Goal: Task Accomplishment & Management: Use online tool/utility

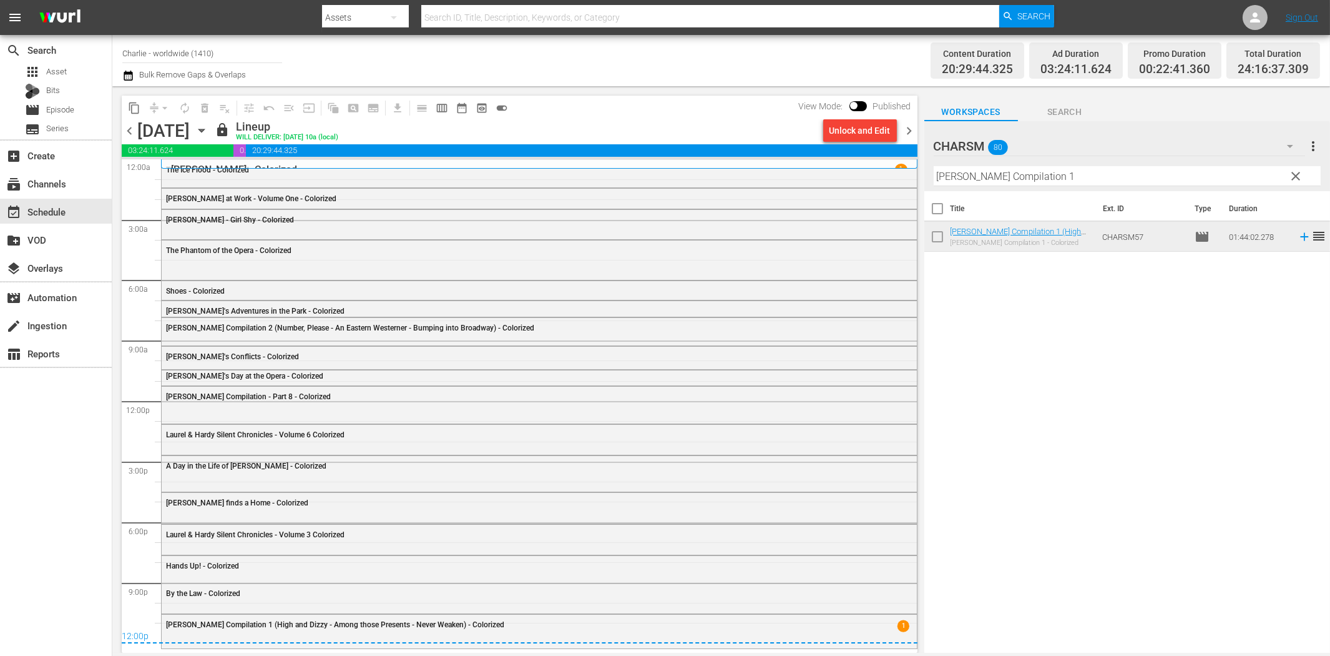
click at [1131, 415] on div "Title Ext. ID Type Duration [PERSON_NAME] Compilation 1 (High and Dizzy - Among…" at bounding box center [1128, 422] width 406 height 463
click at [54, 490] on div "search Search apps Asset Bits movie Episode subtitles Series add_box Create sub…" at bounding box center [56, 363] width 112 height 656
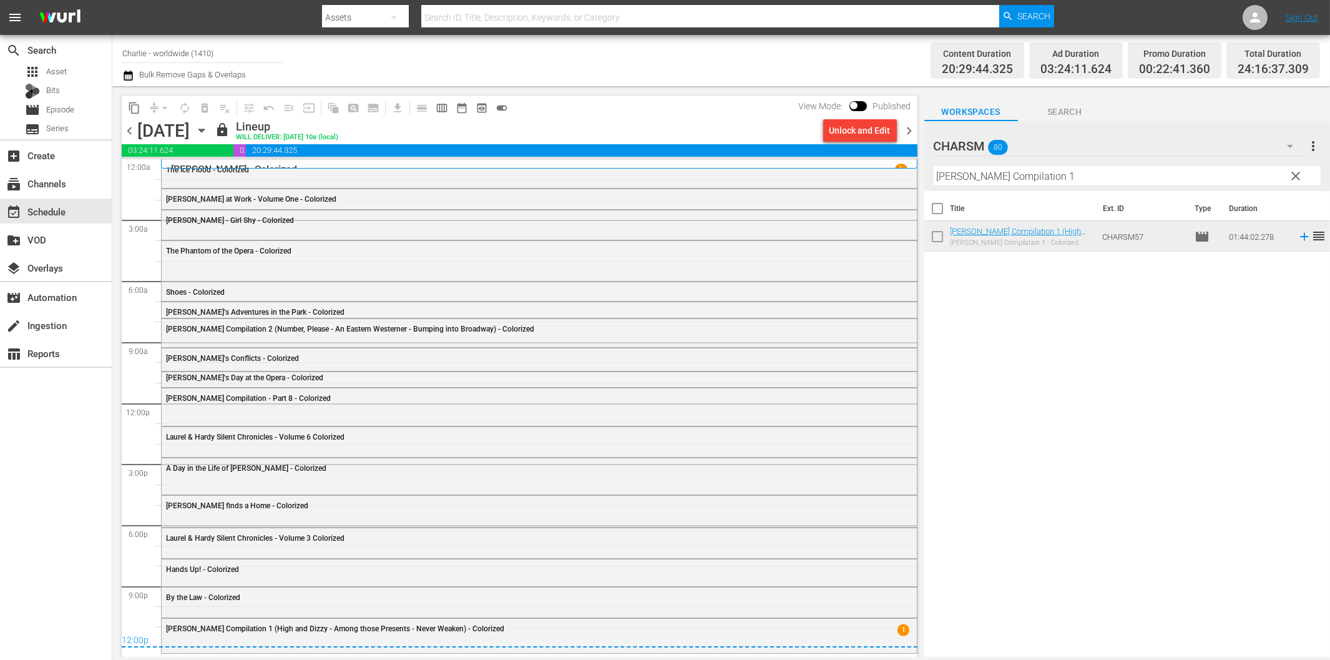
click at [50, 490] on div "search Search apps Asset Bits movie Episode subtitles Series add_box Create sub…" at bounding box center [56, 365] width 112 height 660
drag, startPoint x: 225, startPoint y: 57, endPoint x: 83, endPoint y: 48, distance: 142.0
click at [112, 0] on div "search Search apps Asset Bits movie Episode subtitles Series add_box Create sub…" at bounding box center [721, 0] width 1218 height 0
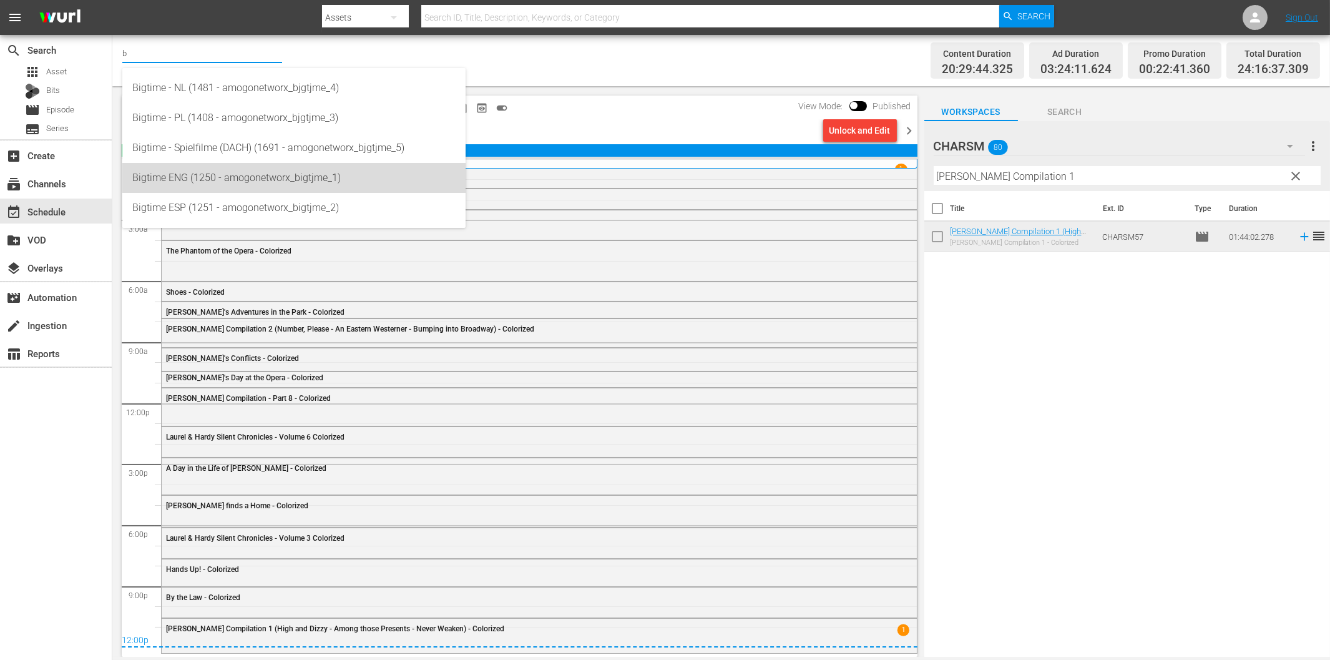
click at [212, 180] on div "Bigtime ENG (1250 - amogonetworx_bigtjme_1)" at bounding box center [293, 178] width 323 height 30
type input "Bigtime ENG (1250 - amogonetworx_bigtjme_1)"
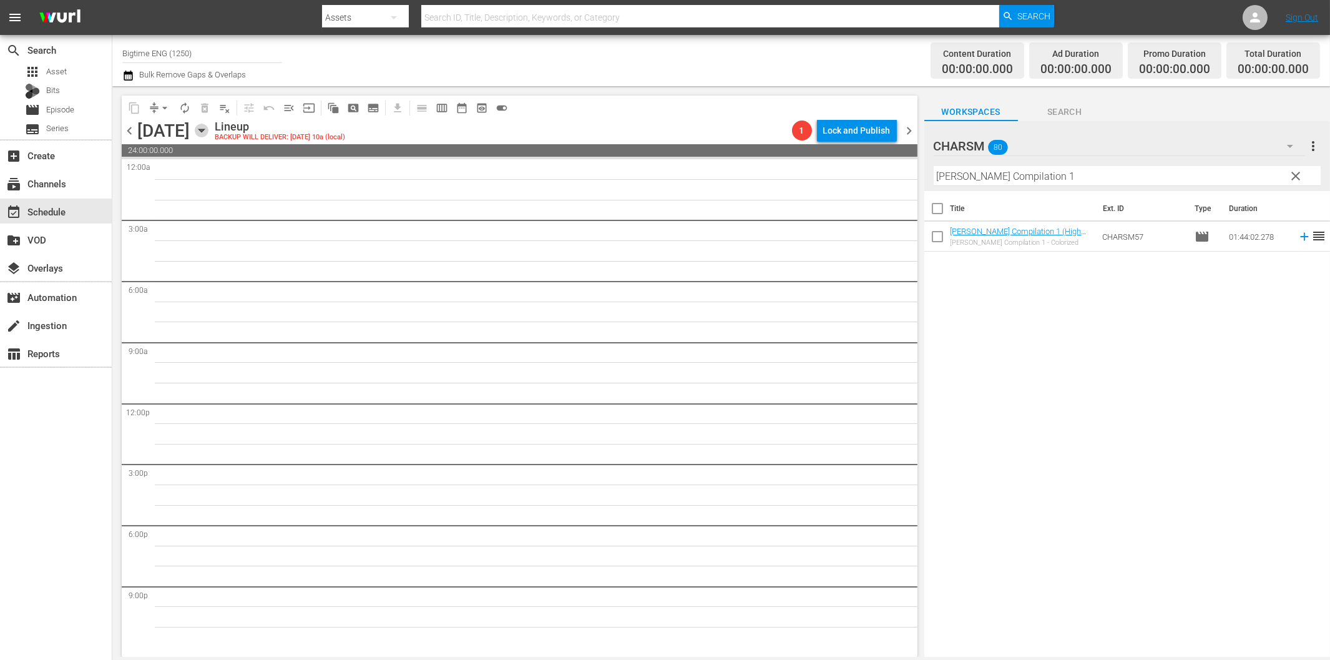
click at [209, 132] on icon "button" at bounding box center [202, 131] width 14 height 14
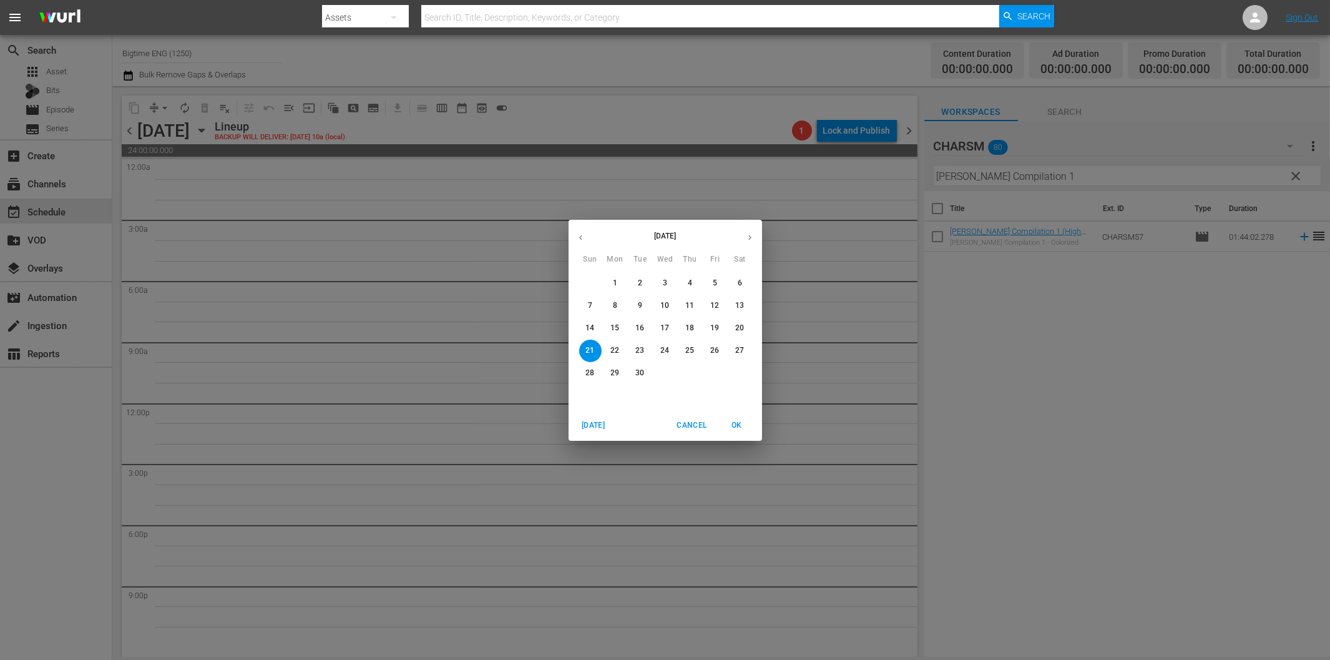
click at [618, 332] on p "15" at bounding box center [615, 328] width 9 height 11
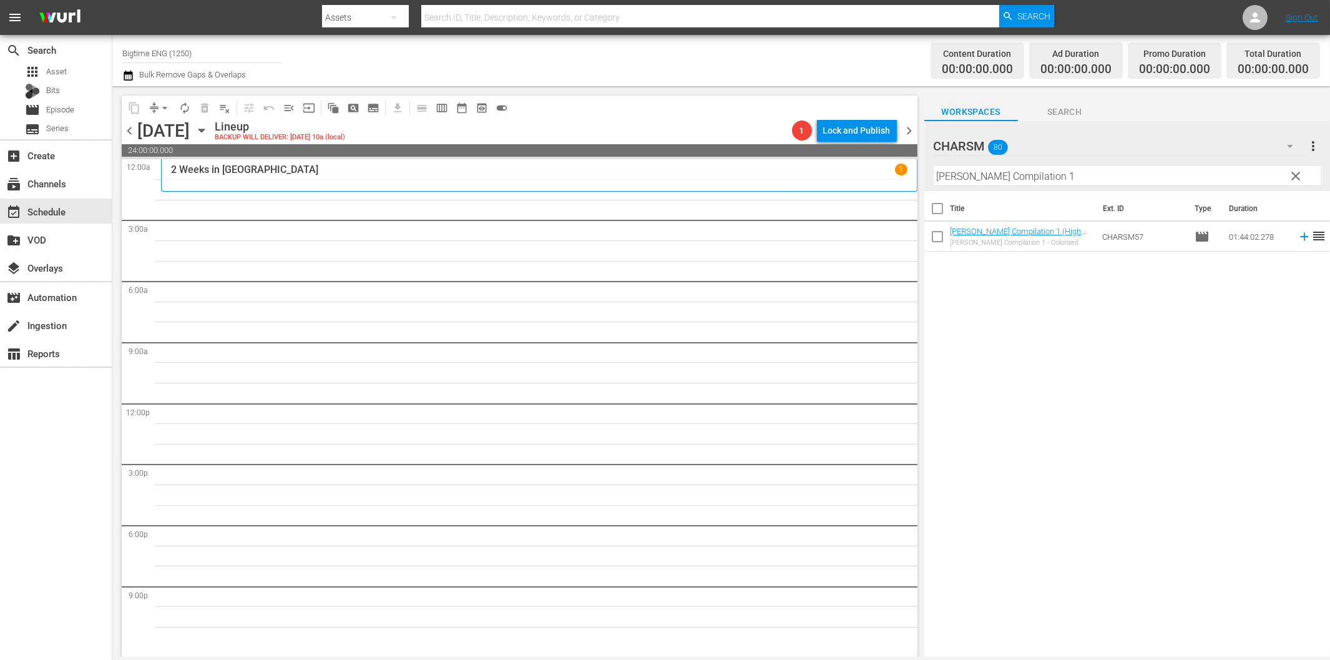
click at [1297, 175] on span "clear" at bounding box center [1296, 176] width 15 height 15
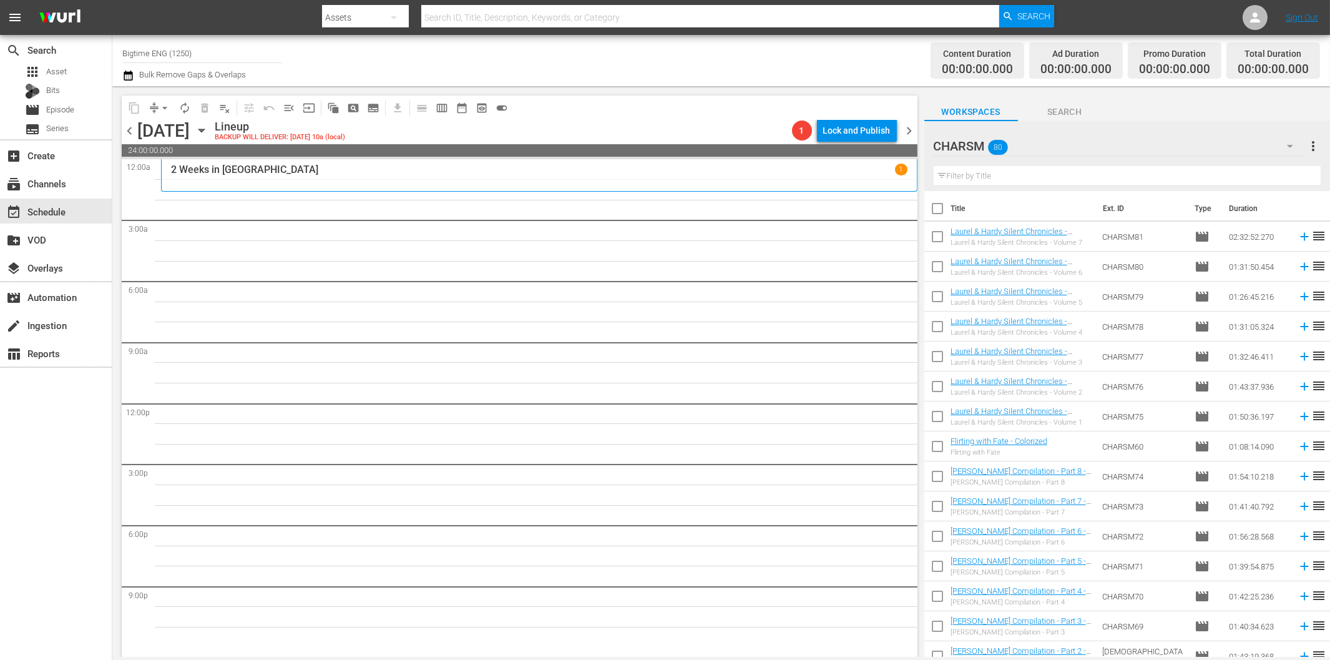
click at [1288, 150] on icon "button" at bounding box center [1290, 146] width 15 height 15
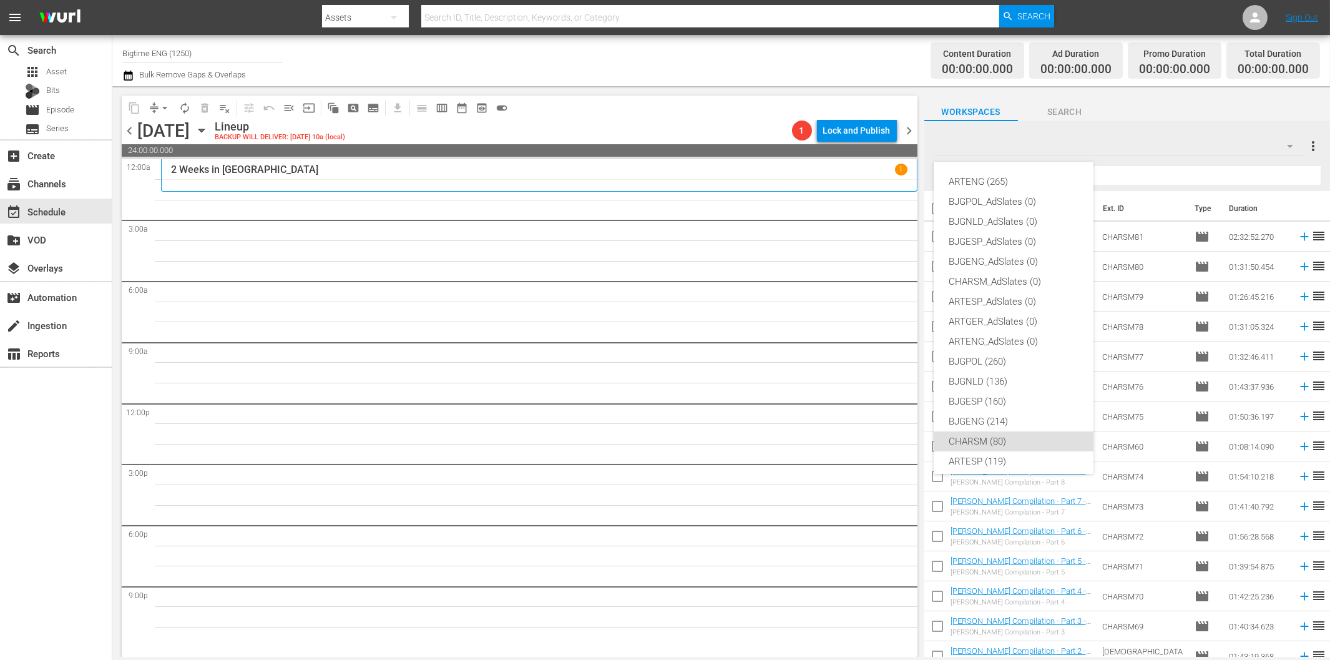
scroll to position [47, 0]
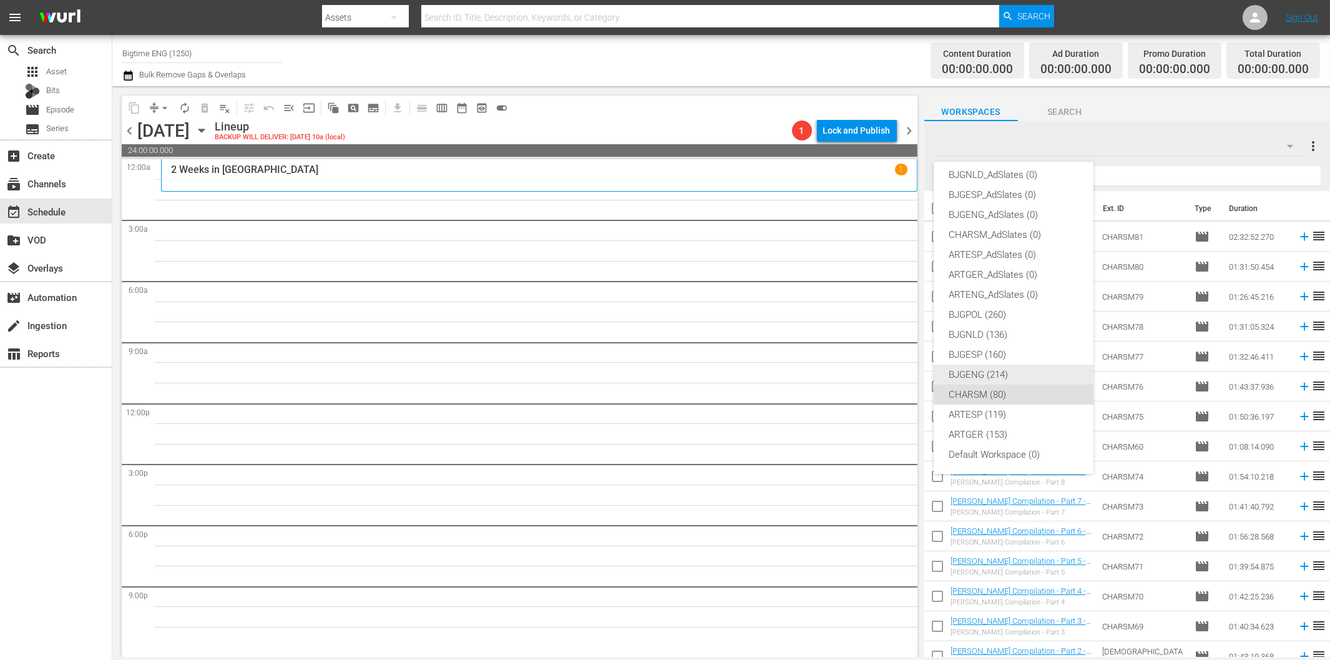
click at [995, 373] on div "BJGENG (214)" at bounding box center [1014, 375] width 130 height 20
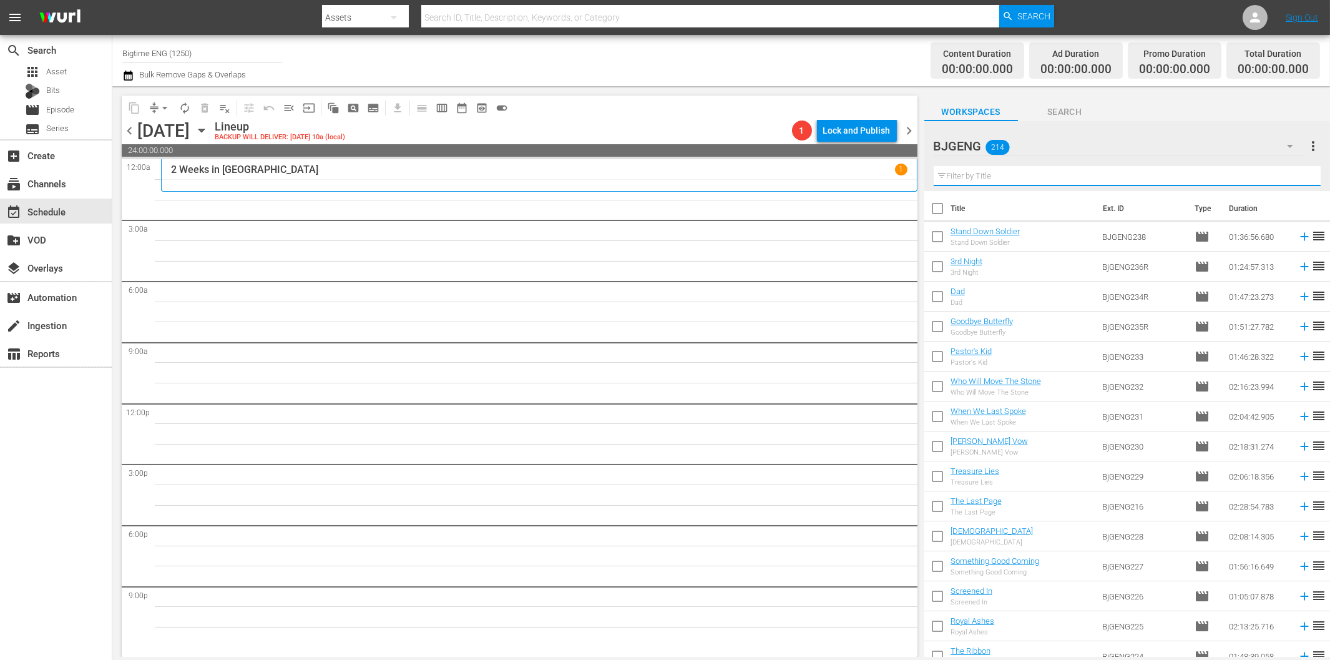
click at [975, 172] on input "text" at bounding box center [1127, 176] width 387 height 20
paste input "Survive or Die"
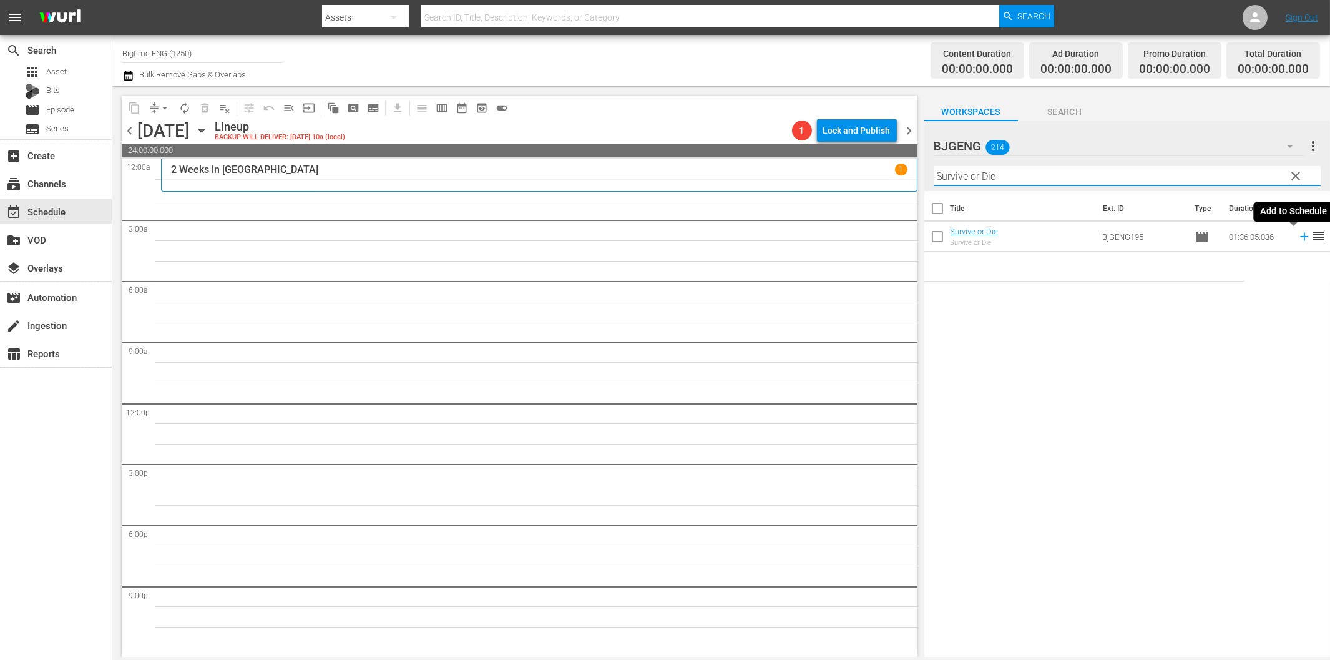
click at [1300, 237] on icon at bounding box center [1304, 237] width 8 height 8
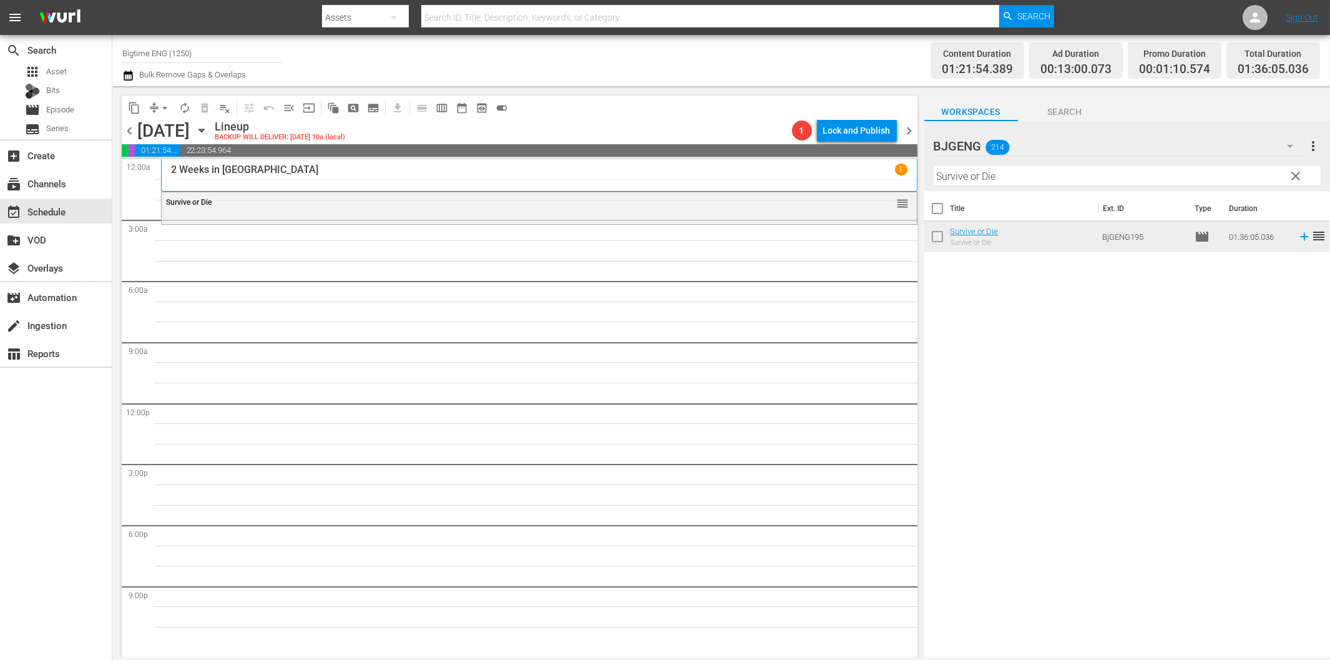
click at [978, 172] on input "Survive or Die" at bounding box center [1127, 176] width 387 height 20
paste input "Elle: A Modern Cinderella Tal"
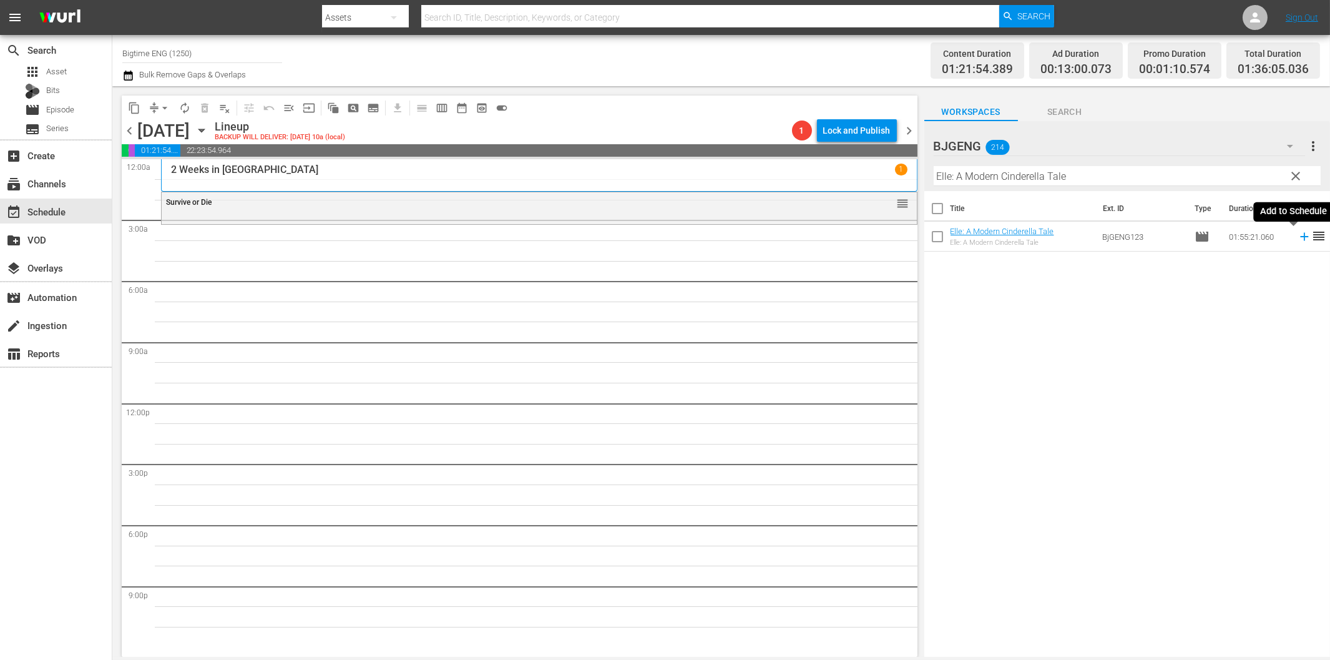
click at [1298, 240] on icon at bounding box center [1305, 237] width 14 height 14
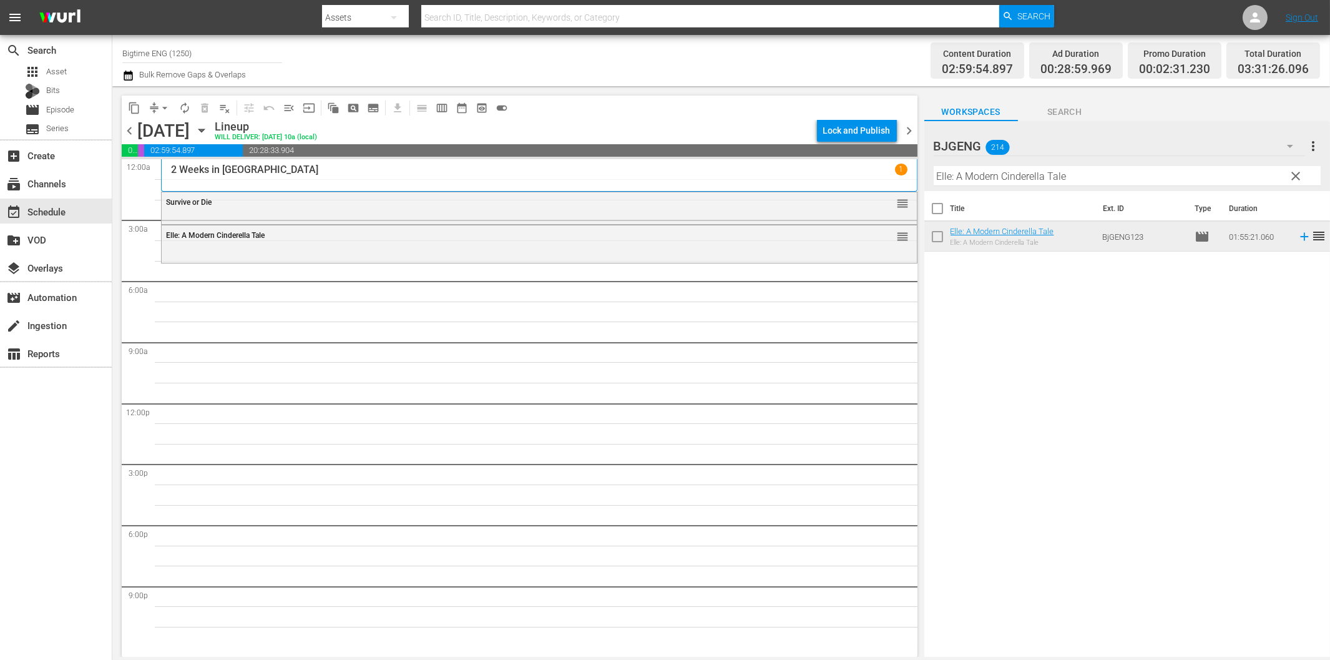
click at [957, 173] on input "Elle: A Modern Cinderella Tale" at bounding box center [1127, 176] width 387 height 20
paste input "Admins"
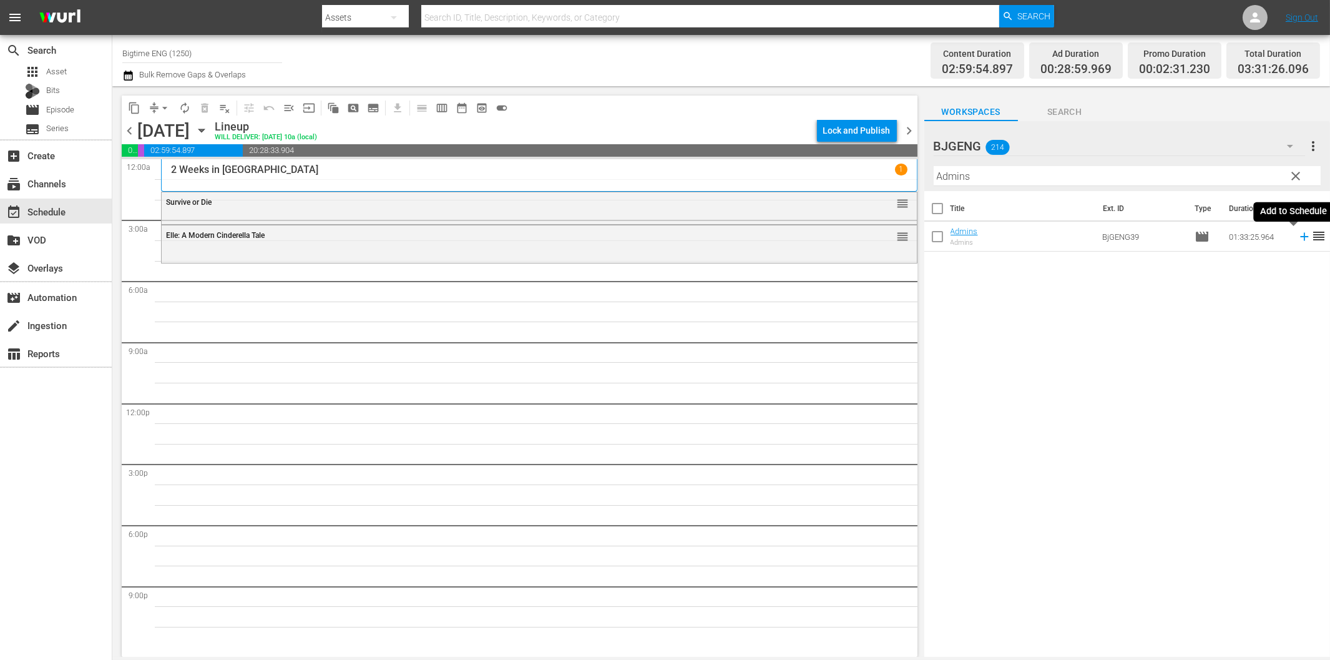
click at [1298, 238] on icon at bounding box center [1305, 237] width 14 height 14
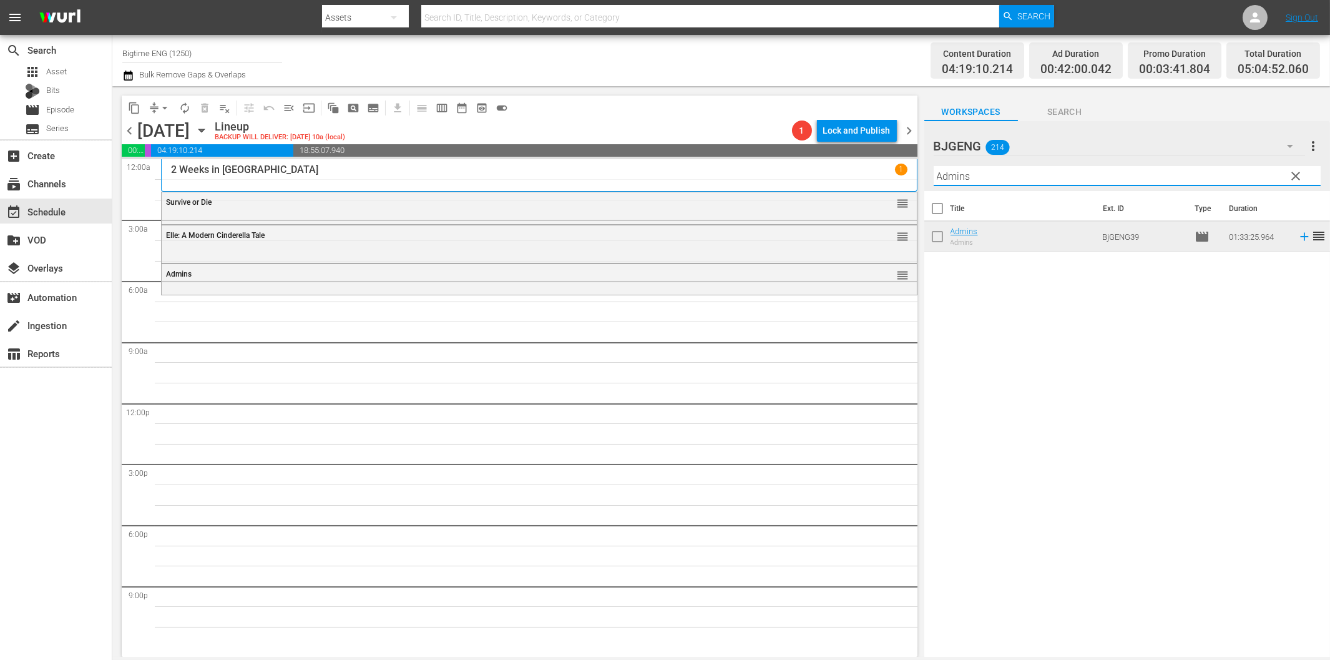
click at [968, 182] on input "Admins" at bounding box center [1127, 176] width 387 height 20
paste input "ll for [PERSON_NAME]"
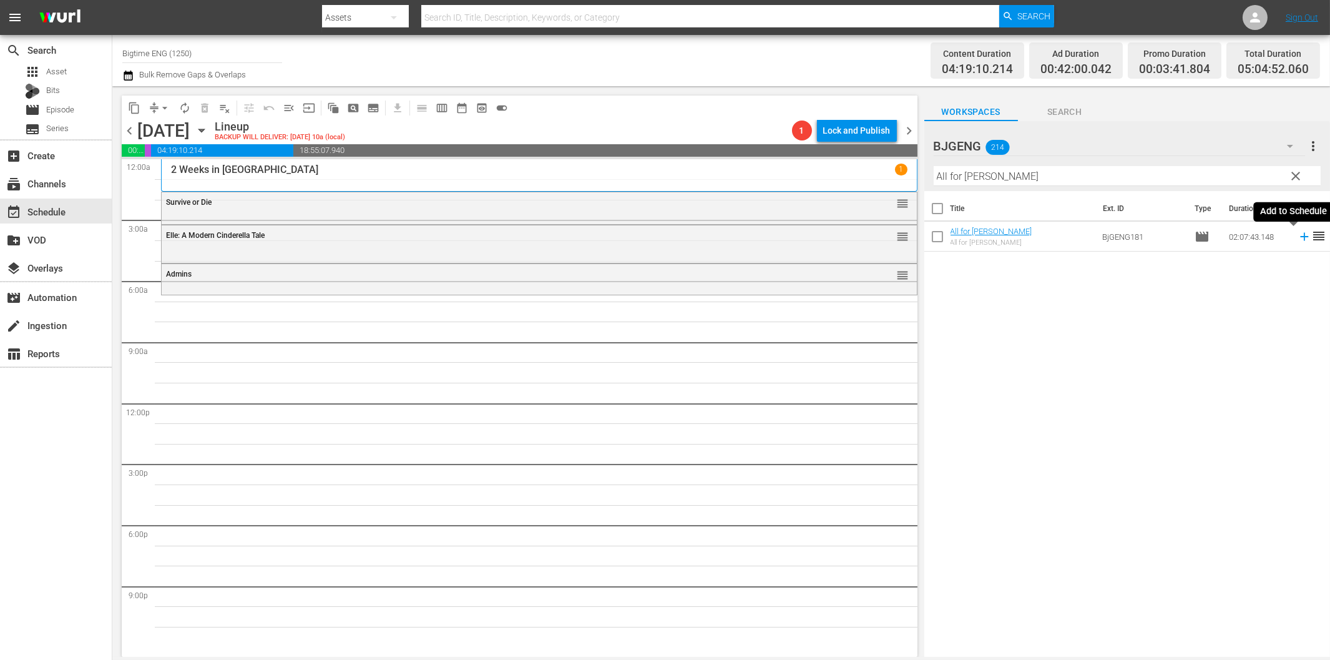
click at [1298, 238] on icon at bounding box center [1305, 237] width 14 height 14
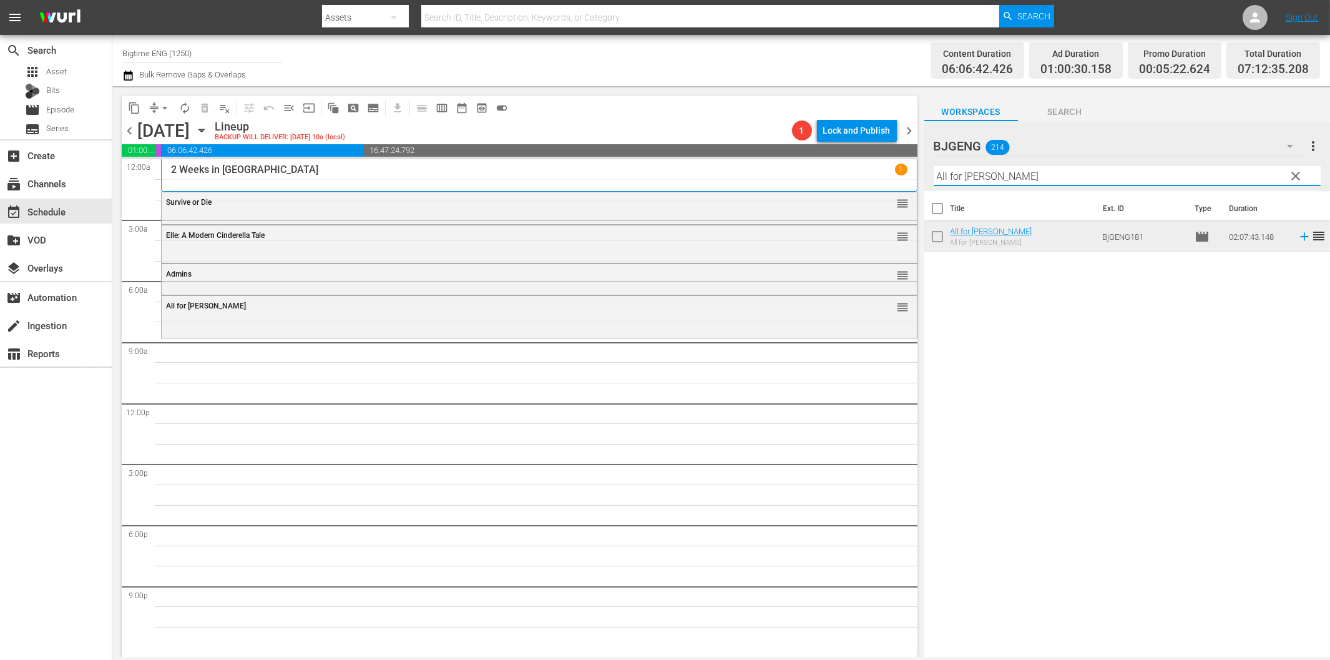
click at [1039, 182] on input "All for [PERSON_NAME]" at bounding box center [1127, 176] width 387 height 20
paste input "Paradise [PERSON_NAME]"
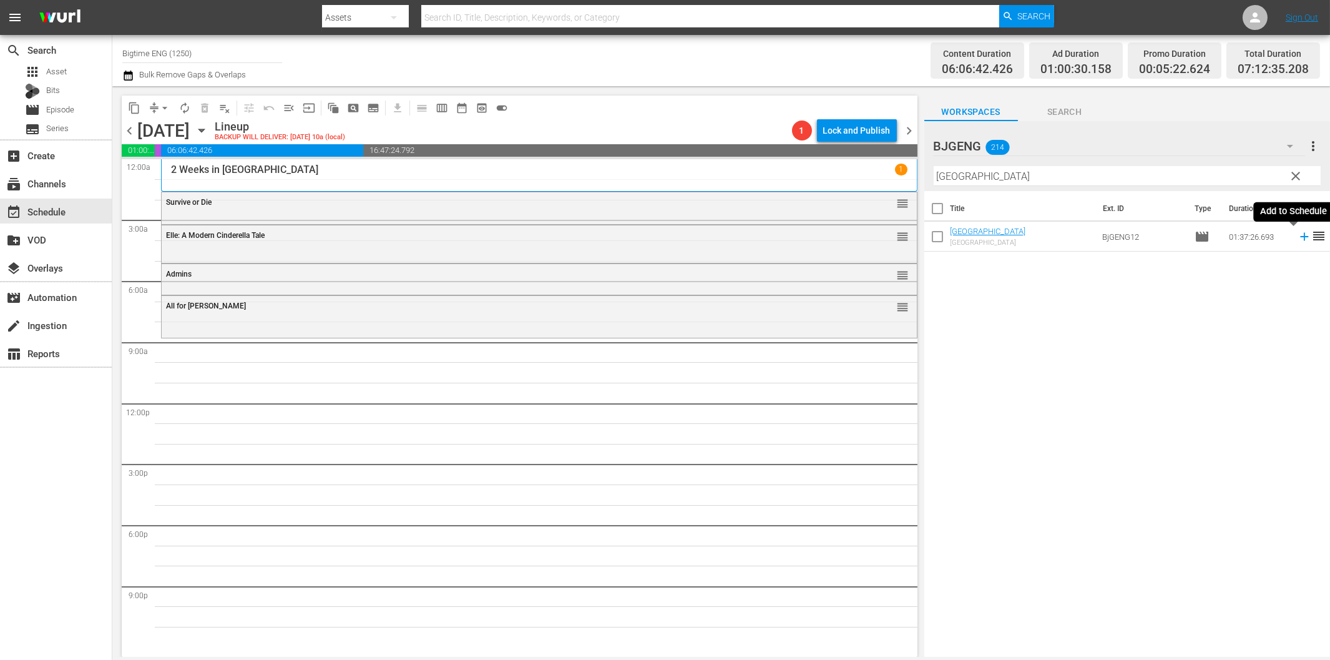
drag, startPoint x: 1294, startPoint y: 233, endPoint x: 1155, endPoint y: 243, distance: 139.0
click at [1298, 234] on icon at bounding box center [1305, 237] width 14 height 14
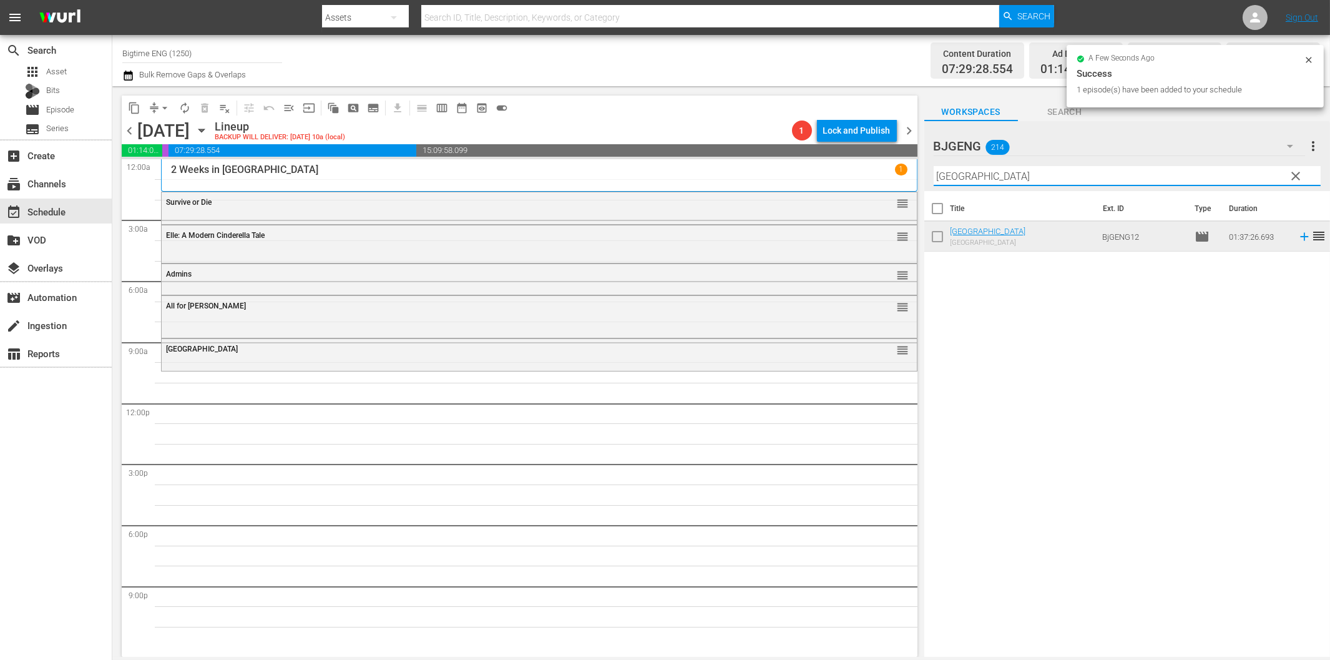
drag, startPoint x: 1002, startPoint y: 178, endPoint x: 1011, endPoint y: 179, distance: 9.4
click at [1002, 178] on input "[GEOGRAPHIC_DATA]" at bounding box center [1127, 176] width 387 height 20
paste input "The Wait"
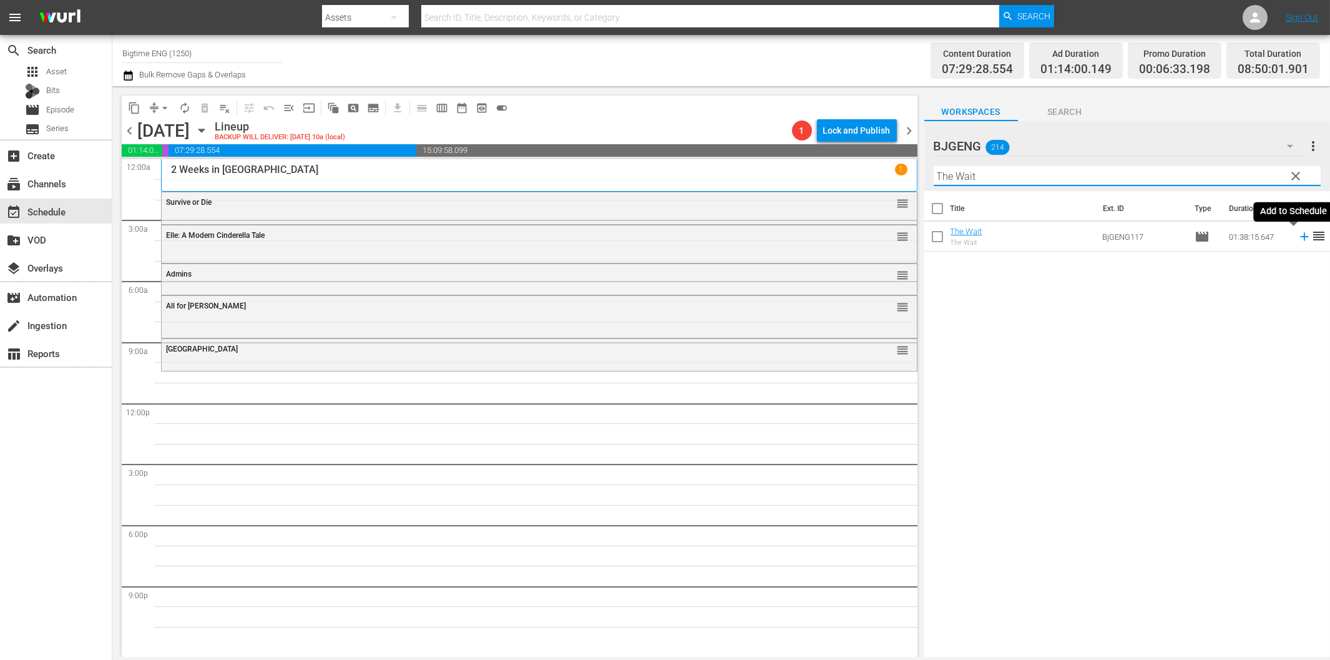
click at [1298, 238] on icon at bounding box center [1305, 237] width 14 height 14
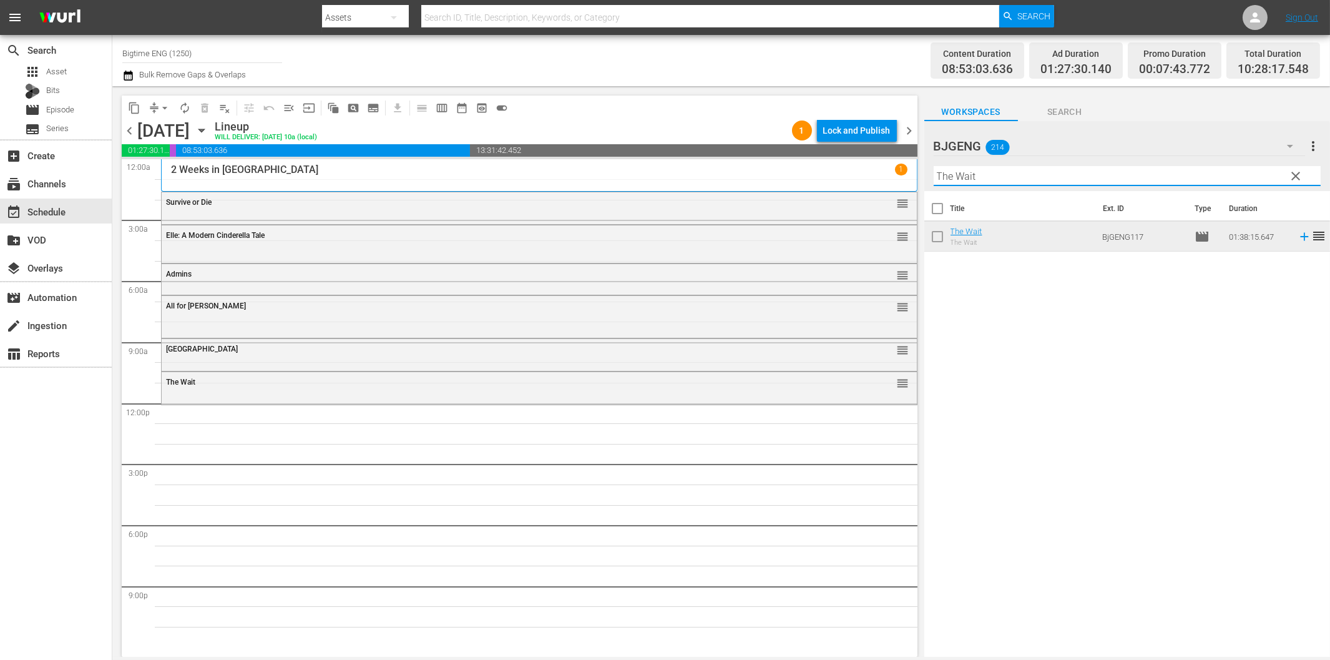
click at [968, 170] on input "The Wait" at bounding box center [1127, 176] width 387 height 20
paste input "30-Love"
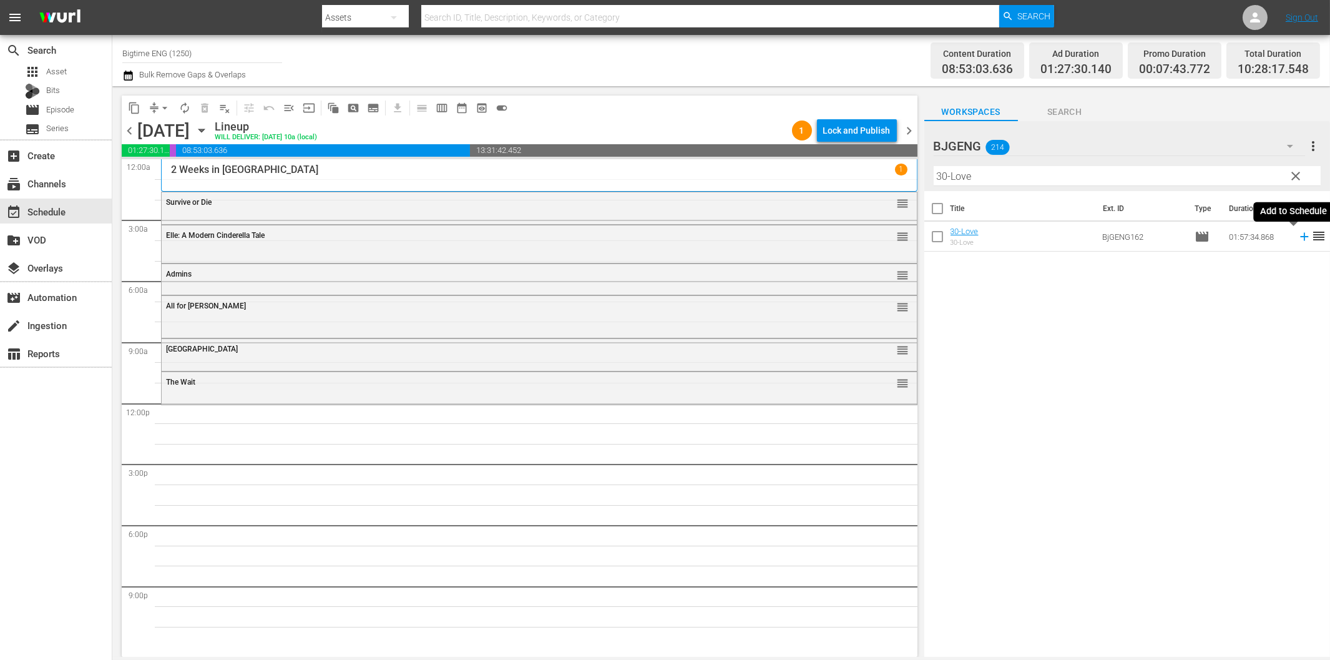
click at [1300, 236] on icon at bounding box center [1304, 237] width 8 height 8
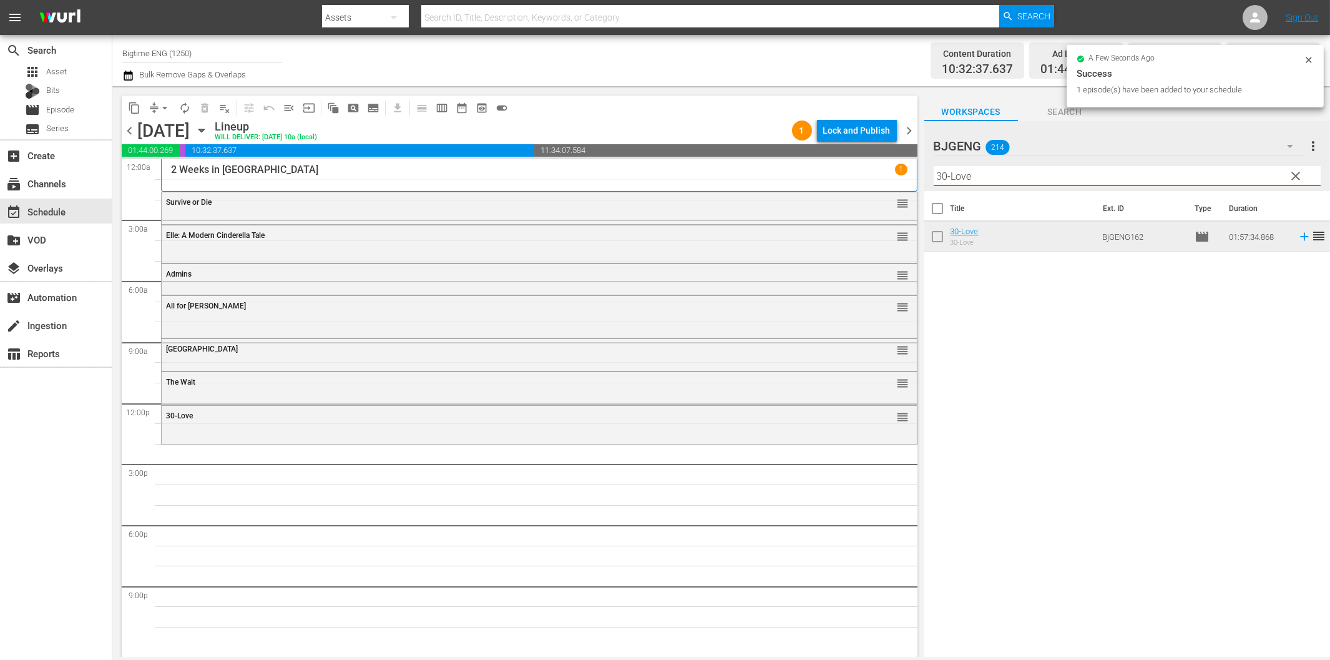
click at [987, 182] on input "30-Love" at bounding box center [1127, 176] width 387 height 20
paste input "Who Will Move The Ston"
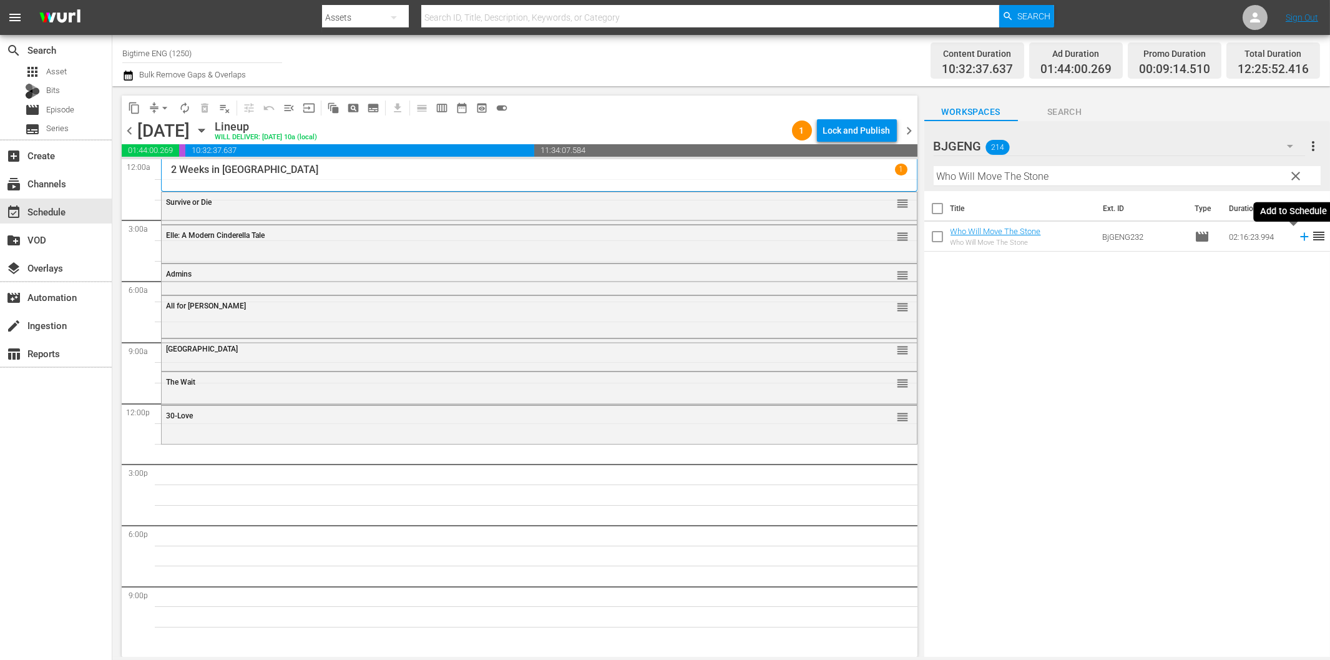
click at [1298, 234] on icon at bounding box center [1305, 237] width 14 height 14
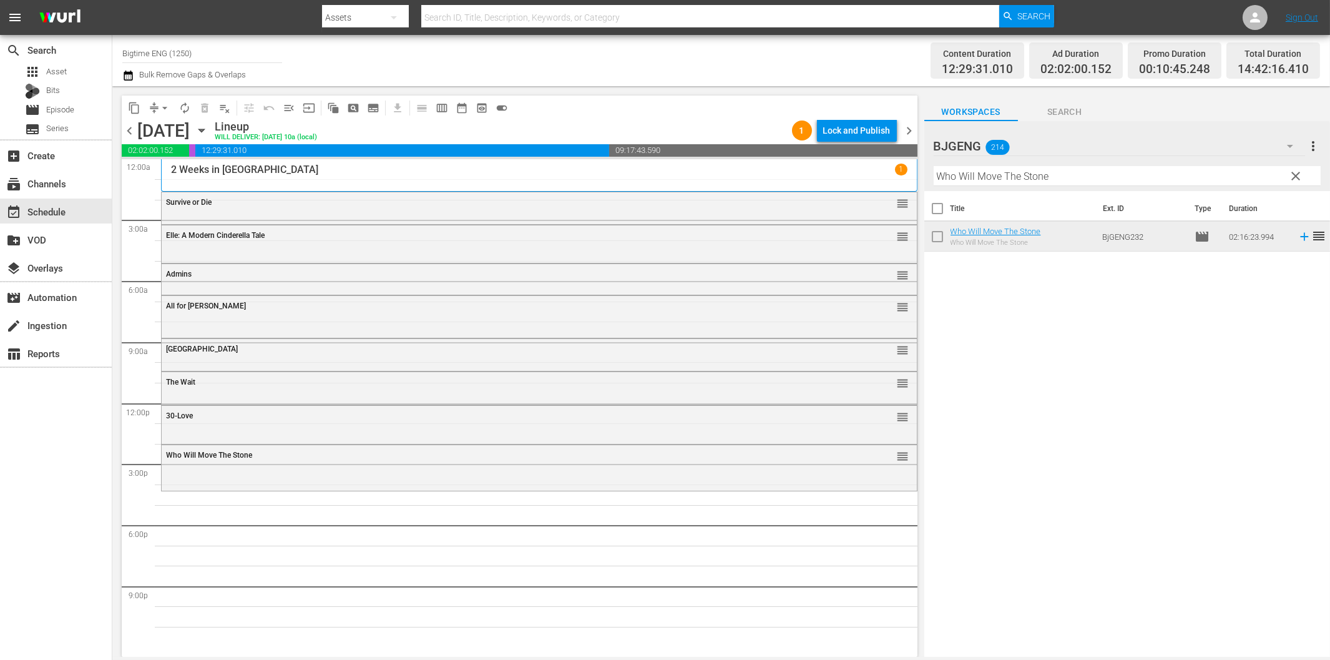
click at [1019, 178] on input "Who Will Move The Stone" at bounding box center [1127, 176] width 387 height 20
paste input "Fray"
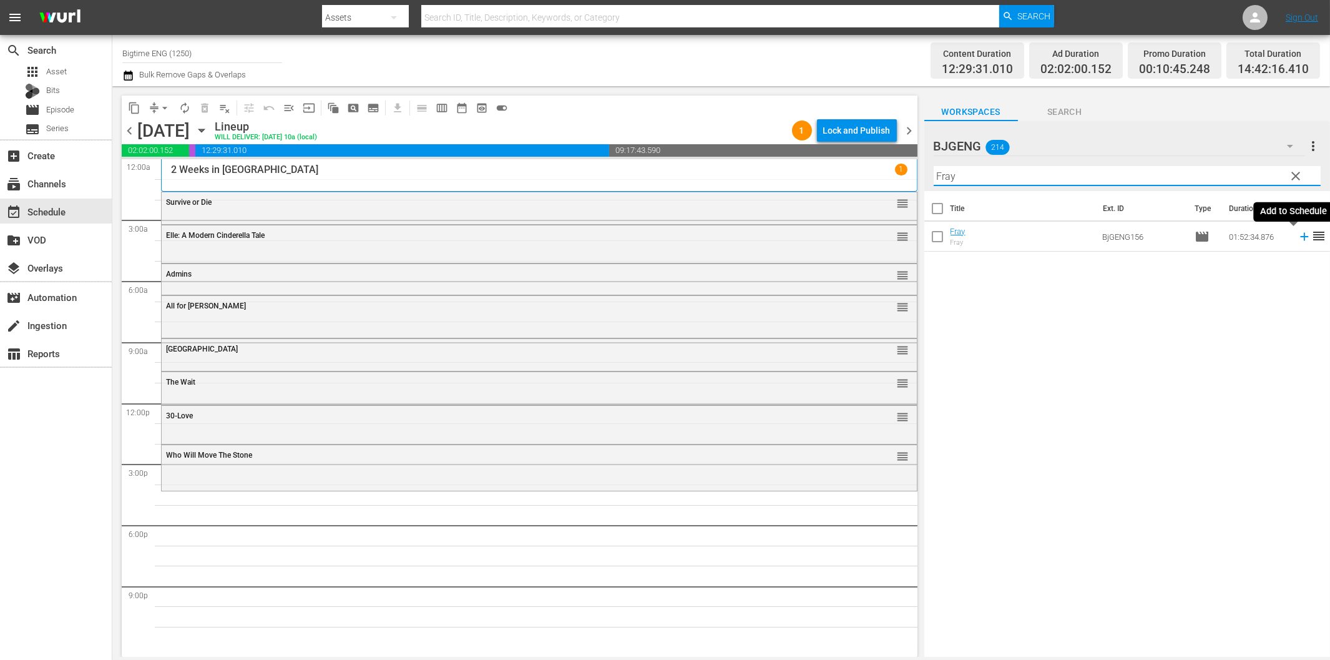
click at [1300, 238] on icon at bounding box center [1304, 237] width 8 height 8
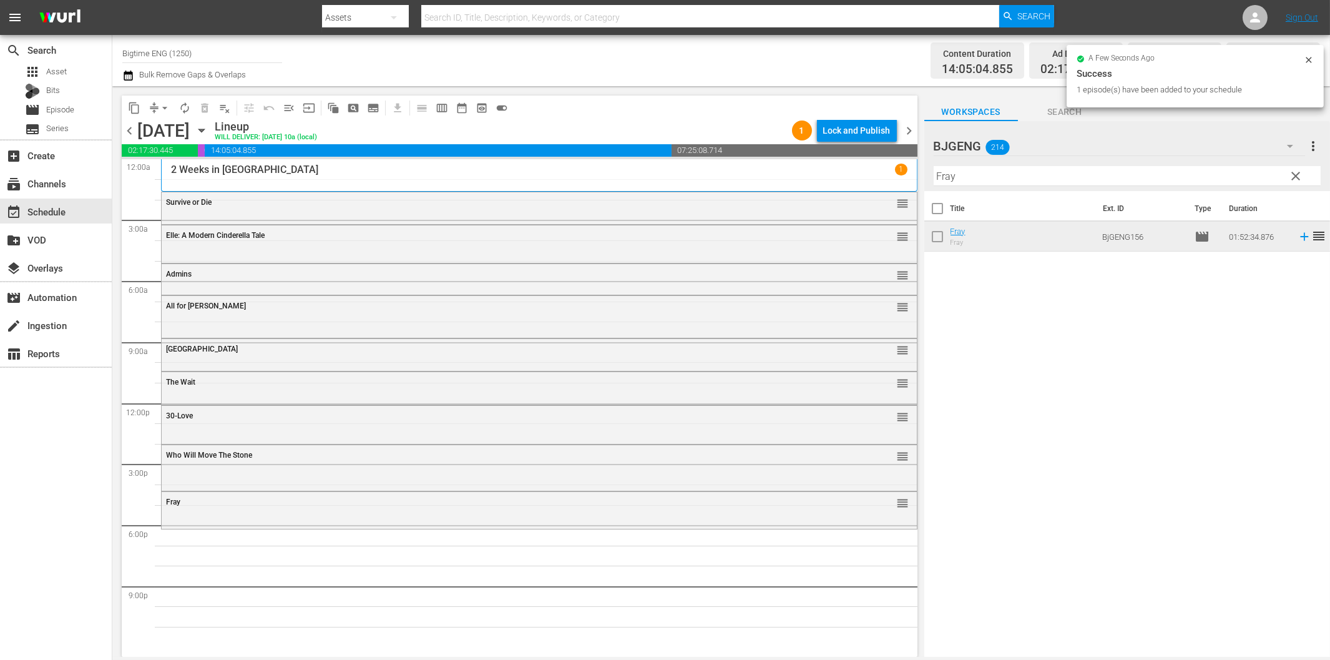
click at [987, 177] on input "Fray" at bounding box center [1127, 176] width 387 height 20
paste input "Containment"
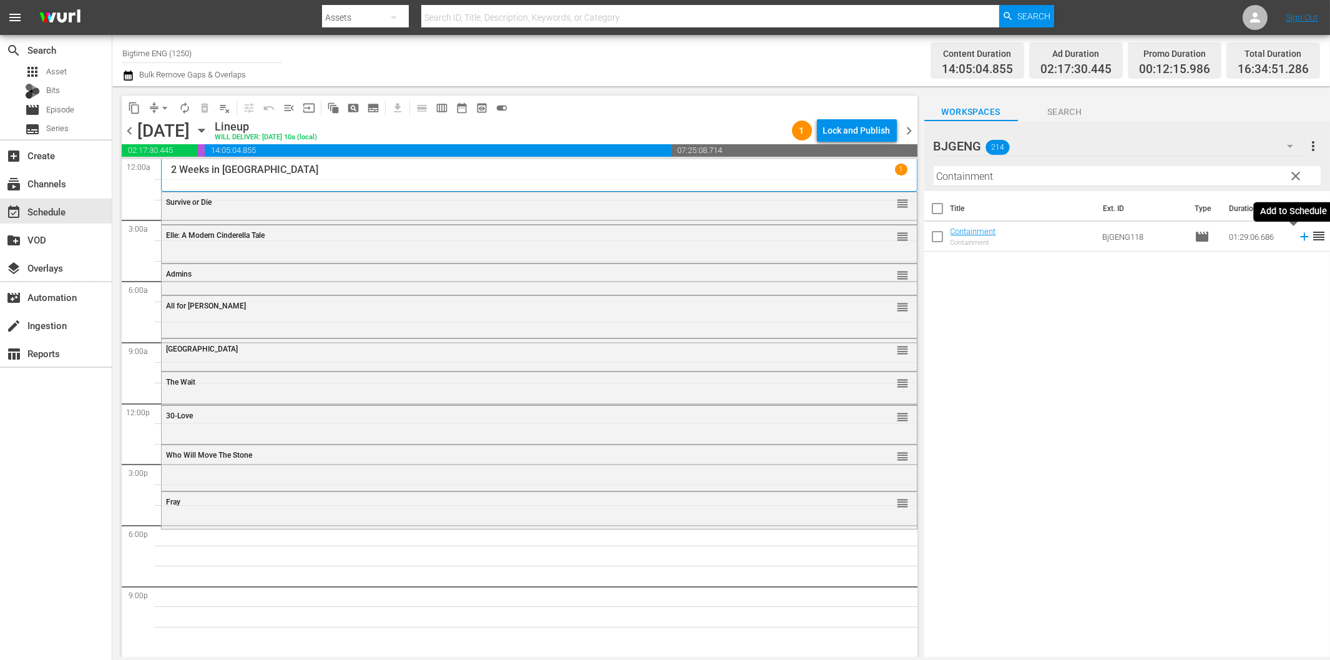
click at [1298, 239] on icon at bounding box center [1305, 237] width 14 height 14
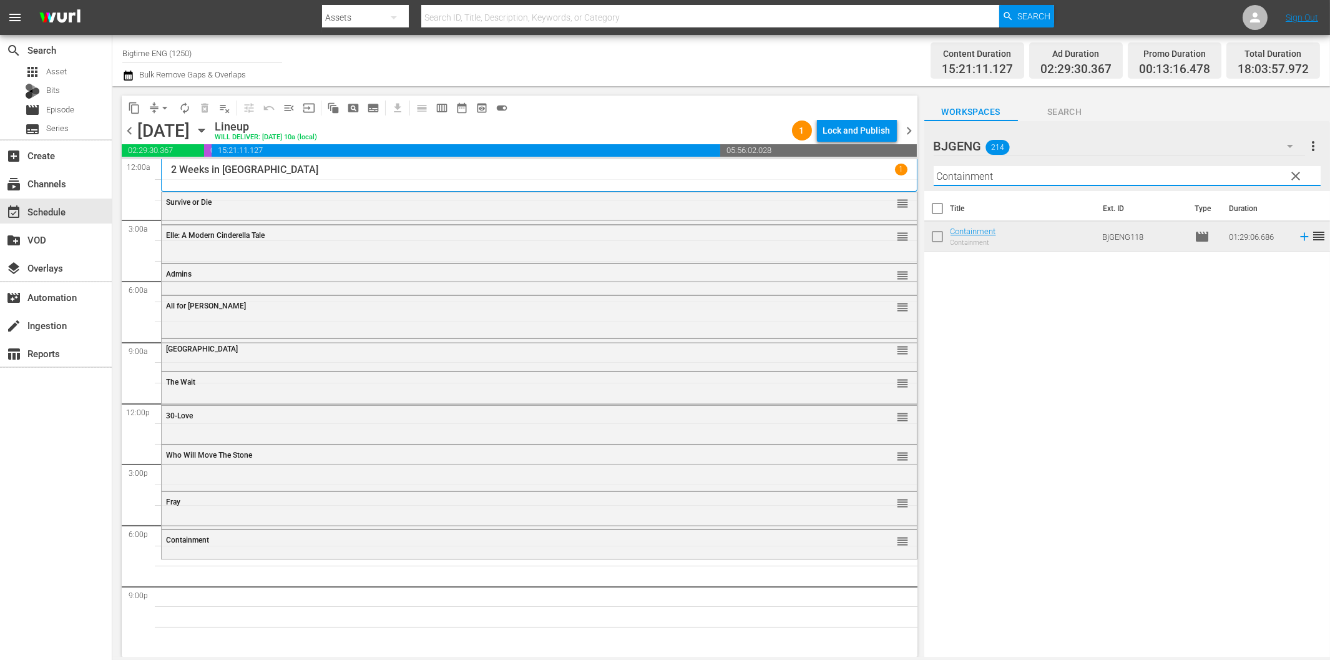
click at [978, 177] on input "Containment" at bounding box center [1127, 176] width 387 height 20
paste input "Dirty Dead Con Men"
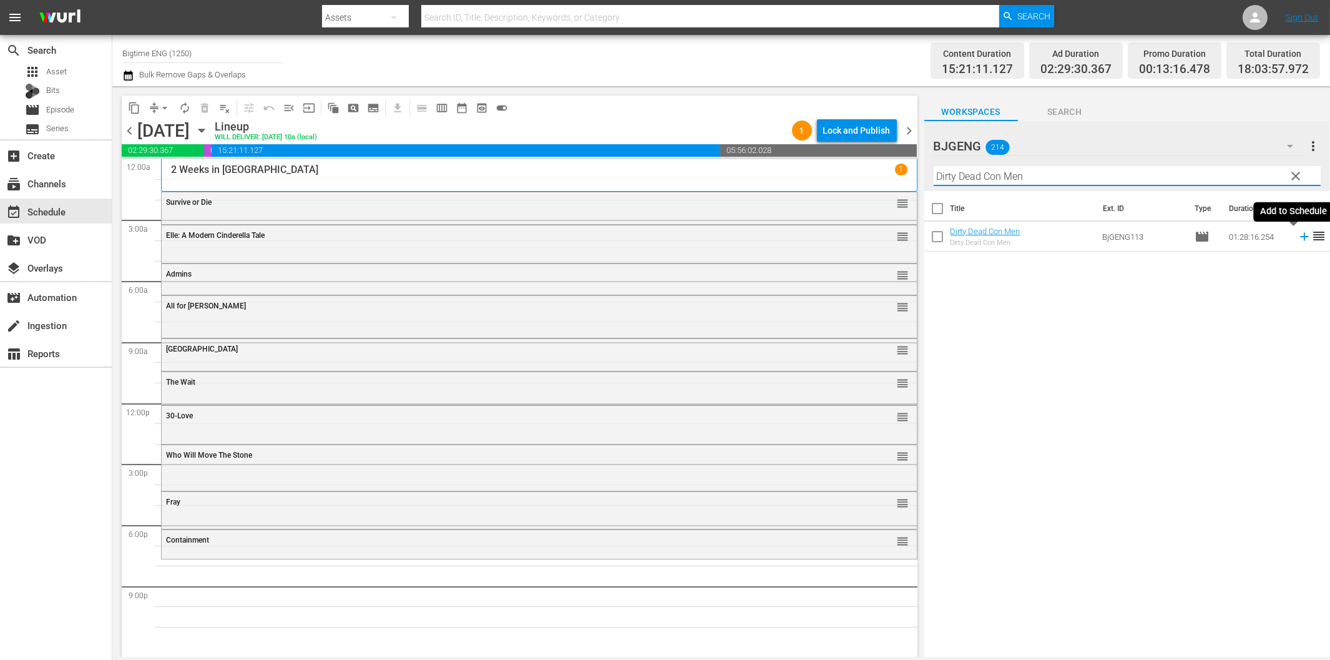
click at [1298, 233] on icon at bounding box center [1305, 237] width 14 height 14
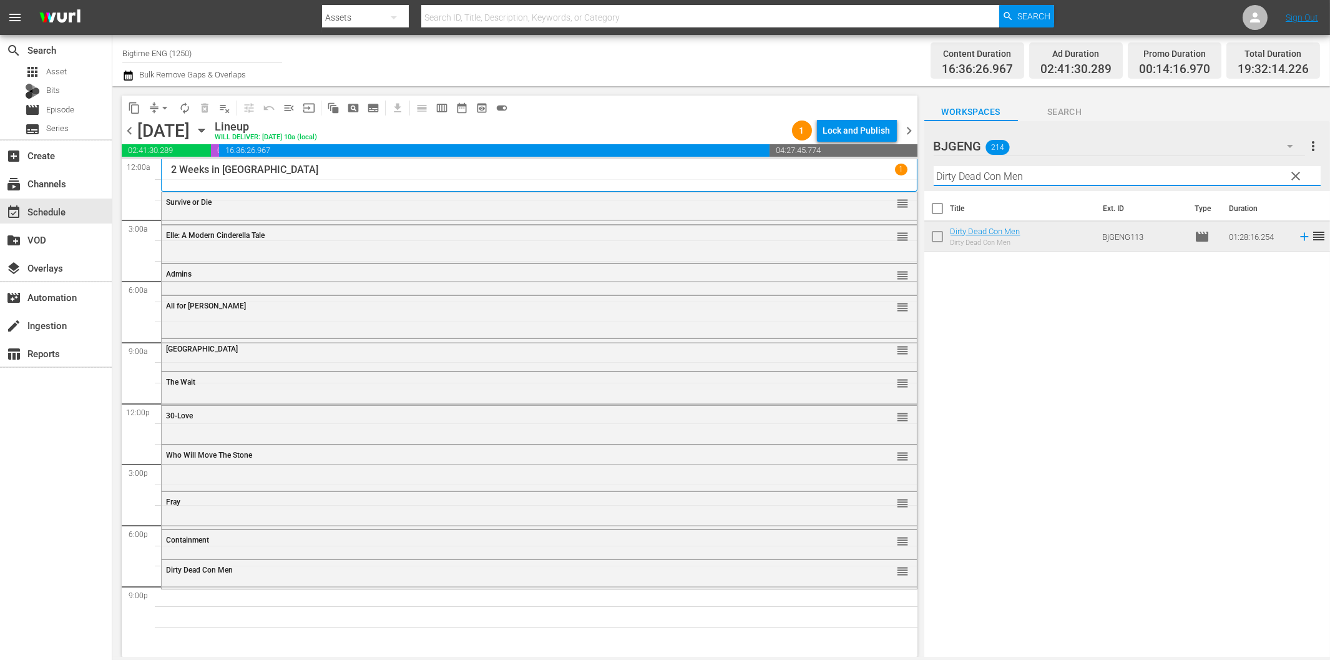
click at [1010, 177] on input "Dirty Dead Con Men" at bounding box center [1127, 176] width 387 height 20
paste input "Stand Down Soldier"
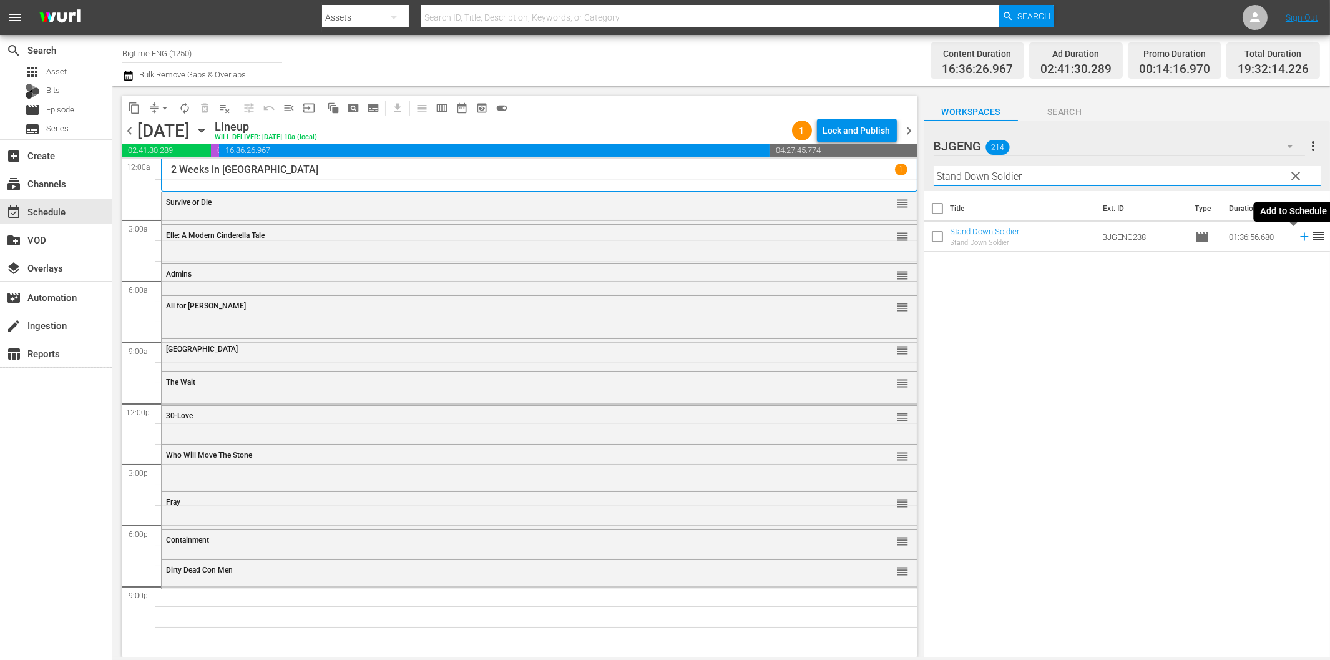
click at [1300, 236] on icon at bounding box center [1304, 237] width 8 height 8
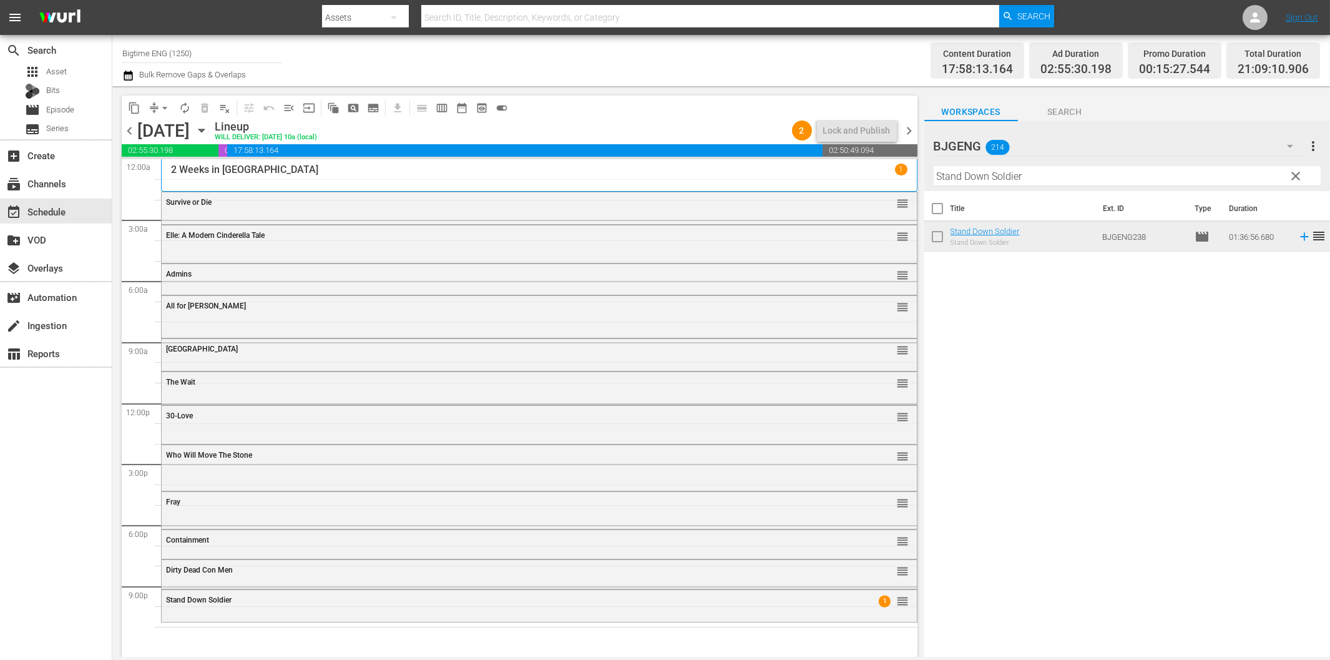
click at [1053, 182] on input "Stand Down Soldier" at bounding box center [1127, 176] width 387 height 20
paste input "Psychos"
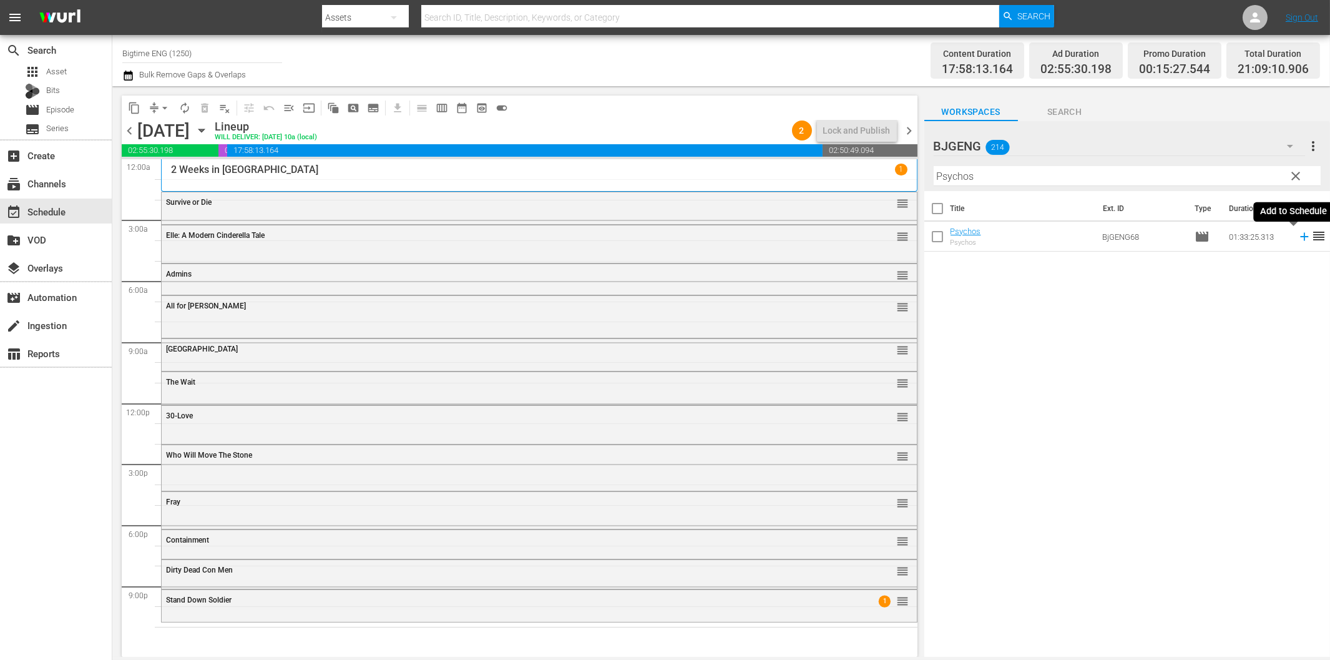
click at [1298, 239] on icon at bounding box center [1305, 237] width 14 height 14
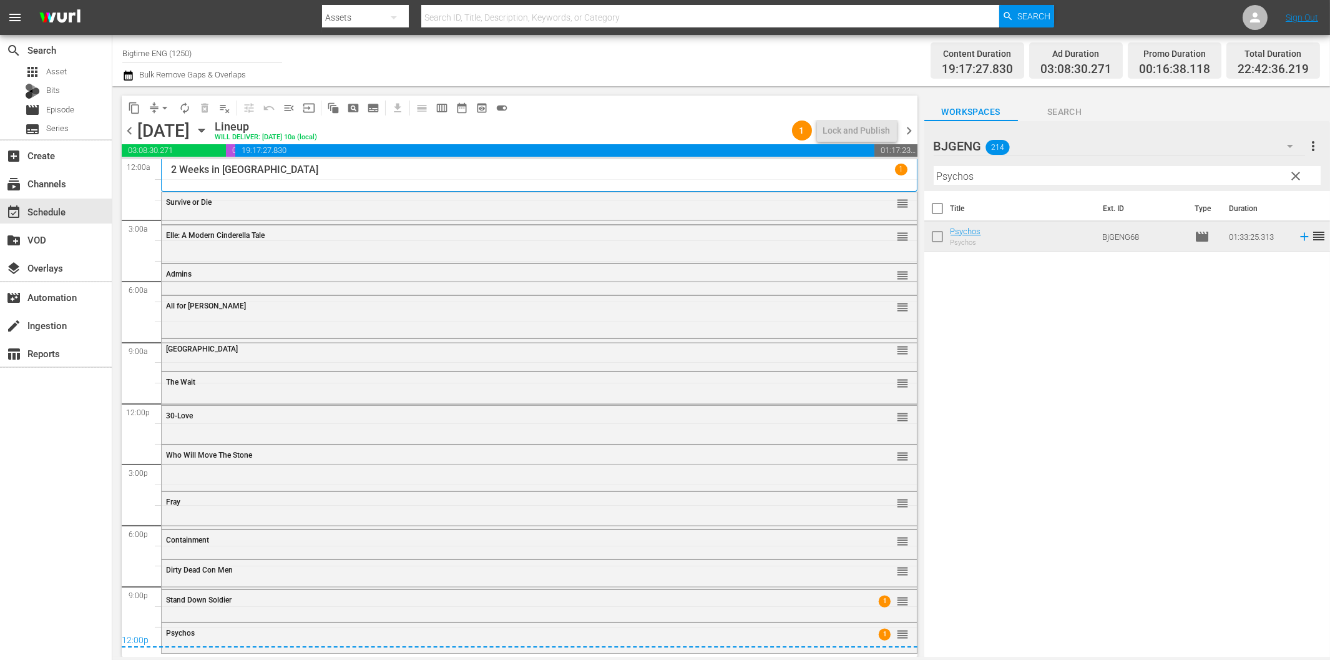
click at [915, 129] on span "chevron_right" at bounding box center [910, 131] width 16 height 16
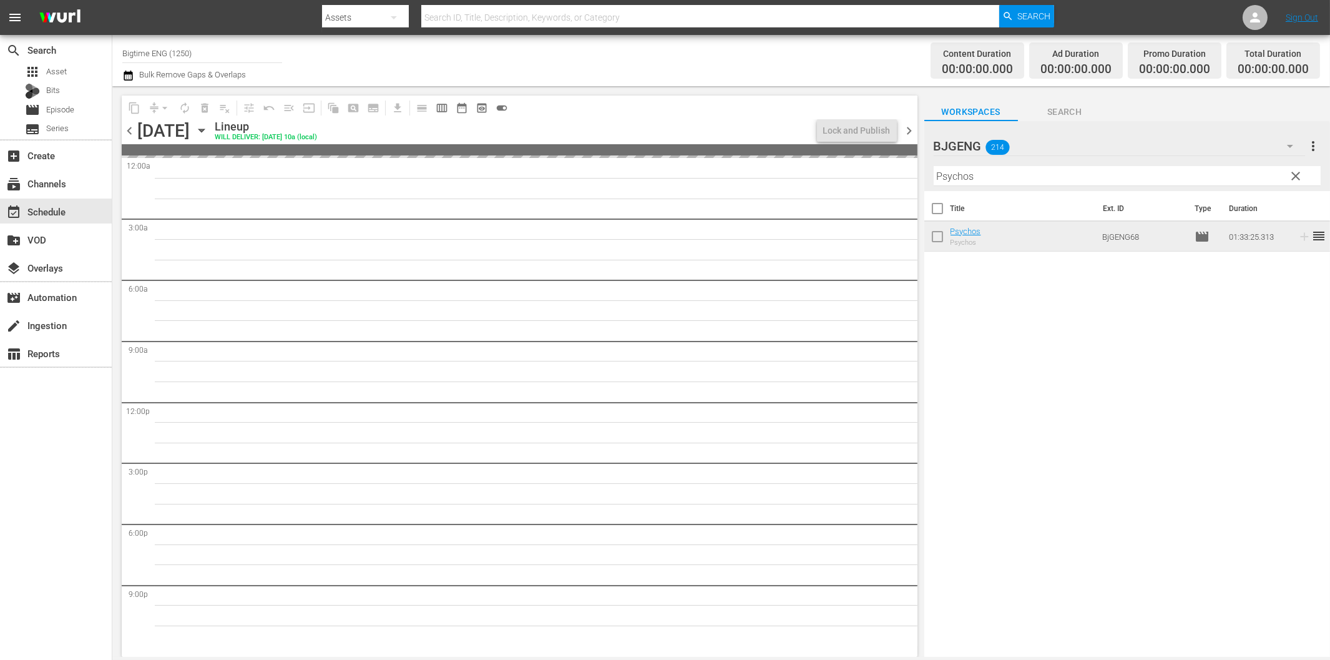
click at [1013, 177] on input "Psychos" at bounding box center [1127, 176] width 387 height 20
paste input "The Hardest Thing"
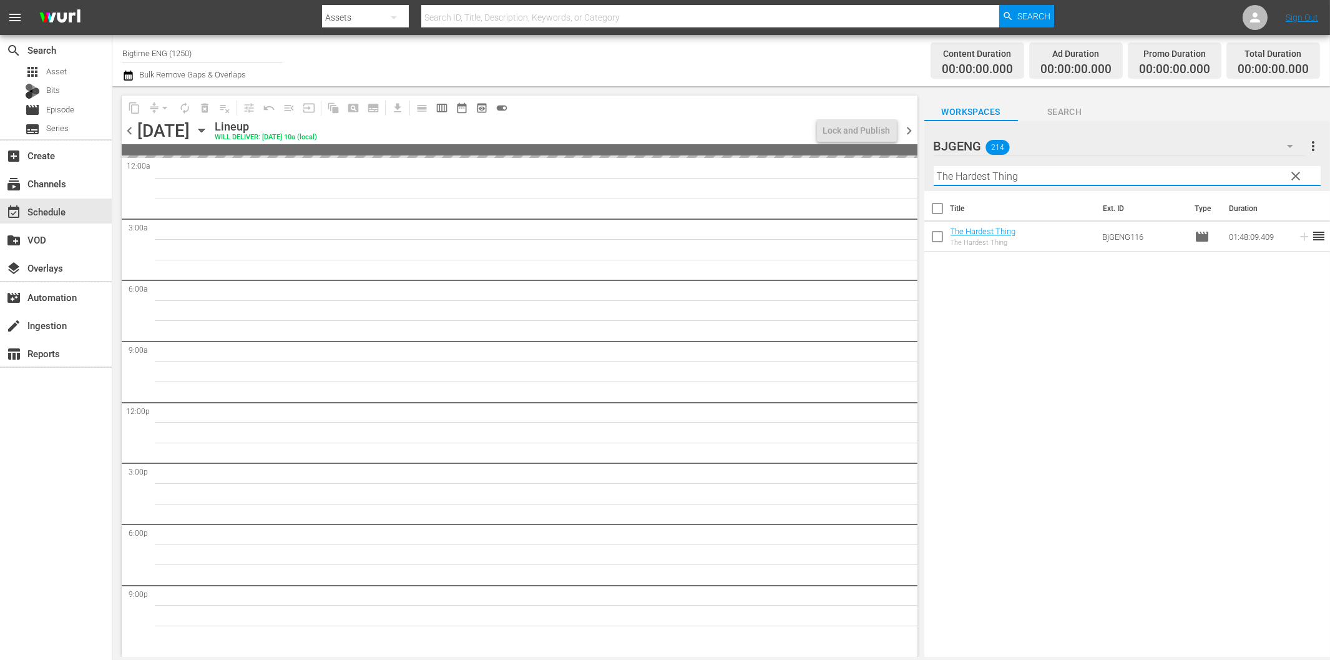
click at [129, 126] on span "chevron_left" at bounding box center [130, 131] width 16 height 16
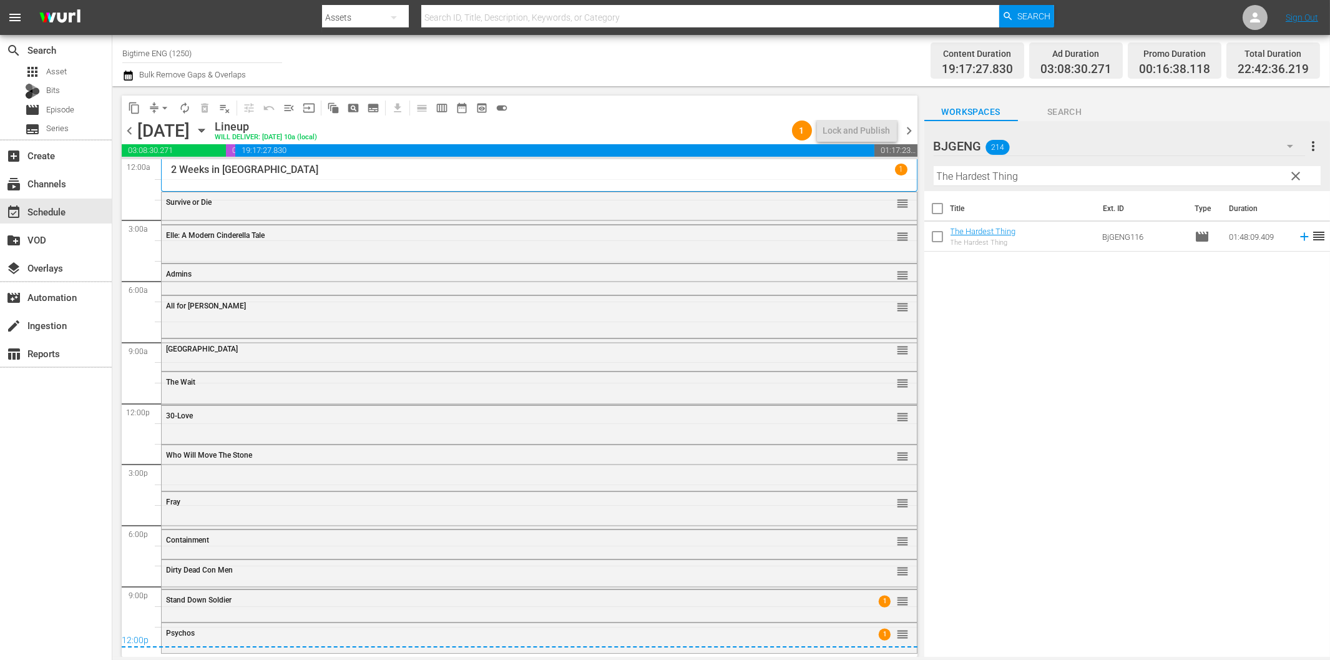
click at [912, 127] on span "chevron_right" at bounding box center [910, 131] width 16 height 16
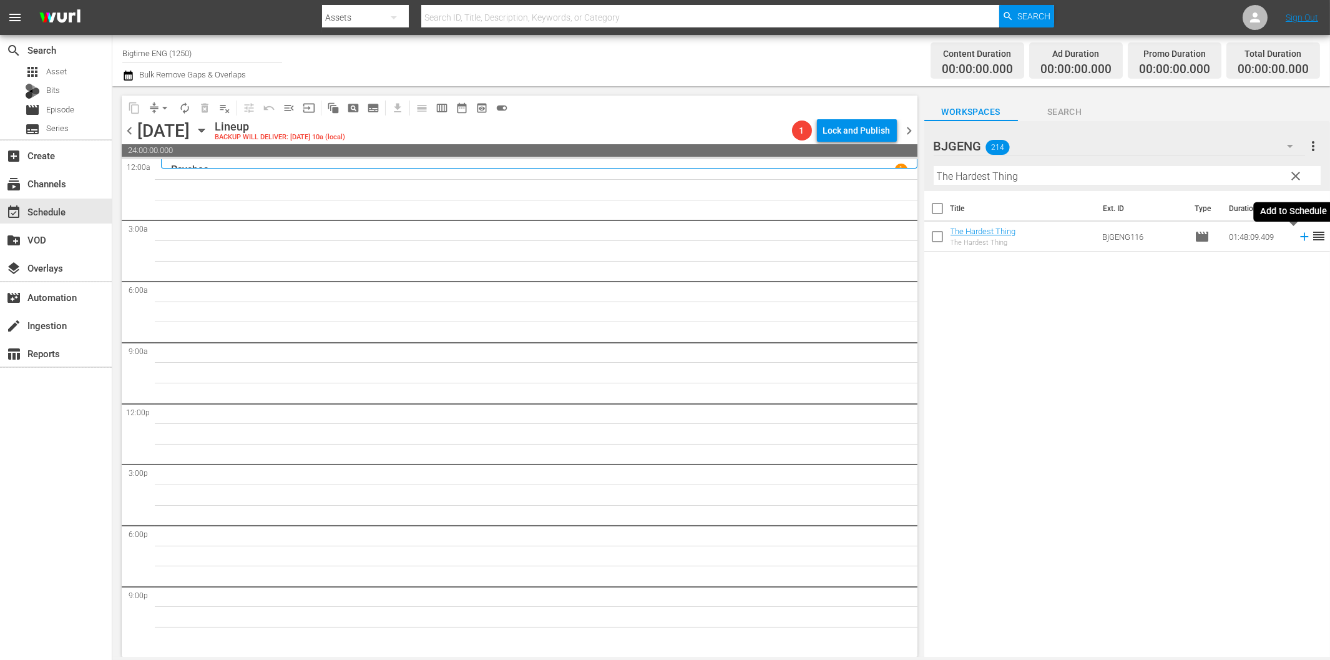
click at [1300, 236] on icon at bounding box center [1304, 237] width 8 height 8
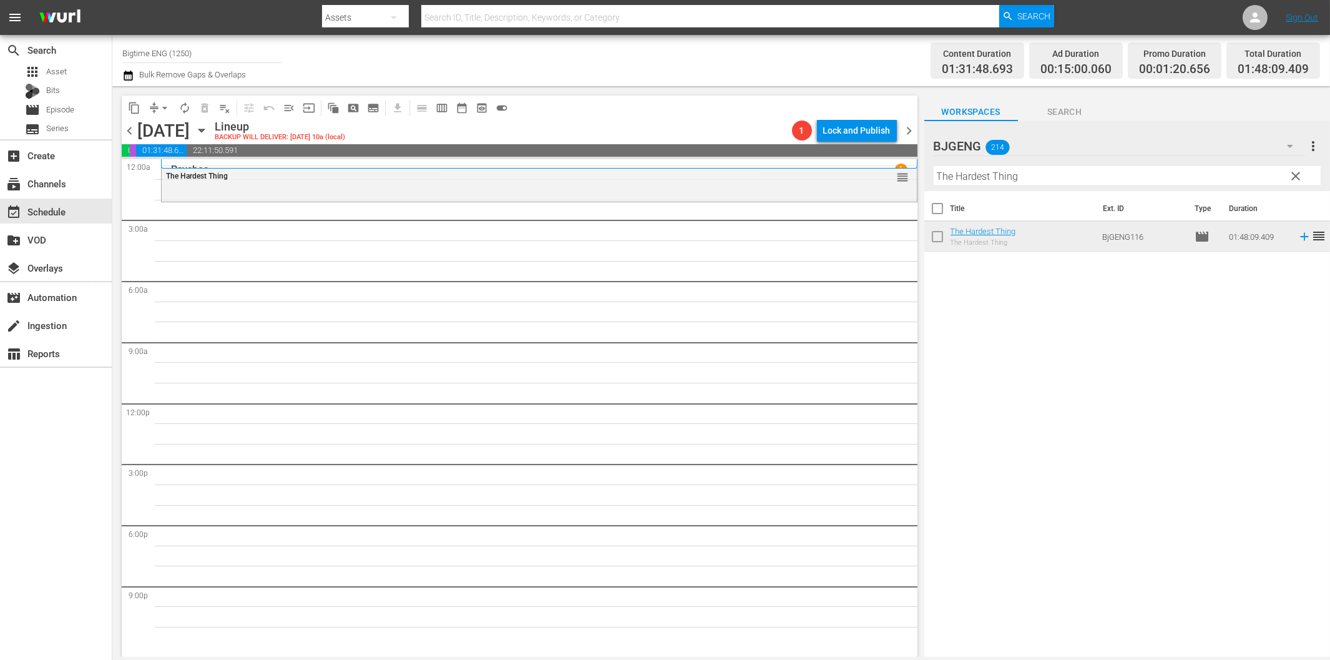
click at [978, 178] on input "The Hardest Thing" at bounding box center [1127, 176] width 387 height 20
paste input "Across The Line"
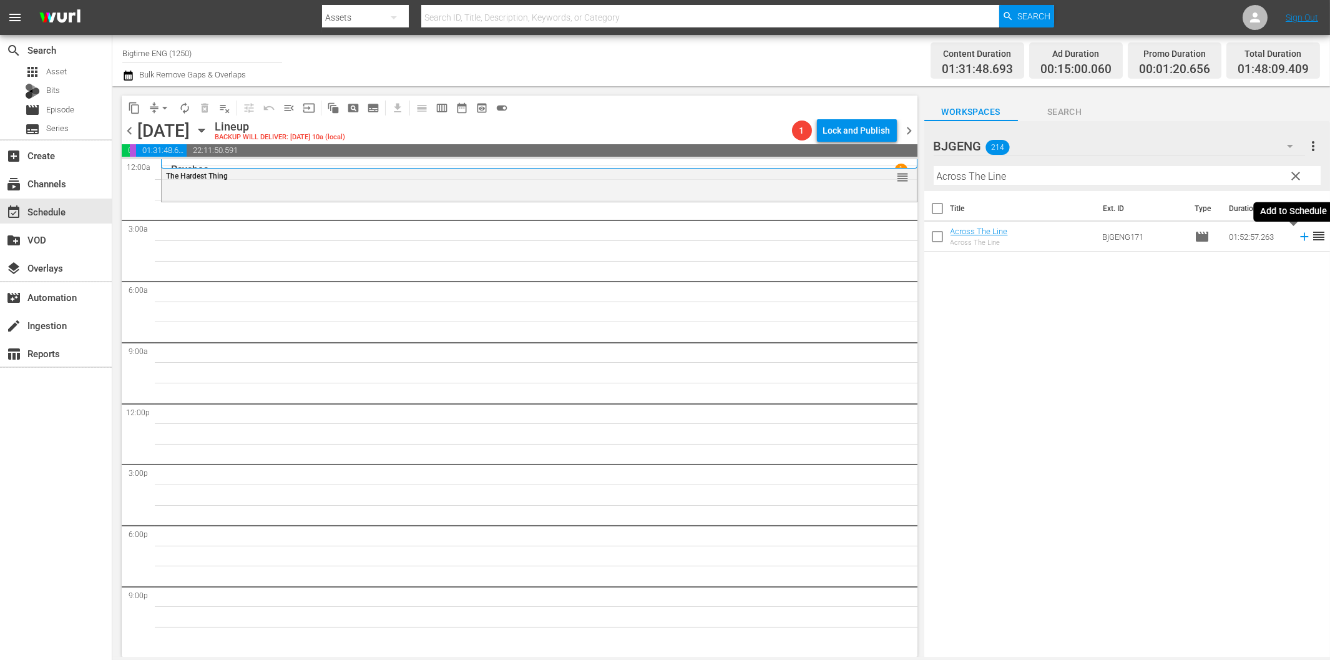
click at [1298, 236] on icon at bounding box center [1305, 237] width 14 height 14
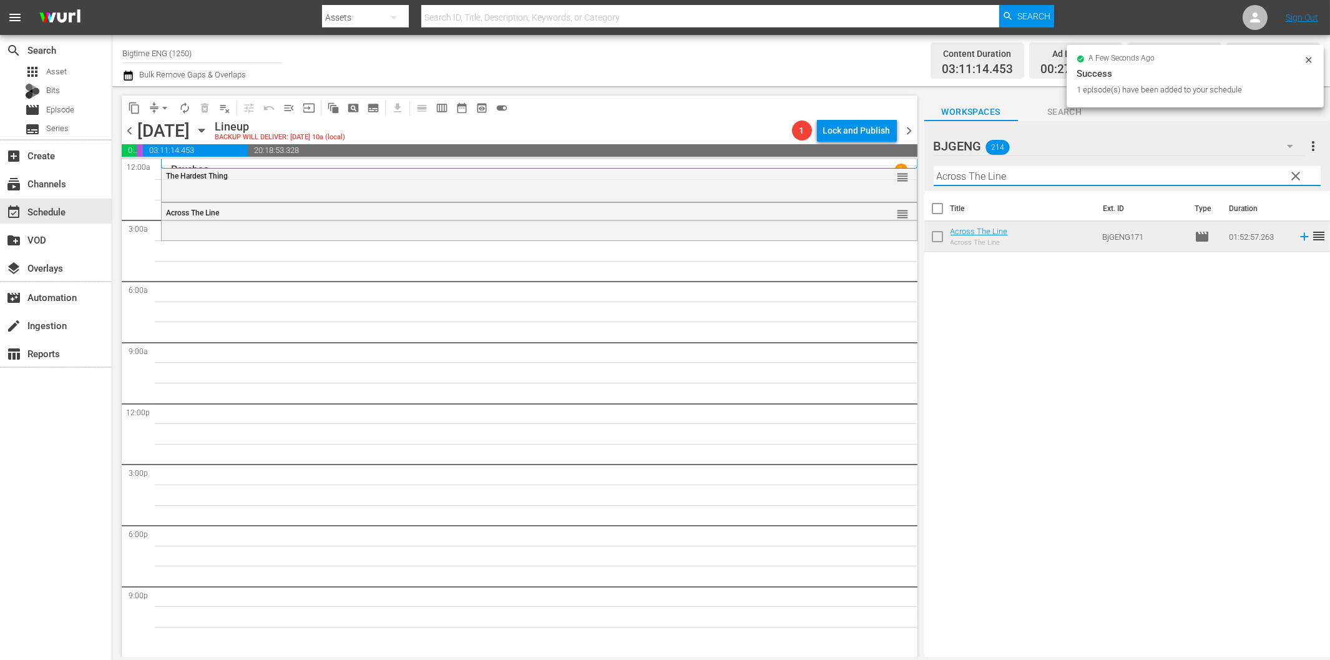
click at [1006, 183] on input "Across The Line" at bounding box center [1127, 176] width 387 height 20
paste input "In His Steps"
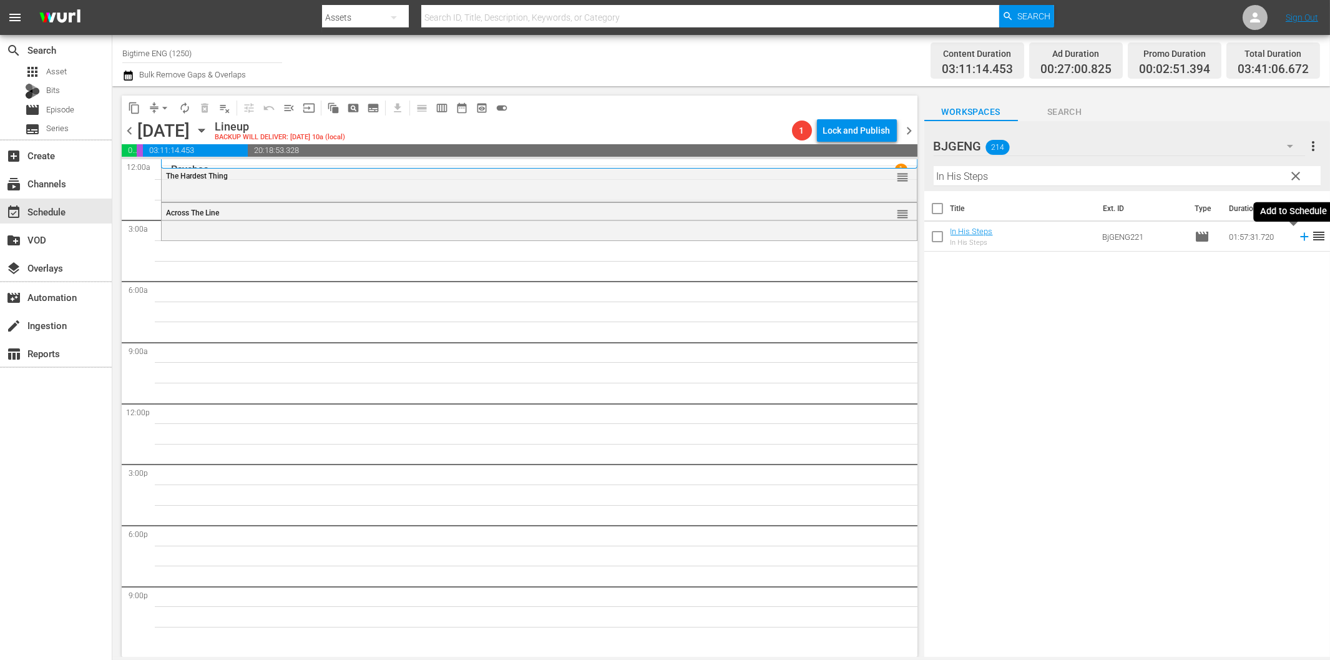
click at [1300, 237] on icon at bounding box center [1304, 237] width 8 height 8
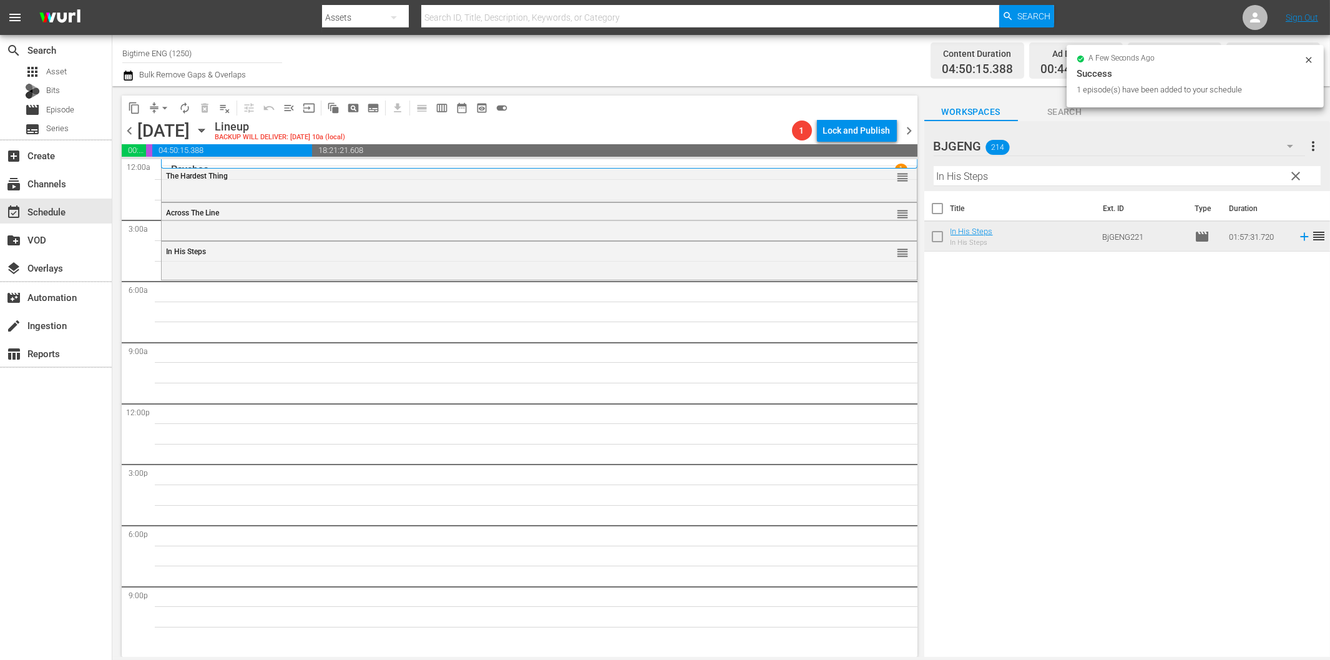
click at [1021, 183] on div "Filter by Title In His Steps" at bounding box center [1127, 176] width 387 height 30
click at [1032, 175] on input "In His Steps" at bounding box center [1127, 176] width 387 height 20
paste input "Check Point"
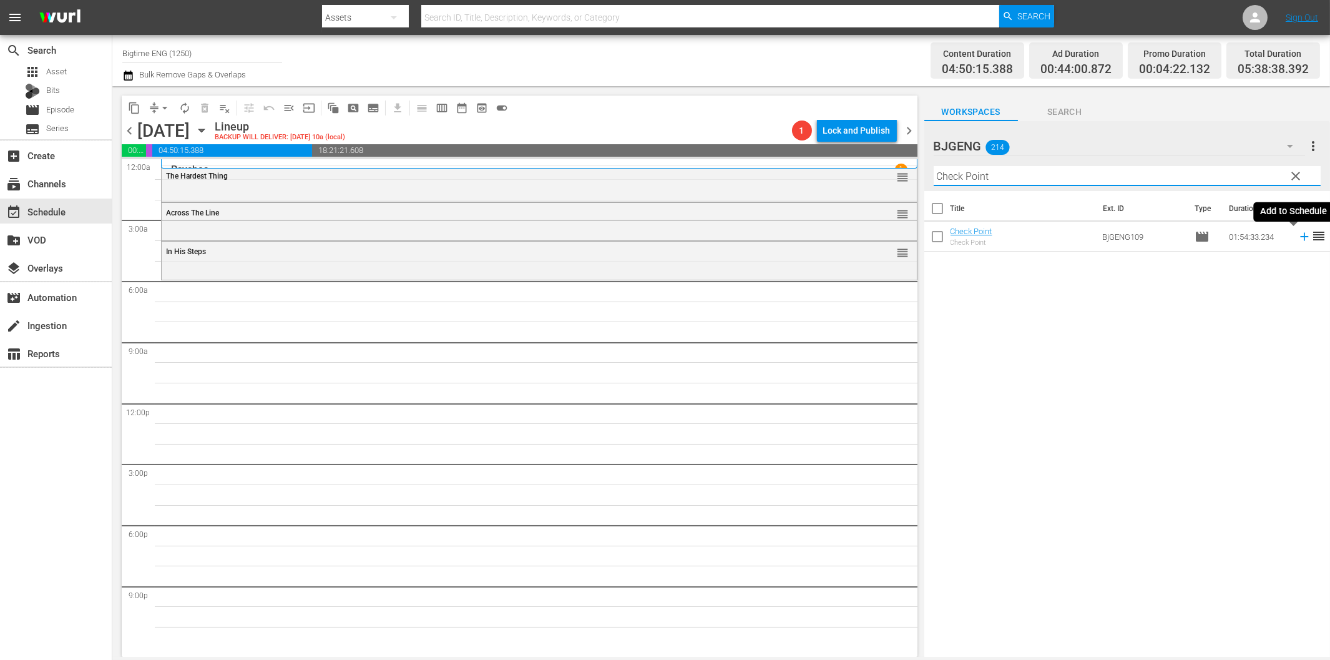
click at [1300, 238] on icon at bounding box center [1304, 237] width 8 height 8
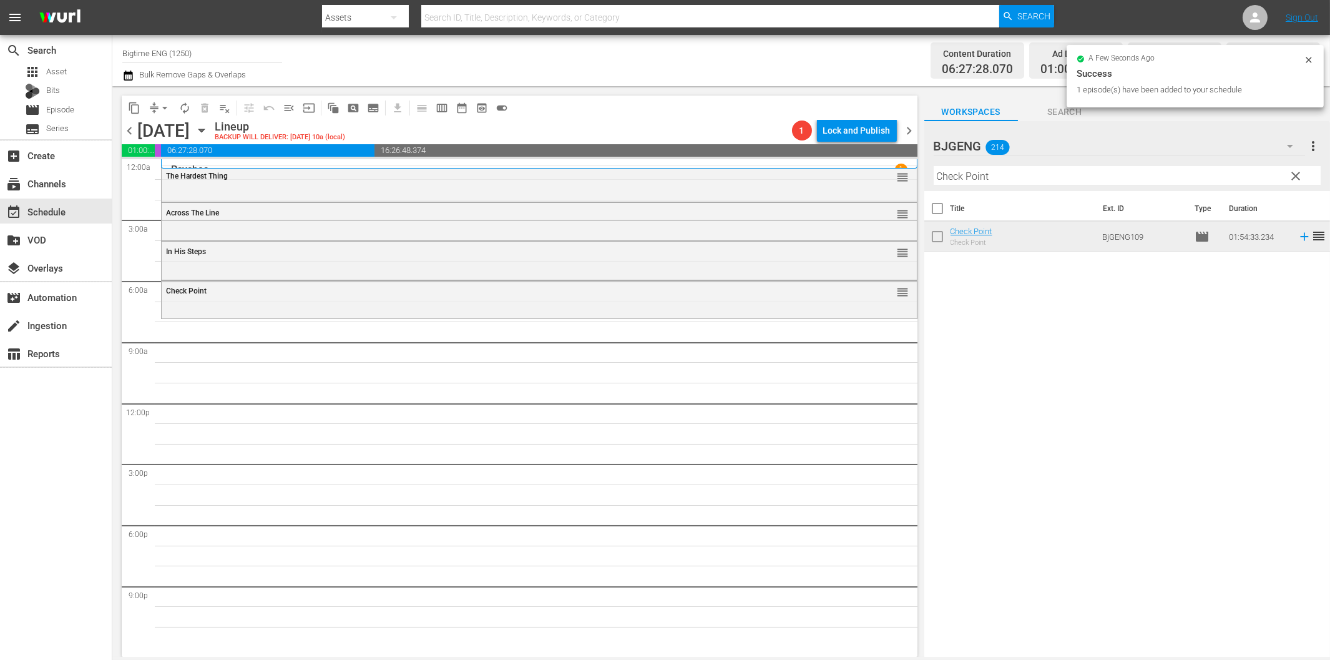
click at [962, 180] on input "Check Point" at bounding box center [1127, 176] width 387 height 20
paste input "Aquarians"
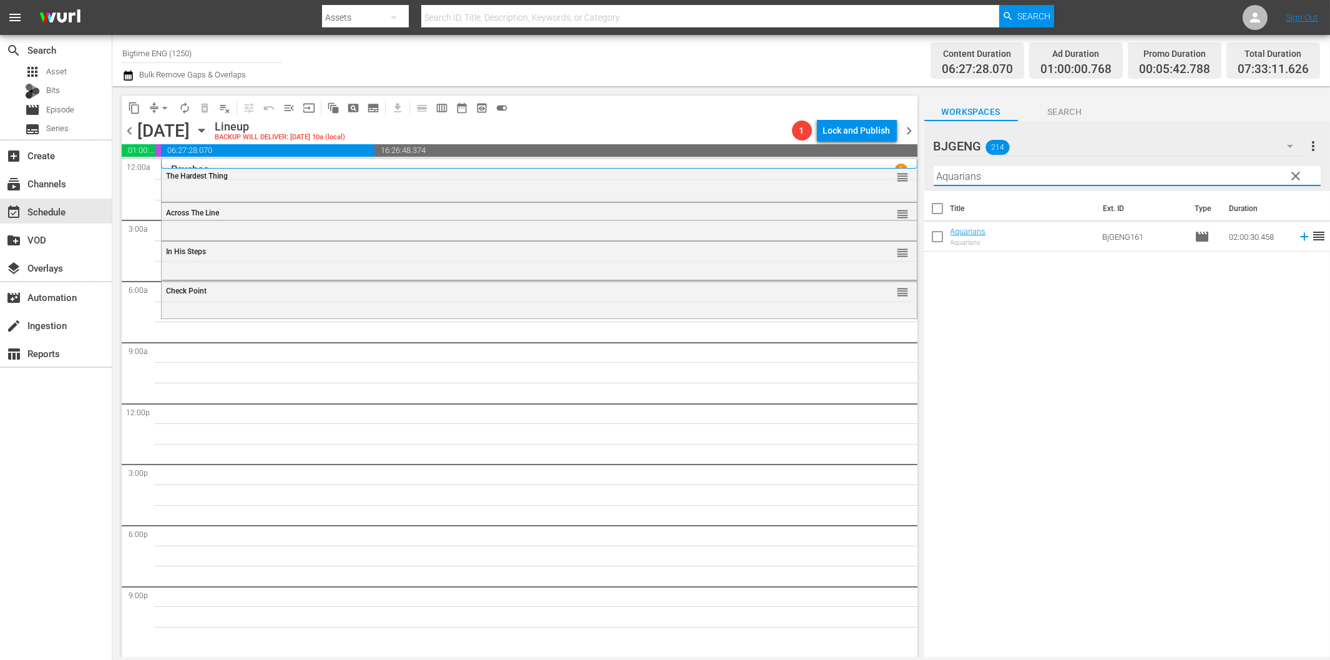
click at [1299, 238] on icon at bounding box center [1305, 237] width 14 height 14
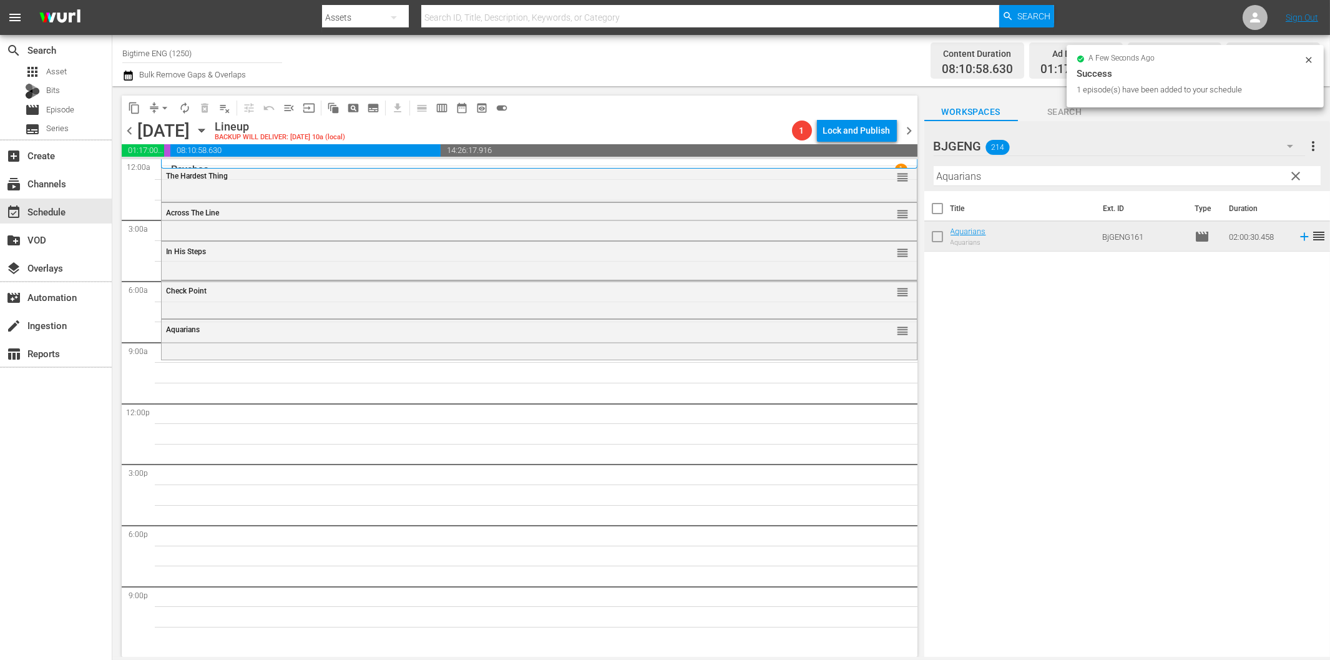
click at [1063, 181] on input "Aquarians" at bounding box center [1127, 176] width 387 height 20
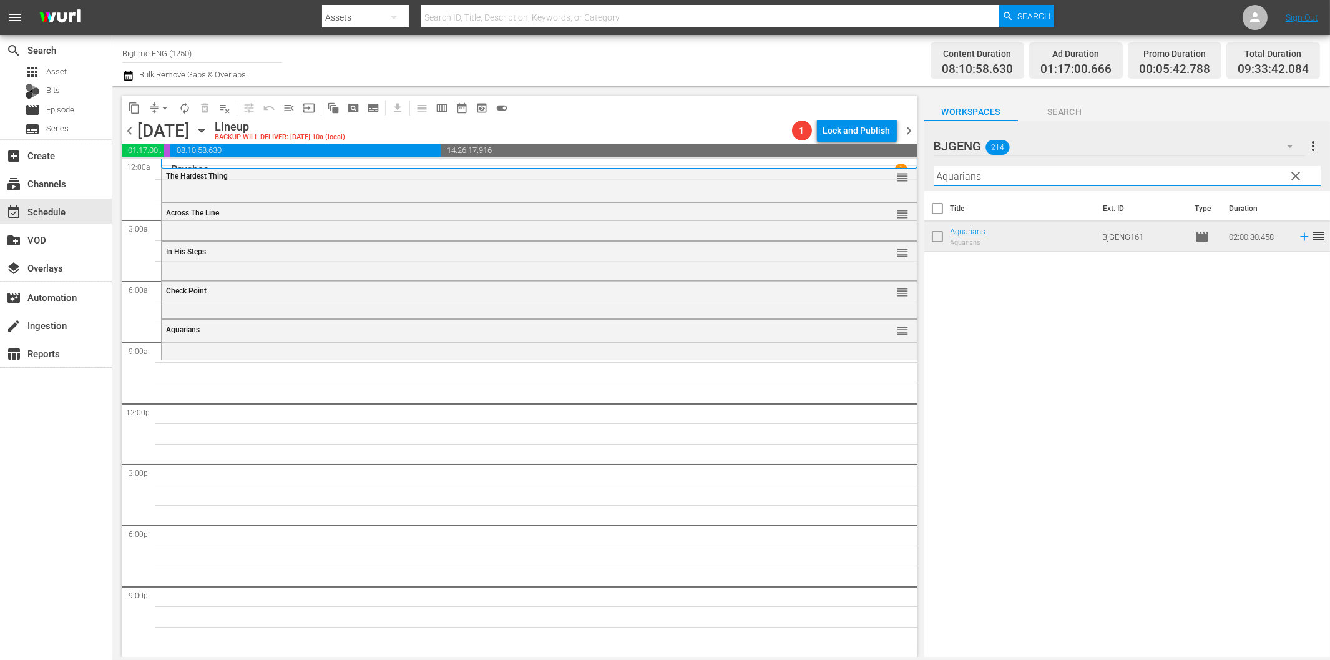
paste input "Glass Jaw"
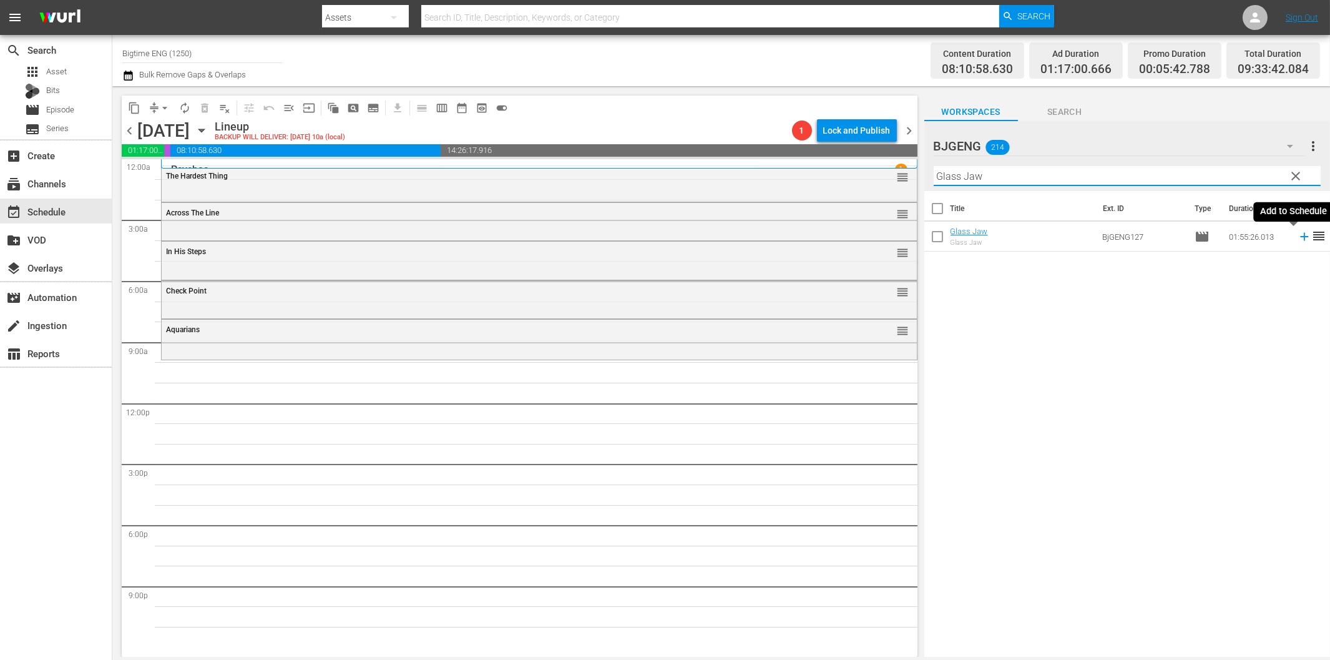
click at [1298, 234] on icon at bounding box center [1305, 237] width 14 height 14
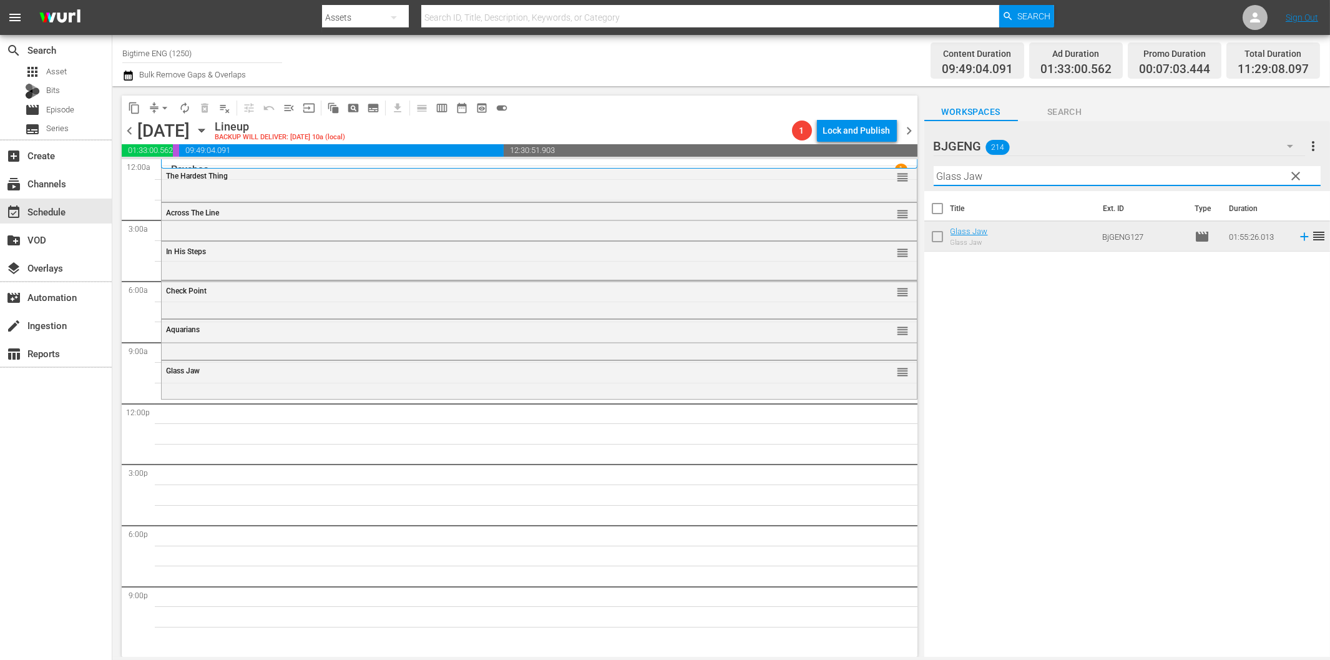
click at [962, 180] on input "Glass Jaw" at bounding box center [1127, 176] width 387 height 20
paste input "Pastor's Kid"
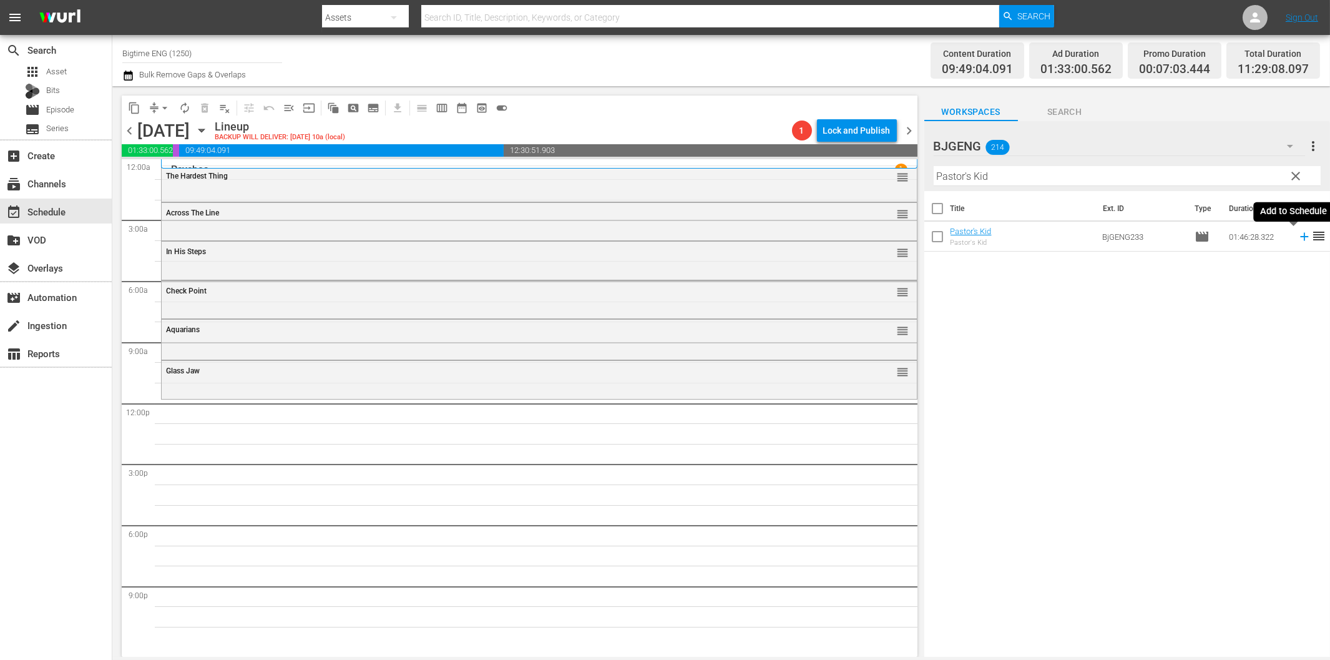
click at [1298, 234] on icon at bounding box center [1305, 237] width 14 height 14
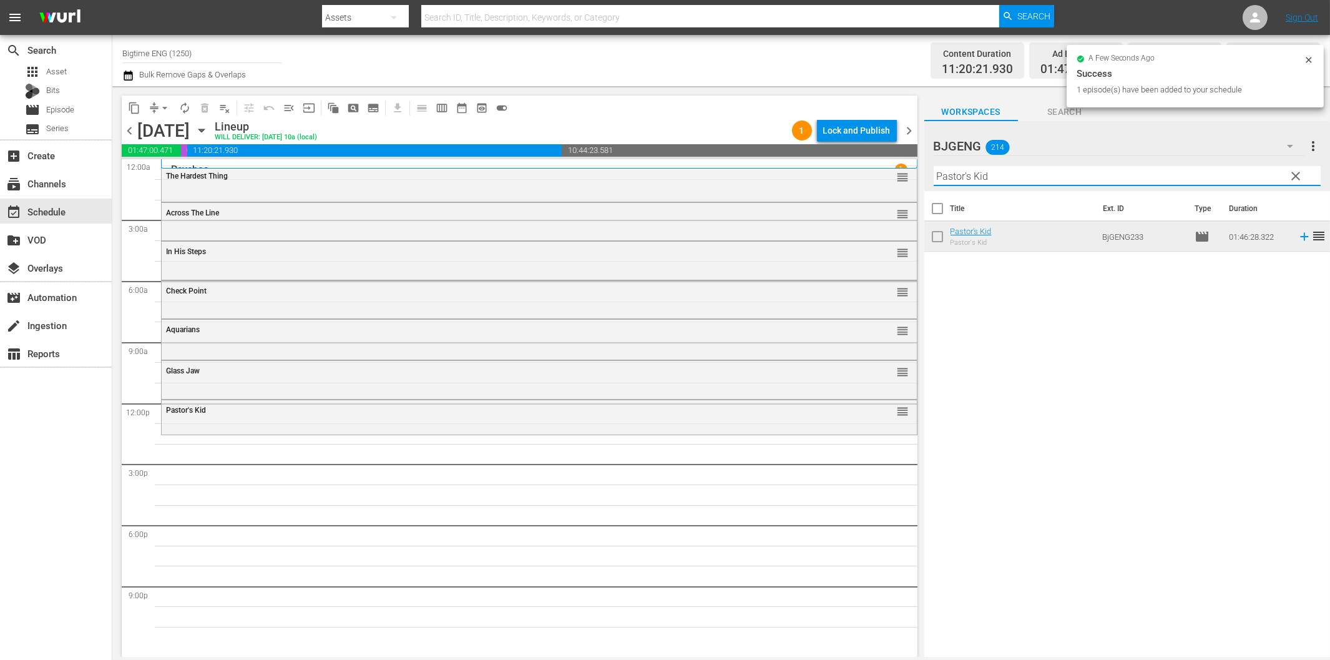
click at [988, 177] on input "Pastor's Kid" at bounding box center [1127, 176] width 387 height 20
paste input "Off The Menu"
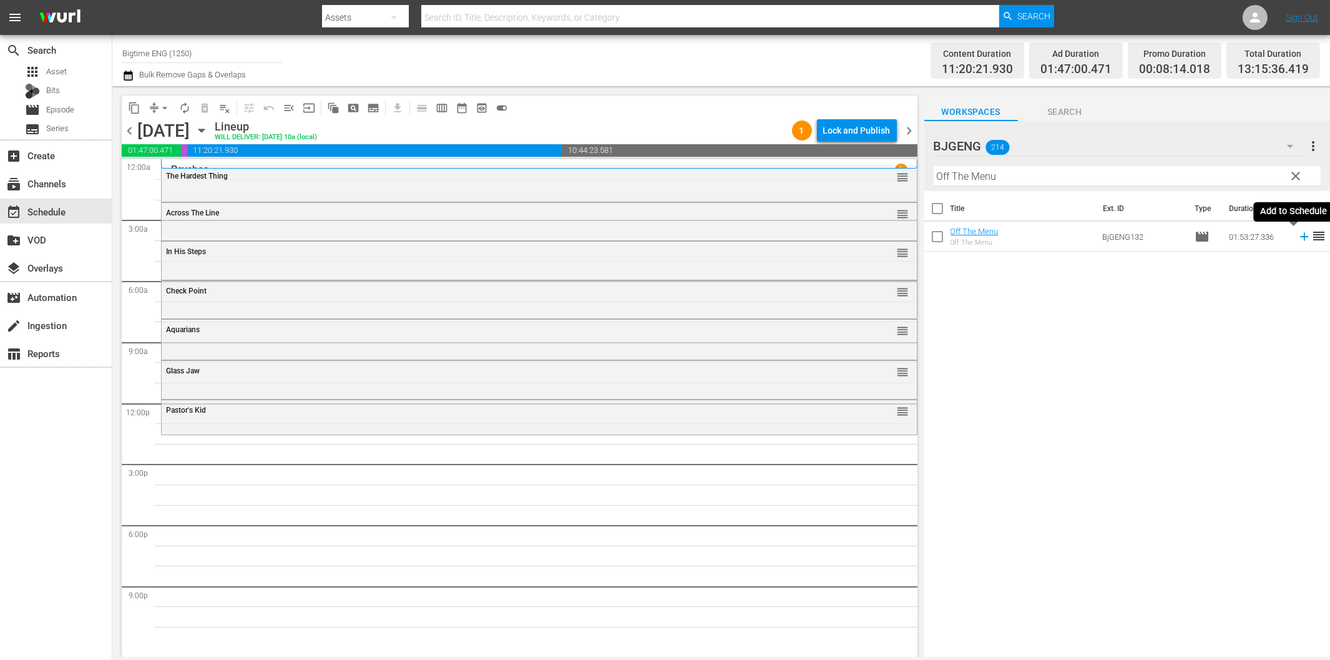
click at [1298, 235] on icon at bounding box center [1305, 237] width 14 height 14
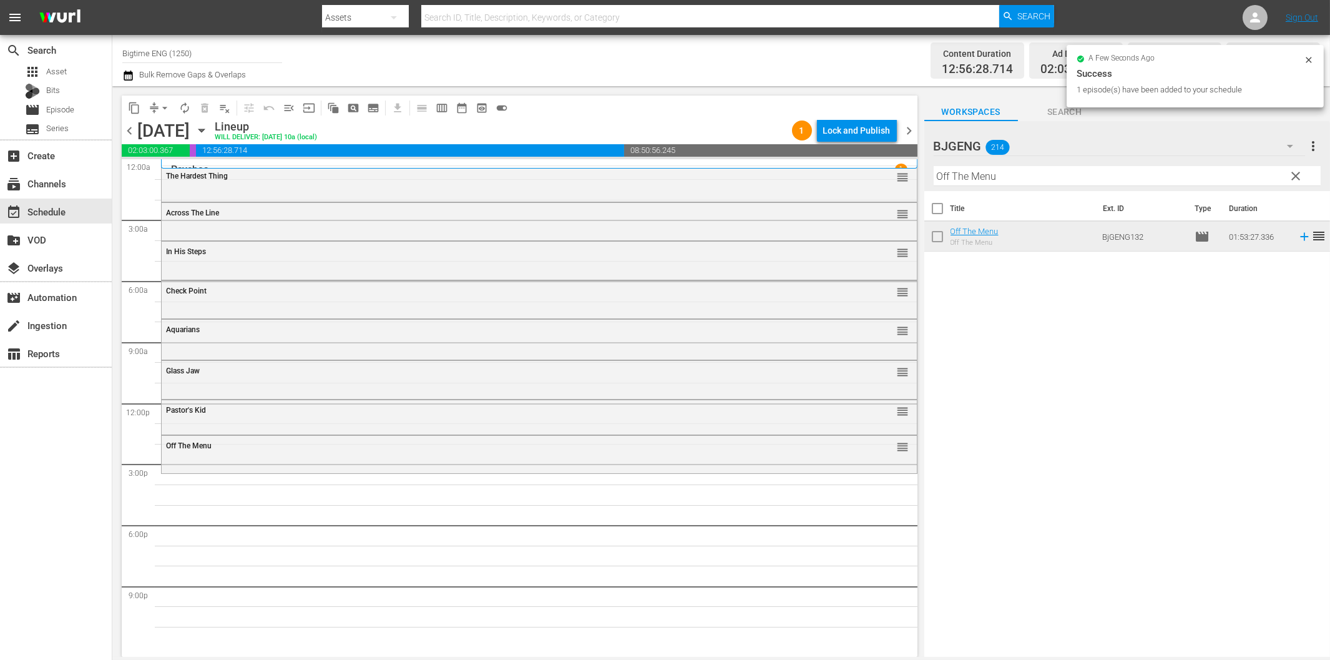
click at [963, 178] on input "Off The Menu" at bounding box center [1127, 176] width 387 height 20
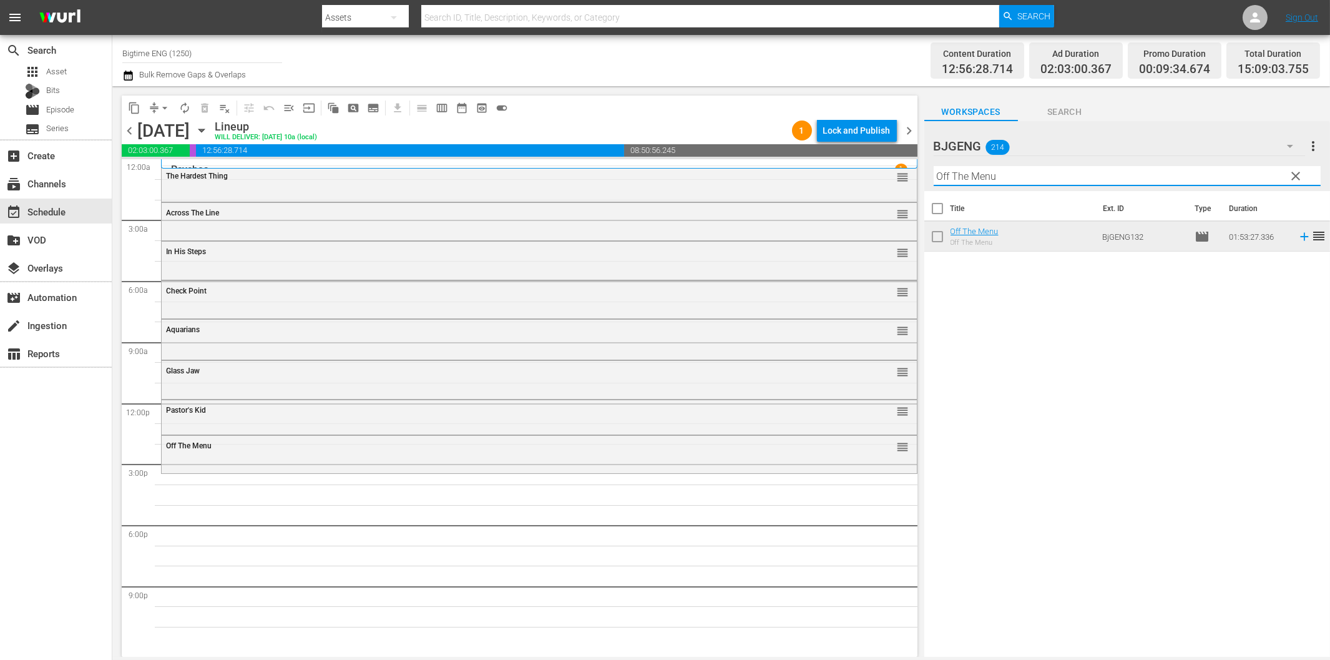
paste input "Riding 79 (Beach Love)"
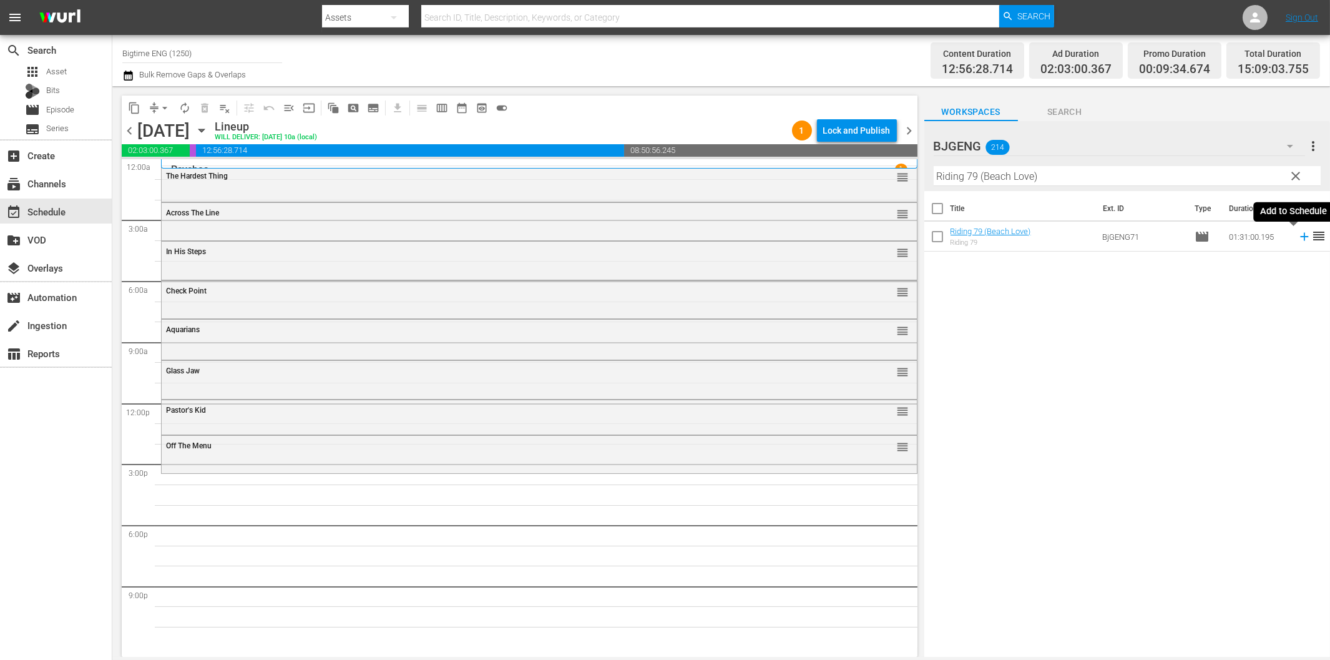
click at [1298, 238] on icon at bounding box center [1305, 237] width 14 height 14
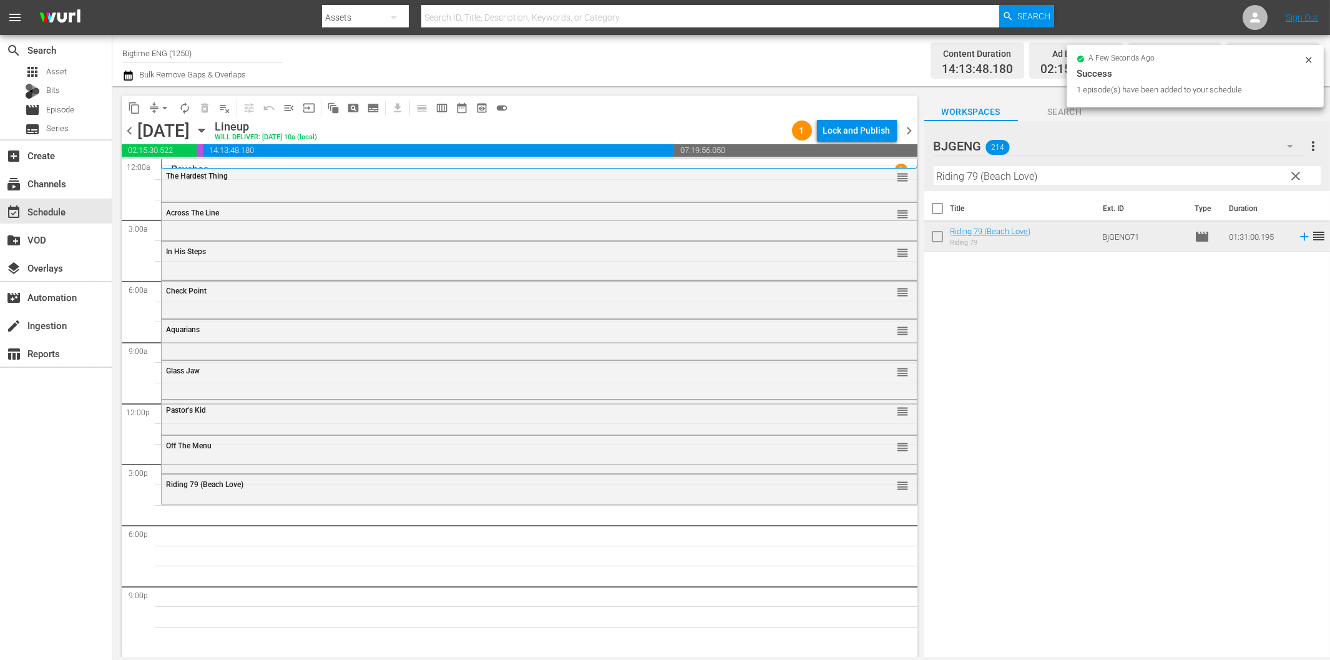
click at [1075, 176] on input "Riding 79 (Beach Love)" at bounding box center [1127, 176] width 387 height 20
paste input "[PERSON_NAME] Vow"
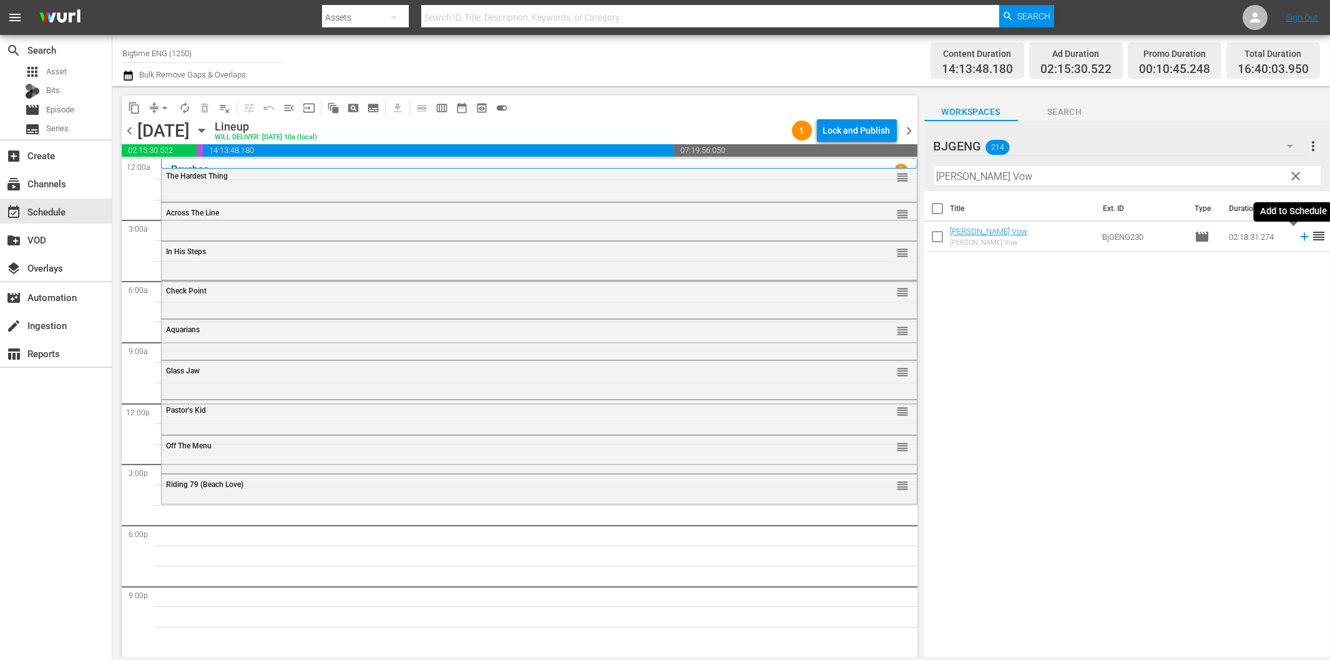
click at [1298, 235] on icon at bounding box center [1305, 237] width 14 height 14
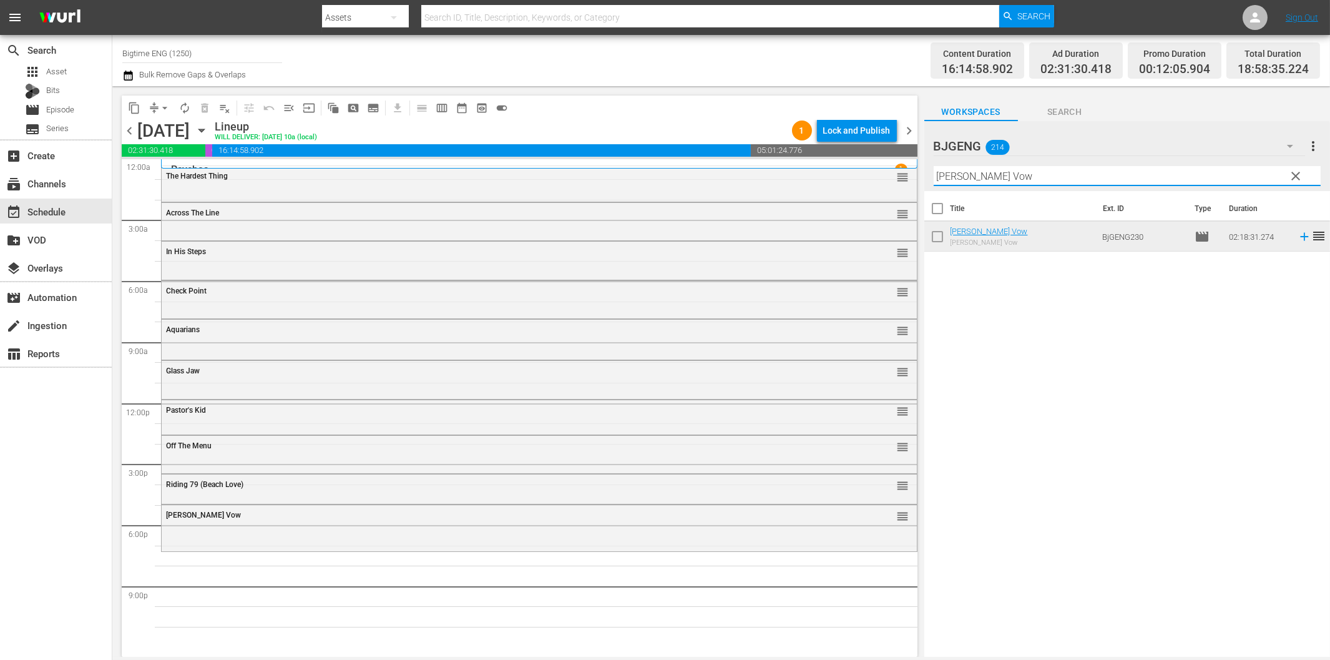
click at [1008, 175] on input "[PERSON_NAME] Vow" at bounding box center [1127, 176] width 387 height 20
paste input "Damaged Goods"
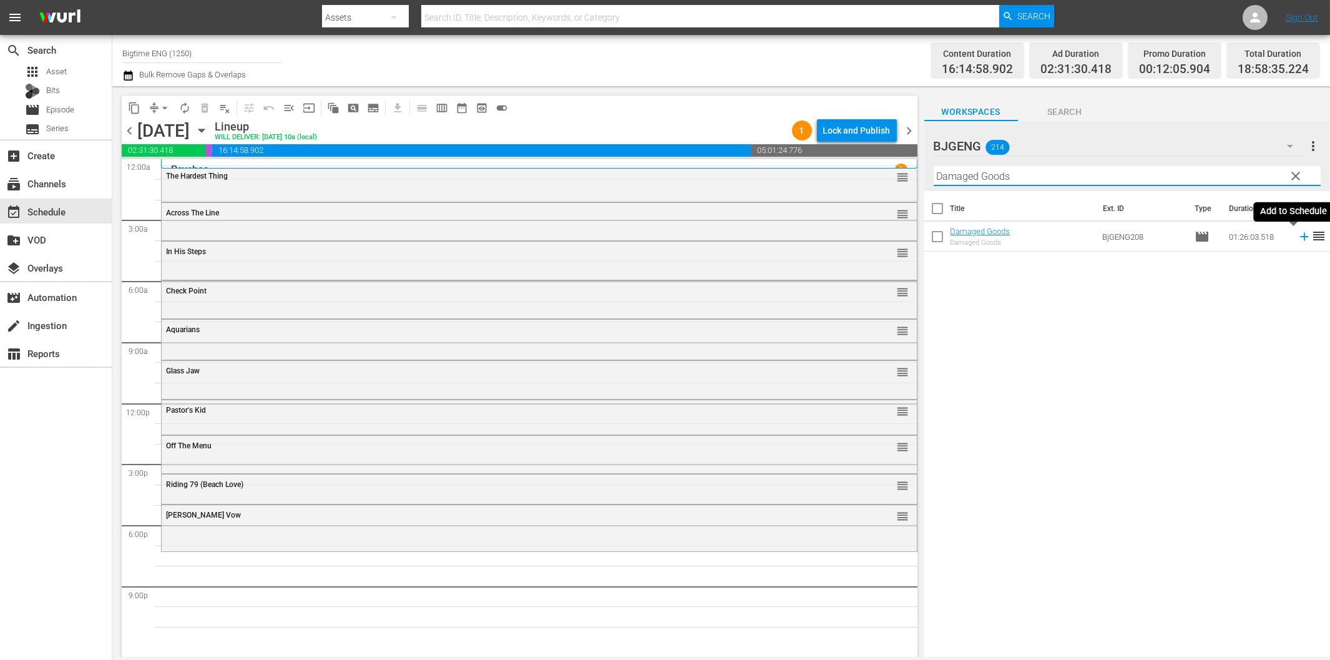
click at [1300, 237] on icon at bounding box center [1304, 237] width 8 height 8
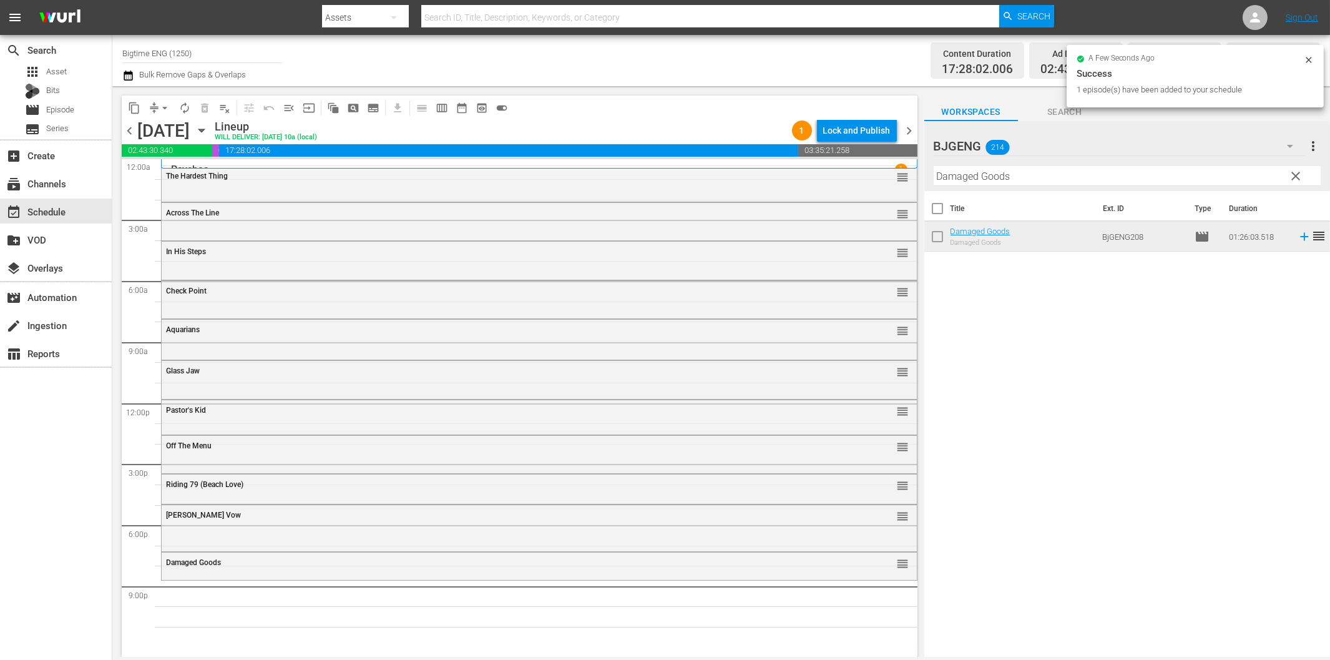
click at [1031, 177] on input "Damaged Goods" at bounding box center [1127, 176] width 387 height 20
paste input "[PERSON_NAME]"
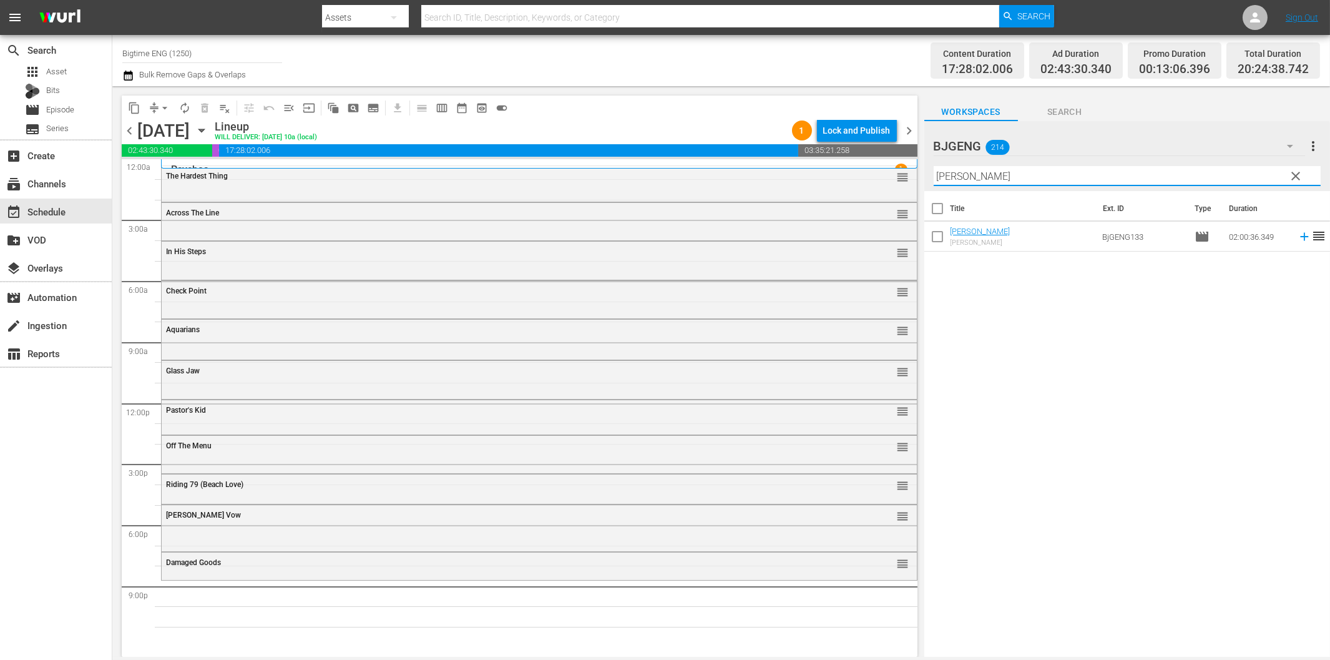
click at [1298, 235] on icon at bounding box center [1305, 237] width 14 height 14
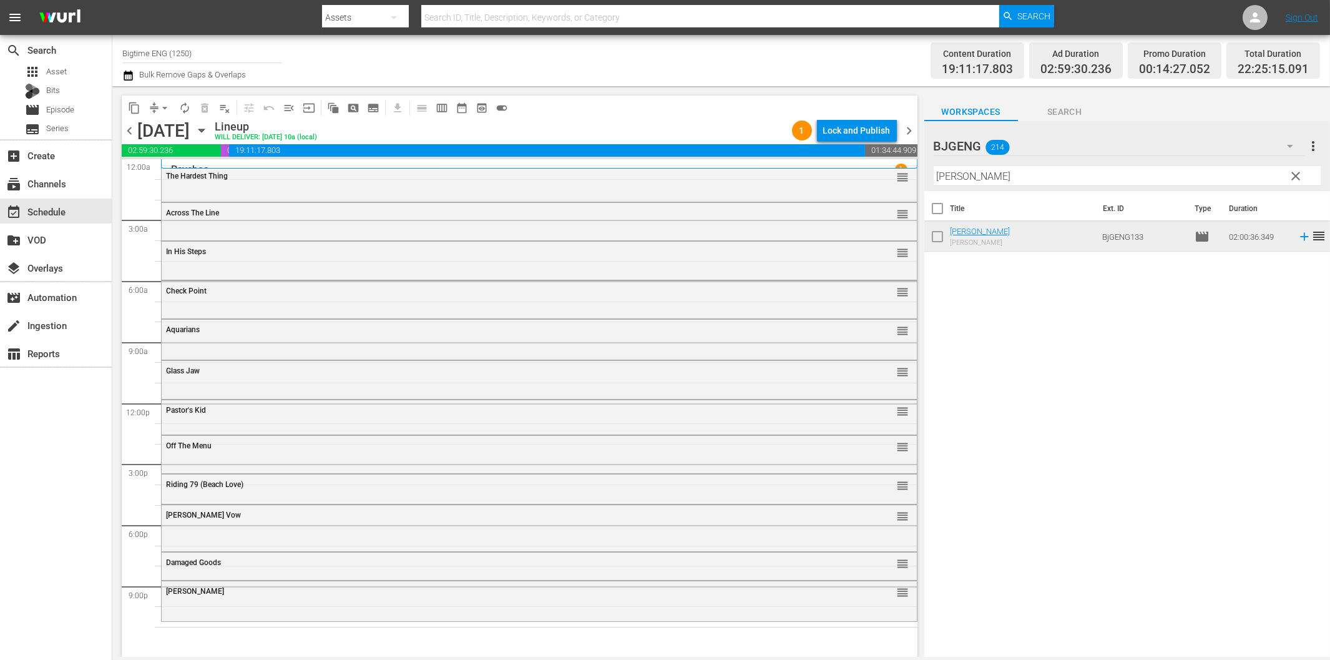
click at [1010, 172] on input "[PERSON_NAME]" at bounding box center [1127, 176] width 387 height 20
paste input "A Different Sun"
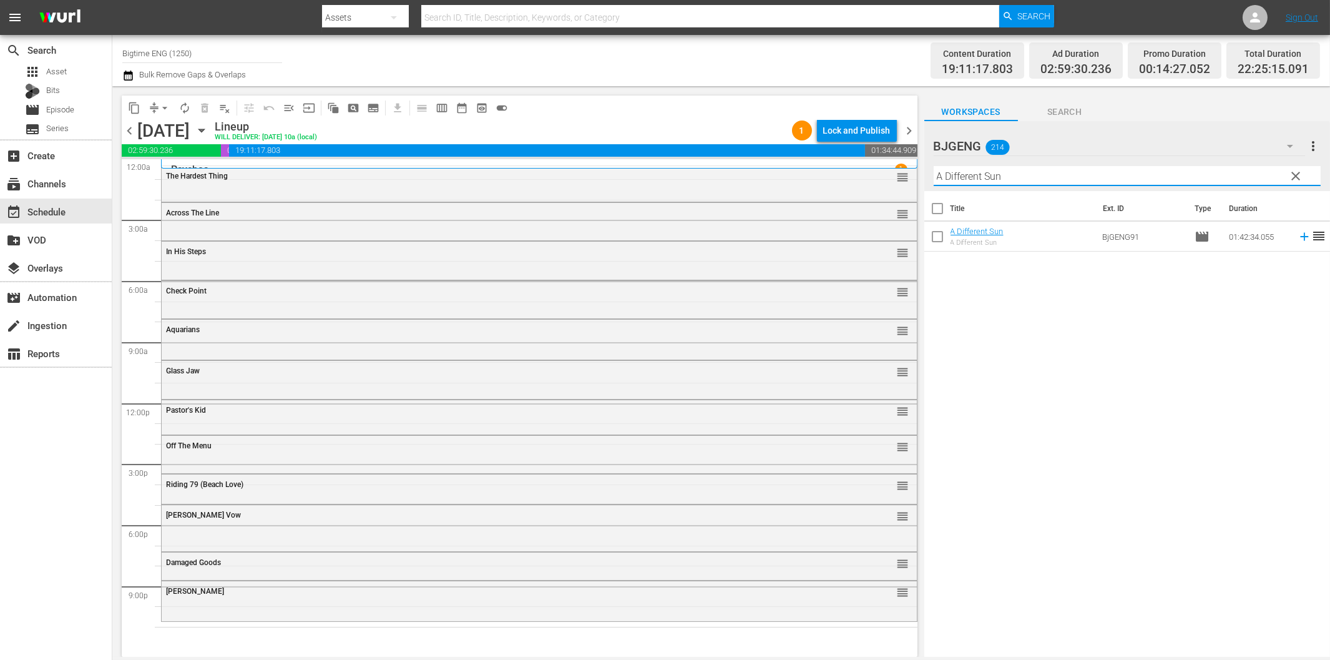
click at [1300, 237] on icon at bounding box center [1304, 237] width 8 height 8
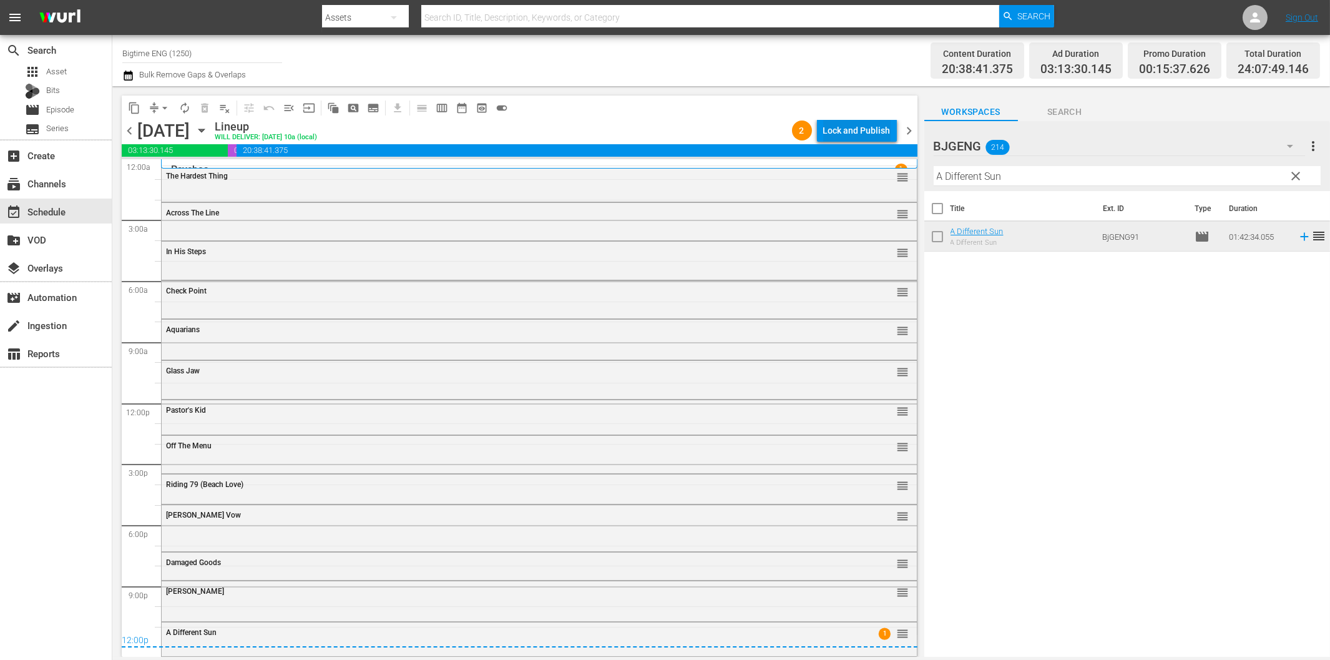
click at [866, 132] on div "Lock and Publish" at bounding box center [856, 130] width 67 height 22
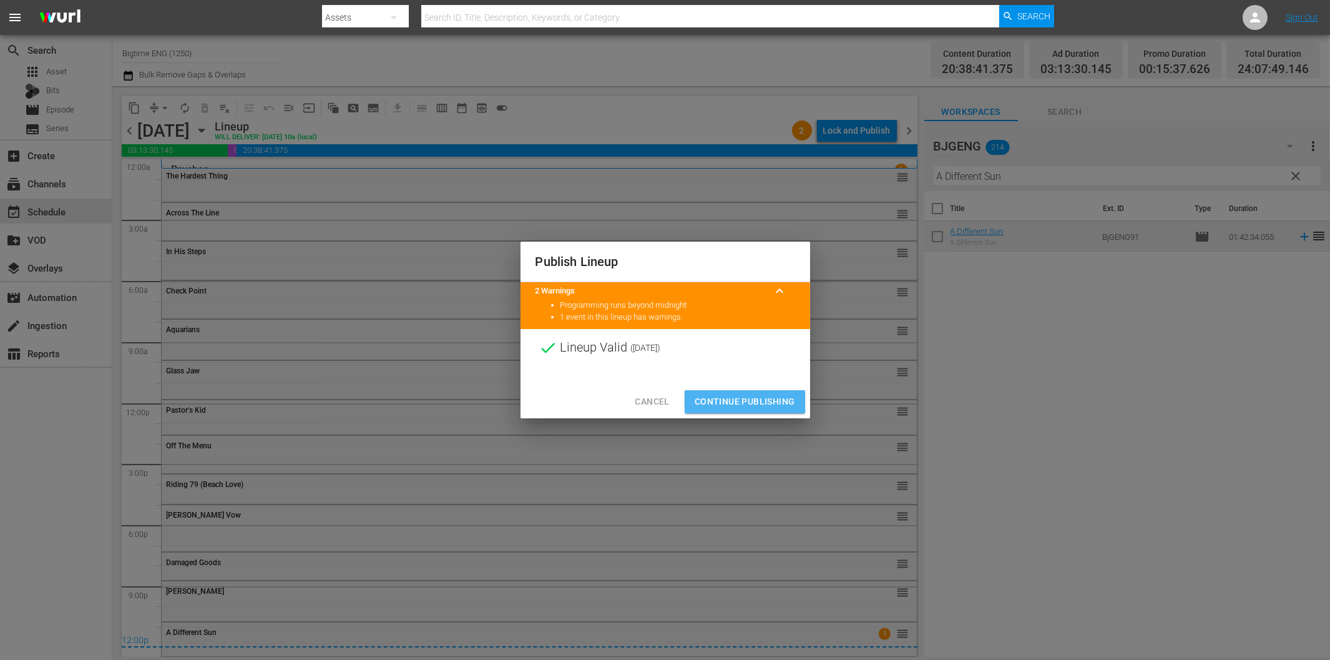
click at [743, 401] on span "Continue Publishing" at bounding box center [745, 402] width 101 height 16
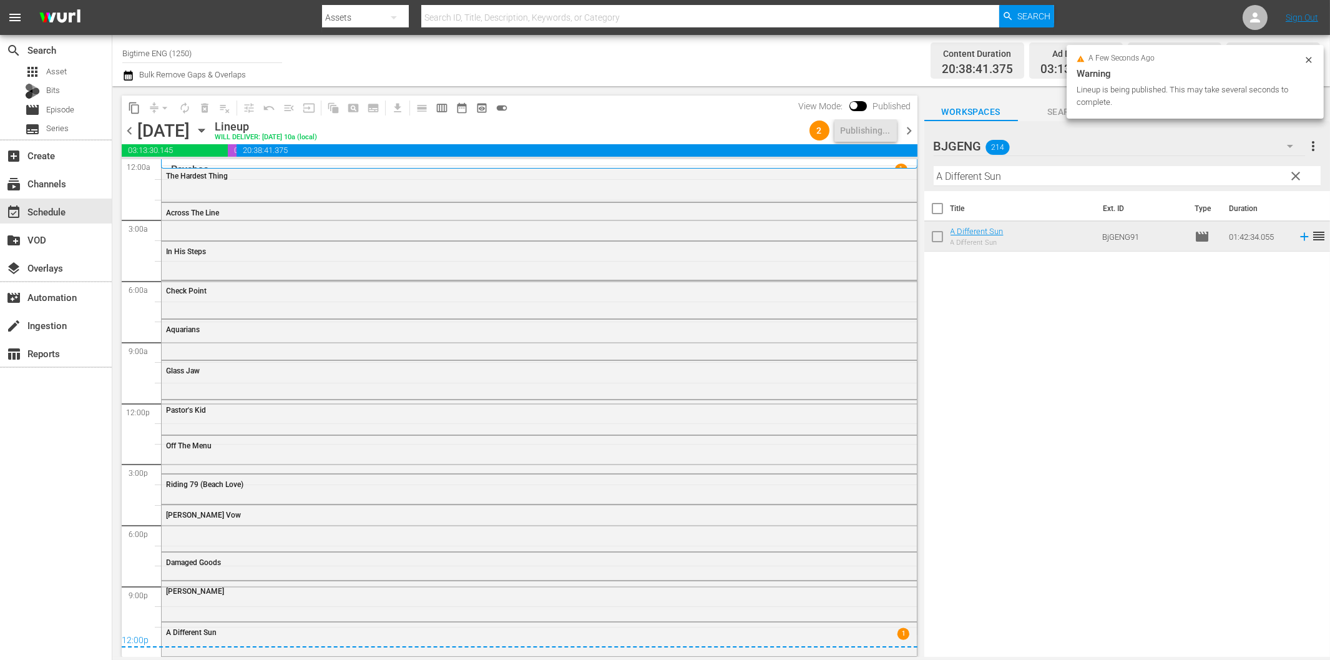
click at [910, 129] on span "chevron_right" at bounding box center [910, 131] width 16 height 16
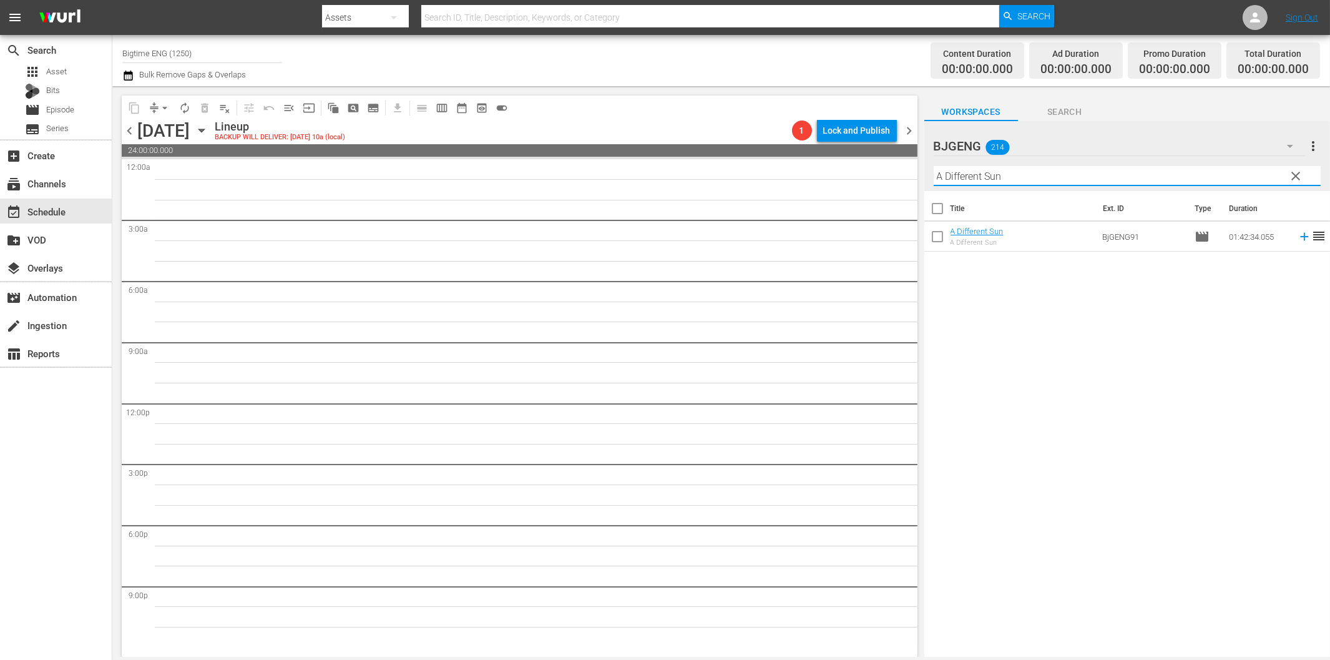
click at [1008, 179] on input "A Different Sun" at bounding box center [1127, 176] width 387 height 20
paste input "Chicago Overcoat"
click at [1298, 232] on icon at bounding box center [1305, 237] width 14 height 14
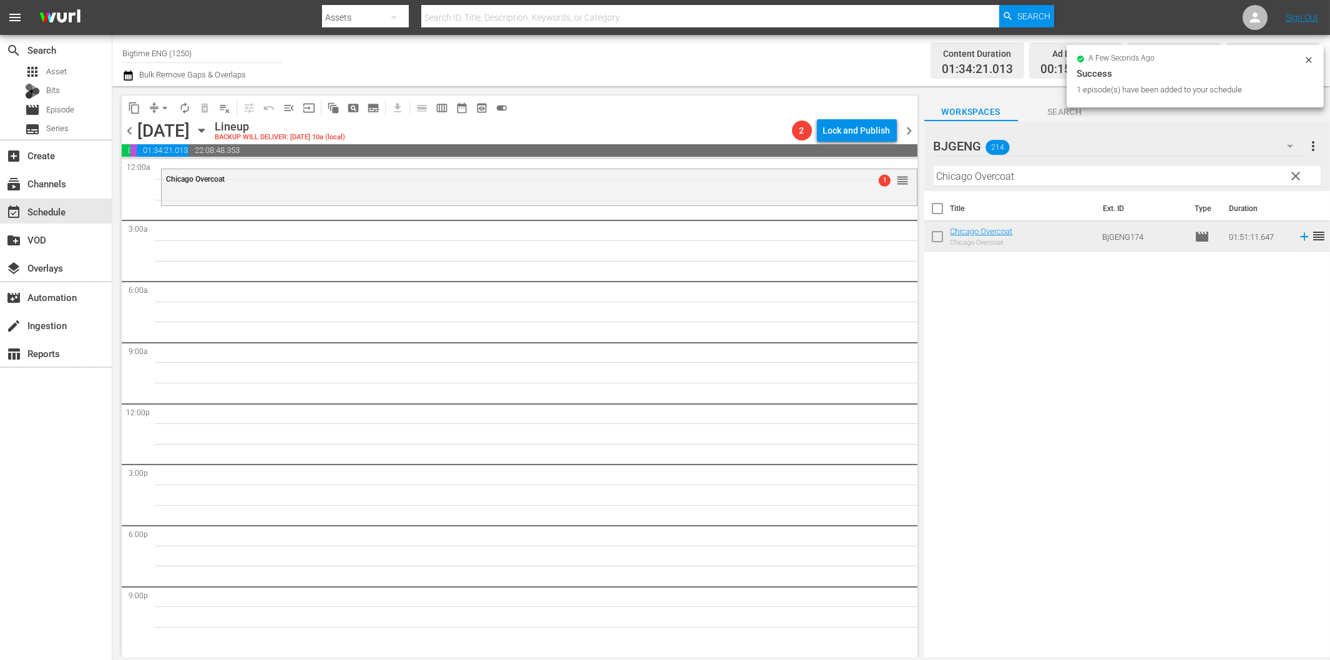
click at [975, 183] on input "Chicago Overcoat" at bounding box center [1127, 176] width 387 height 20
paste input "Last Sho"
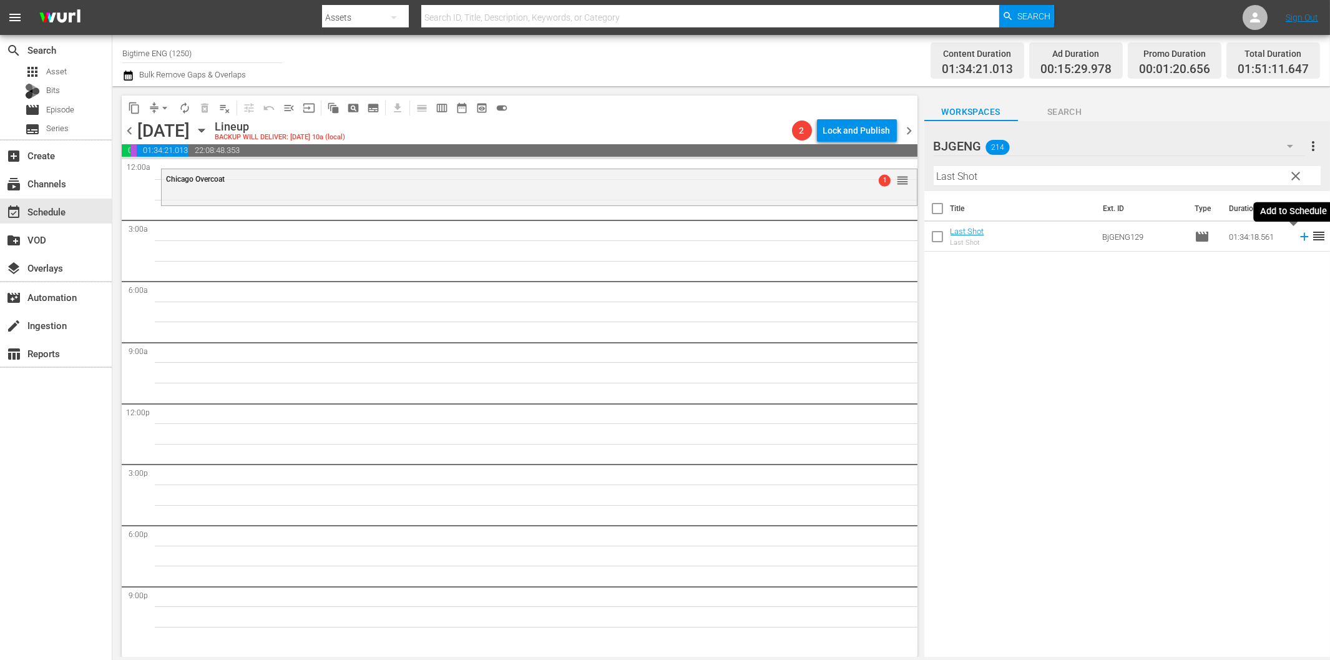
click at [1298, 235] on icon at bounding box center [1305, 237] width 14 height 14
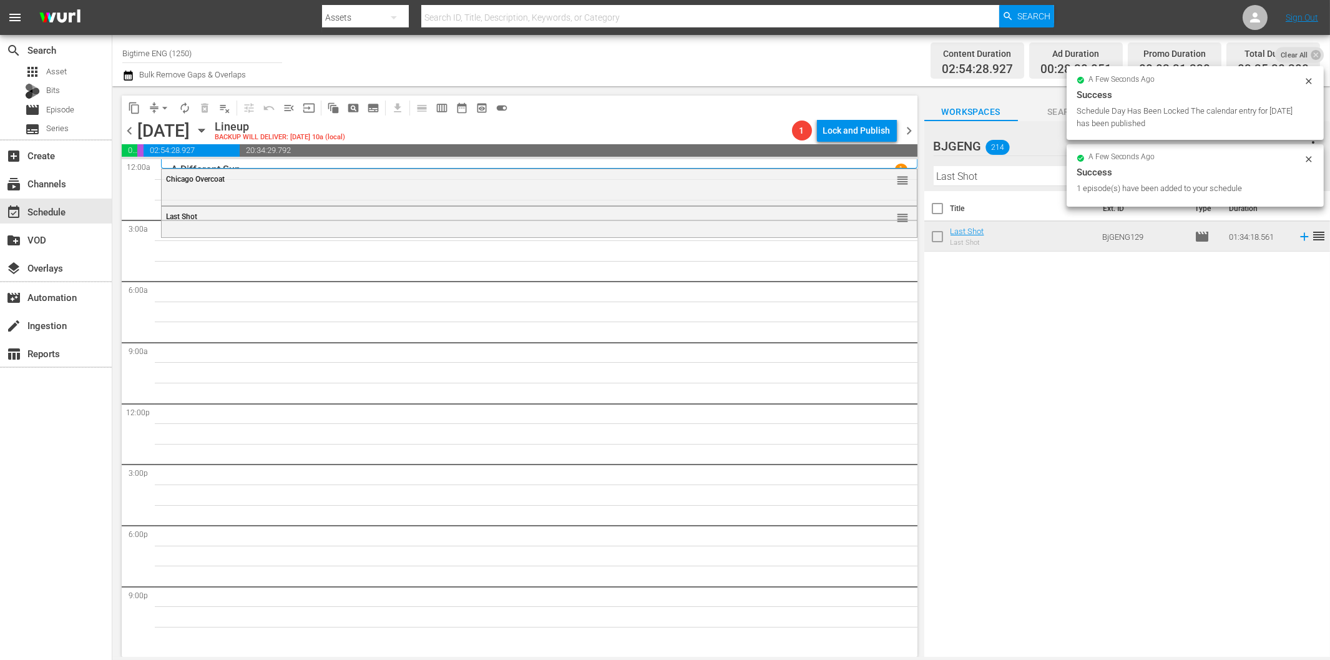
click at [1010, 174] on input "Last Shot" at bounding box center [1127, 176] width 387 height 20
paste input "In Critical Condition"
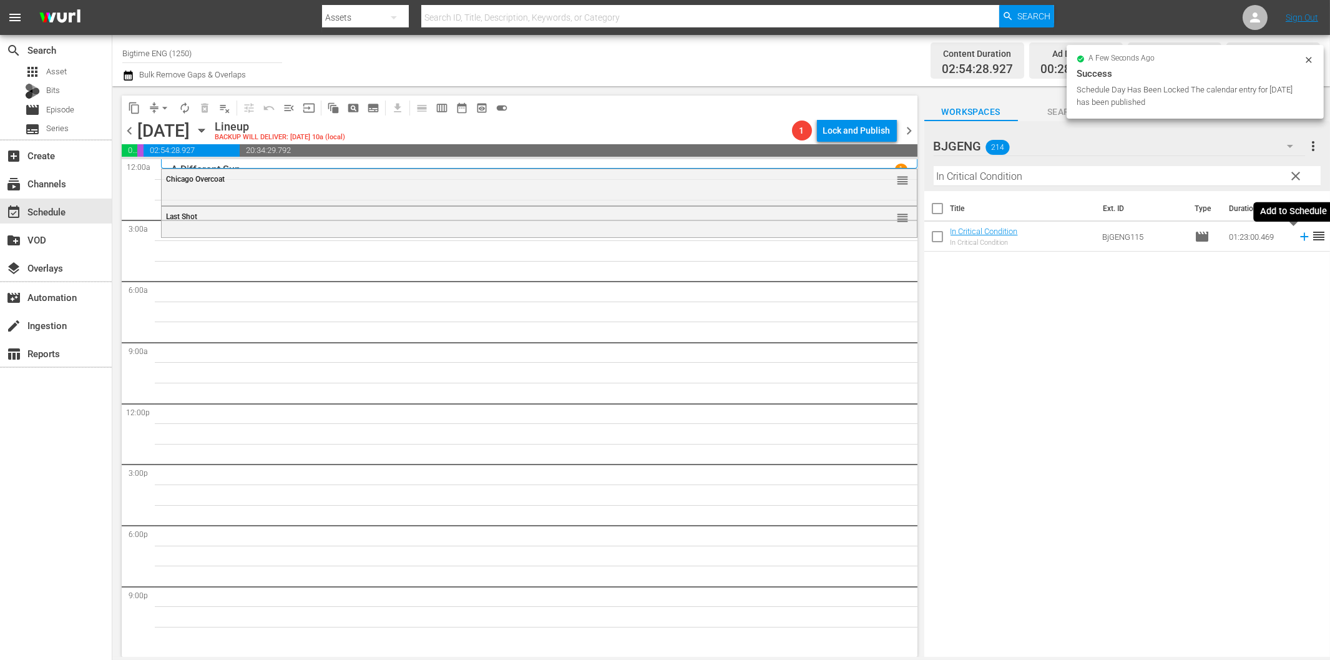
drag, startPoint x: 1292, startPoint y: 237, endPoint x: 1215, endPoint y: 239, distance: 77.4
click at [1300, 236] on icon at bounding box center [1304, 237] width 8 height 8
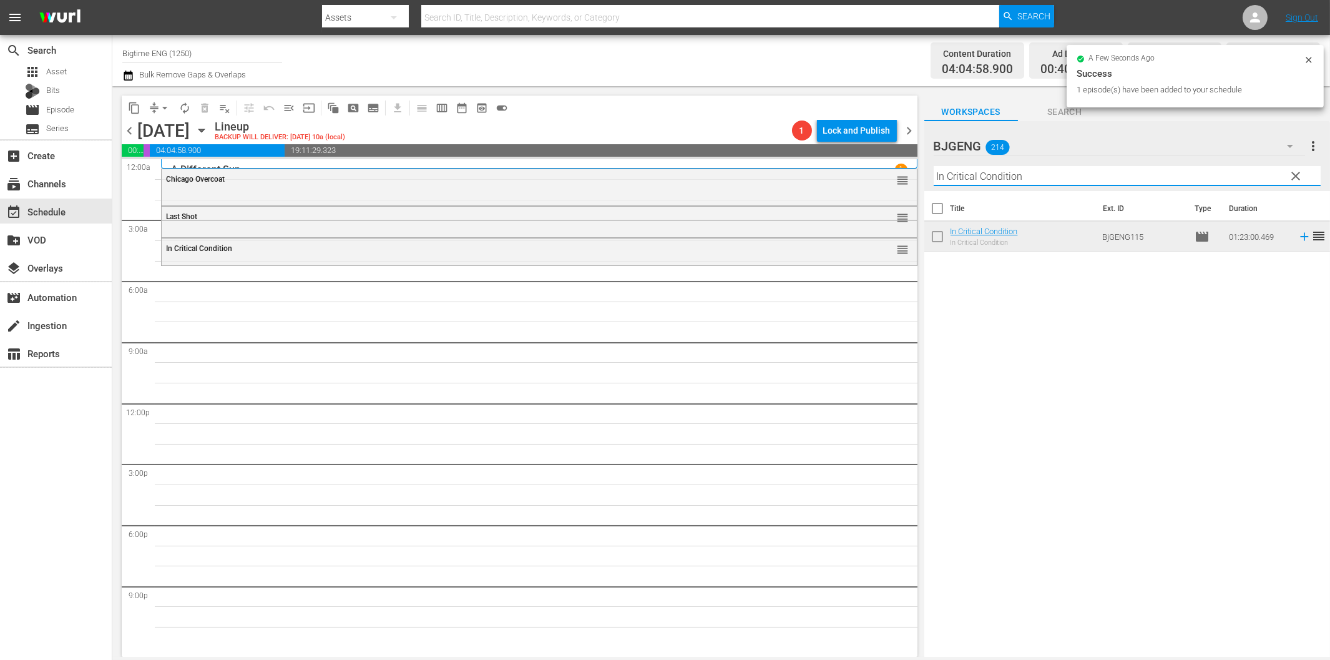
click at [996, 176] on input "In Critical Condition" at bounding box center [1127, 176] width 387 height 20
paste input "The Way We Weren't"
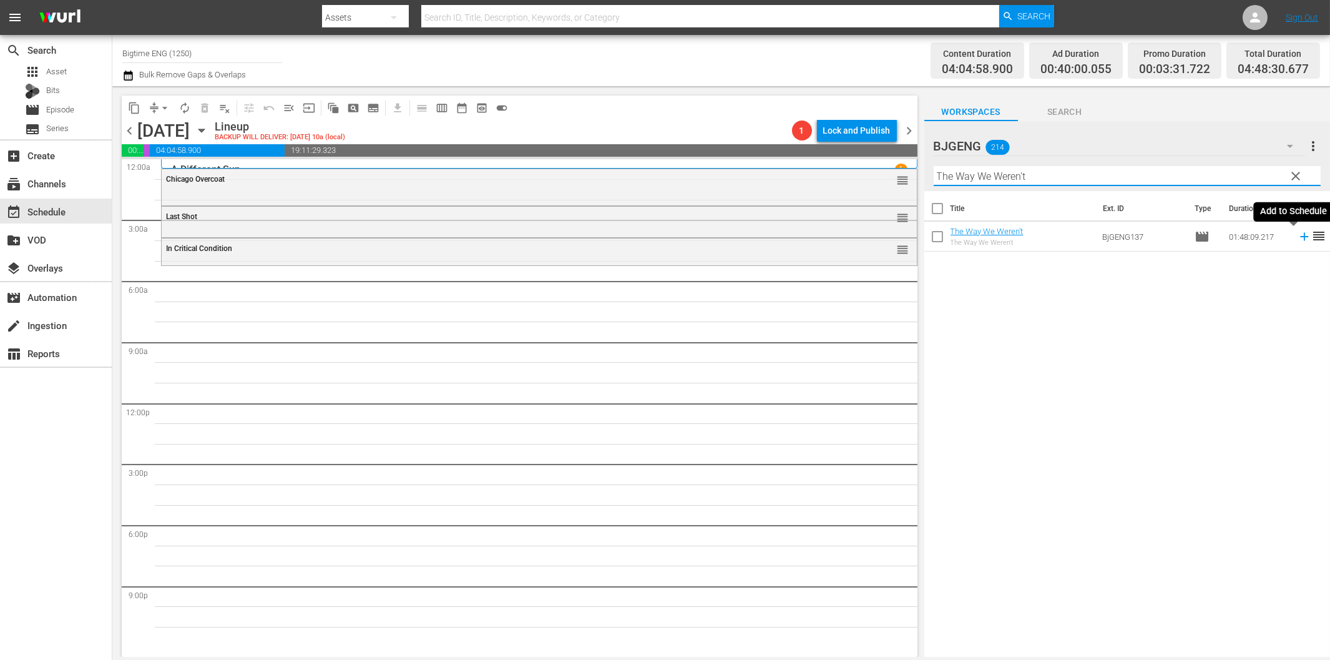
click at [1300, 237] on icon at bounding box center [1304, 237] width 8 height 8
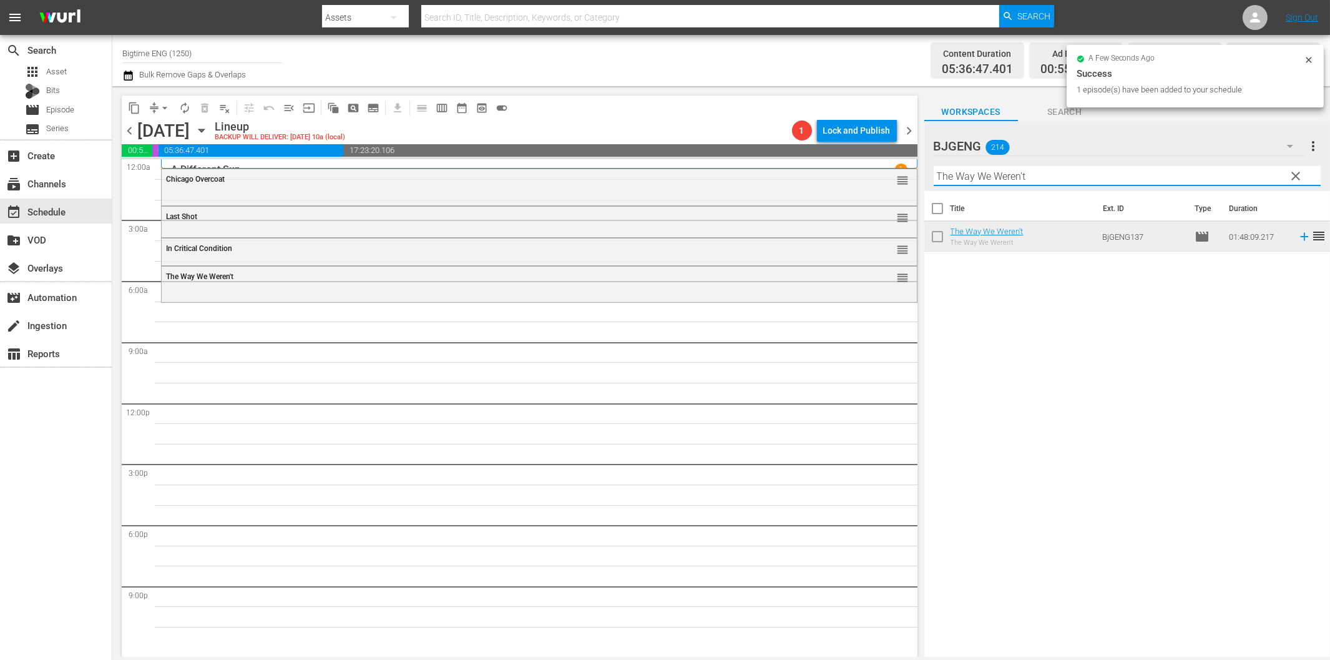
click at [965, 176] on input "The Way We Weren't" at bounding box center [1127, 176] width 387 height 20
paste input "[PERSON_NAME]"
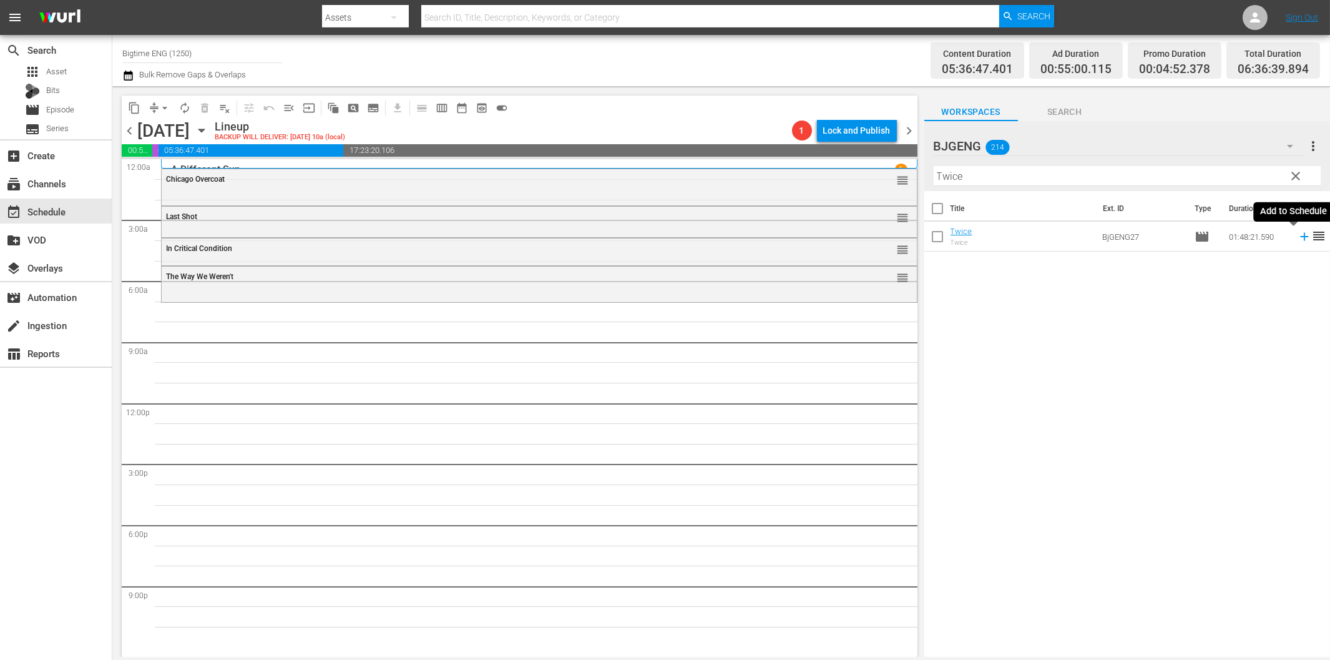
click at [1298, 238] on icon at bounding box center [1305, 237] width 14 height 14
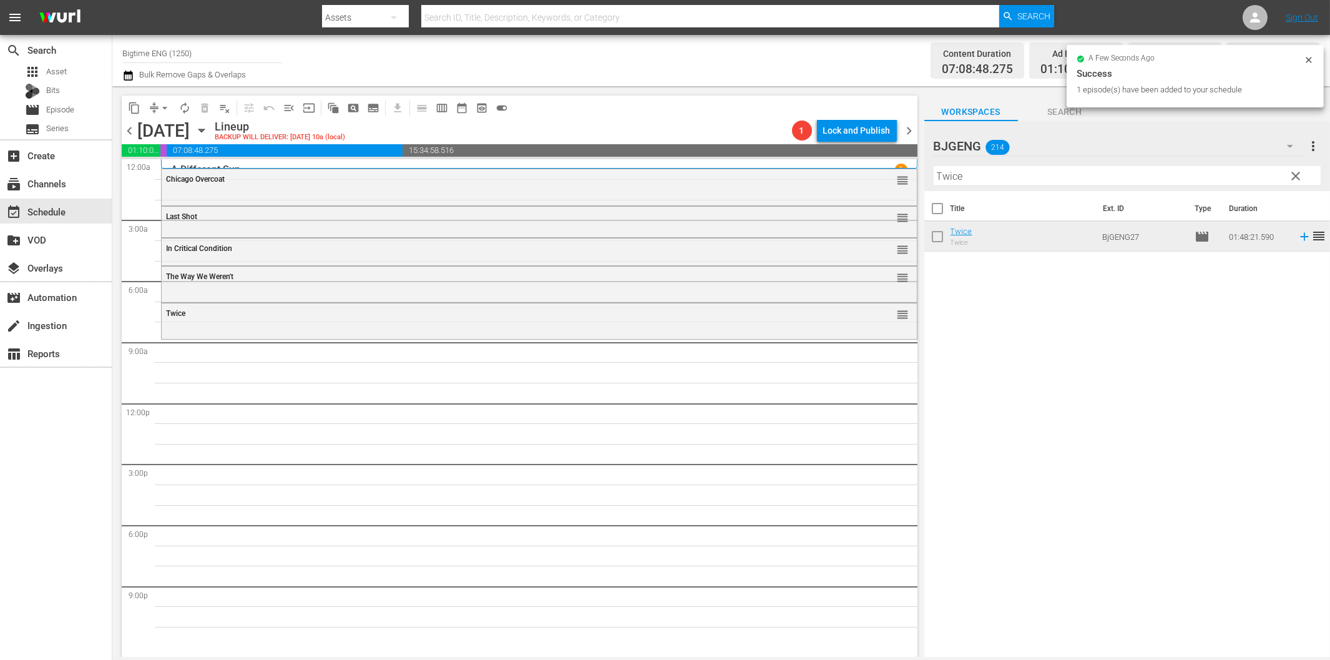
drag, startPoint x: 998, startPoint y: 178, endPoint x: 1004, endPoint y: 179, distance: 6.3
click at [998, 178] on input "Twice" at bounding box center [1127, 176] width 387 height 20
paste input "Sincerely, [PERSON_NAME]"
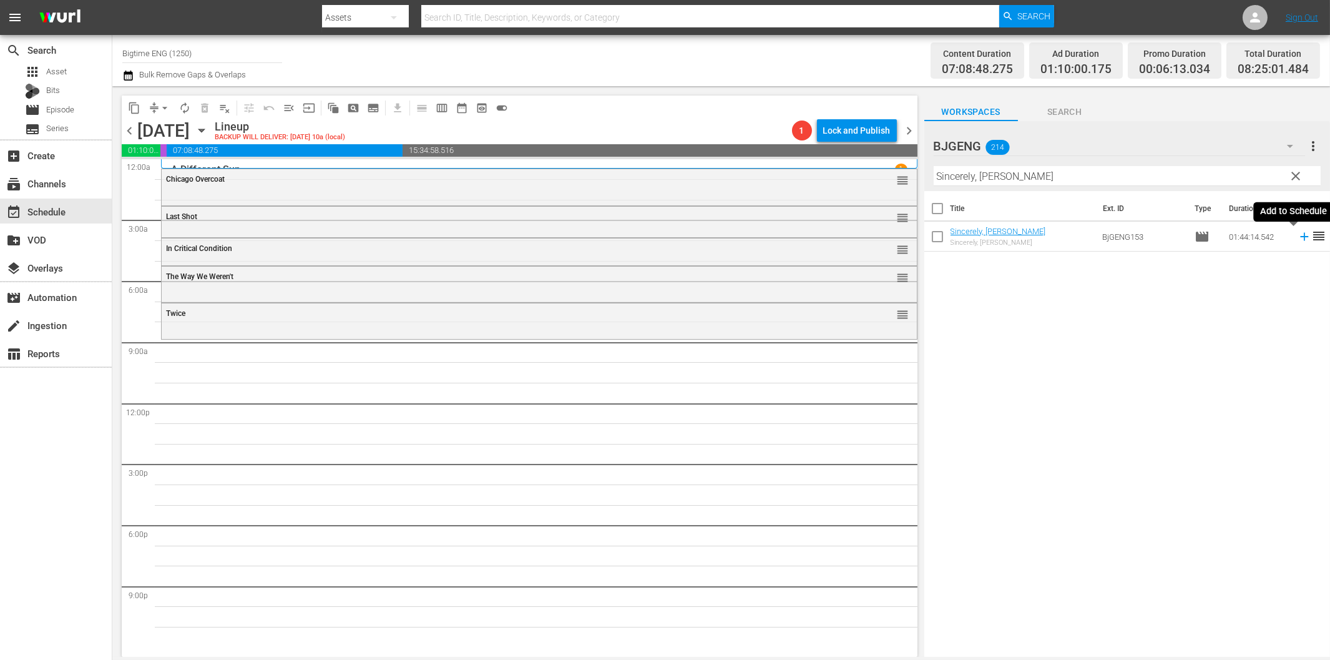
click at [1299, 239] on icon at bounding box center [1305, 237] width 14 height 14
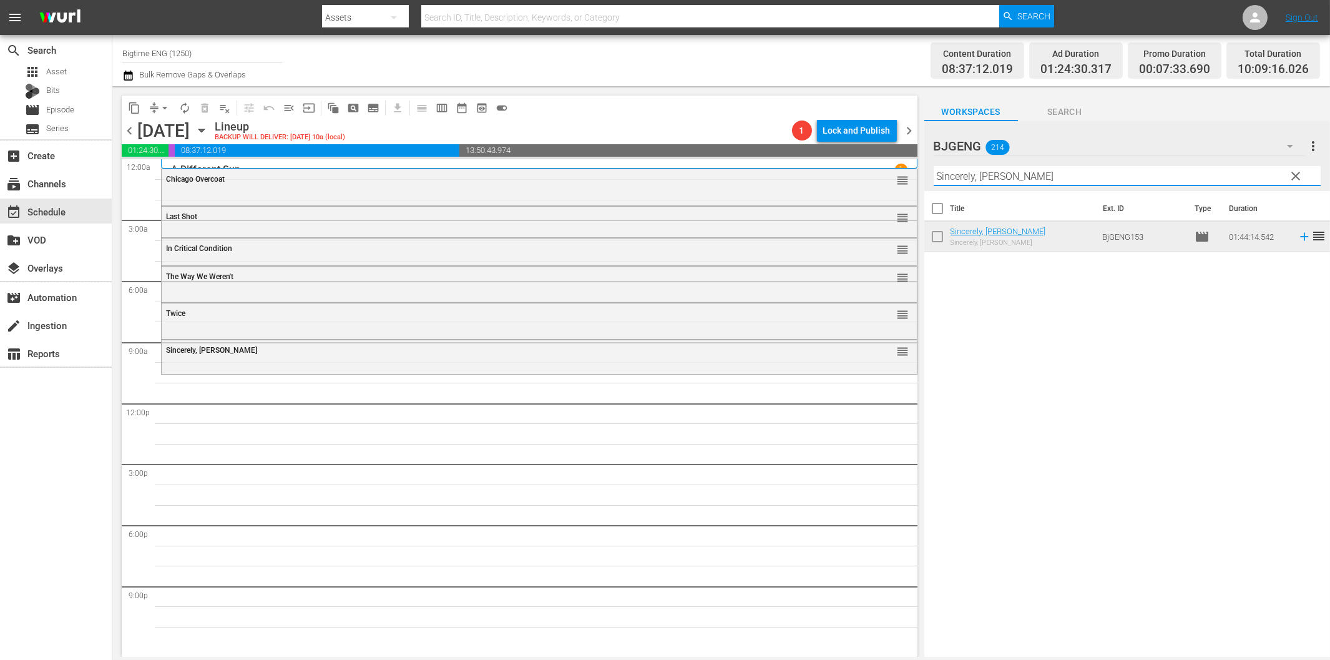
click at [1015, 179] on input "Sincerely, [PERSON_NAME]" at bounding box center [1127, 176] width 387 height 20
paste input "The Ribbon"
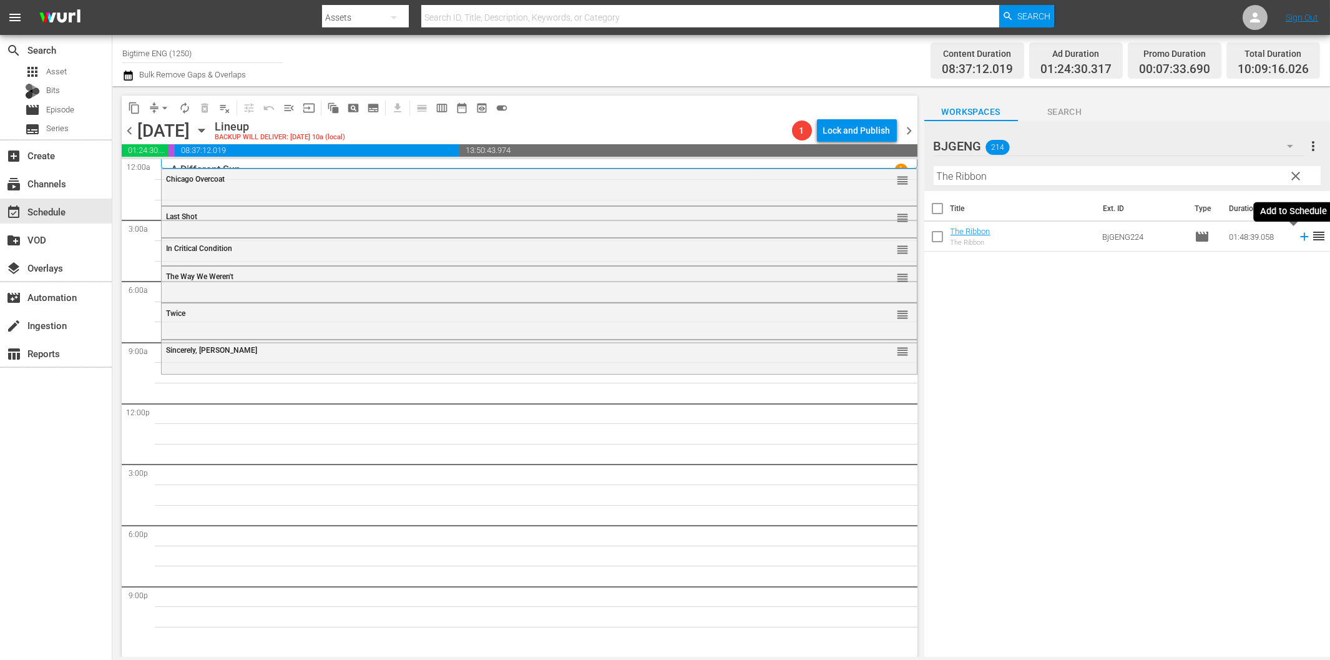
click at [1298, 240] on icon at bounding box center [1305, 237] width 14 height 14
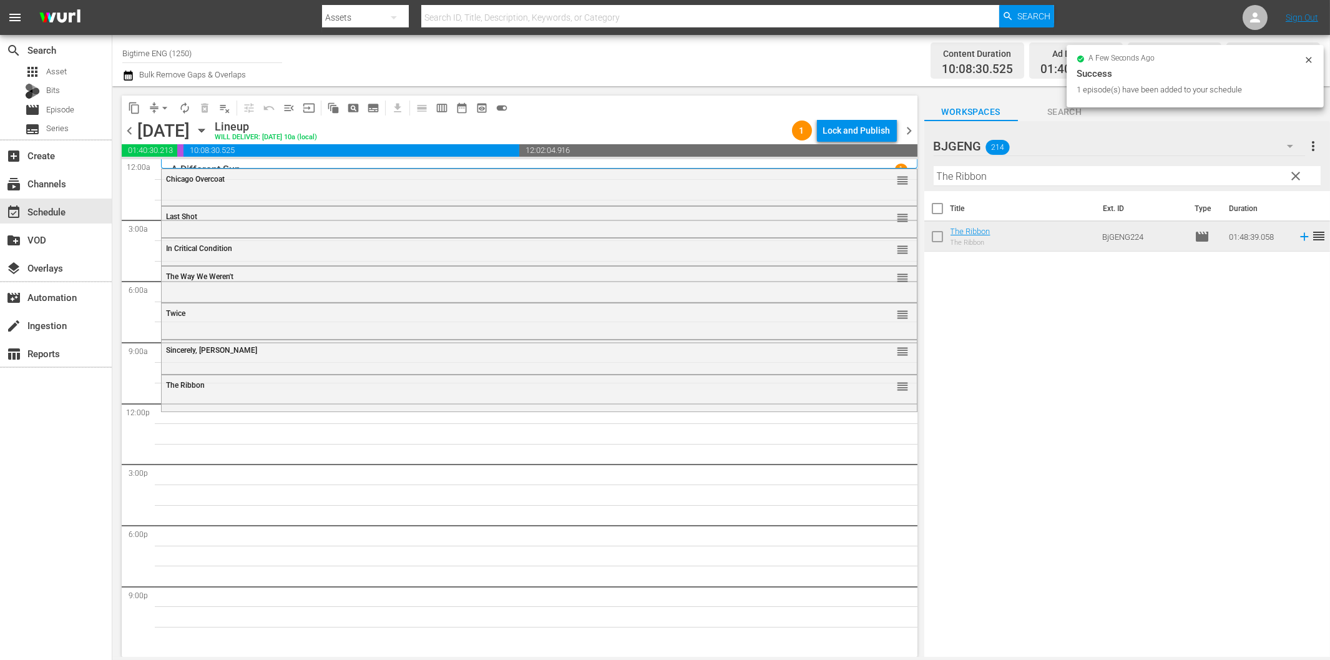
click at [1020, 187] on div "Filter by Title The Ribbon" at bounding box center [1127, 176] width 387 height 30
click at [1021, 179] on input "The Ribbon" at bounding box center [1127, 176] width 387 height 20
paste input "#EM3 (Eenie Meenie [PERSON_NAME])"
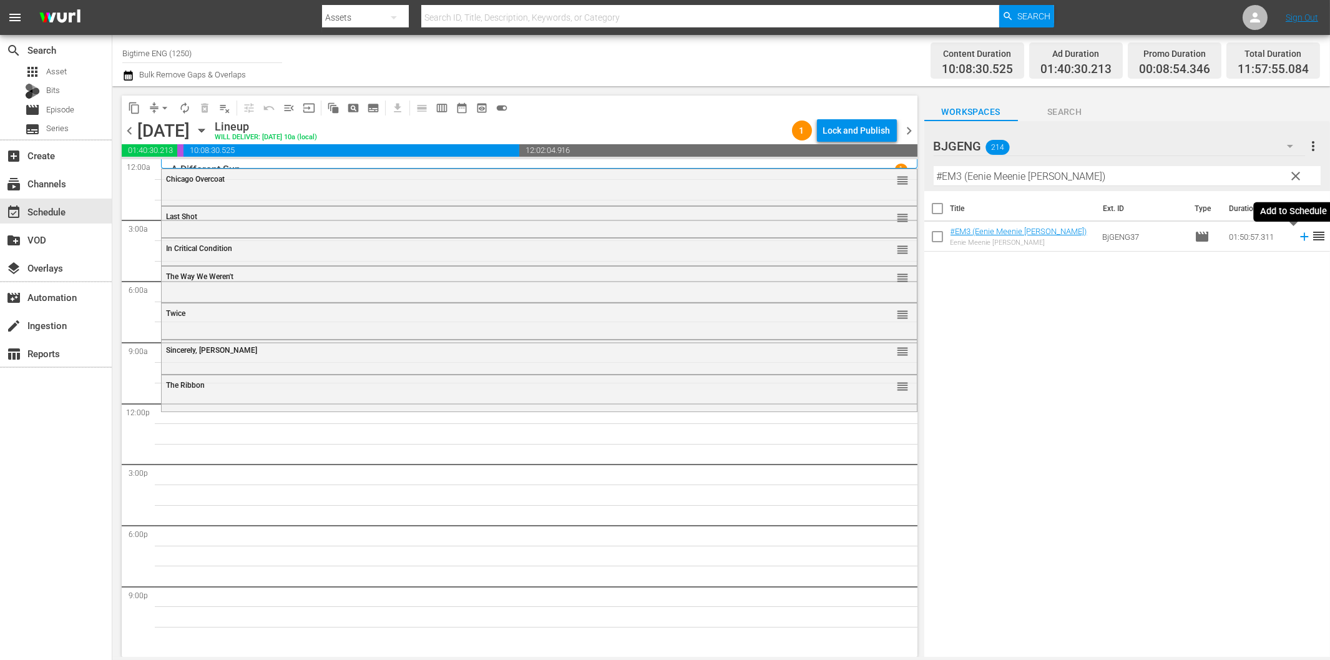
click at [1298, 238] on icon at bounding box center [1305, 237] width 14 height 14
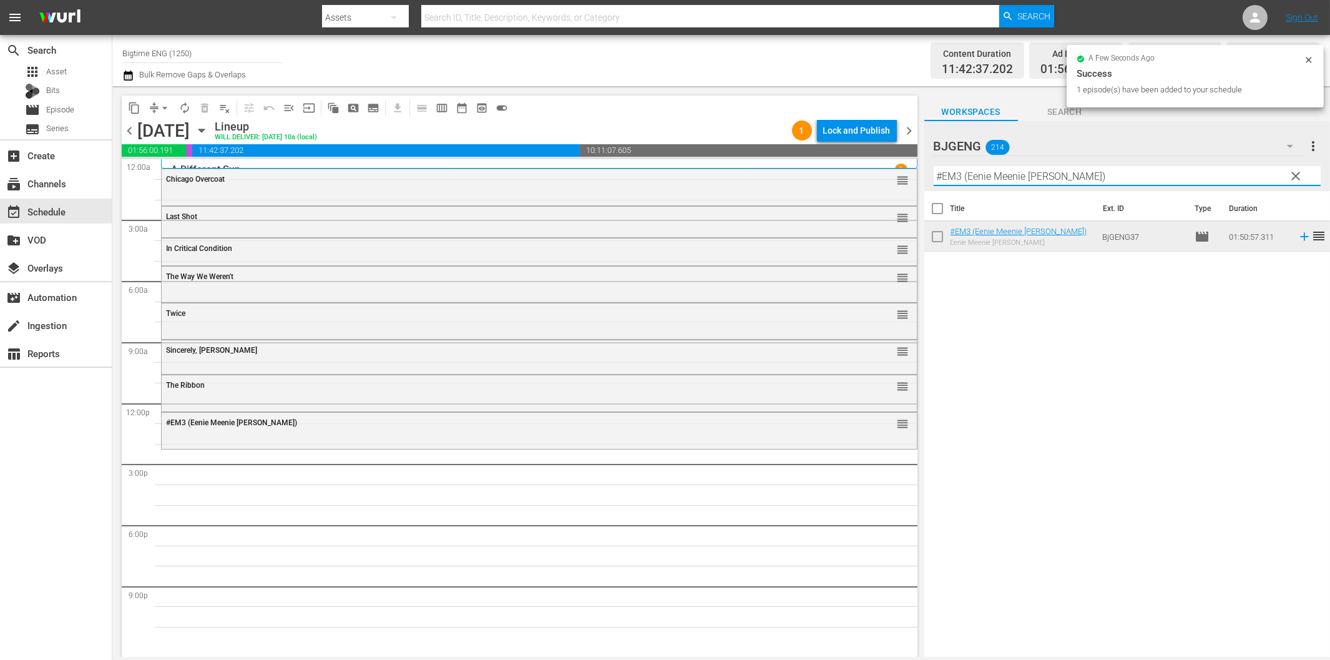
click at [983, 175] on input "#EM3 (Eenie Meenie [PERSON_NAME])" at bounding box center [1127, 176] width 387 height 20
paste input "Gold Fools"
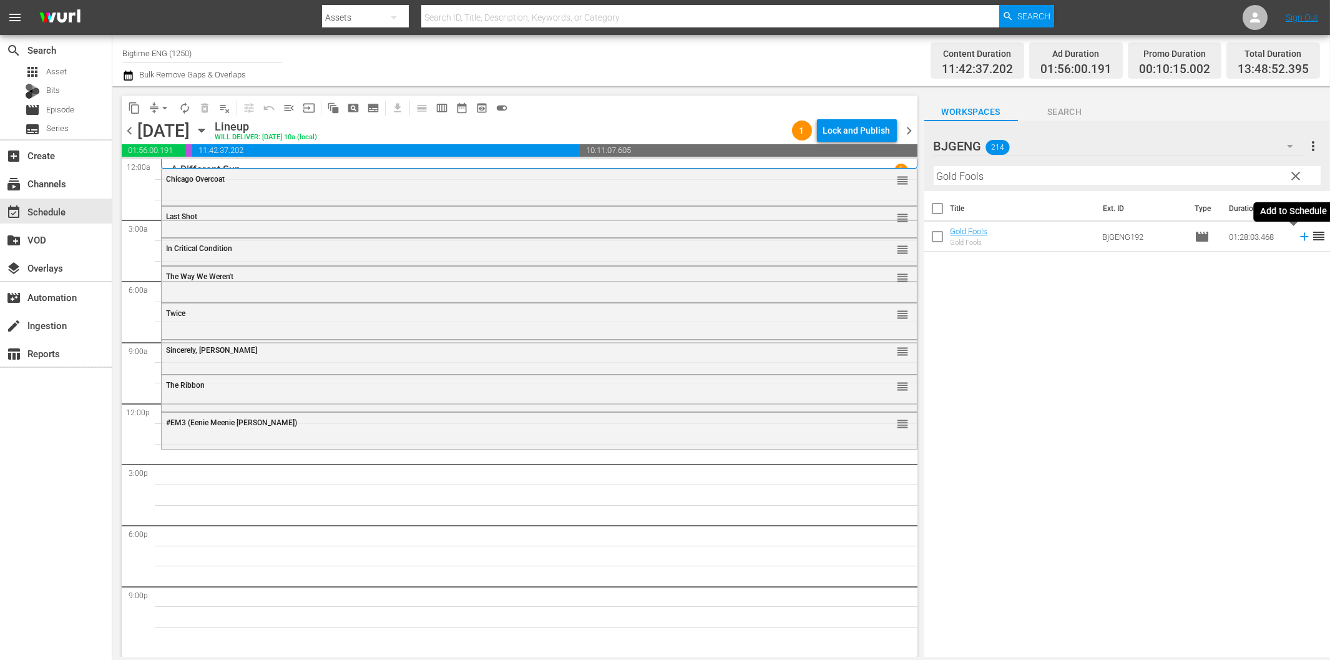
click at [1300, 236] on icon at bounding box center [1304, 237] width 8 height 8
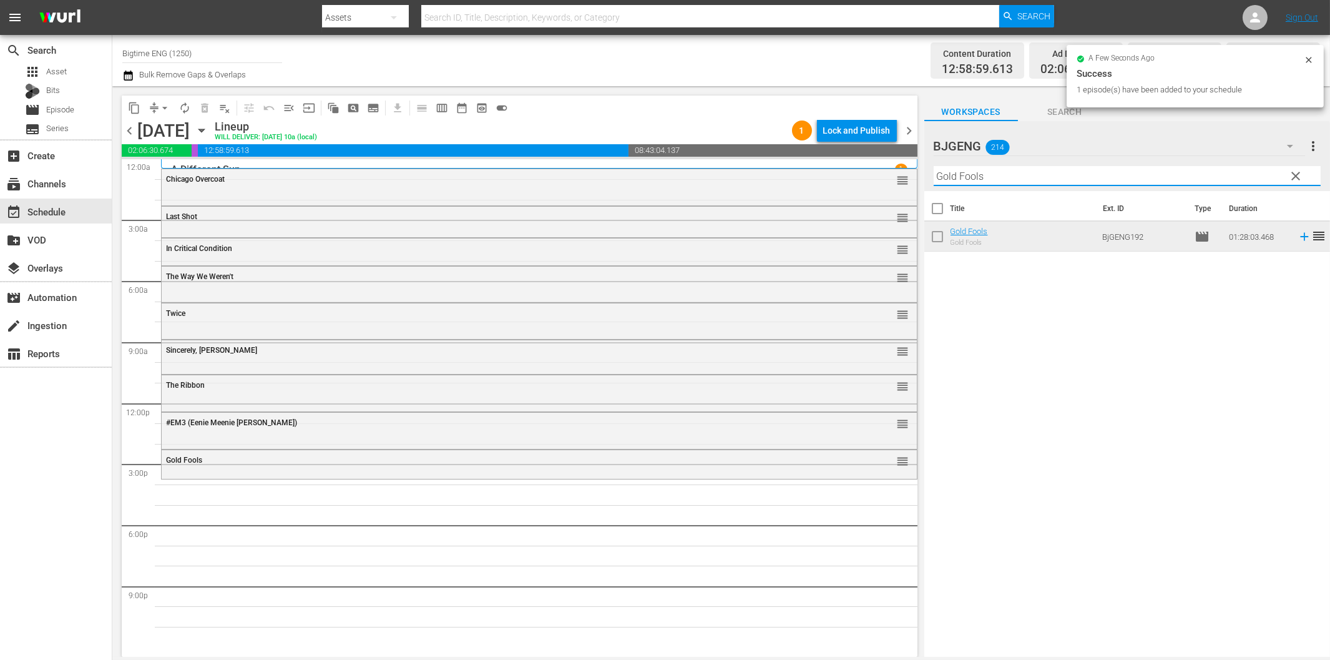
click at [1005, 172] on input "Gold Fools" at bounding box center [1127, 176] width 387 height 20
paste input "Battle B-Boy"
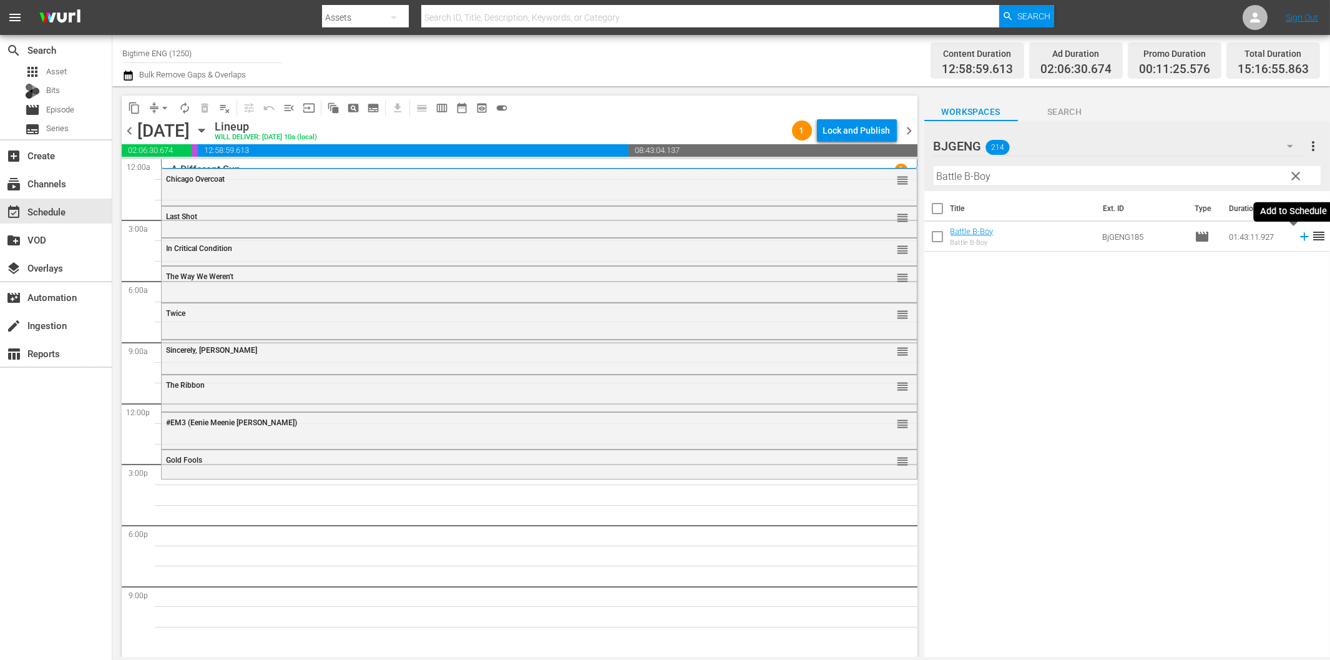
click at [1298, 233] on icon at bounding box center [1305, 237] width 14 height 14
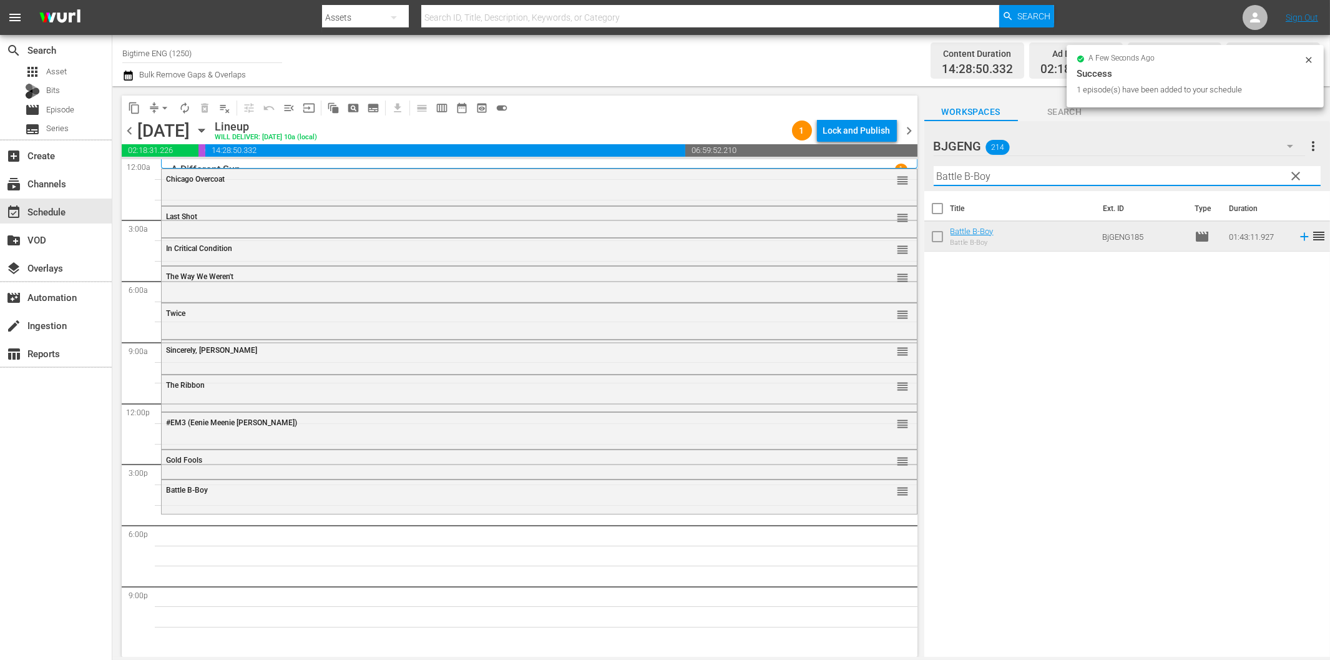
click at [1093, 167] on input "Battle B-Boy" at bounding box center [1127, 176] width 387 height 20
paste input "Without Warrant"
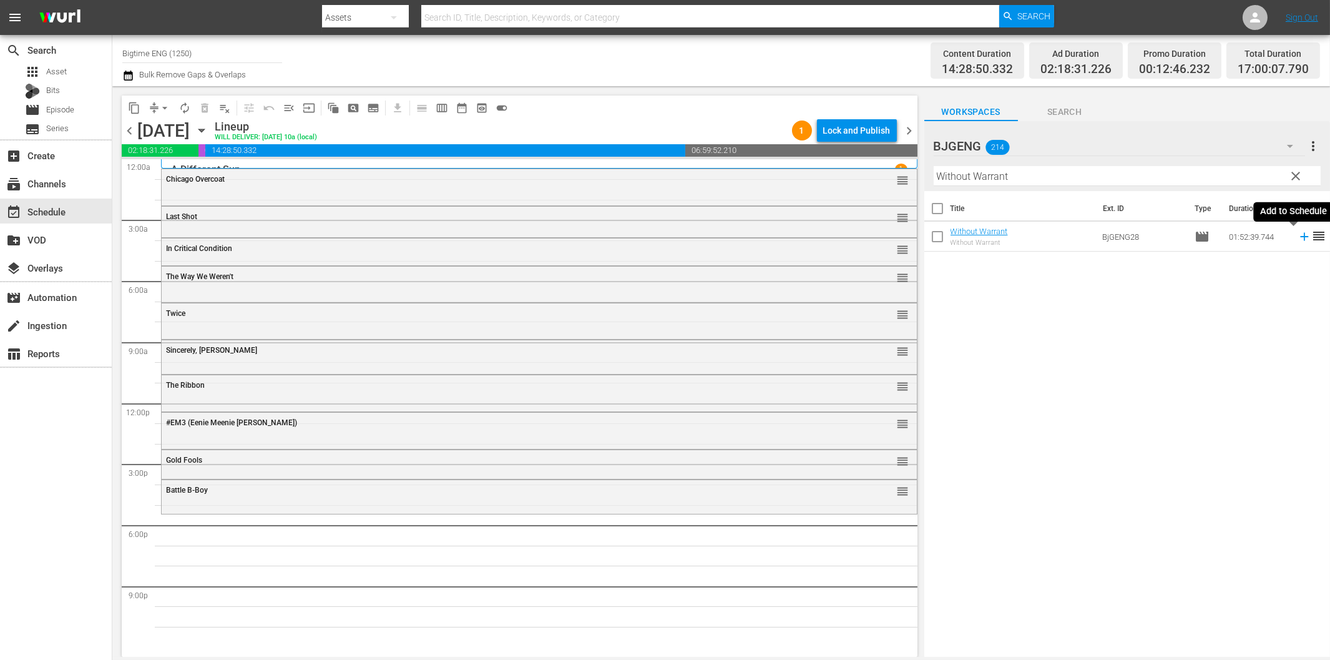
click at [1298, 240] on icon at bounding box center [1305, 237] width 14 height 14
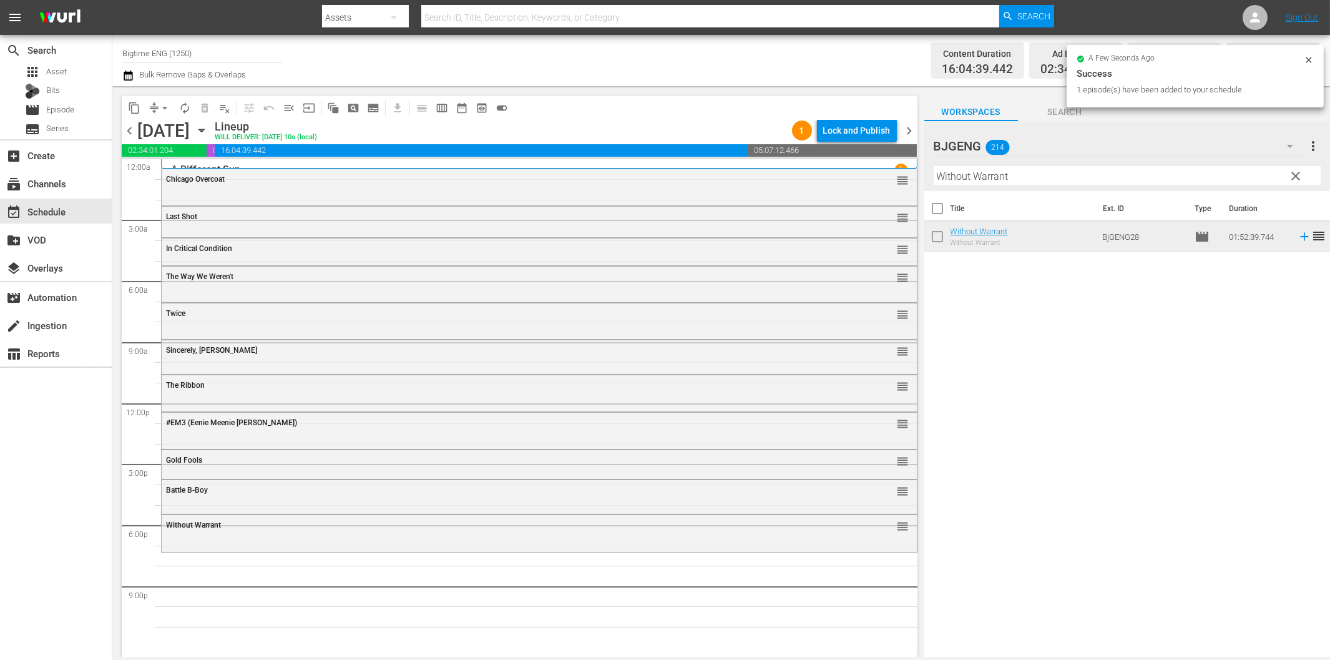
click at [1059, 169] on input "Without Warrant" at bounding box center [1127, 176] width 387 height 20
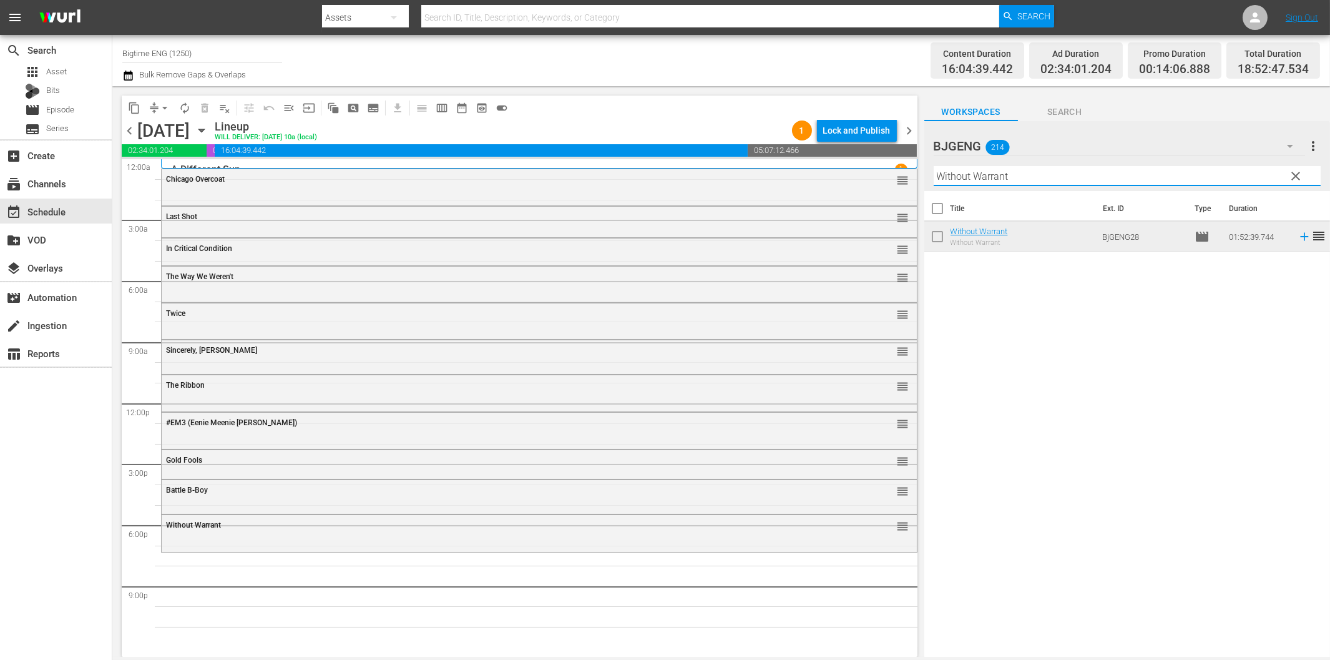
click at [1021, 175] on input "Without Warrant" at bounding box center [1127, 176] width 387 height 20
paste input "Sum of Existence"
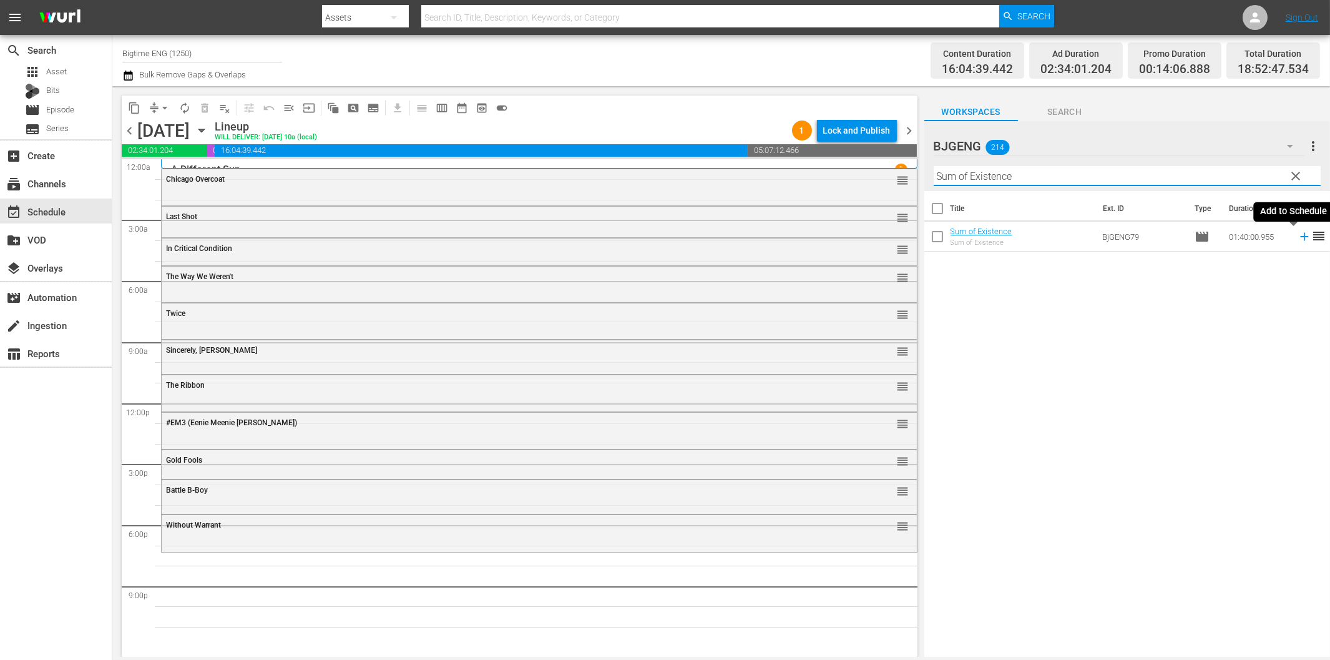
click at [1300, 235] on icon at bounding box center [1304, 237] width 8 height 8
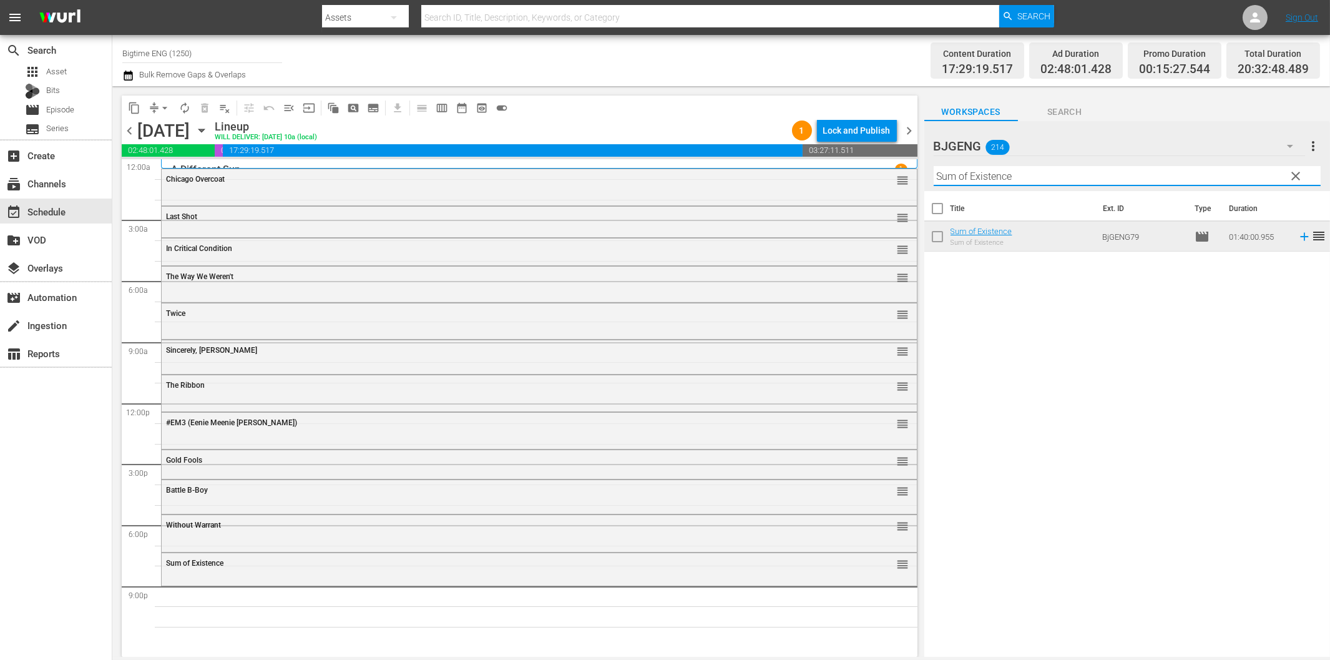
drag, startPoint x: 1055, startPoint y: 177, endPoint x: 1068, endPoint y: 179, distance: 13.2
click at [1055, 177] on input "Sum of Existence" at bounding box center [1127, 176] width 387 height 20
paste input "Cursed"
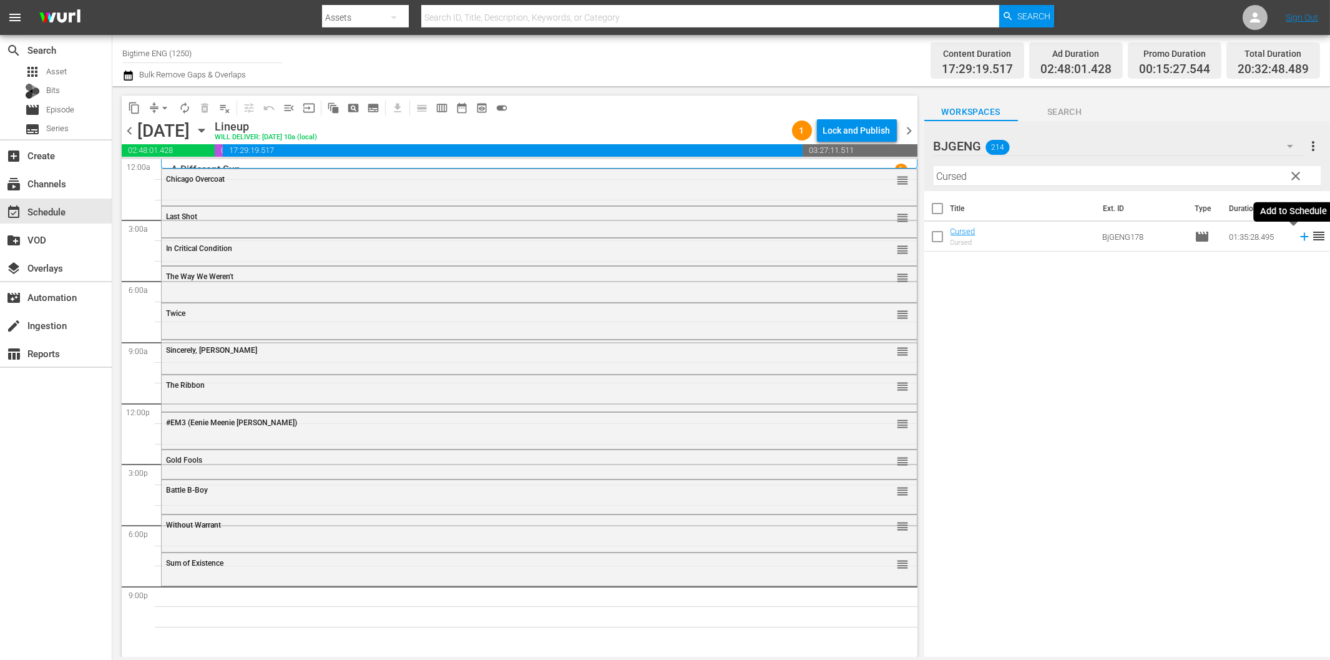
drag, startPoint x: 1295, startPoint y: 235, endPoint x: 1200, endPoint y: 254, distance: 96.8
click at [1298, 235] on icon at bounding box center [1305, 237] width 14 height 14
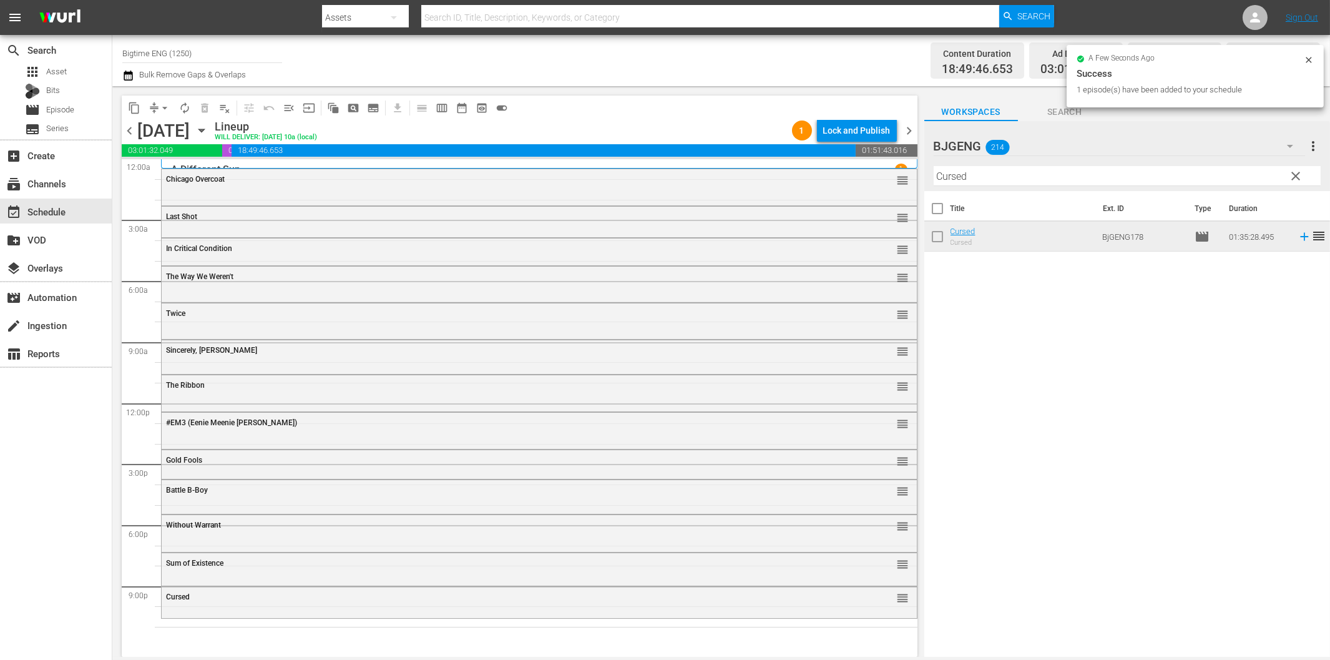
click at [1101, 175] on input "Cursed" at bounding box center [1127, 176] width 387 height 20
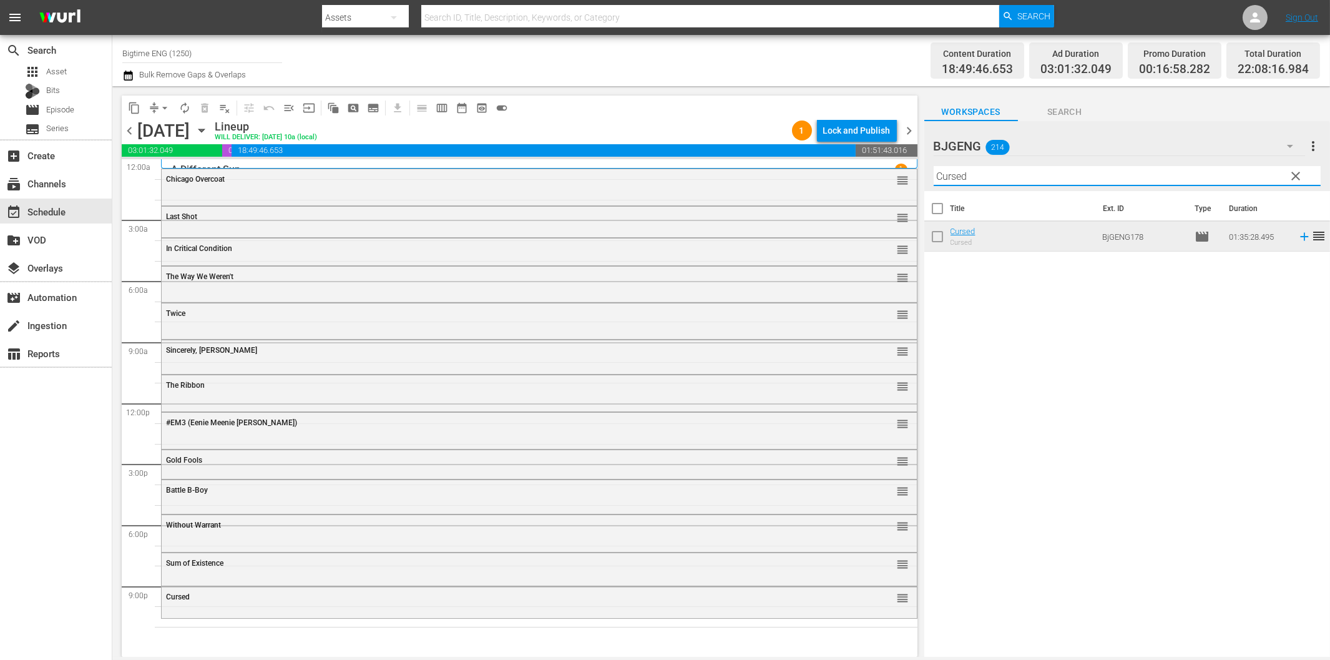
paste input "A Murder Of Innocence"
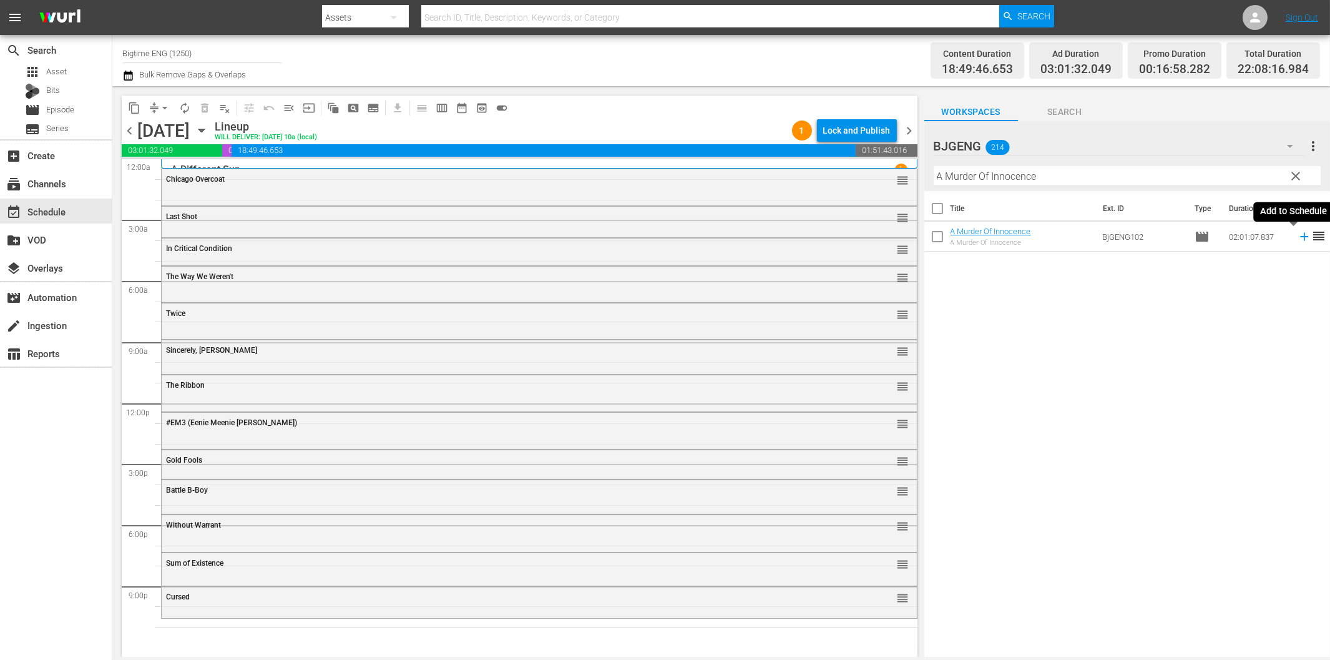
click at [1298, 235] on icon at bounding box center [1305, 237] width 14 height 14
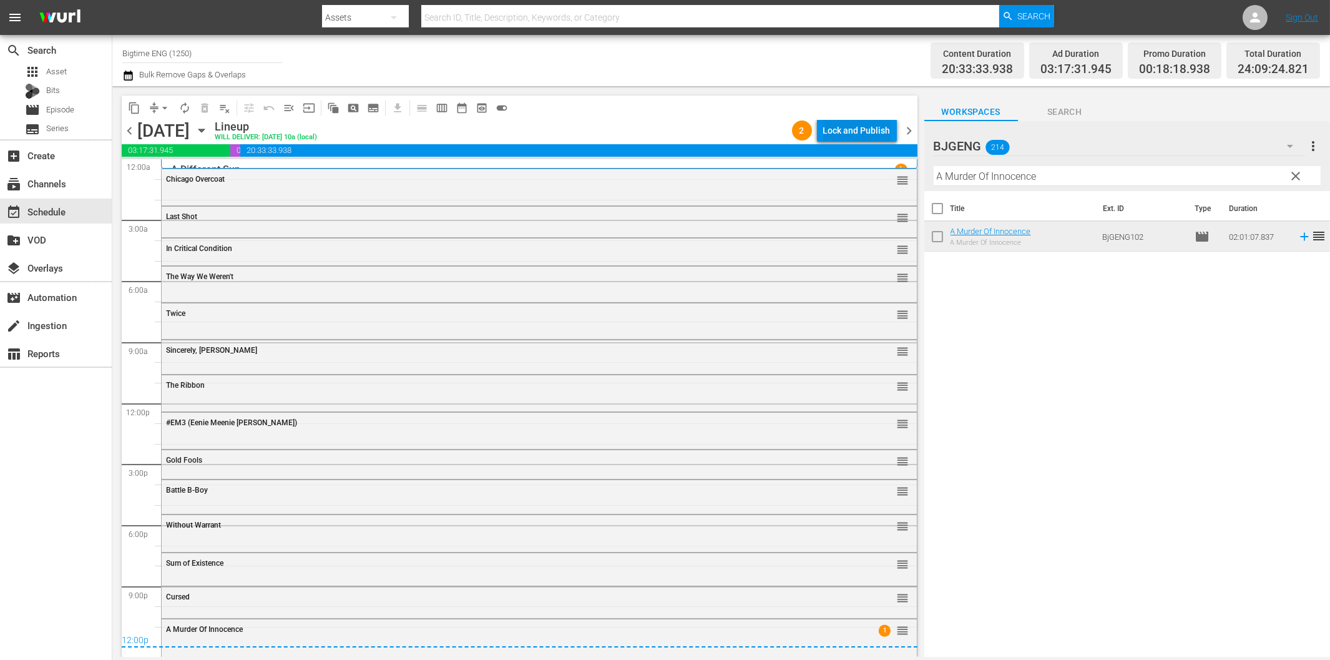
click at [862, 134] on div "Lock and Publish" at bounding box center [856, 130] width 67 height 22
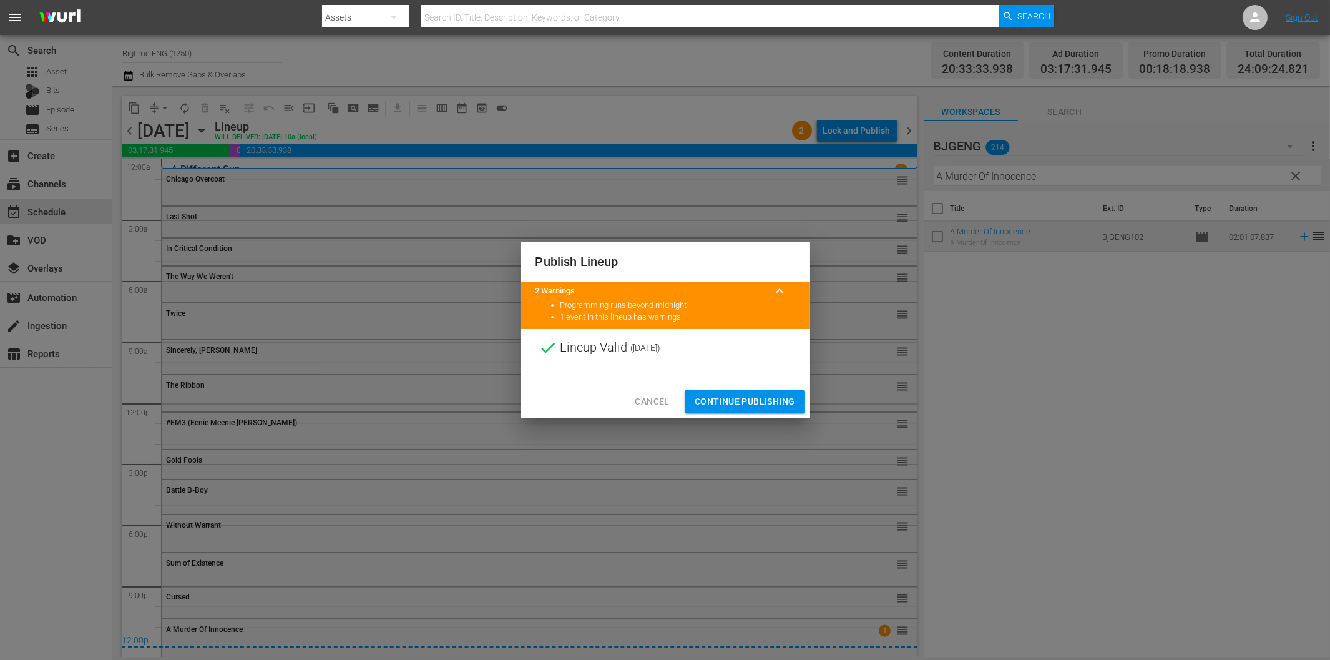
drag, startPoint x: 760, startPoint y: 397, endPoint x: 773, endPoint y: 389, distance: 15.4
click at [760, 398] on span "Continue Publishing" at bounding box center [745, 402] width 101 height 16
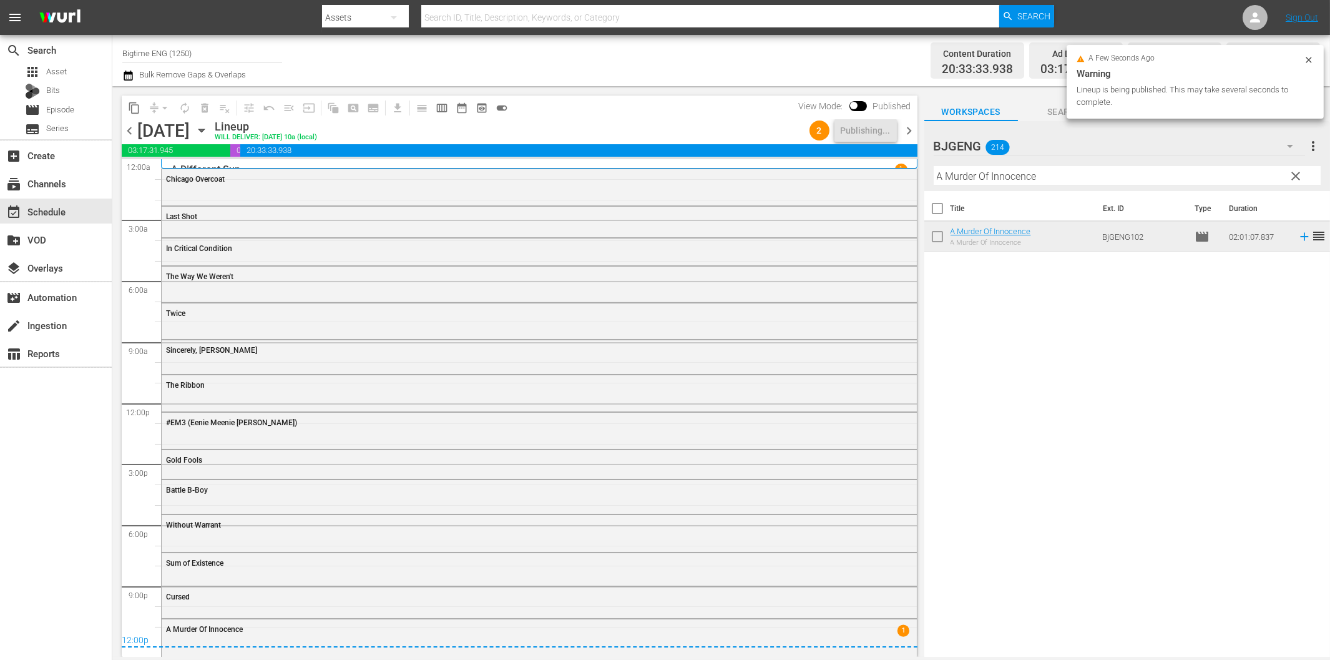
click at [908, 131] on span "chevron_right" at bounding box center [910, 131] width 16 height 16
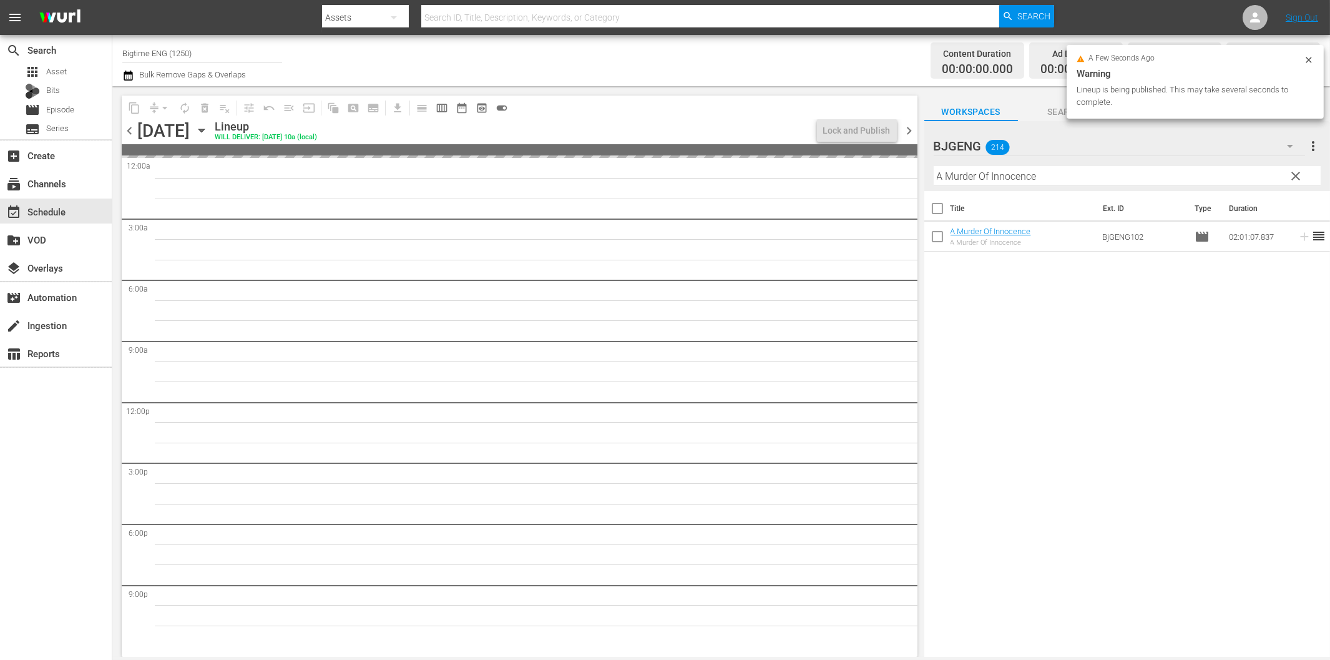
click at [1016, 182] on input "A Murder Of Innocence" at bounding box center [1127, 176] width 387 height 20
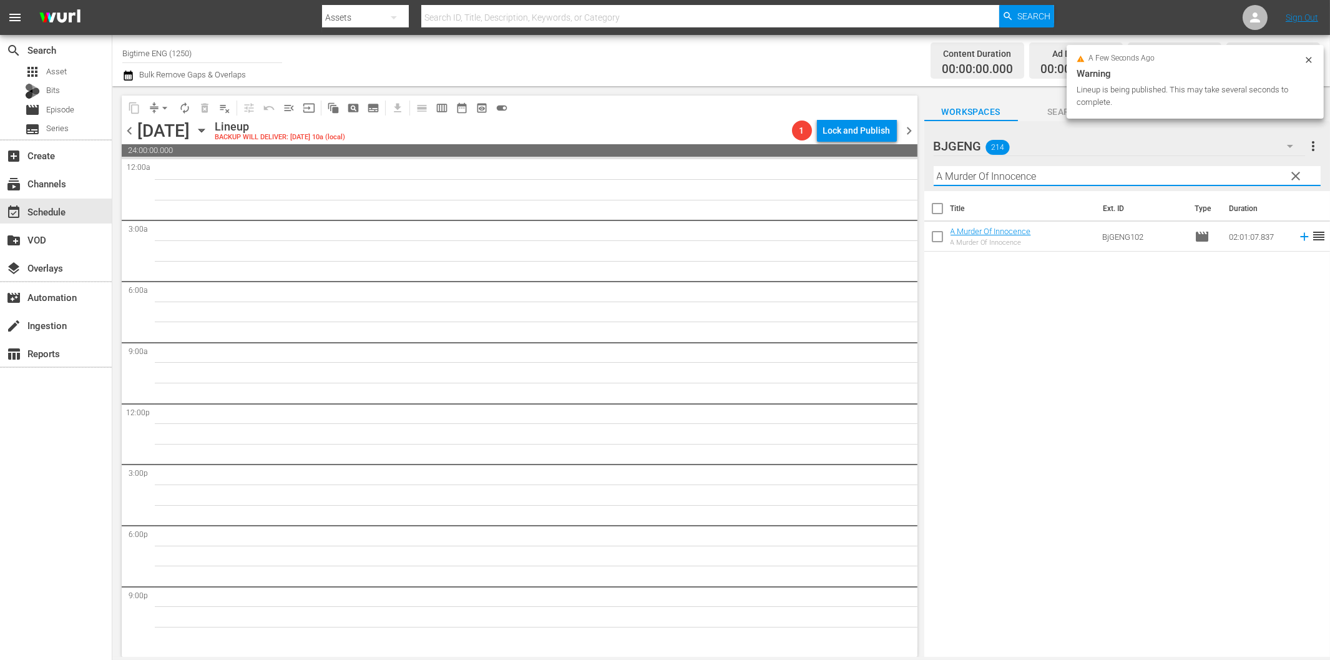
paste input "t the Frontera"
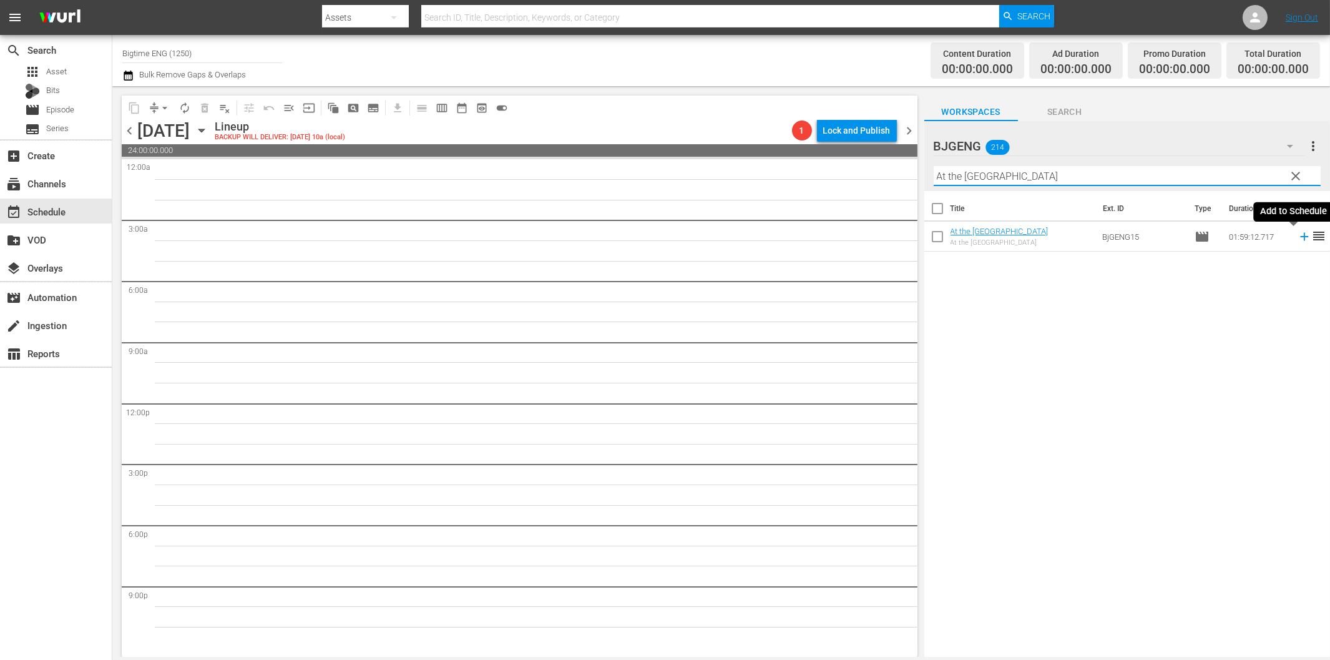
click at [1300, 236] on icon at bounding box center [1304, 237] width 8 height 8
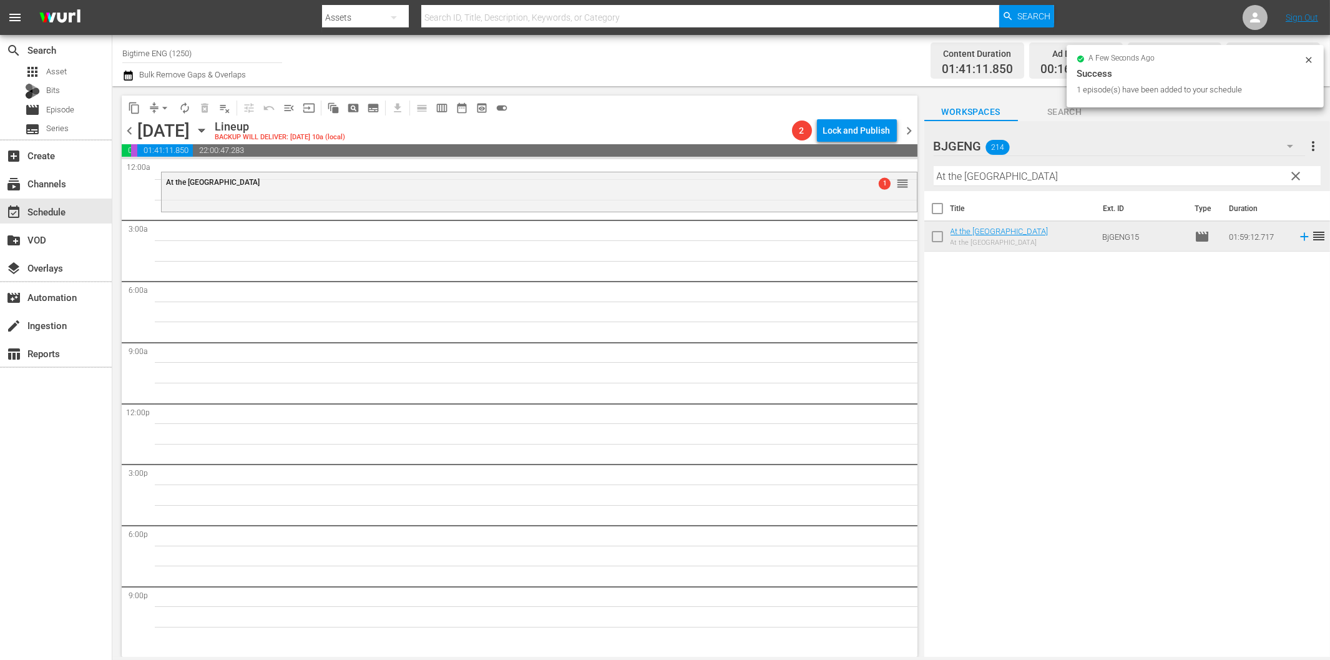
click at [970, 182] on input "At the [GEOGRAPHIC_DATA]" at bounding box center [1127, 176] width 387 height 20
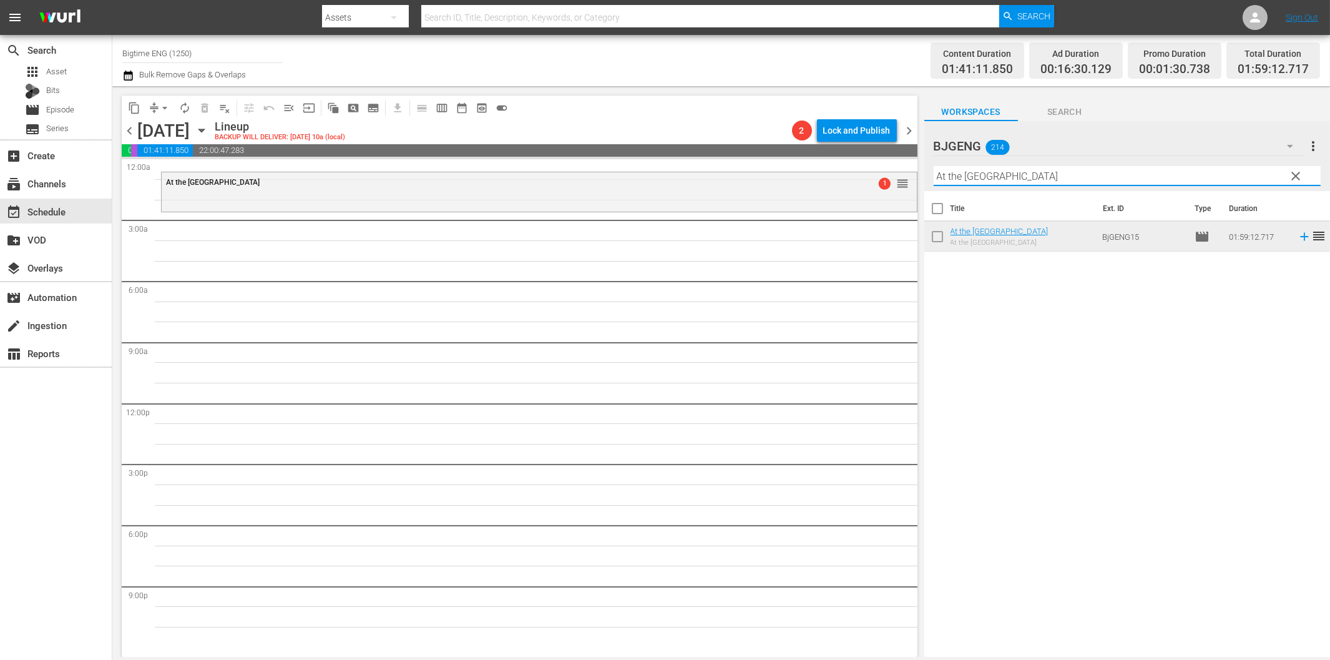
paste input "Blur Circle"
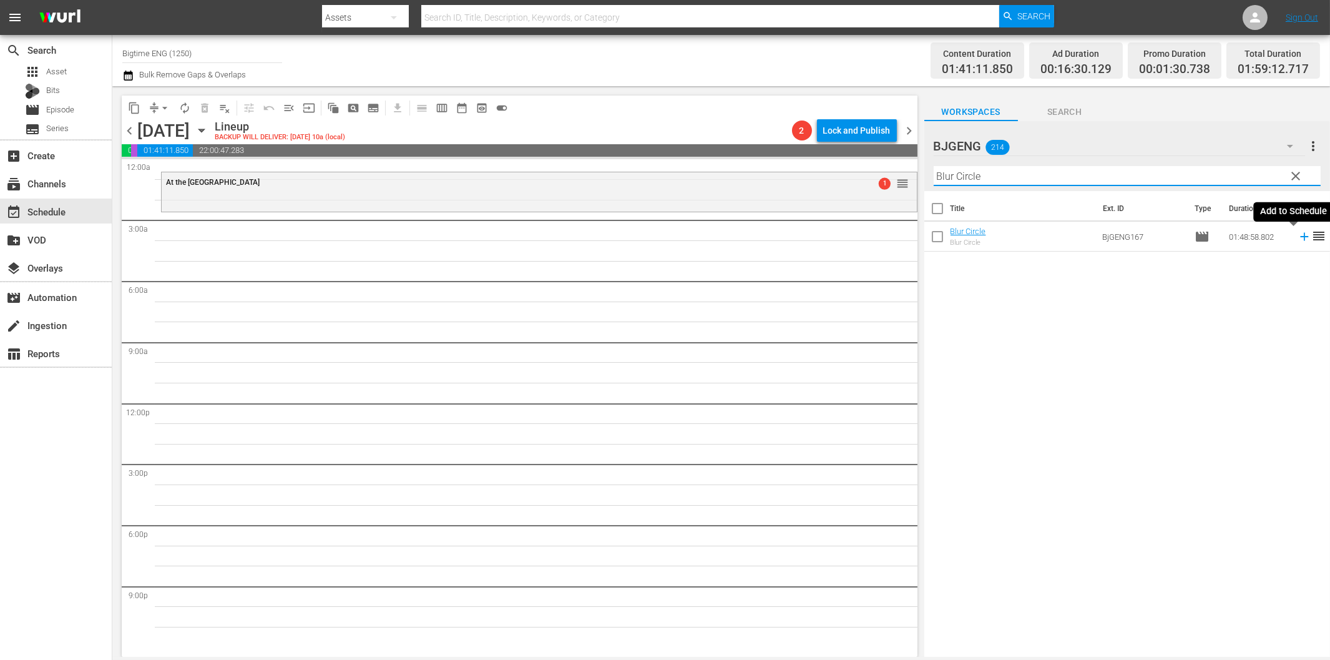
click at [1298, 238] on icon at bounding box center [1305, 237] width 14 height 14
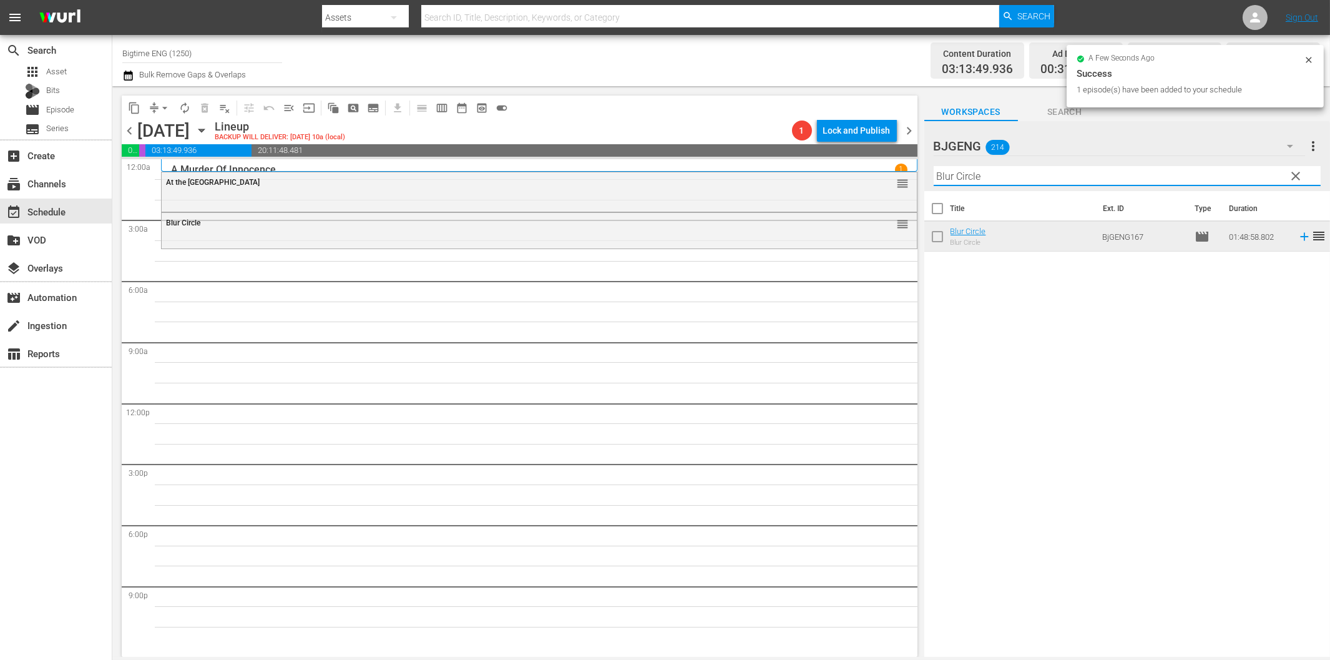
click at [982, 171] on input "Blur Circle" at bounding box center [1127, 176] width 387 height 20
paste input "Grief"
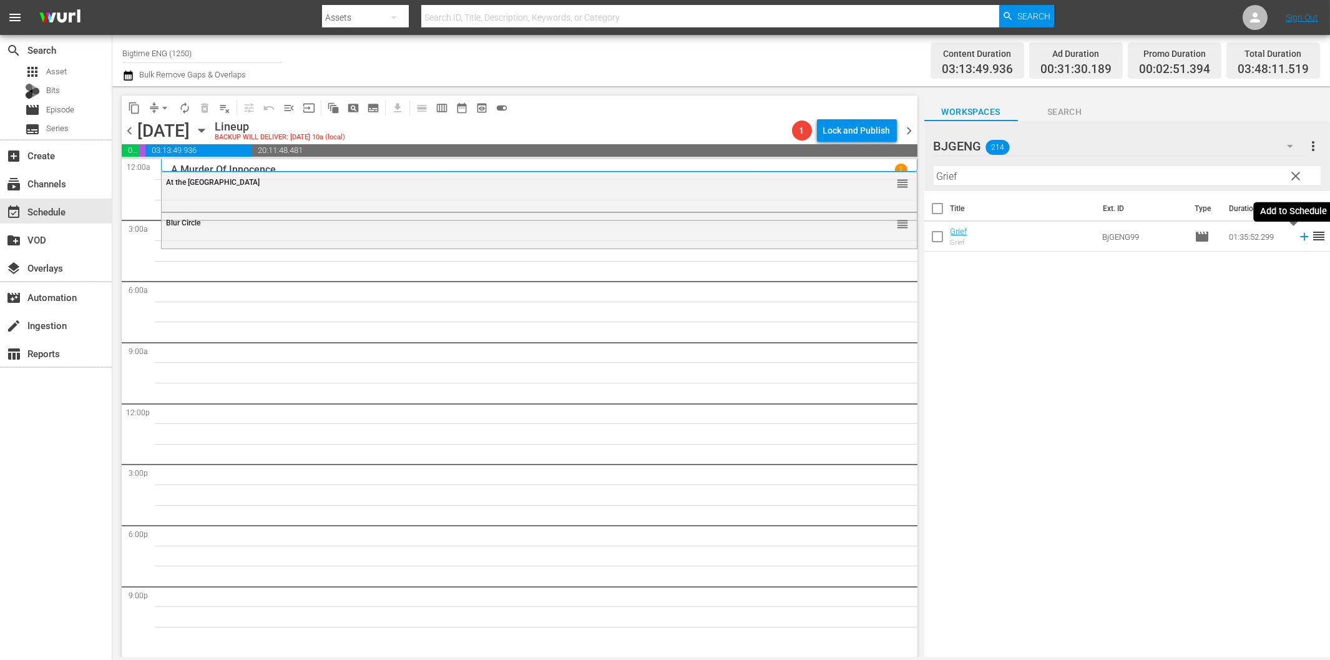
click at [1298, 239] on icon at bounding box center [1305, 237] width 14 height 14
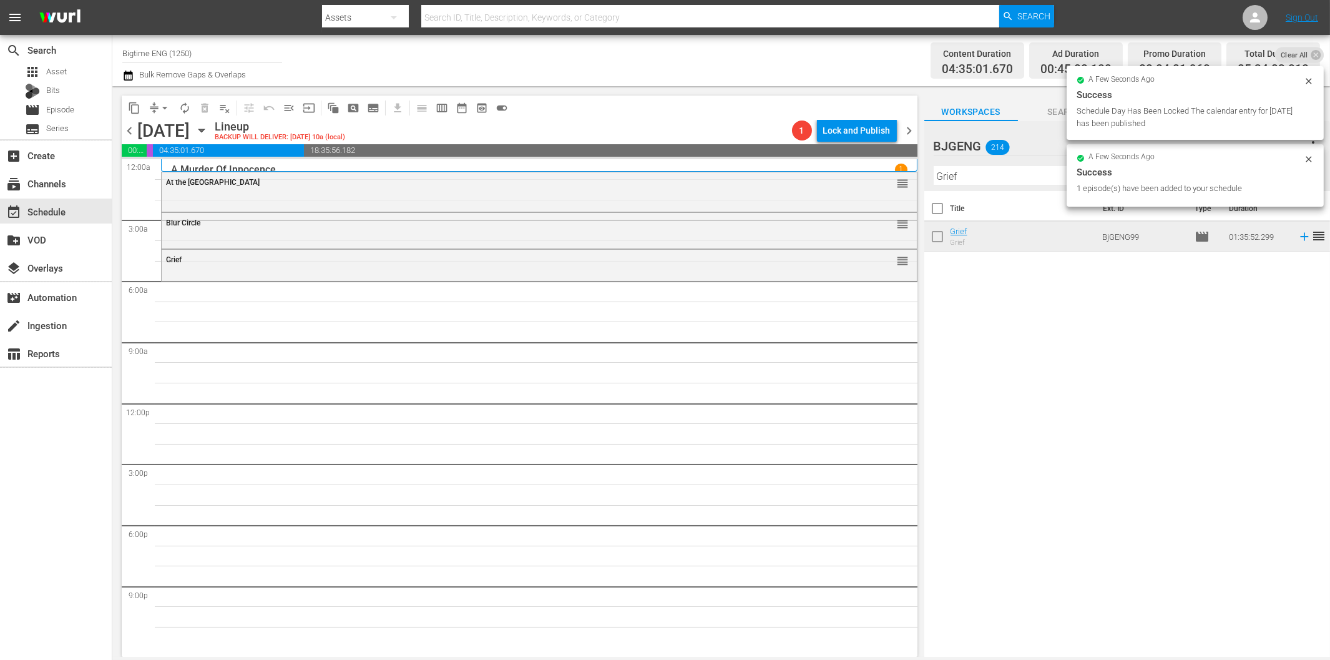
click at [1020, 177] on input "Grief" at bounding box center [1127, 176] width 387 height 20
paste input "Finding Grace"
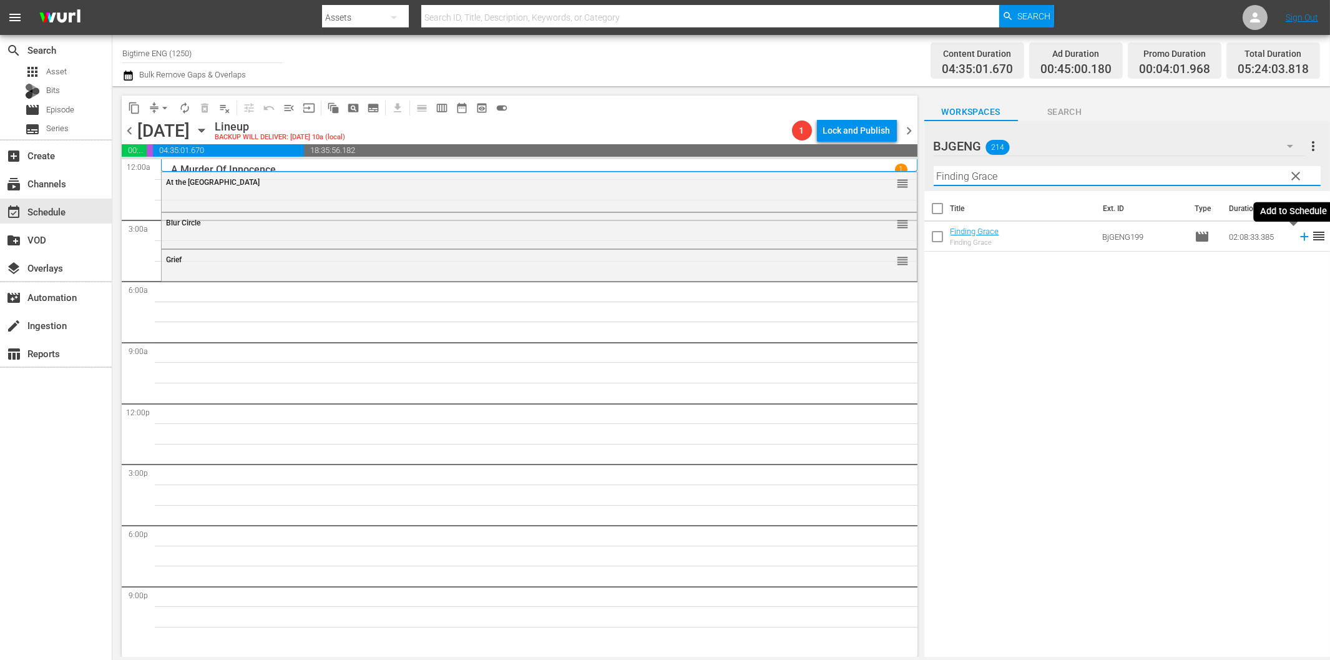
click at [1300, 236] on icon at bounding box center [1304, 237] width 8 height 8
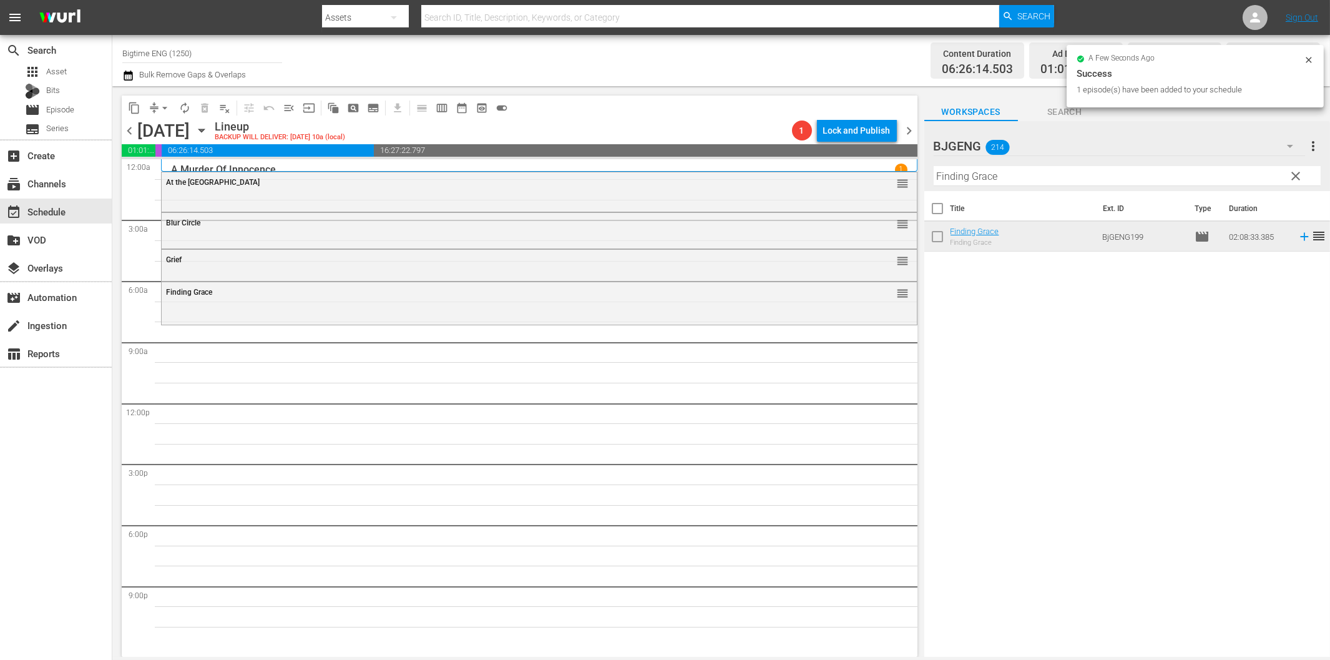
click at [1034, 174] on input "Finding Grace" at bounding box center [1127, 176] width 387 height 20
paste input "rst Responders"
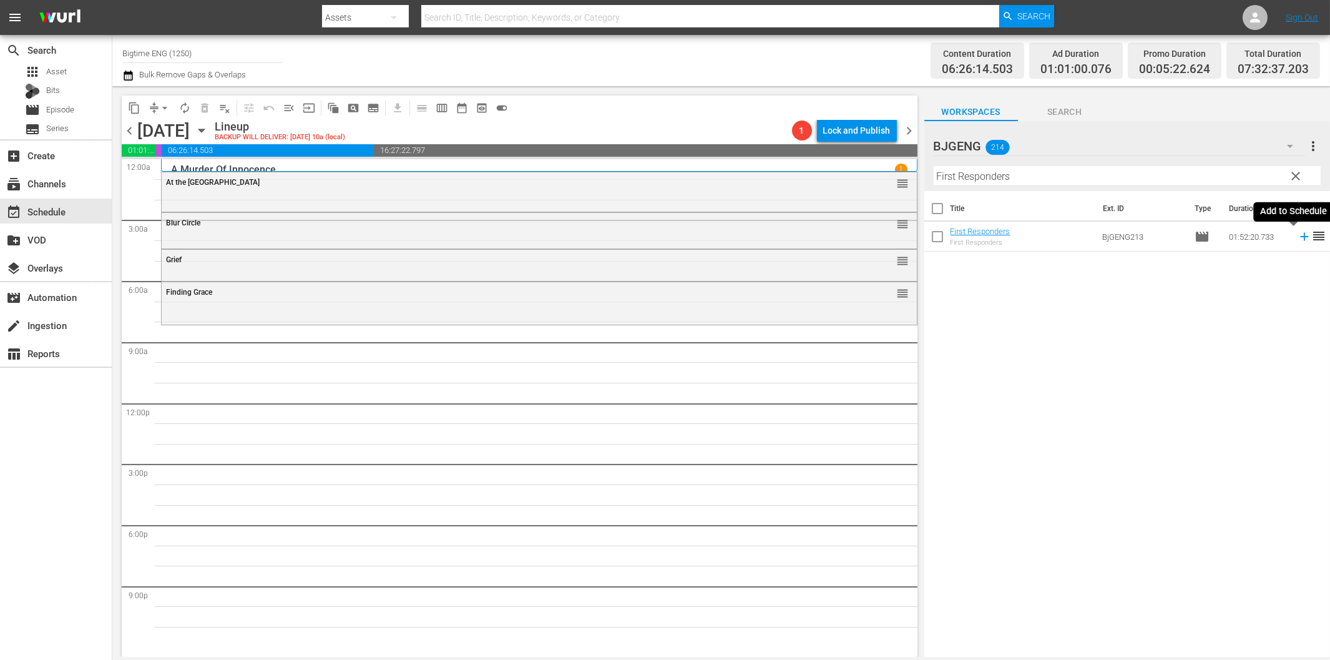
click at [1298, 239] on icon at bounding box center [1305, 237] width 14 height 14
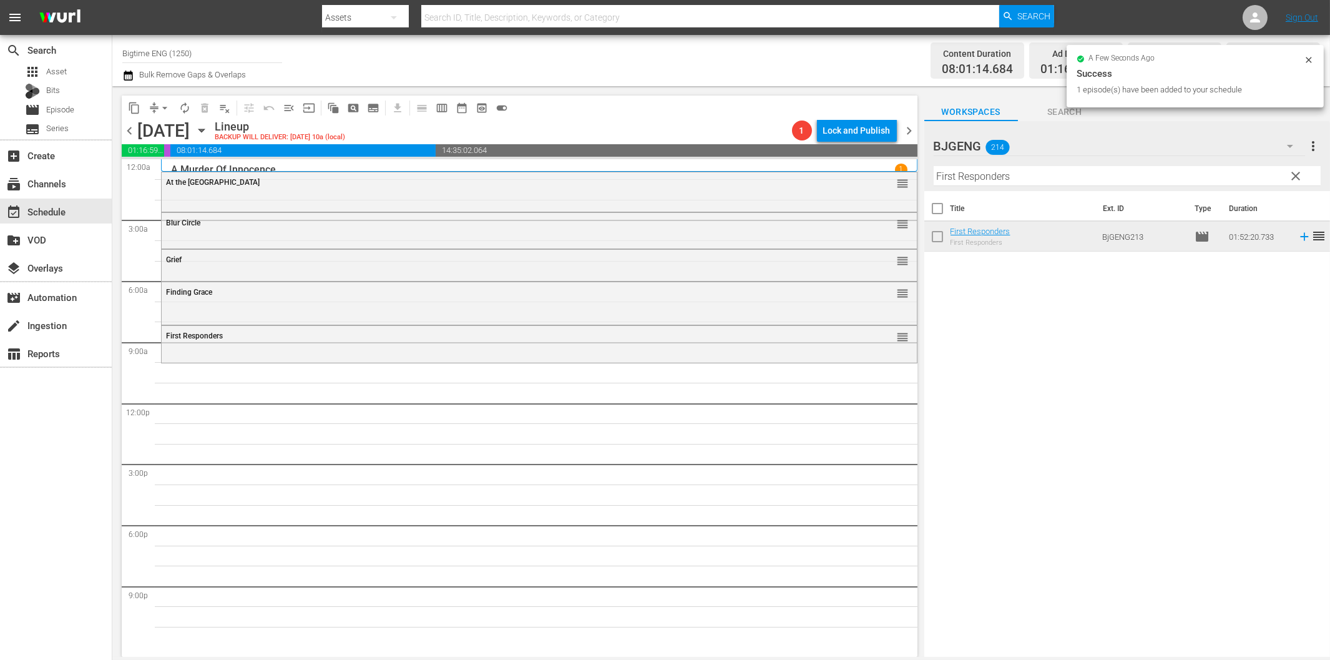
click at [954, 181] on input "First Responders" at bounding box center [1127, 176] width 387 height 20
paste input "Native Heart"
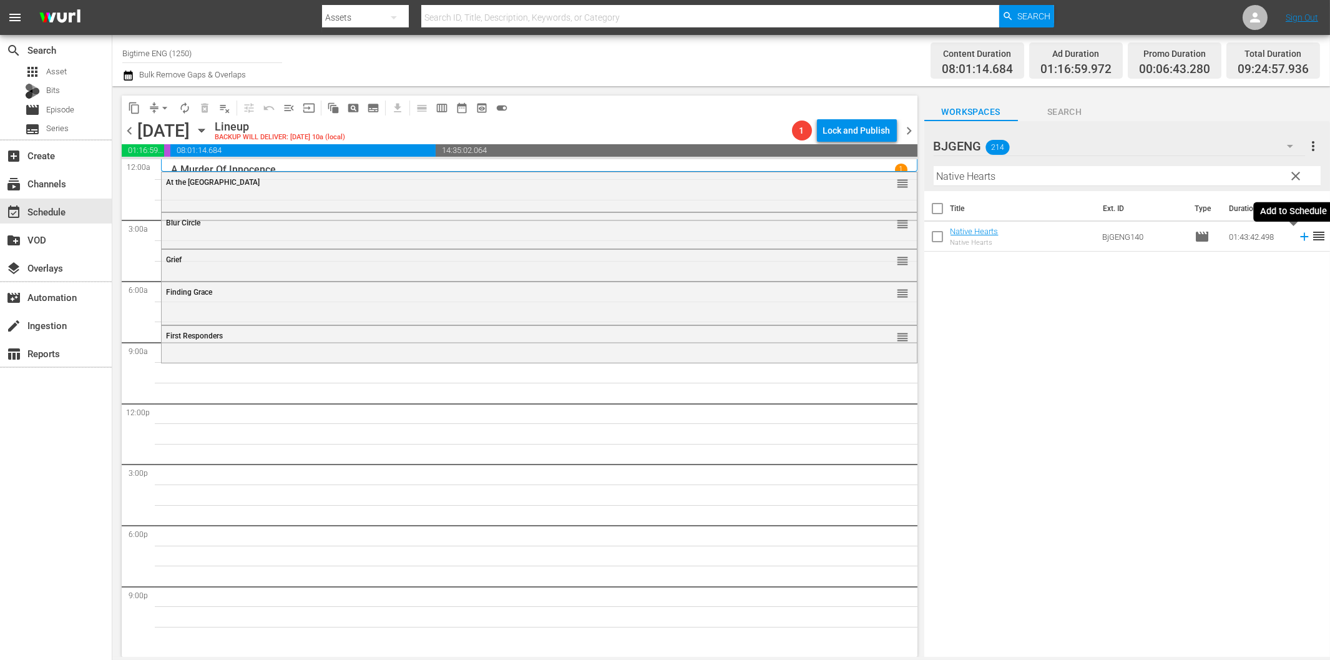
click at [1300, 237] on icon at bounding box center [1304, 237] width 8 height 8
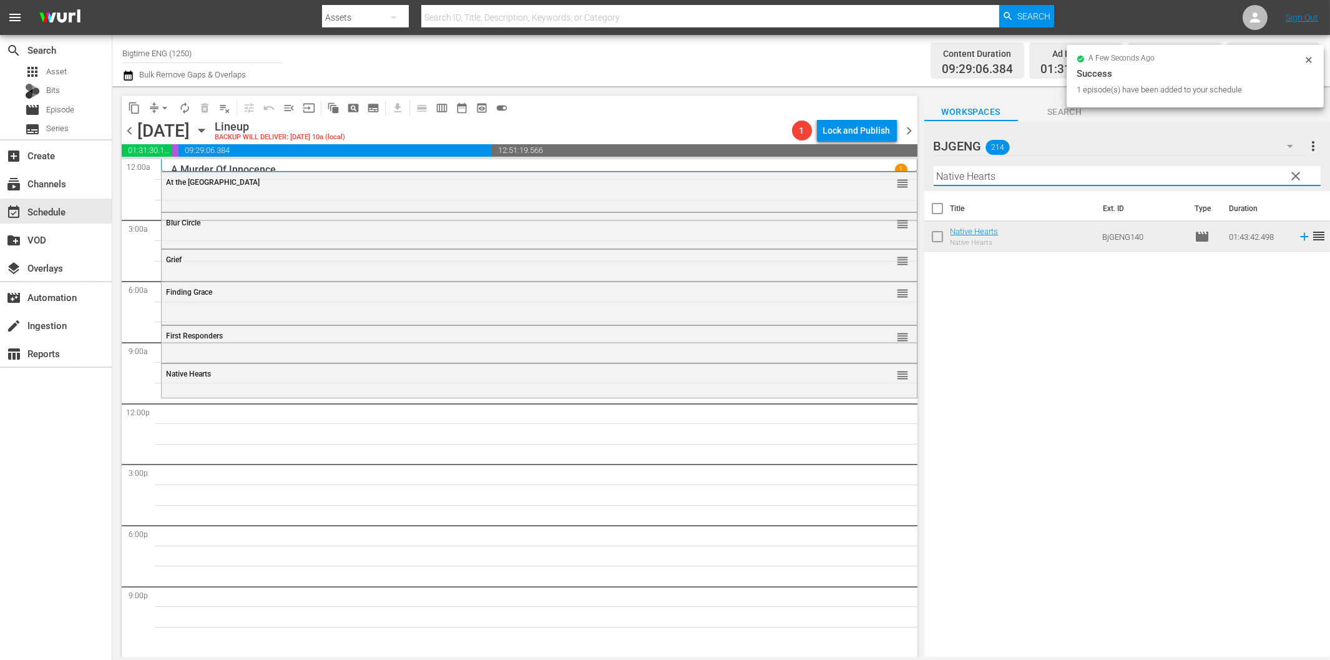
click at [969, 182] on input "Native Hearts" at bounding box center [1127, 176] width 387 height 20
paste input "Dog Park"
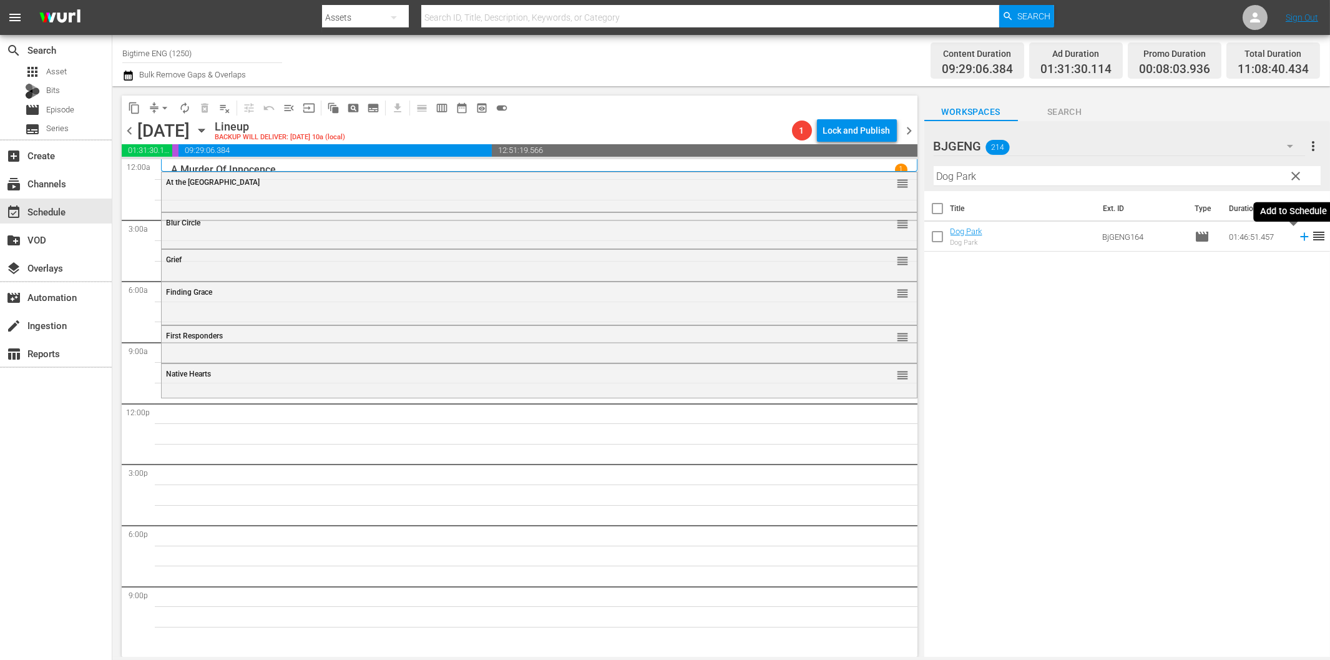
click at [1300, 238] on icon at bounding box center [1304, 237] width 8 height 8
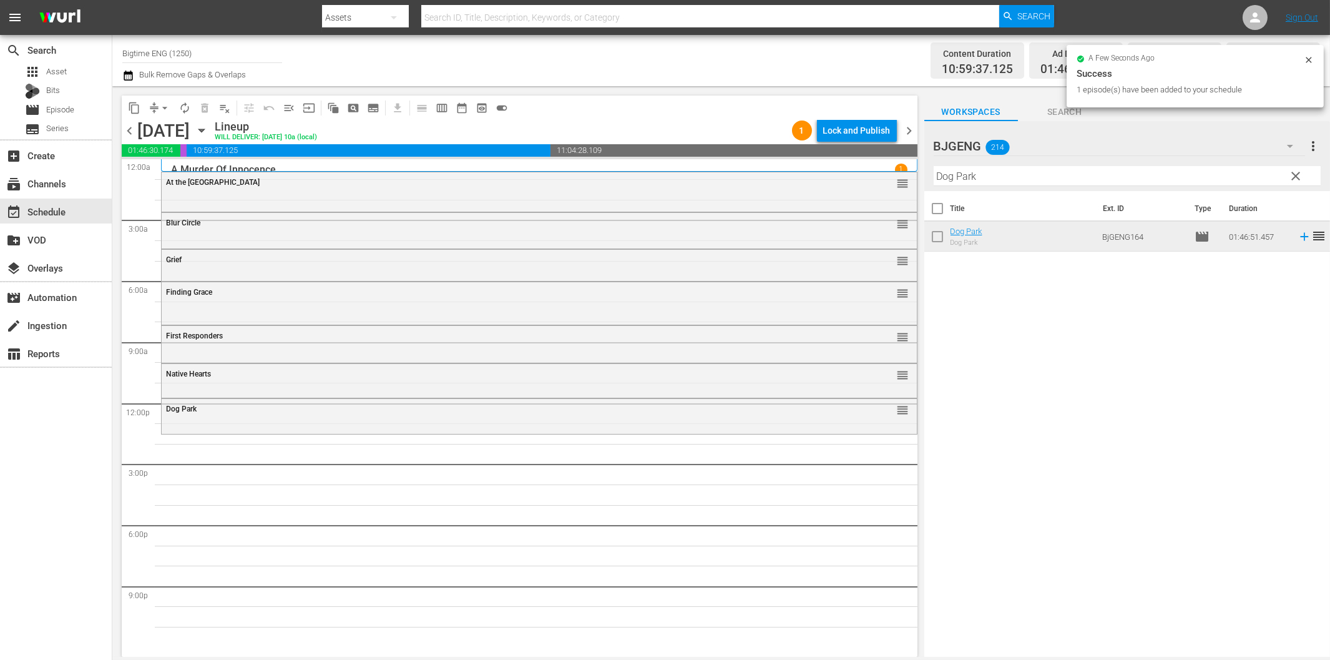
click at [1088, 174] on input "Dog Park" at bounding box center [1127, 176] width 387 height 20
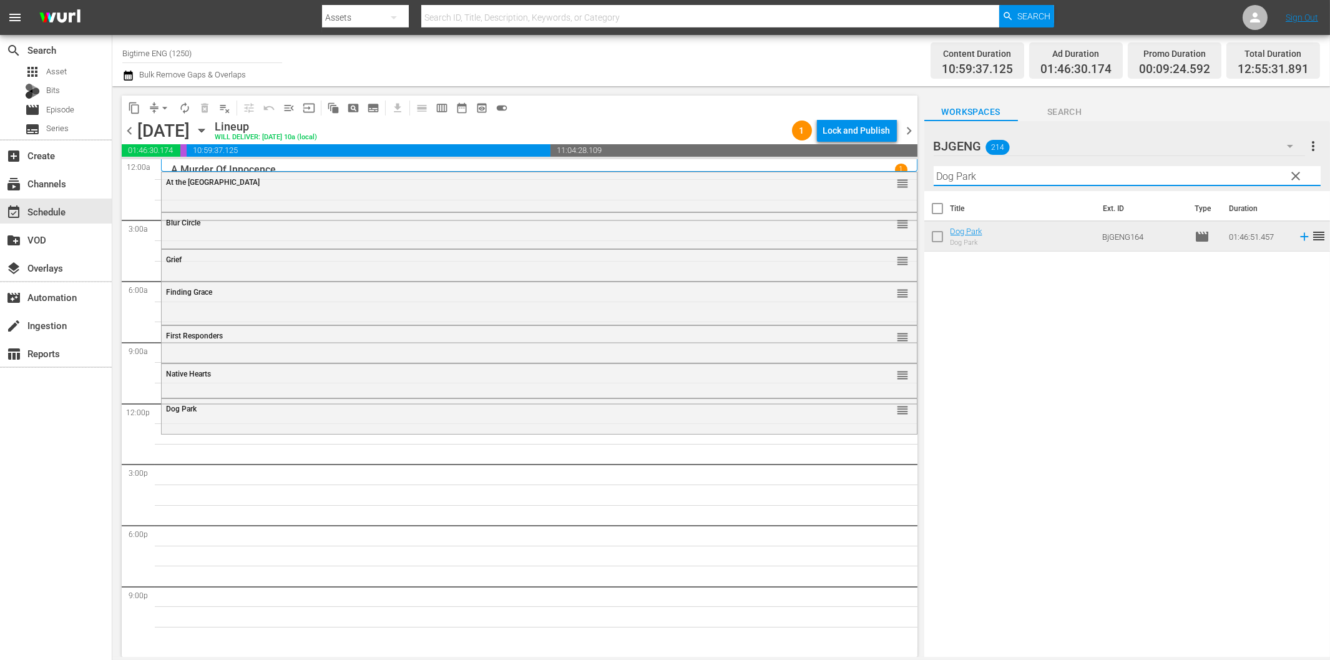
paste input "Joy Of Horses"
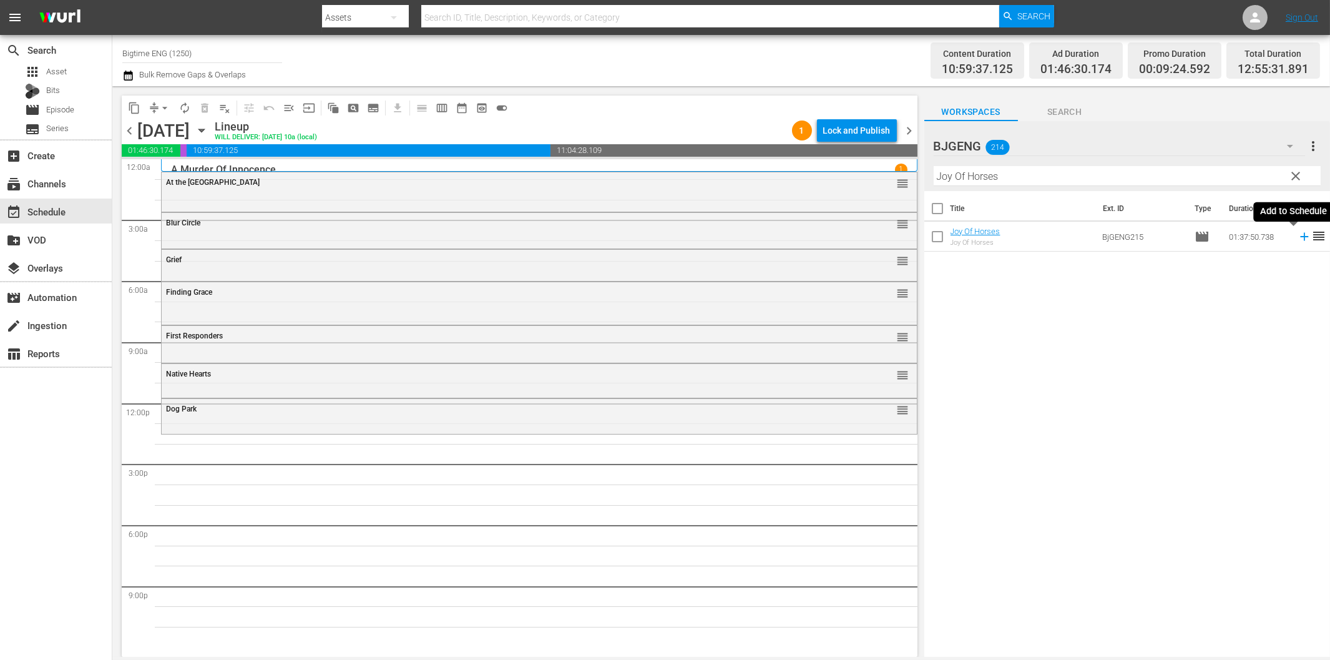
click at [1298, 238] on icon at bounding box center [1305, 237] width 14 height 14
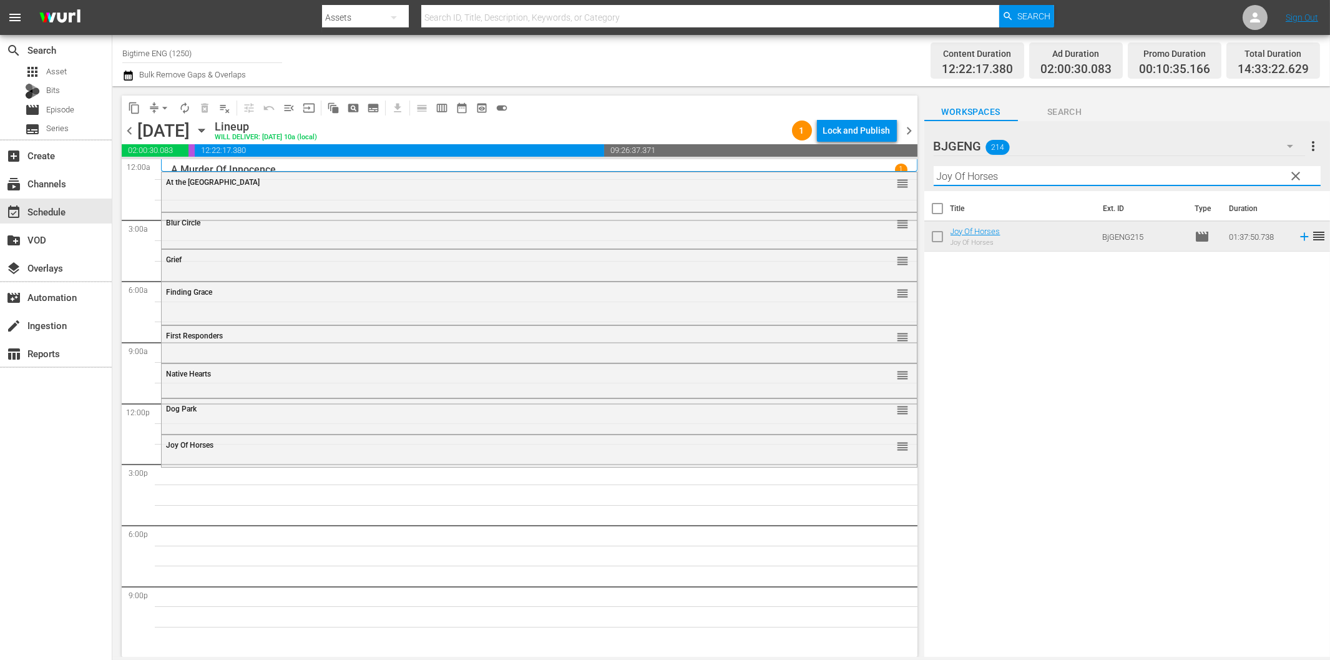
click at [945, 181] on input "Joy Of Horses" at bounding box center [1127, 176] width 387 height 20
paste input "When We Last Spoke"
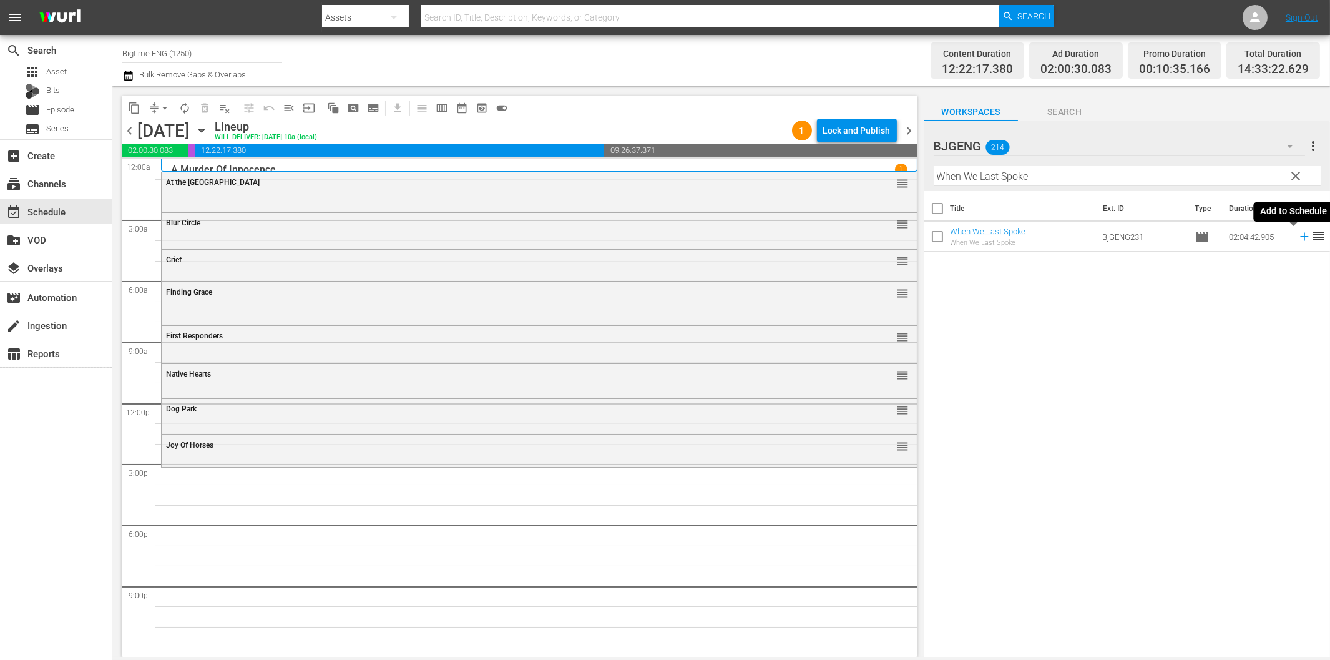
click at [1298, 235] on icon at bounding box center [1305, 237] width 14 height 14
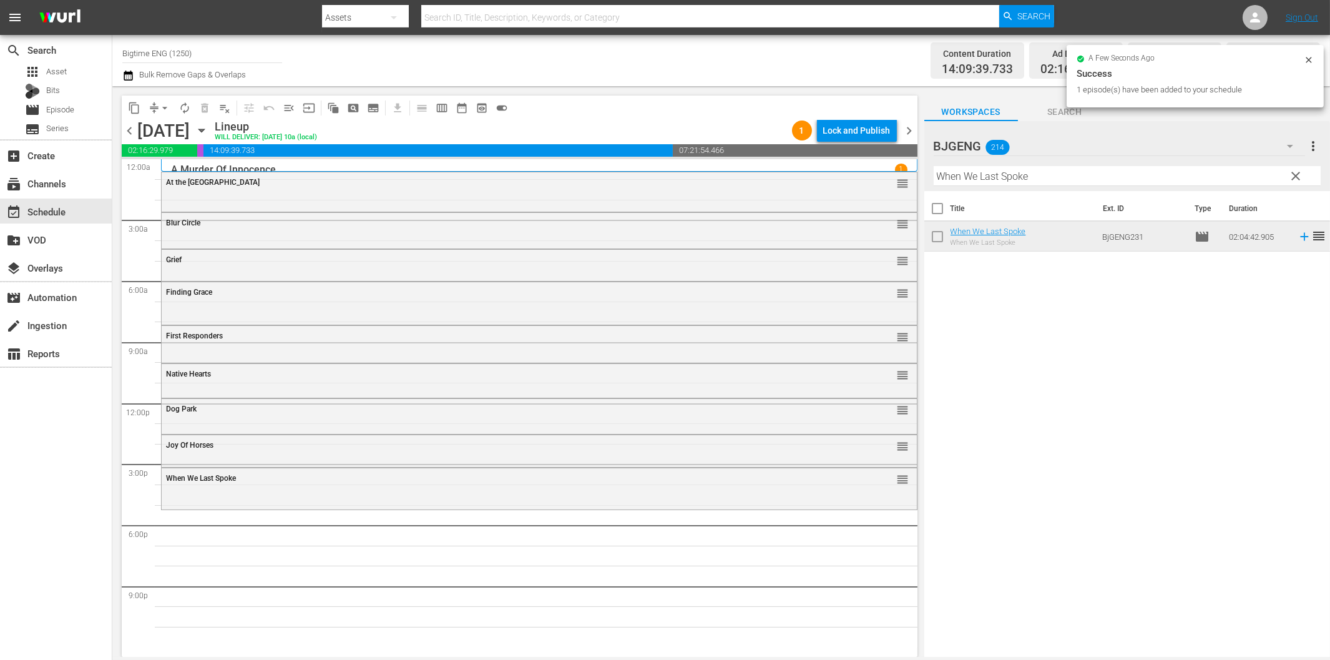
click at [958, 172] on input "When We Last Spoke" at bounding box center [1127, 176] width 387 height 20
paste input "Br"
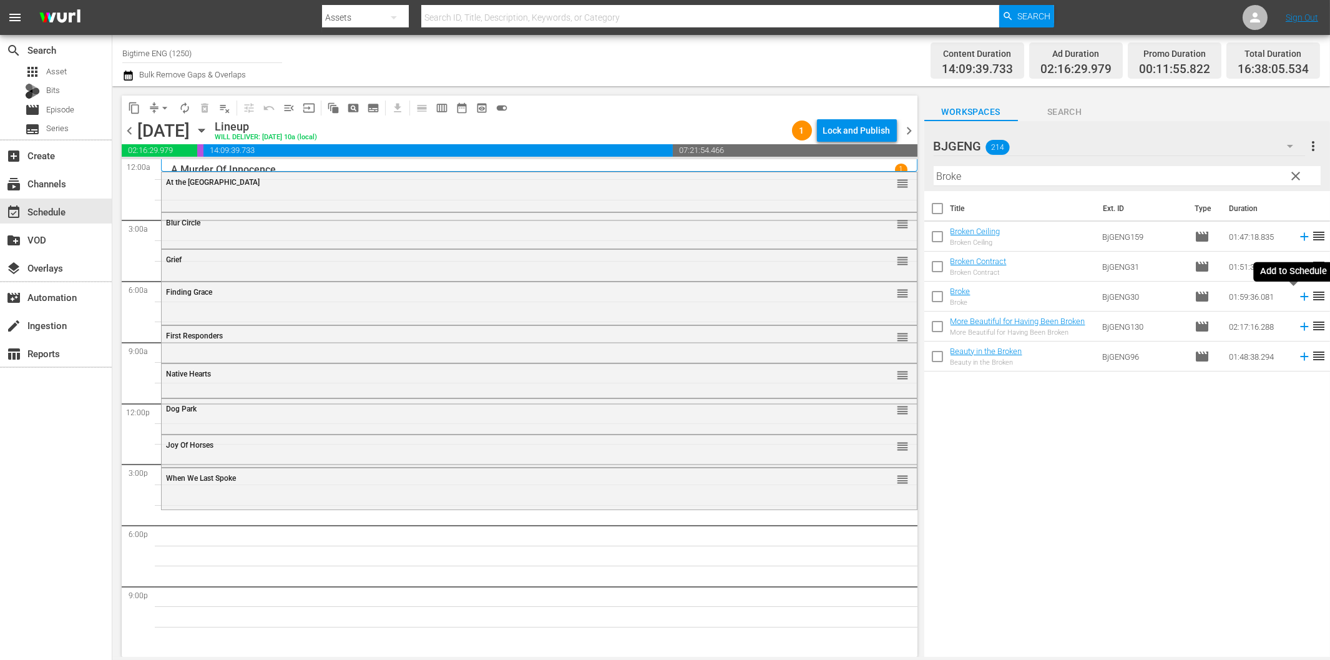
click at [1300, 295] on icon at bounding box center [1304, 297] width 8 height 8
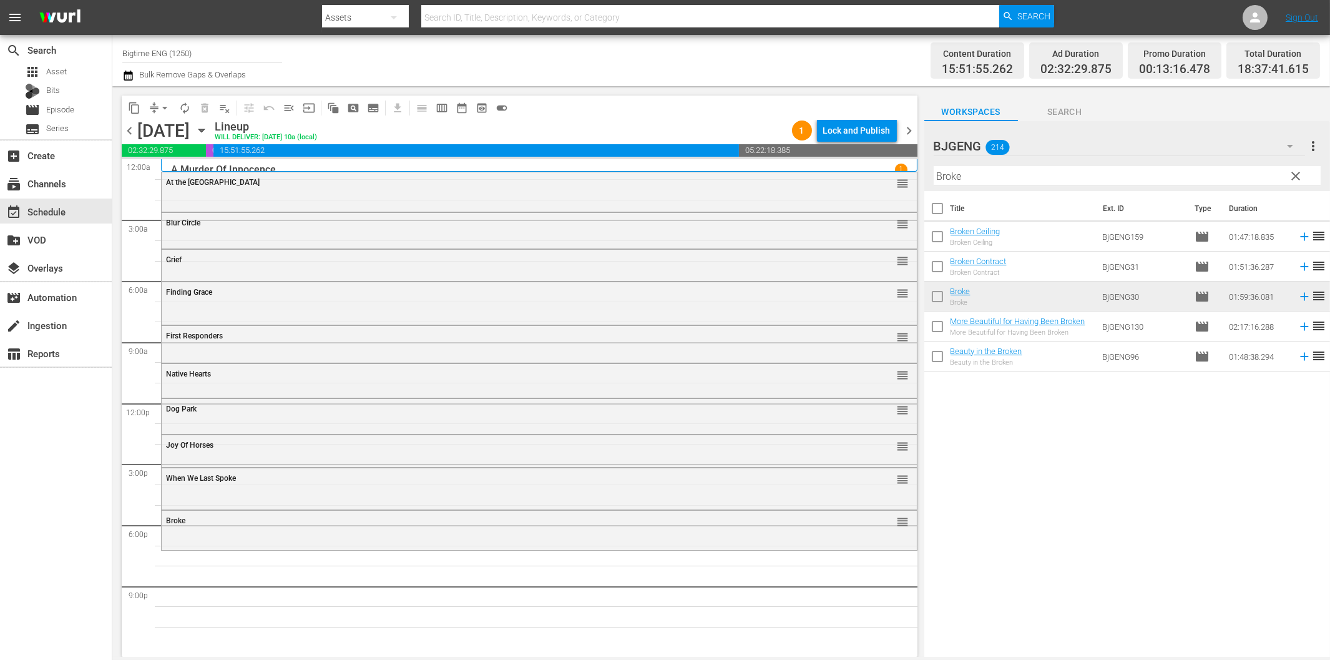
click at [979, 179] on input "Broke" at bounding box center [1127, 176] width 387 height 20
paste input "Eternal Cod"
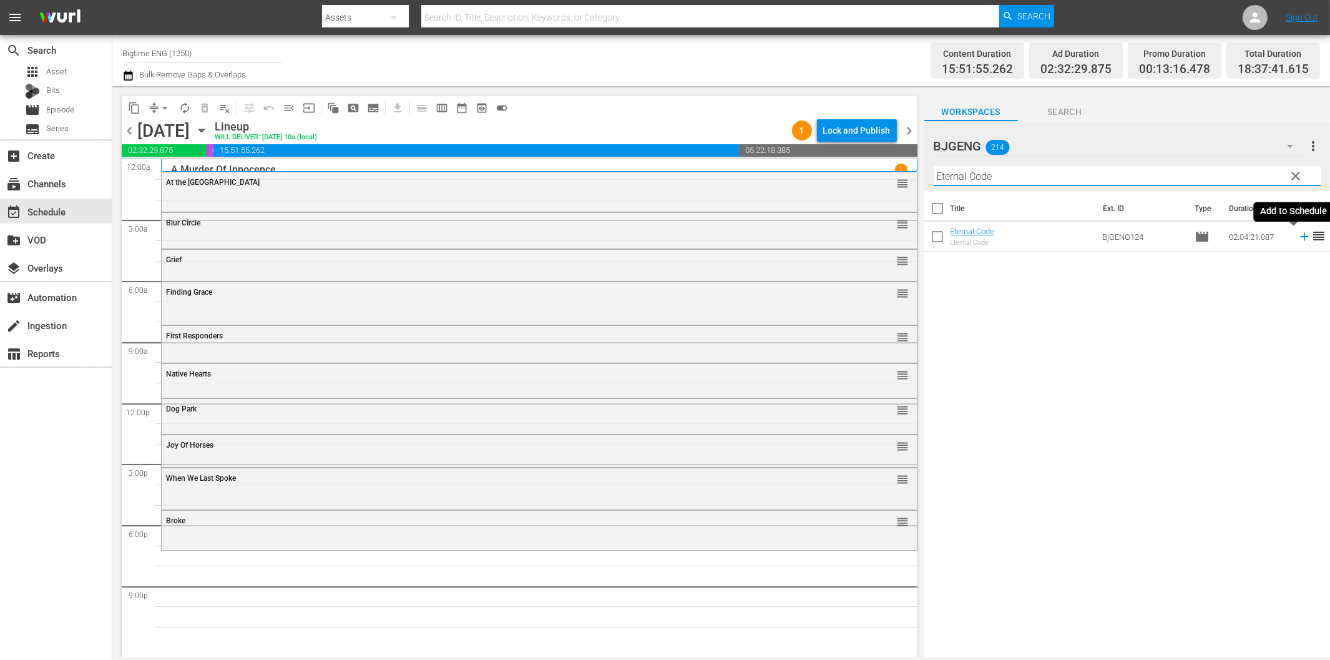
click at [1298, 238] on icon at bounding box center [1305, 237] width 14 height 14
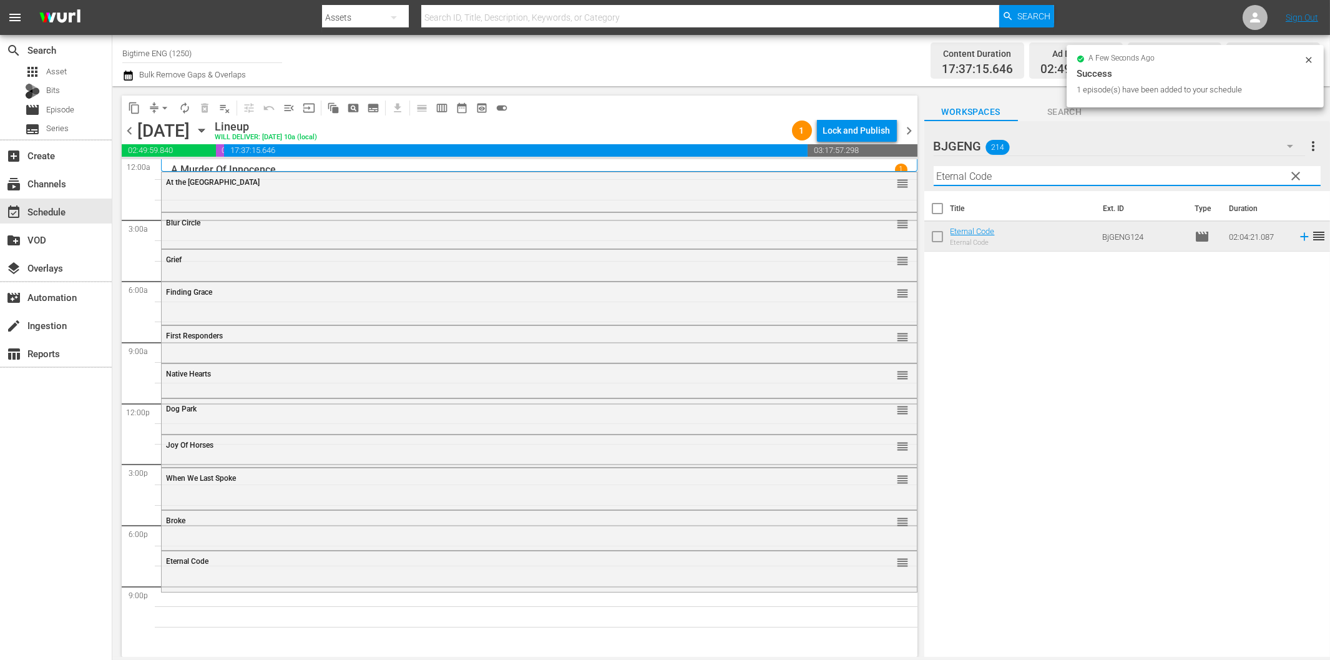
click at [1000, 172] on input "Eternal Code" at bounding box center [1127, 176] width 387 height 20
paste input "Fast and Frantic"
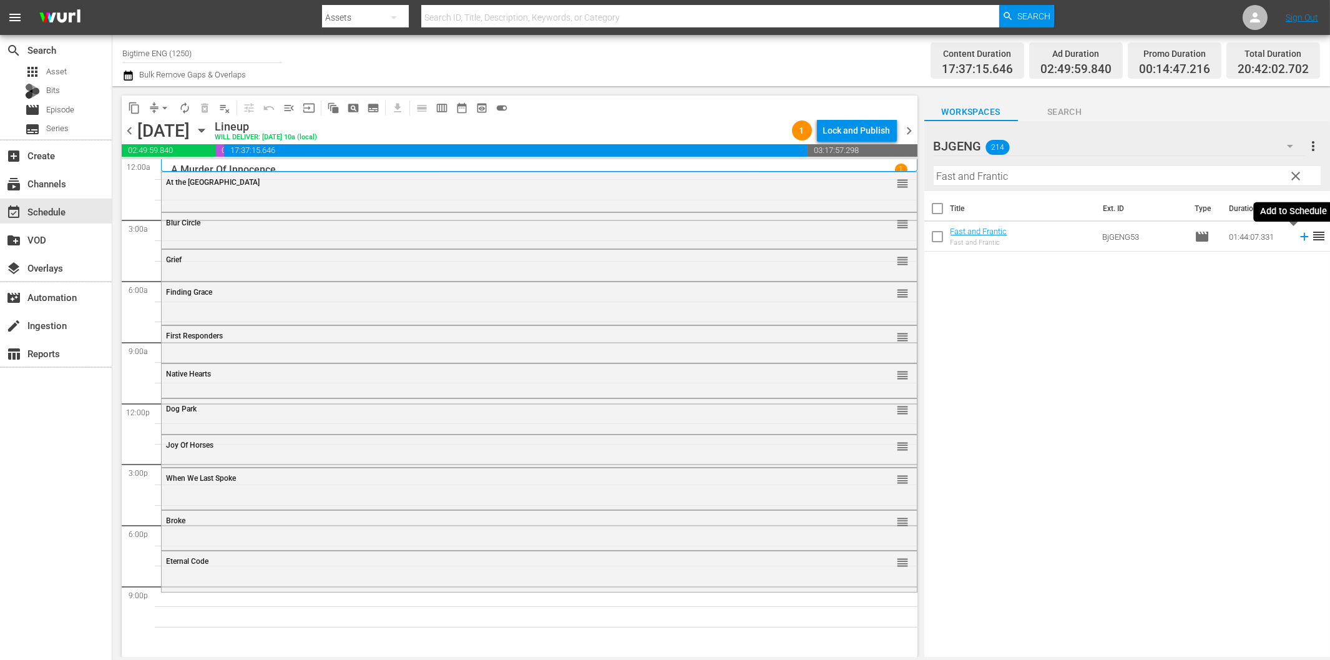
drag, startPoint x: 1295, startPoint y: 233, endPoint x: 1282, endPoint y: 235, distance: 13.2
click at [1298, 233] on icon at bounding box center [1305, 237] width 14 height 14
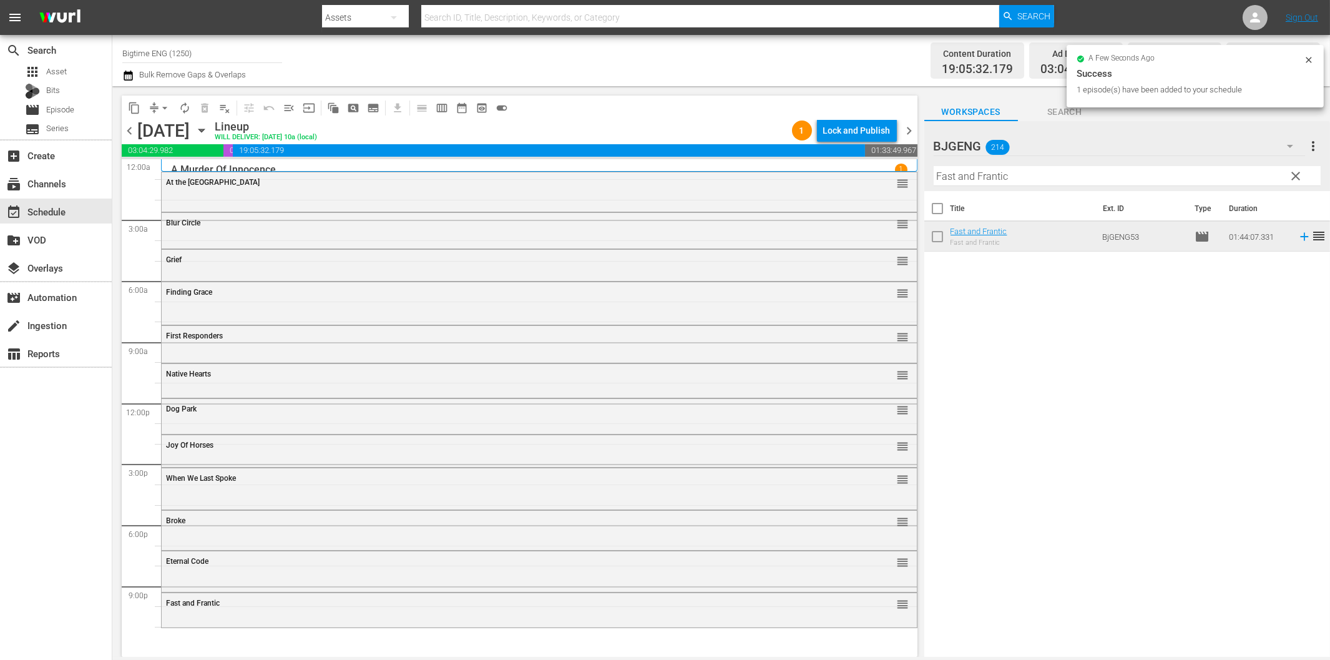
click at [974, 173] on input "Fast and Frantic" at bounding box center [1127, 176] width 387 height 20
paste input "The [PERSON_NAME]"
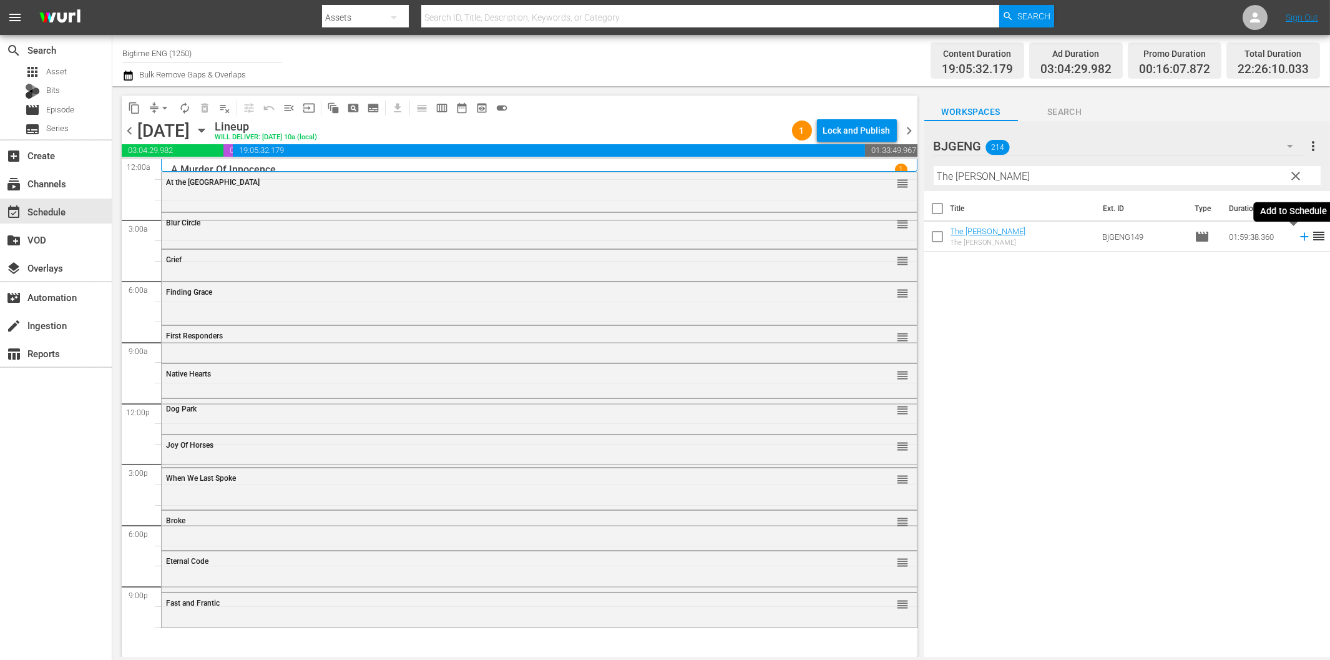
click at [1300, 237] on icon at bounding box center [1304, 237] width 8 height 8
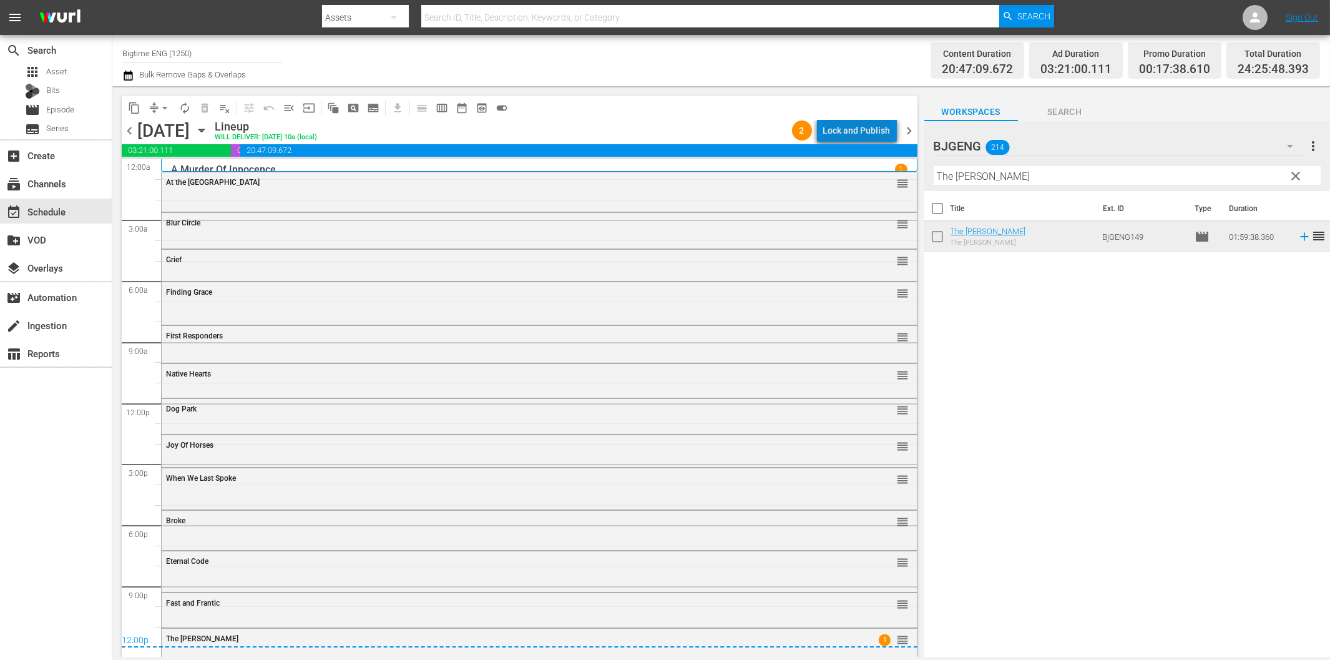
click at [882, 127] on div "Lock and Publish" at bounding box center [856, 130] width 67 height 22
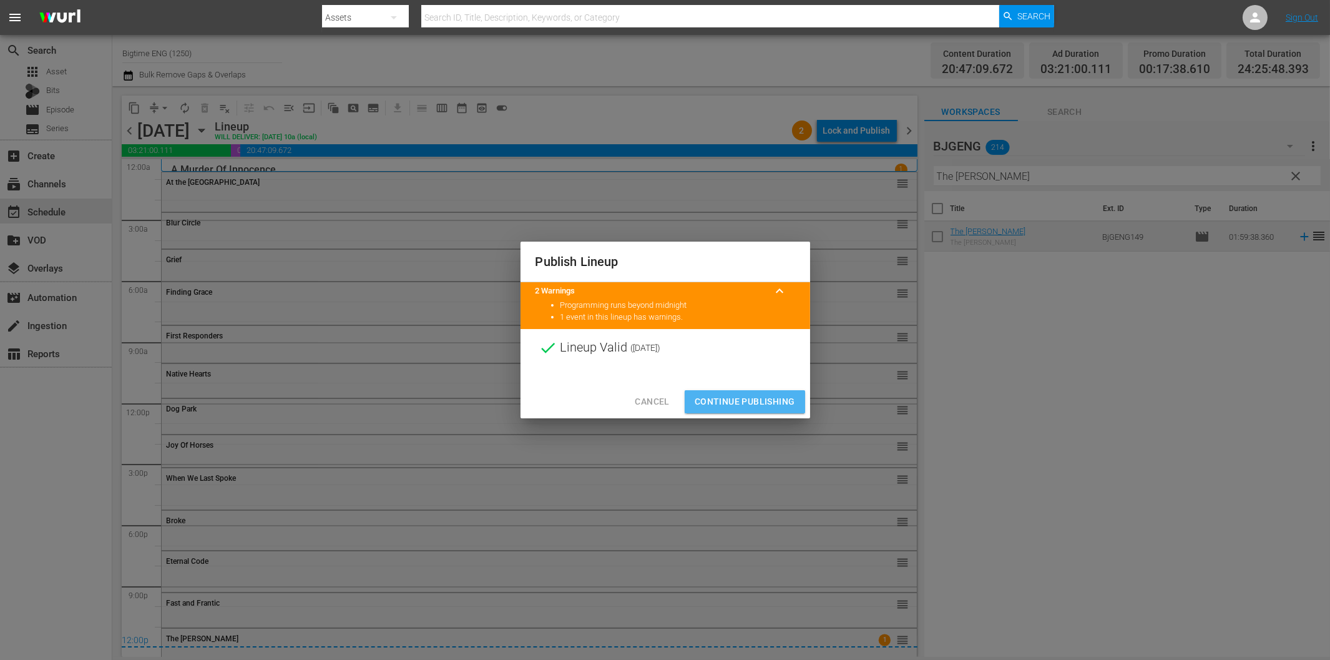
click at [764, 401] on span "Continue Publishing" at bounding box center [745, 402] width 101 height 16
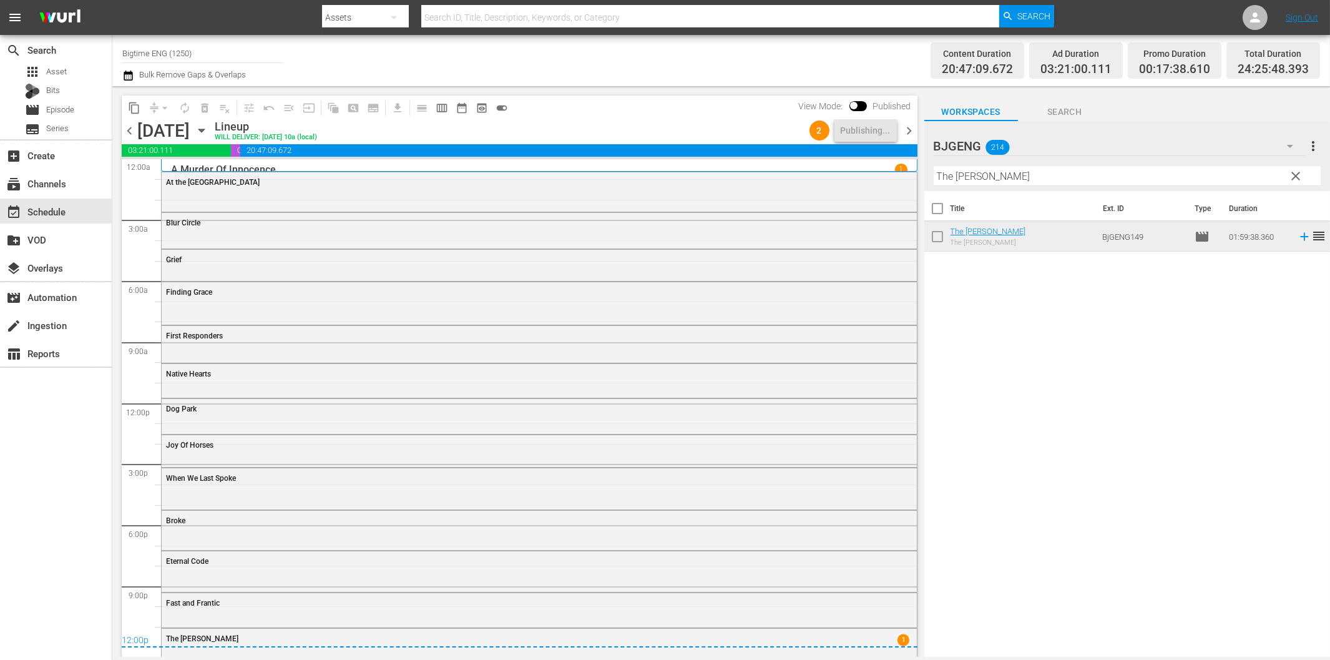
click at [908, 134] on span "chevron_right" at bounding box center [910, 131] width 16 height 16
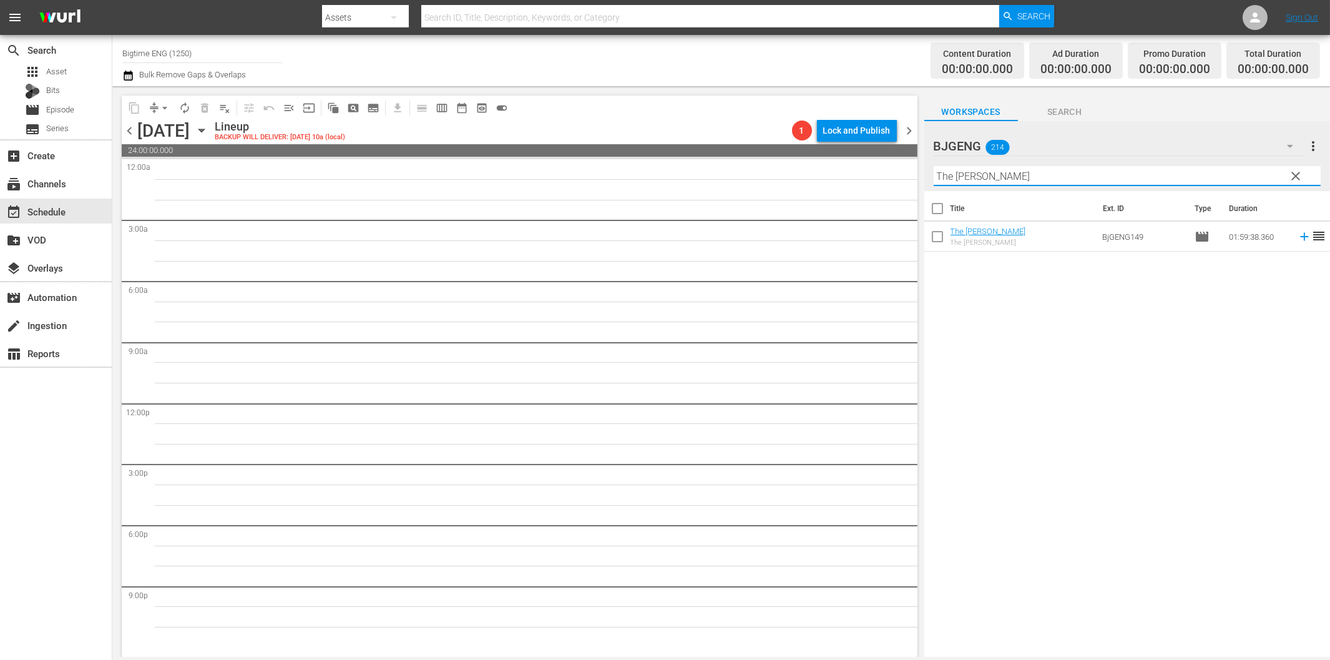
click at [1190, 177] on input "The [PERSON_NAME]" at bounding box center [1127, 176] width 387 height 20
paste input "Broken Ceiling"
click at [1300, 236] on icon at bounding box center [1304, 237] width 8 height 8
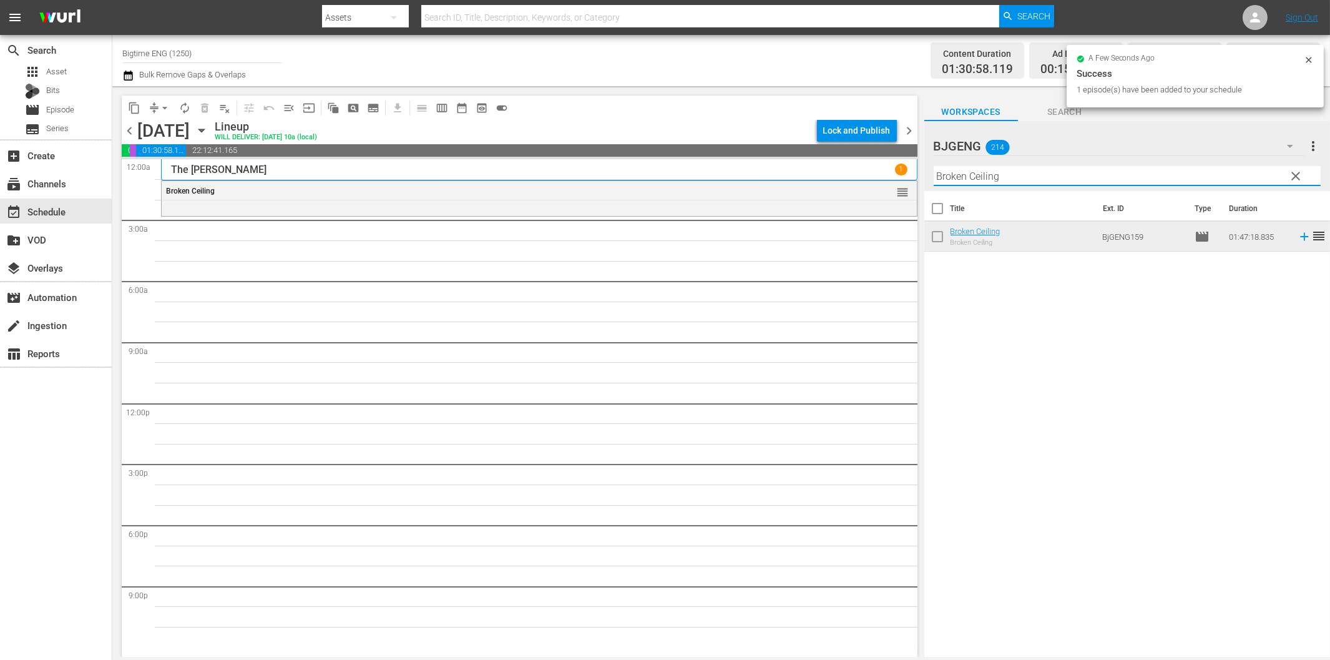
click at [970, 178] on input "Broken Ceiling" at bounding box center [1127, 176] width 387 height 20
paste input "Colourful & Impossible"
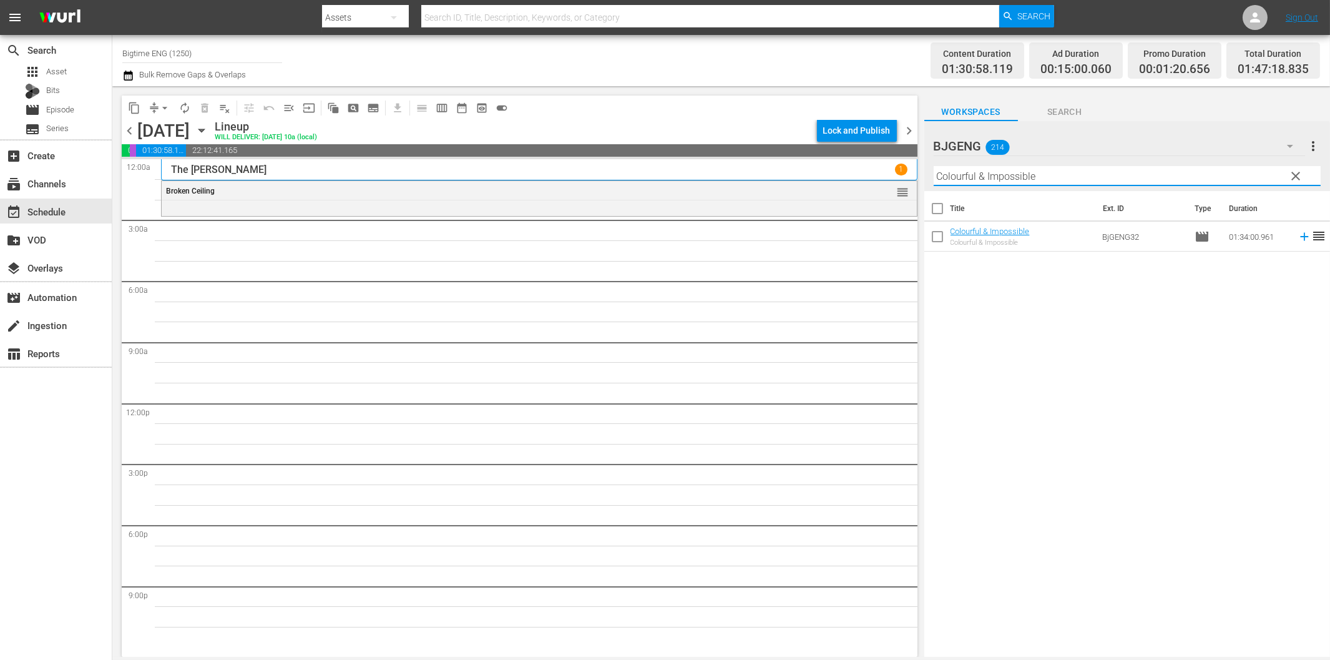
click at [1300, 239] on icon at bounding box center [1304, 237] width 8 height 8
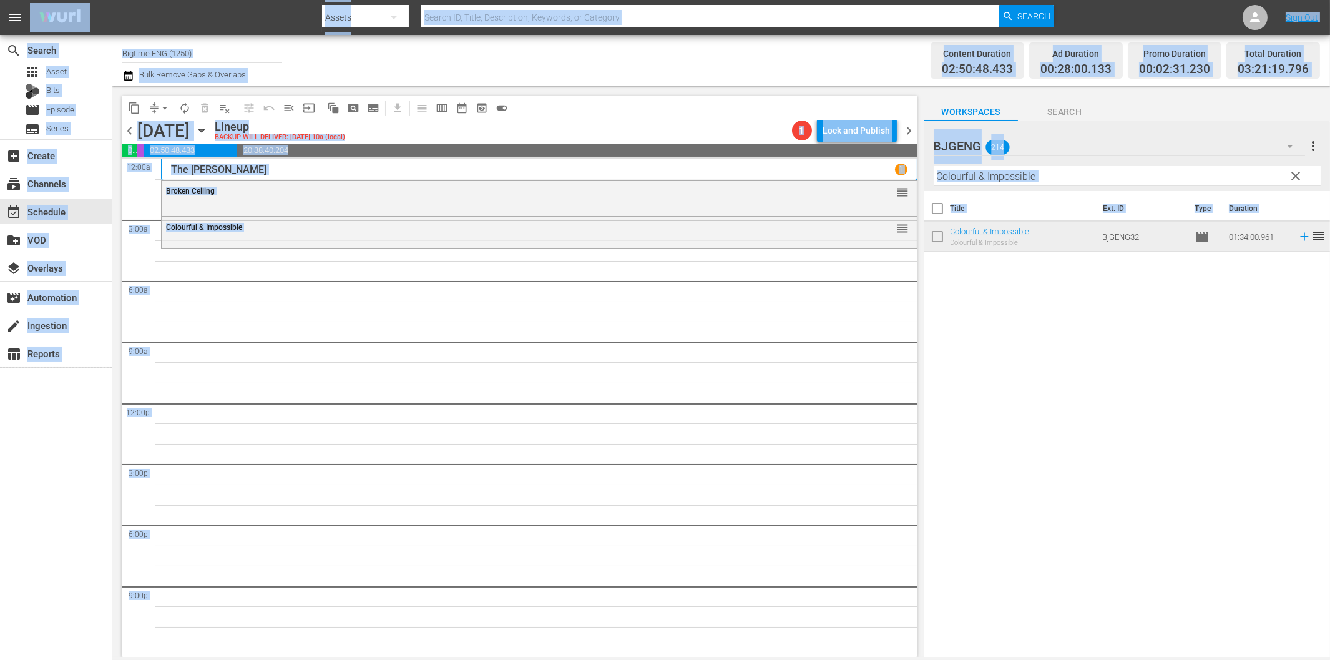
click at [1049, 187] on div "Filter by Title Colourful & Impossible" at bounding box center [1127, 176] width 387 height 30
click at [1058, 179] on input "Colourful & Impossible" at bounding box center [1127, 176] width 387 height 20
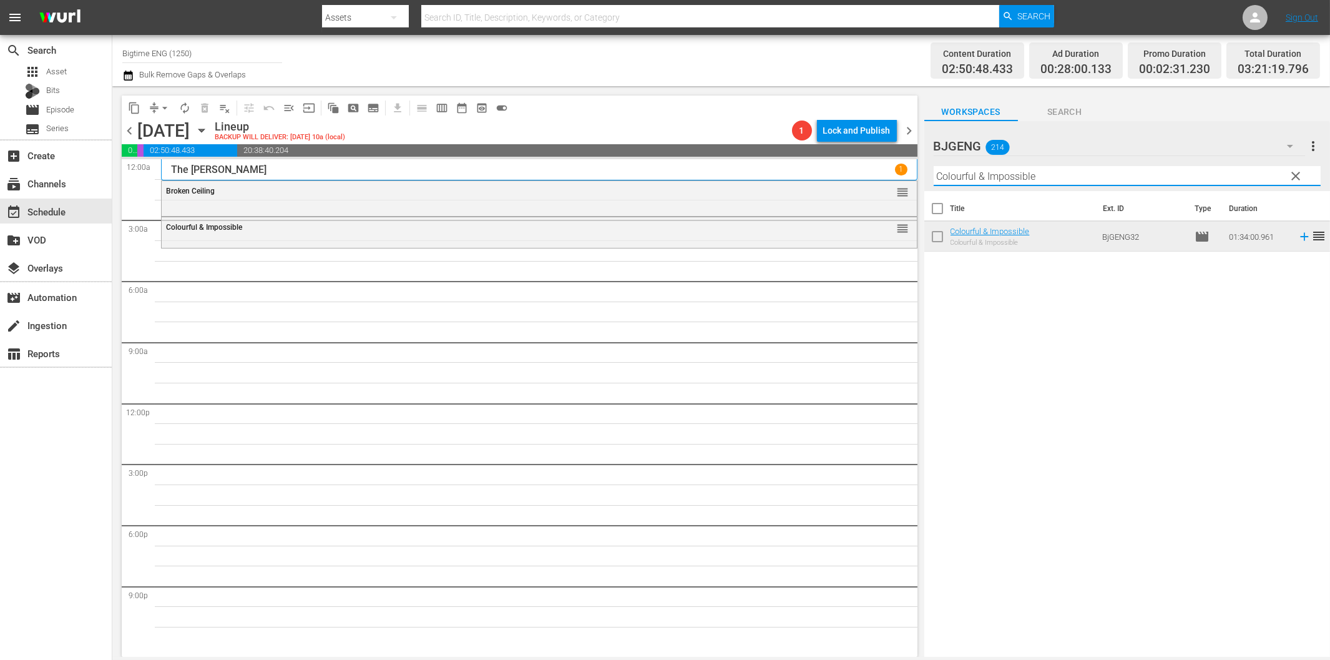
paste input "Operation Repo: The Movi"
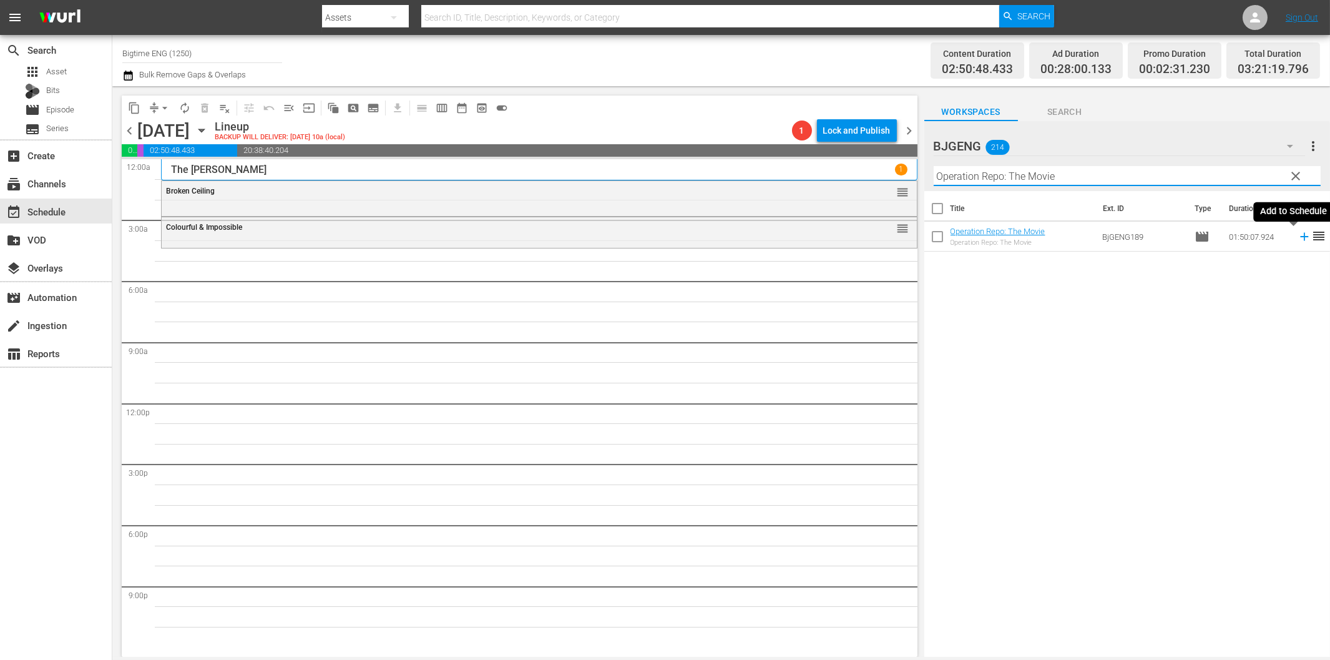
click at [1300, 236] on icon at bounding box center [1304, 237] width 8 height 8
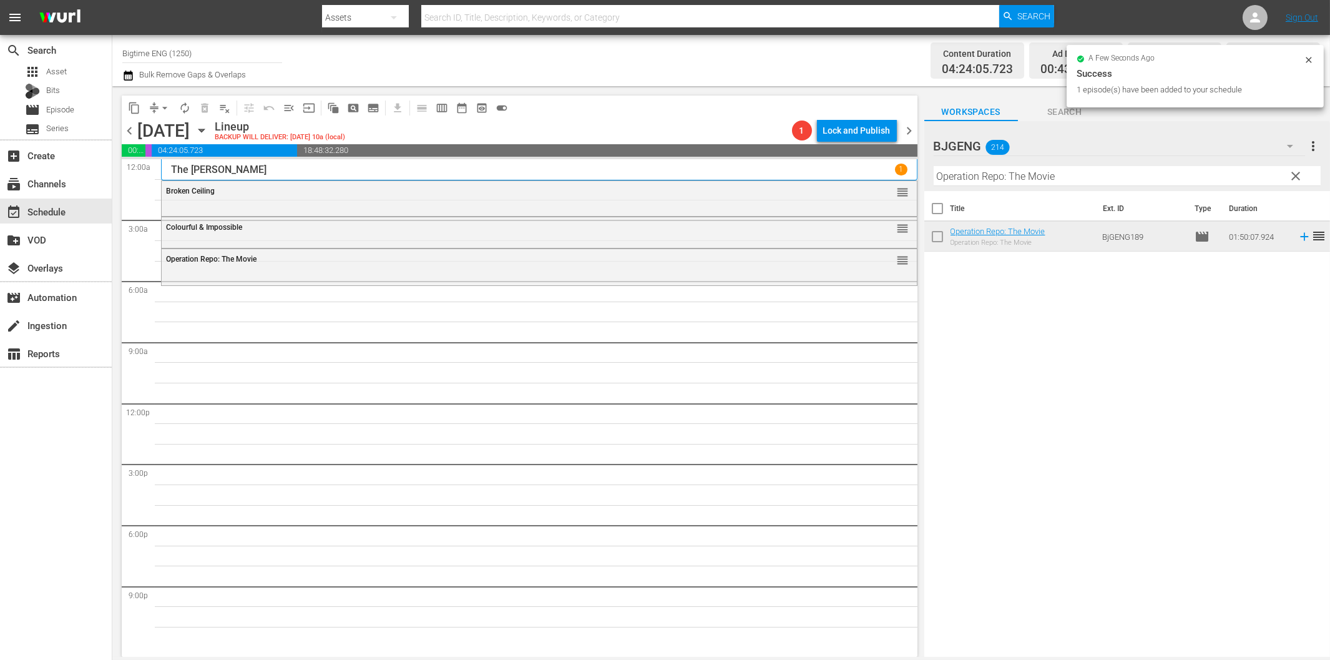
click at [1003, 184] on input "Operation Repo: The Movie" at bounding box center [1127, 176] width 387 height 20
paste input "Clarity"
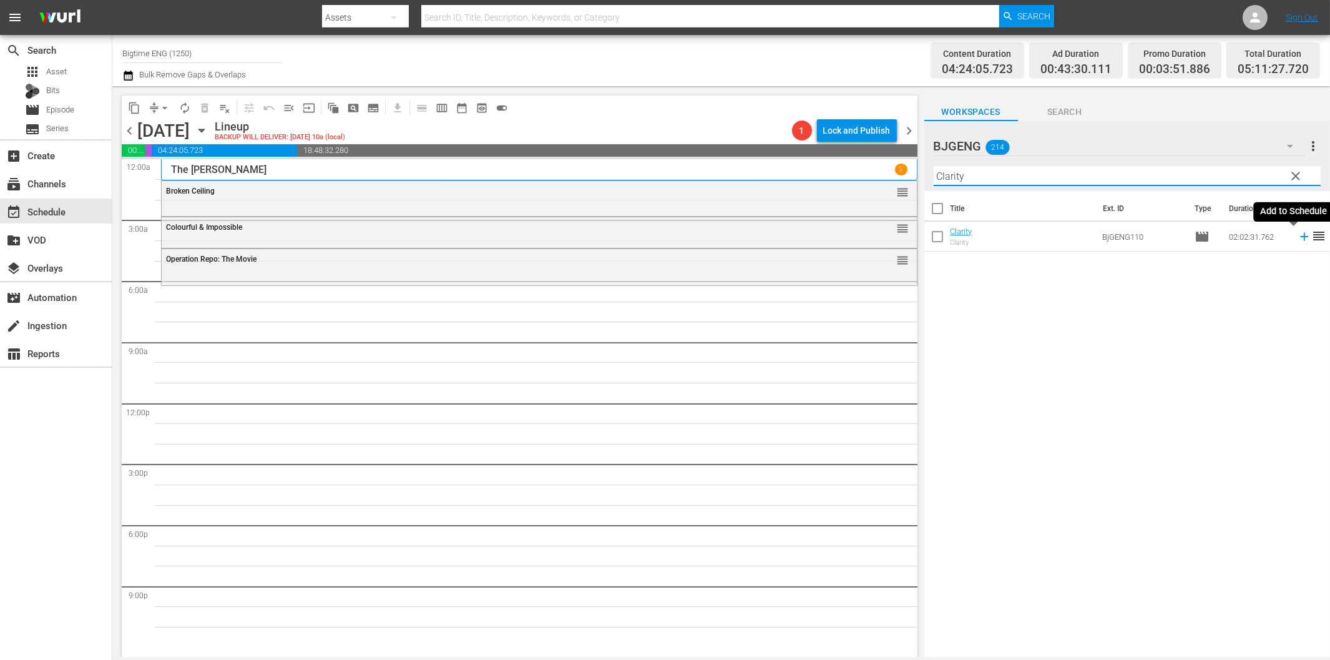
click at [1298, 240] on icon at bounding box center [1305, 237] width 14 height 14
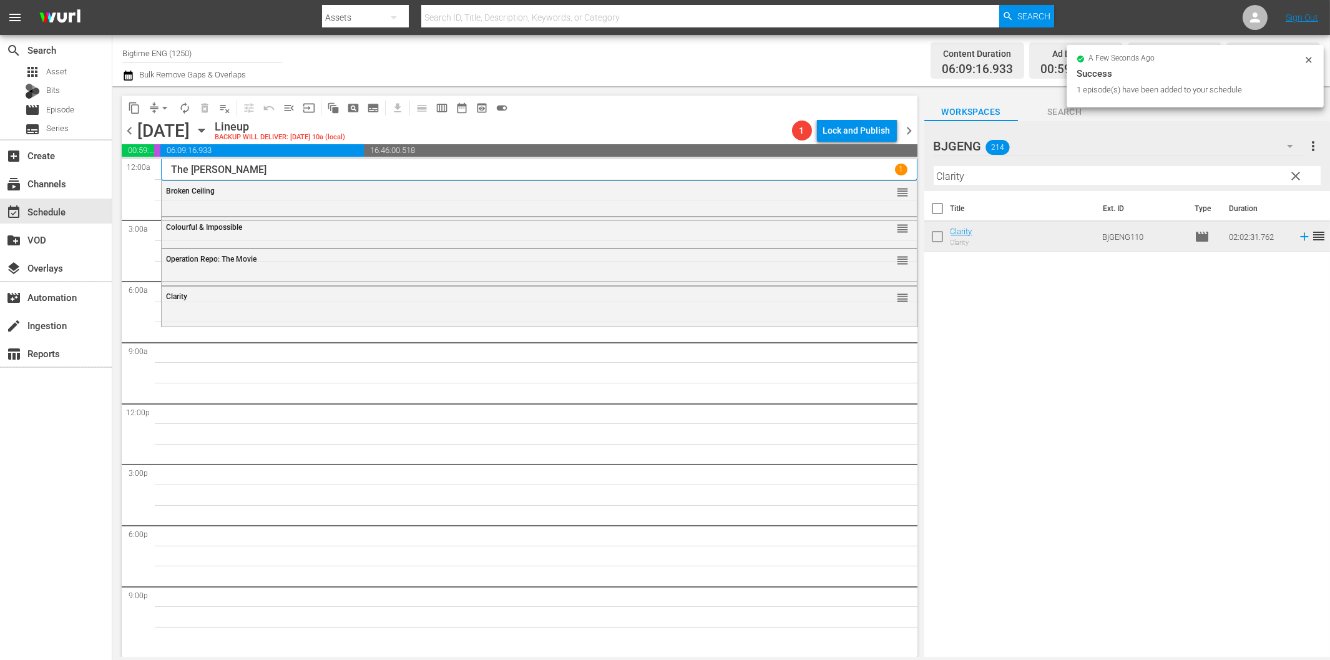
click at [1024, 177] on input "Clarity" at bounding box center [1127, 176] width 387 height 20
paste input "Promises"
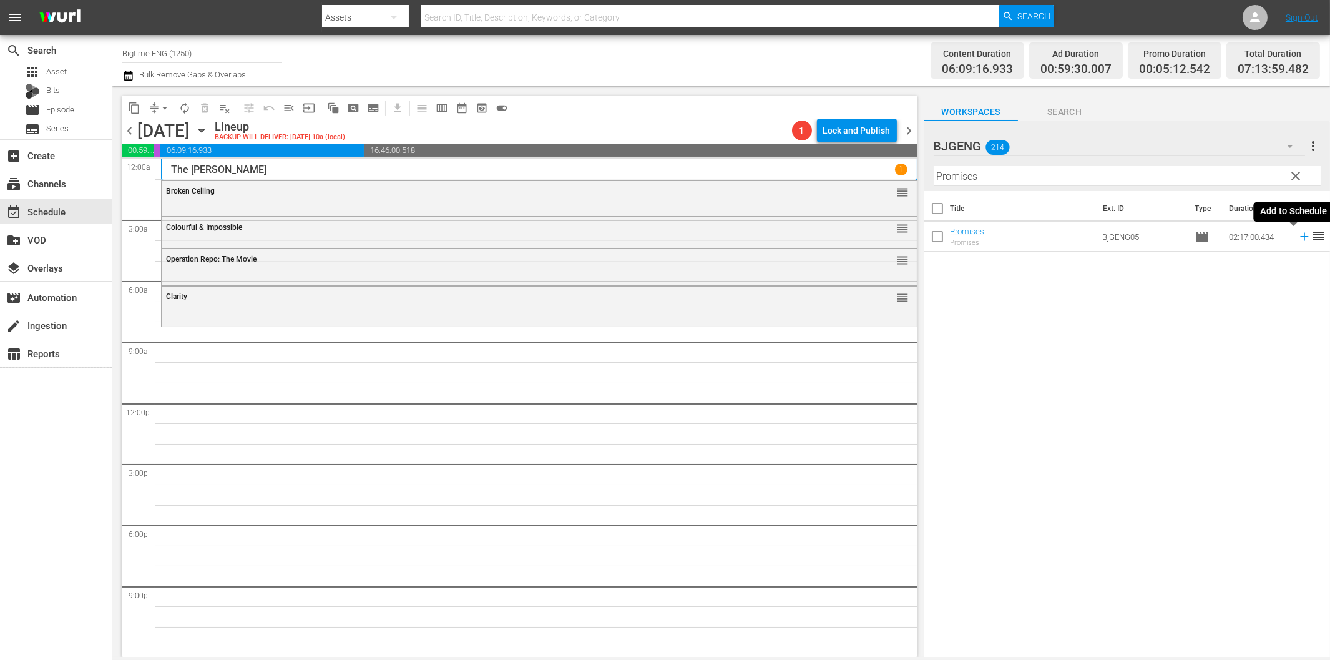
click at [1298, 235] on icon at bounding box center [1305, 237] width 14 height 14
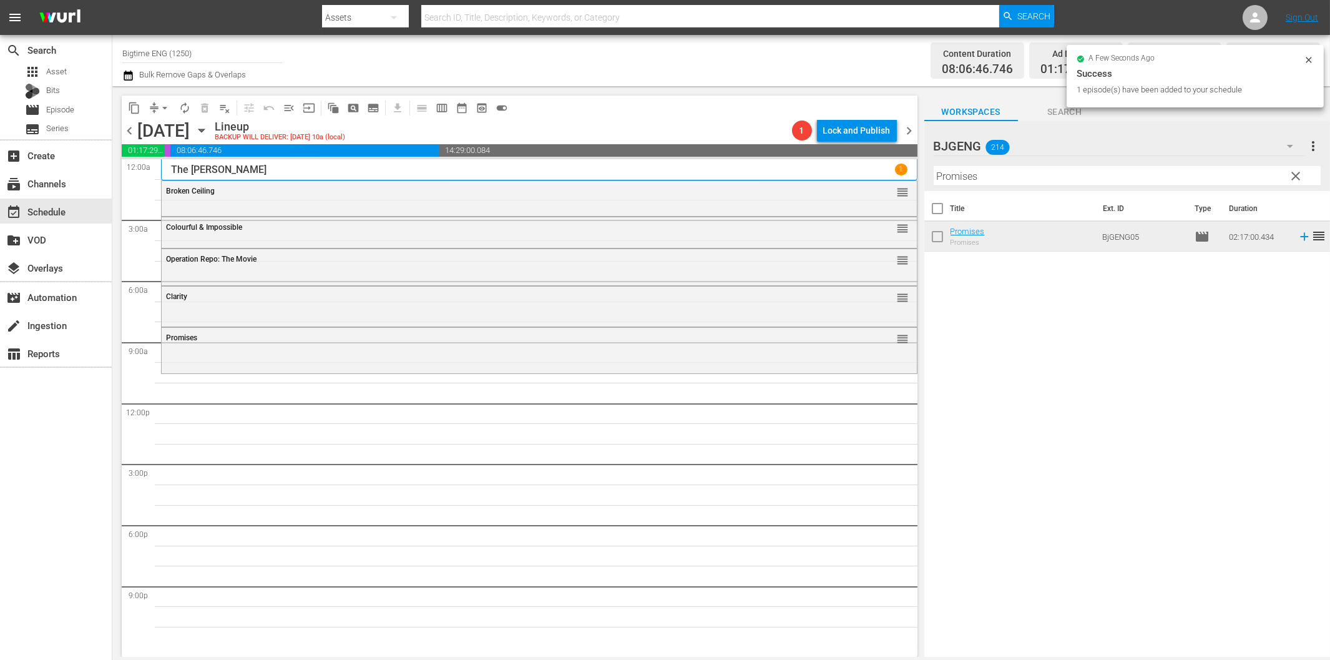
click at [965, 181] on input "Promises" at bounding box center [1127, 176] width 387 height 20
paste input "Beauty in the Broken"
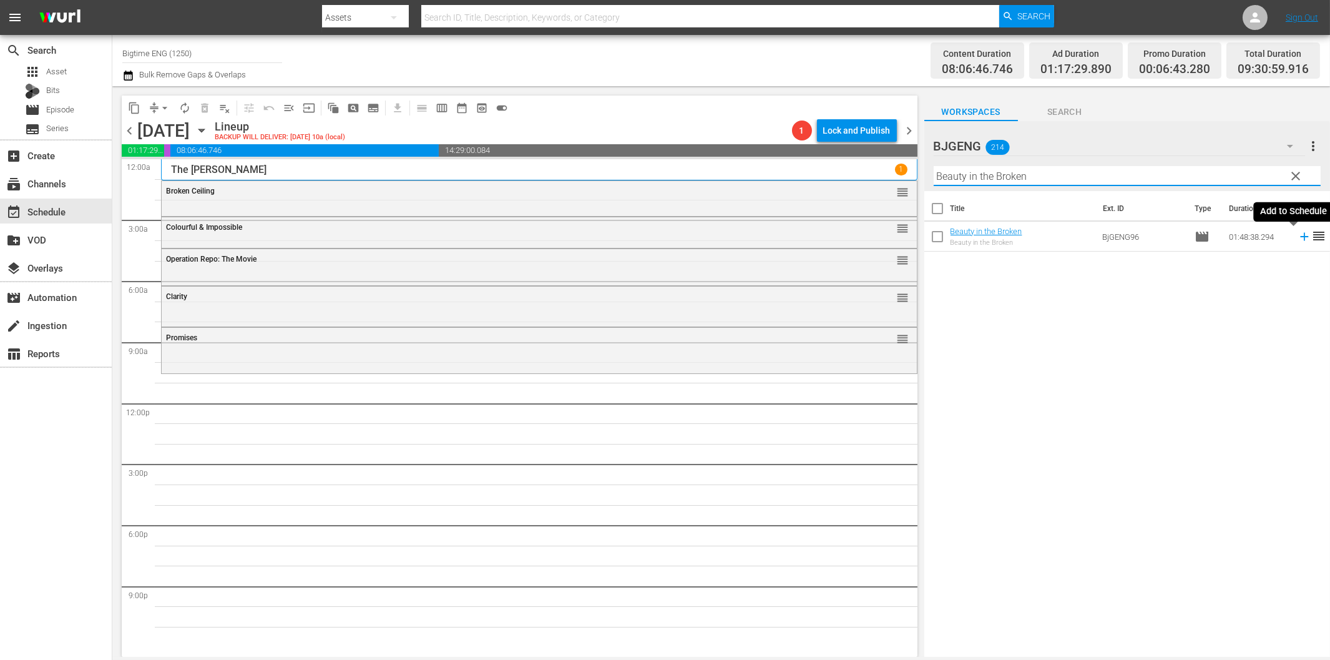
click at [1300, 237] on icon at bounding box center [1304, 237] width 8 height 8
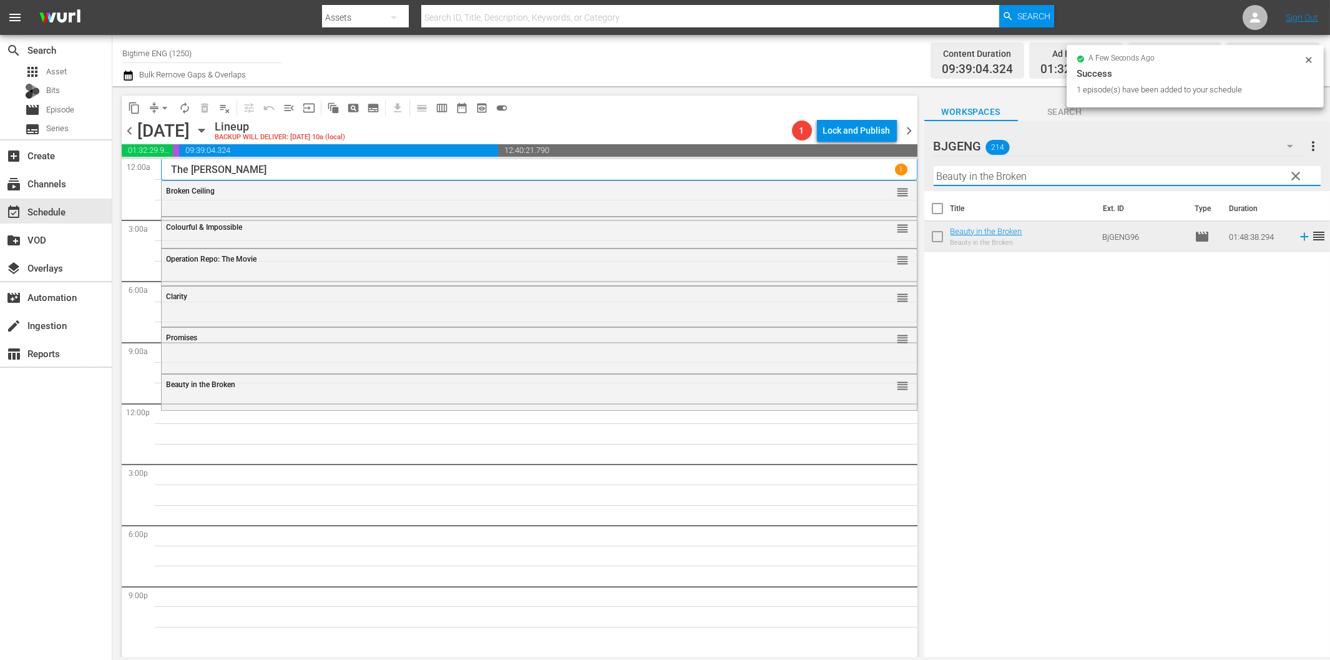
click at [966, 178] on input "Beauty in the Broken" at bounding box center [1127, 176] width 387 height 20
paste input "[PERSON_NAME] and the Fullness of Time"
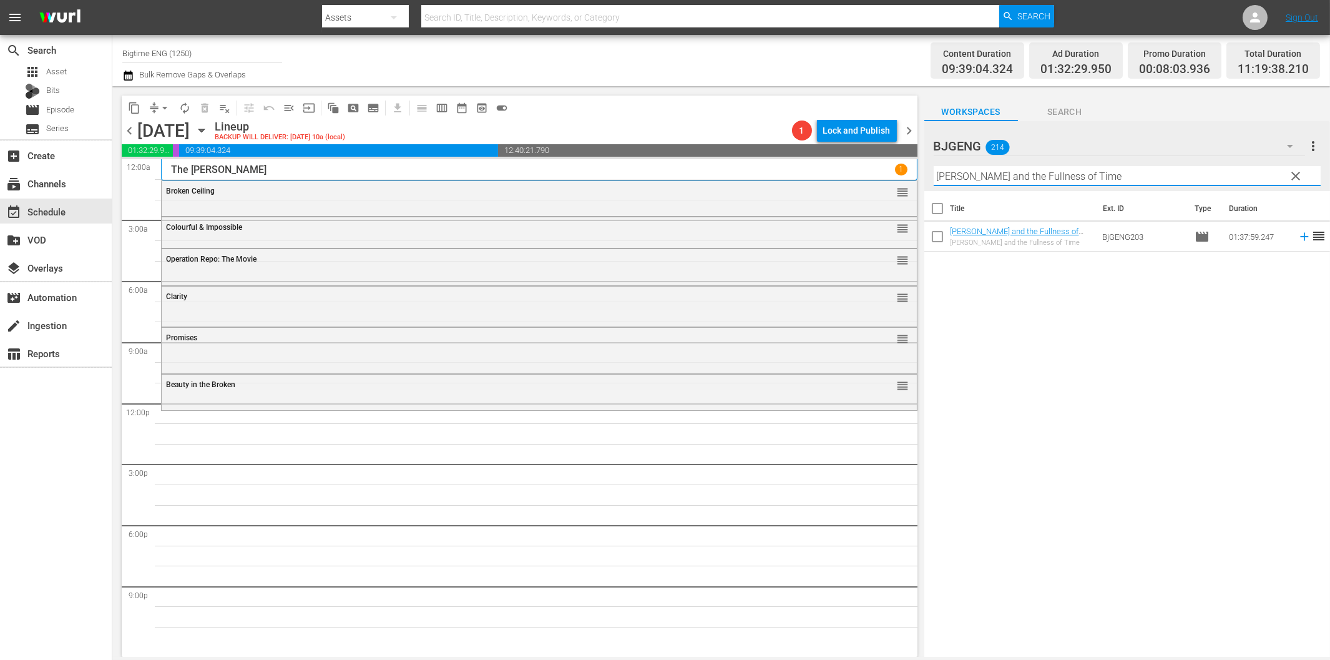
click at [1300, 235] on icon at bounding box center [1304, 237] width 8 height 8
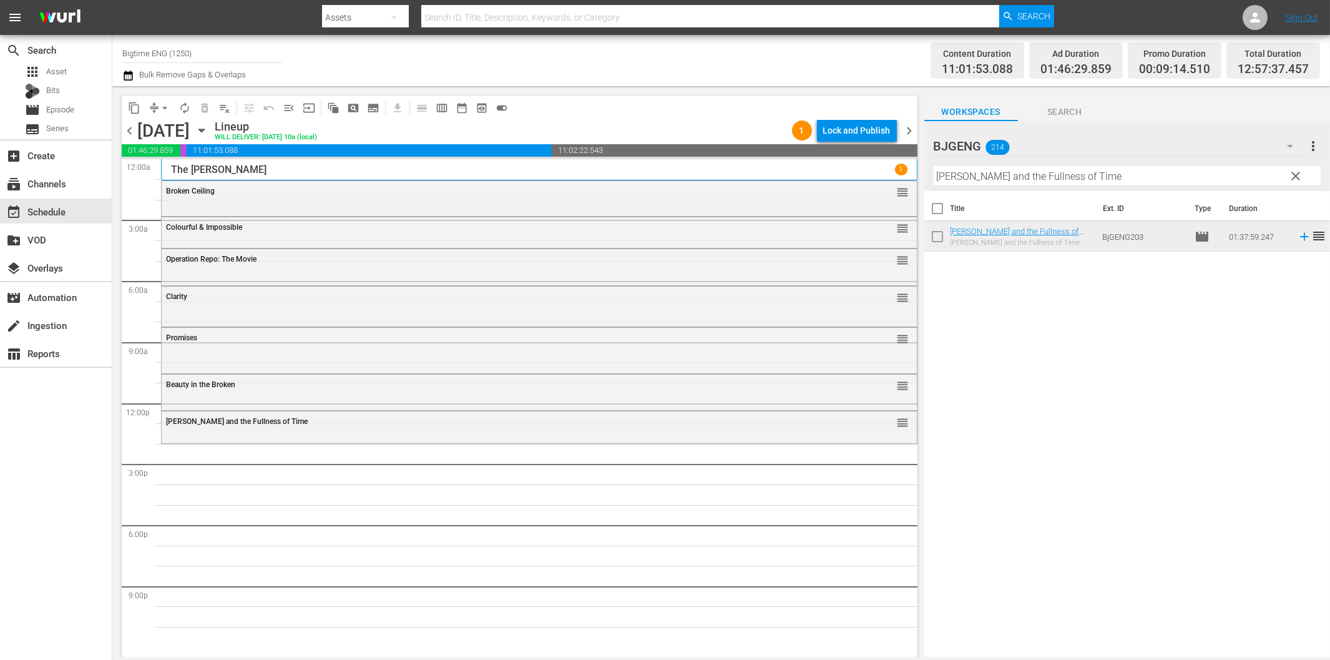
click at [949, 177] on input "[PERSON_NAME] and the Fullness of Time" at bounding box center [1127, 176] width 387 height 20
paste input "Bad Peopl"
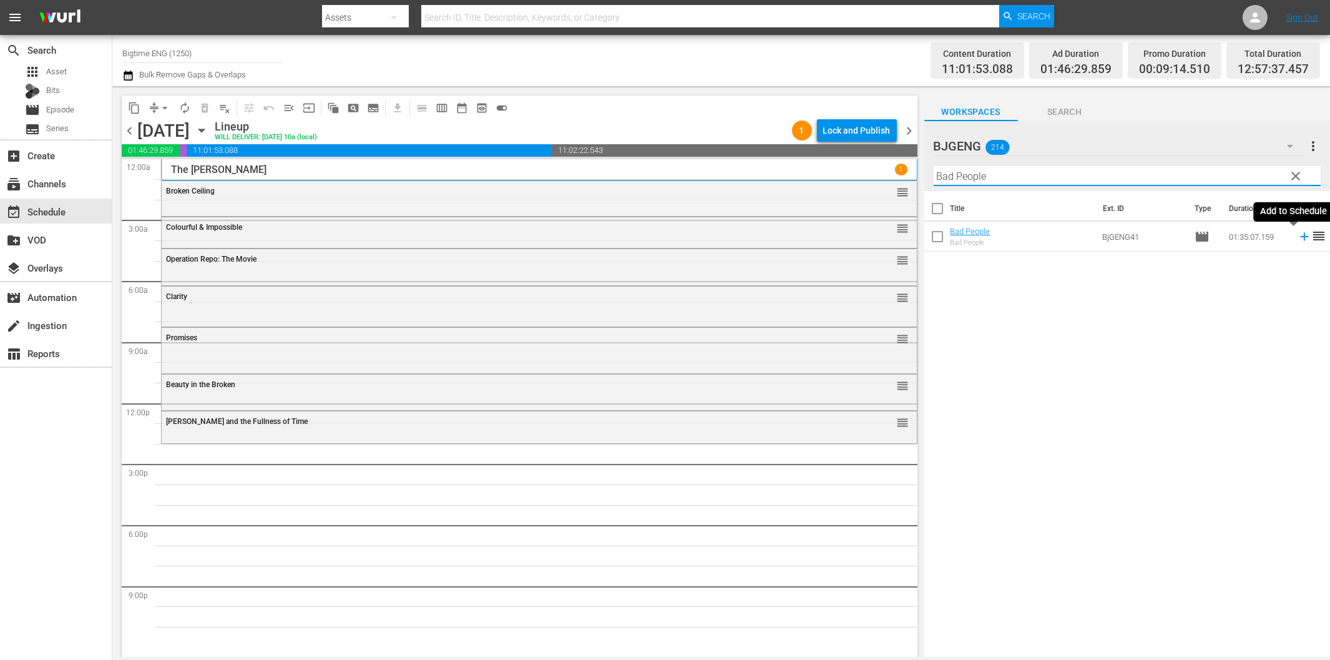
click at [1298, 239] on icon at bounding box center [1305, 237] width 14 height 14
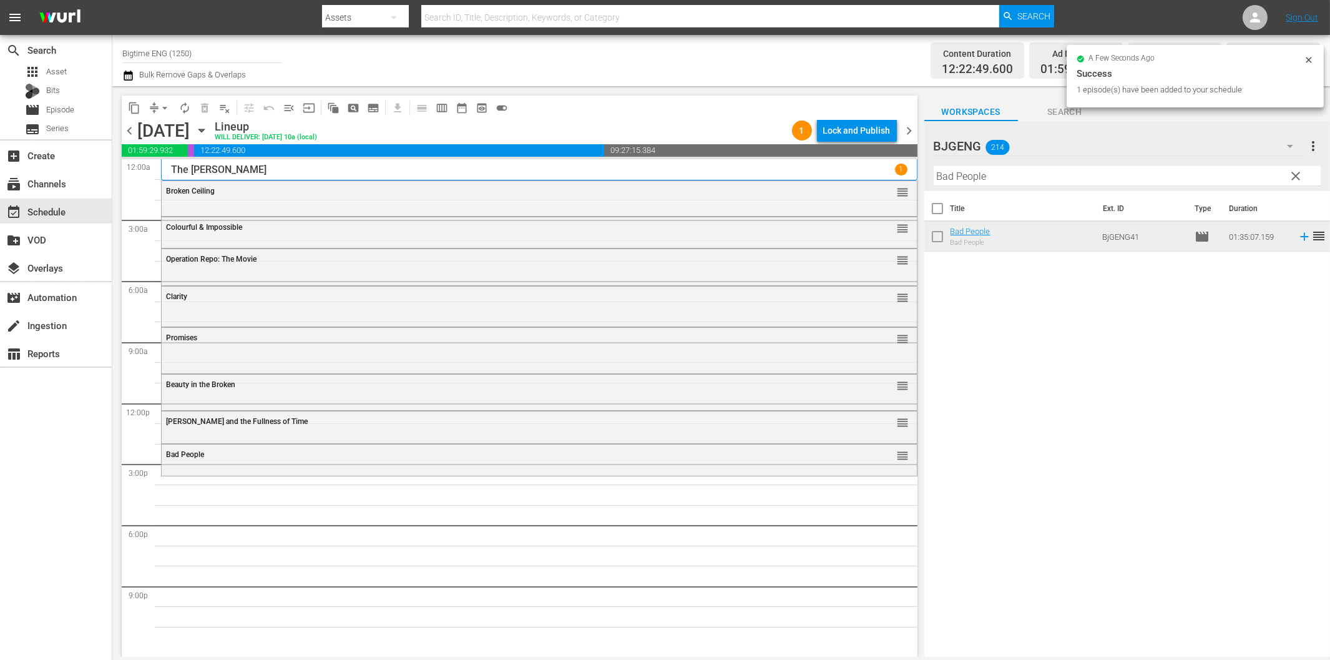
click at [1003, 185] on hr at bounding box center [1127, 185] width 387 height 1
click at [1009, 177] on input "Bad People" at bounding box center [1127, 176] width 387 height 20
paste input "[US_STATE] Heart"
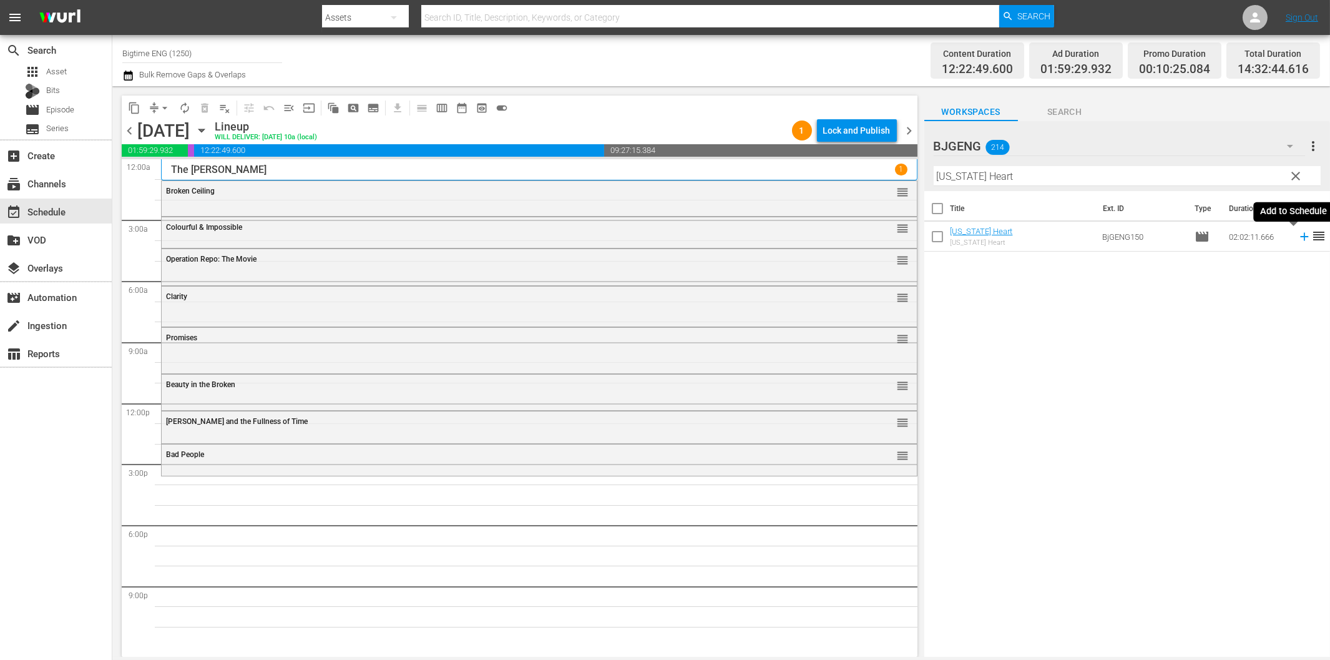
click at [1300, 237] on icon at bounding box center [1304, 237] width 8 height 8
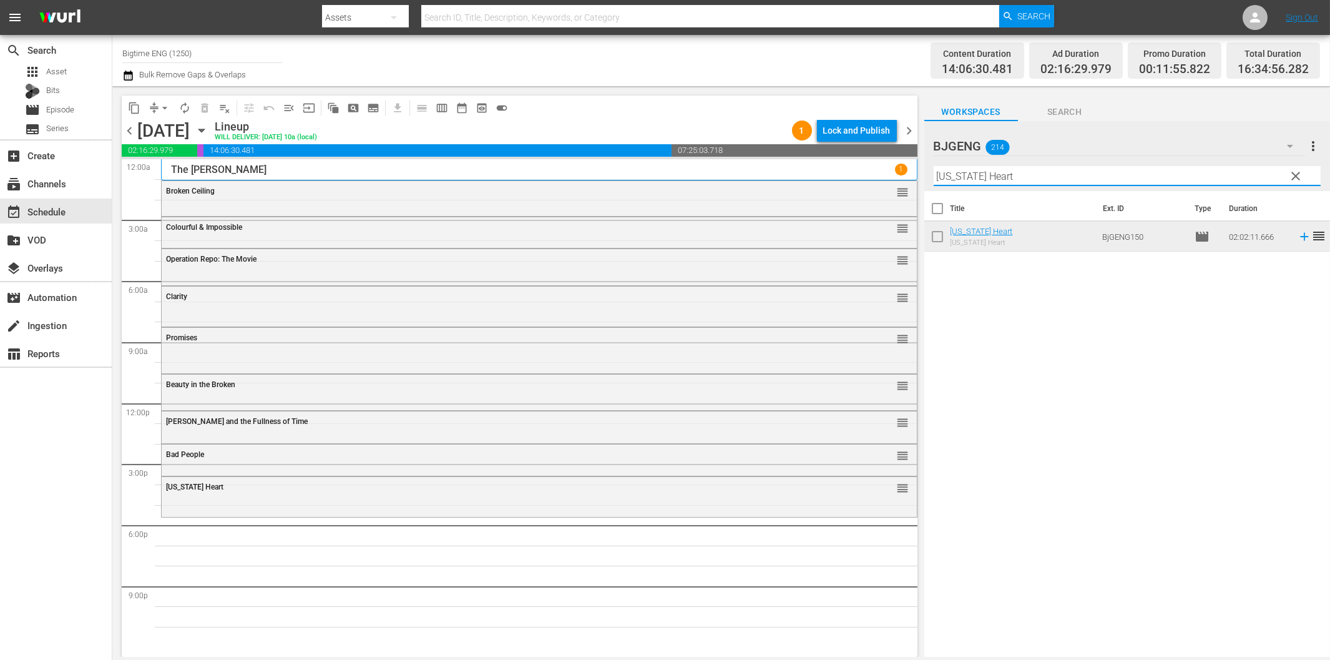
click at [1016, 176] on input "[US_STATE] Heart" at bounding box center [1127, 176] width 387 height 20
paste input "Friends Foes and Fireworks"
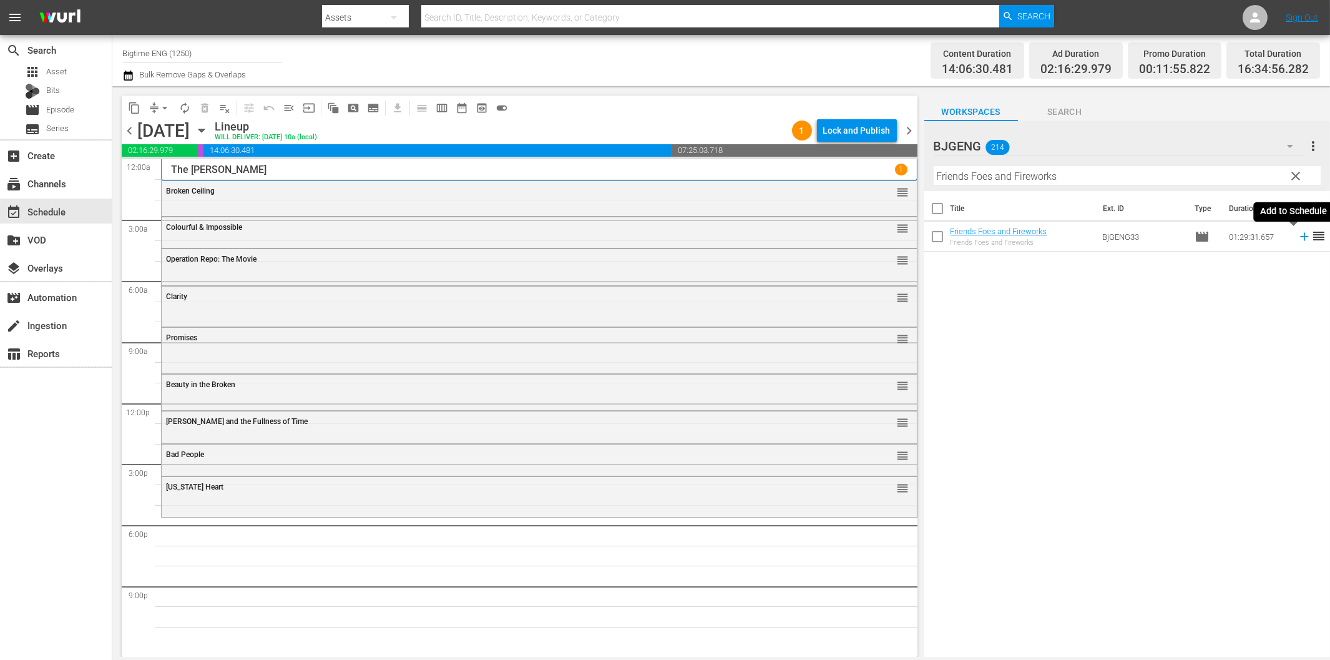
click at [1300, 237] on icon at bounding box center [1304, 237] width 8 height 8
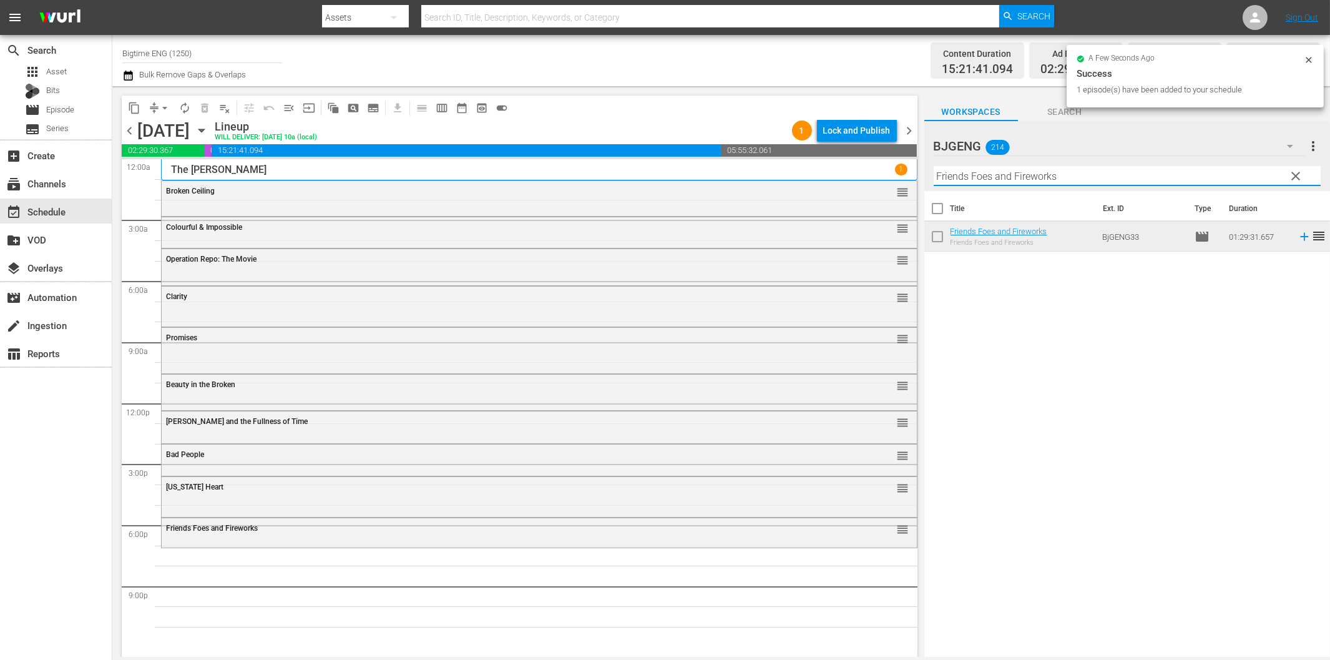
click at [1030, 177] on input "Friends Foes and Fireworks" at bounding box center [1127, 176] width 387 height 20
paste input "[PERSON_NAME]: The Bounty Hunter"
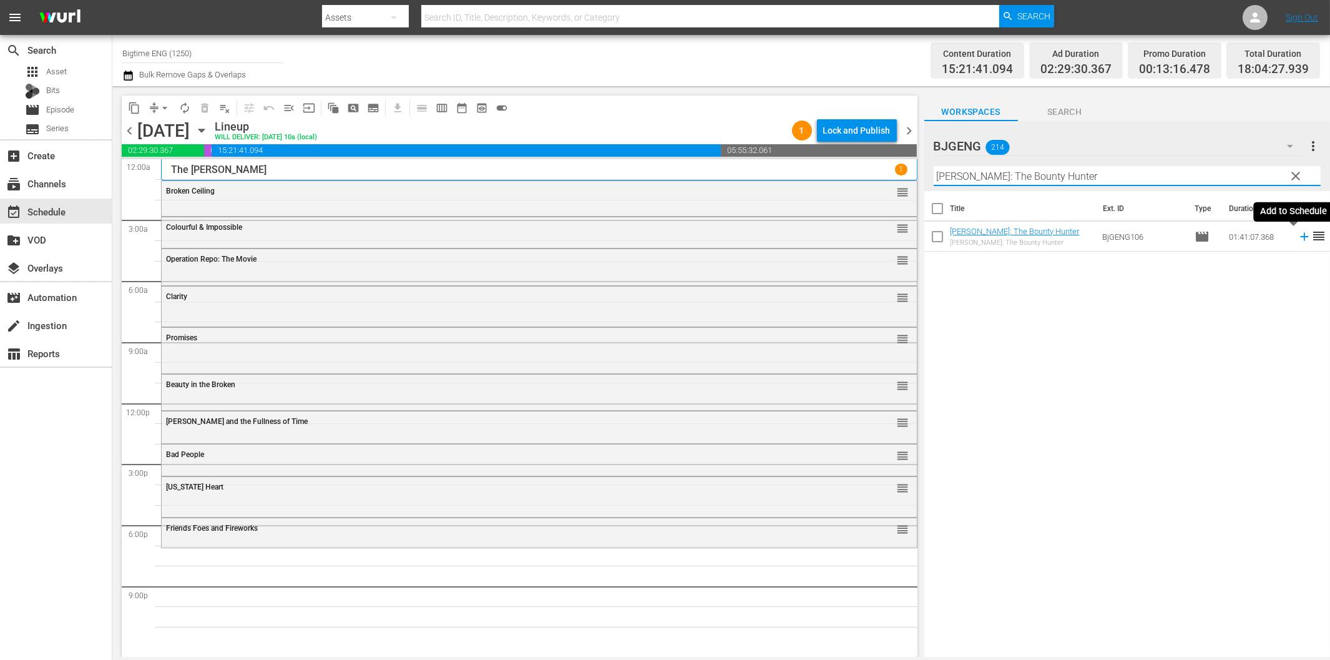
drag, startPoint x: 1291, startPoint y: 238, endPoint x: 1249, endPoint y: 244, distance: 42.2
click at [1298, 238] on icon at bounding box center [1305, 237] width 14 height 14
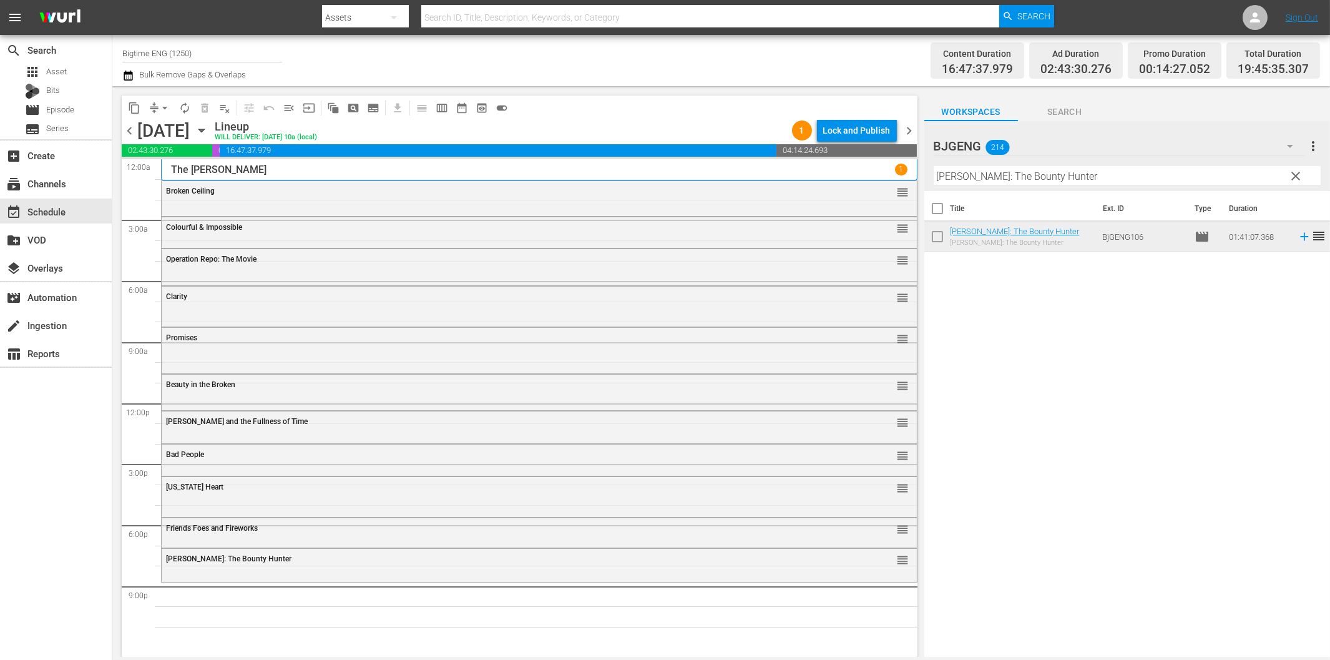
click at [1068, 171] on input "[PERSON_NAME]: The Bounty Hunter" at bounding box center [1127, 176] width 387 height 20
paste input "Dead On Arrival"
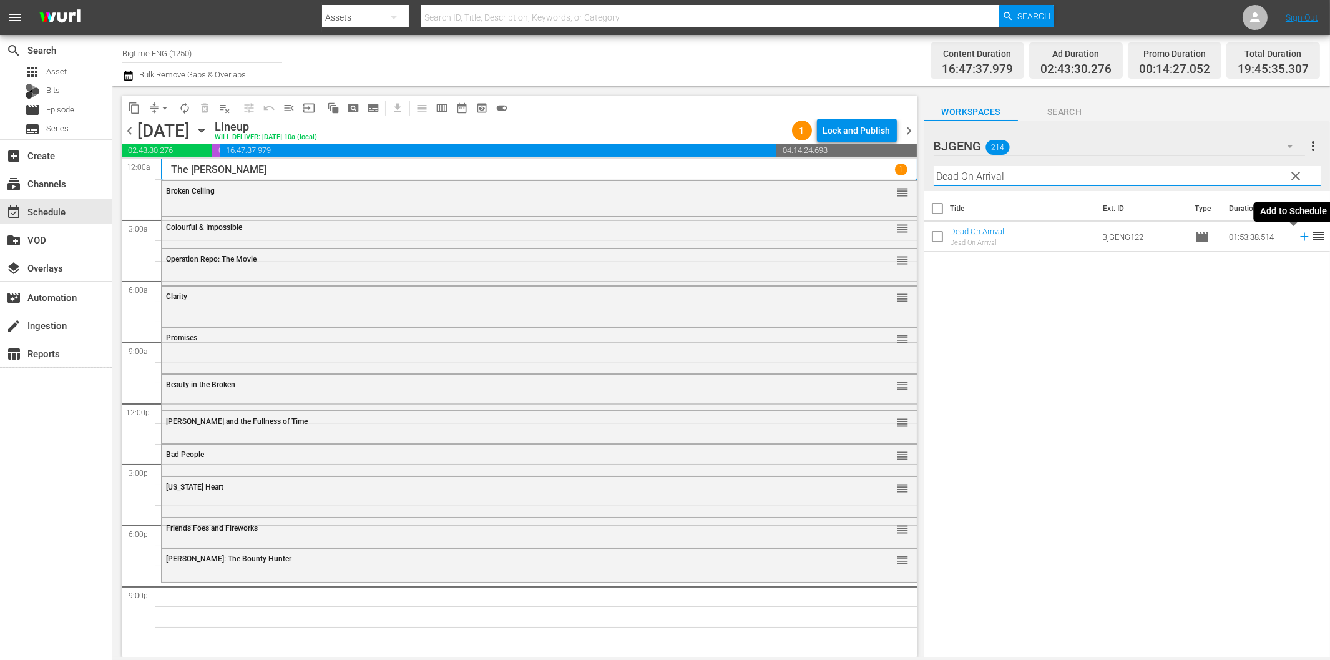
click at [1300, 235] on icon at bounding box center [1304, 237] width 8 height 8
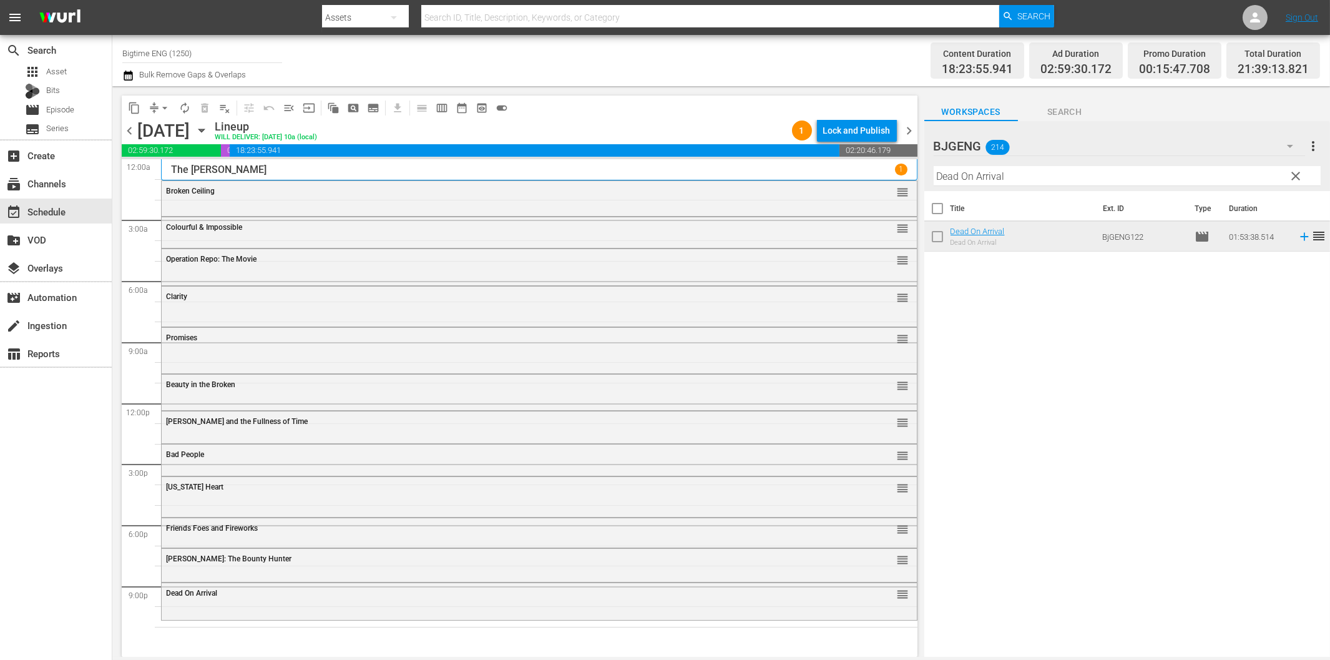
click at [1029, 178] on input "Dead On Arrival" at bounding box center [1127, 176] width 387 height 20
paste input "The Surrogate"
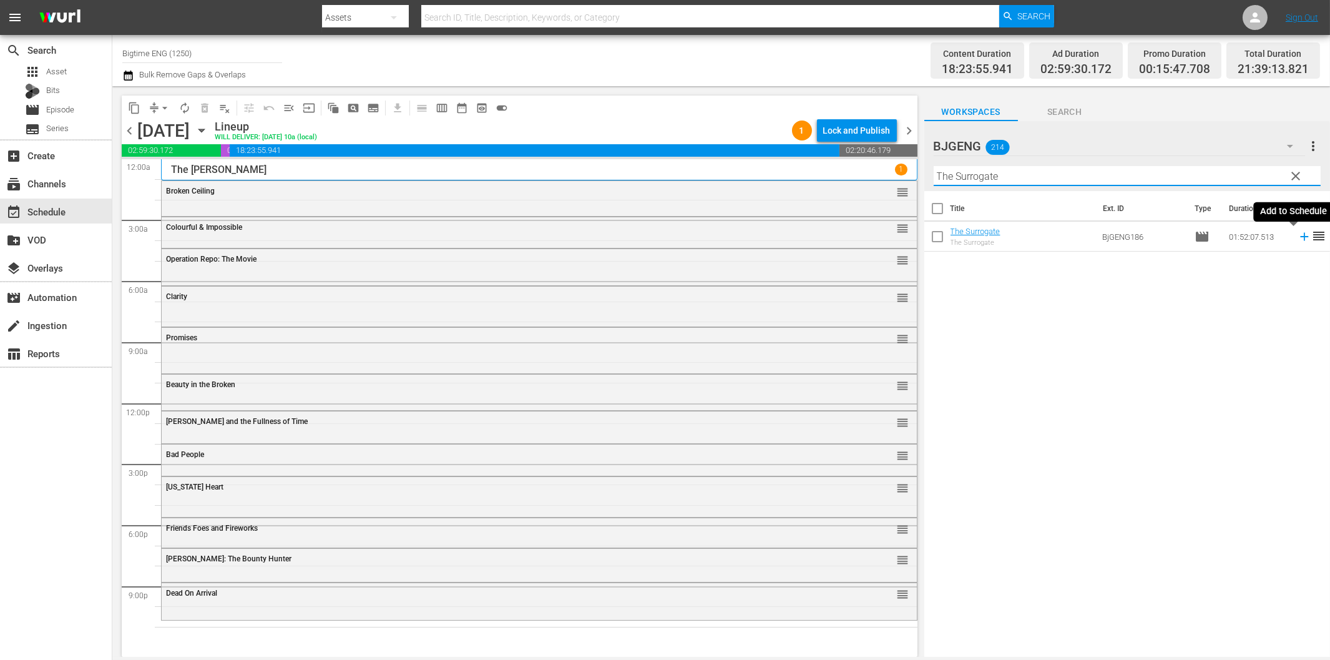
click at [1298, 235] on icon at bounding box center [1305, 237] width 14 height 14
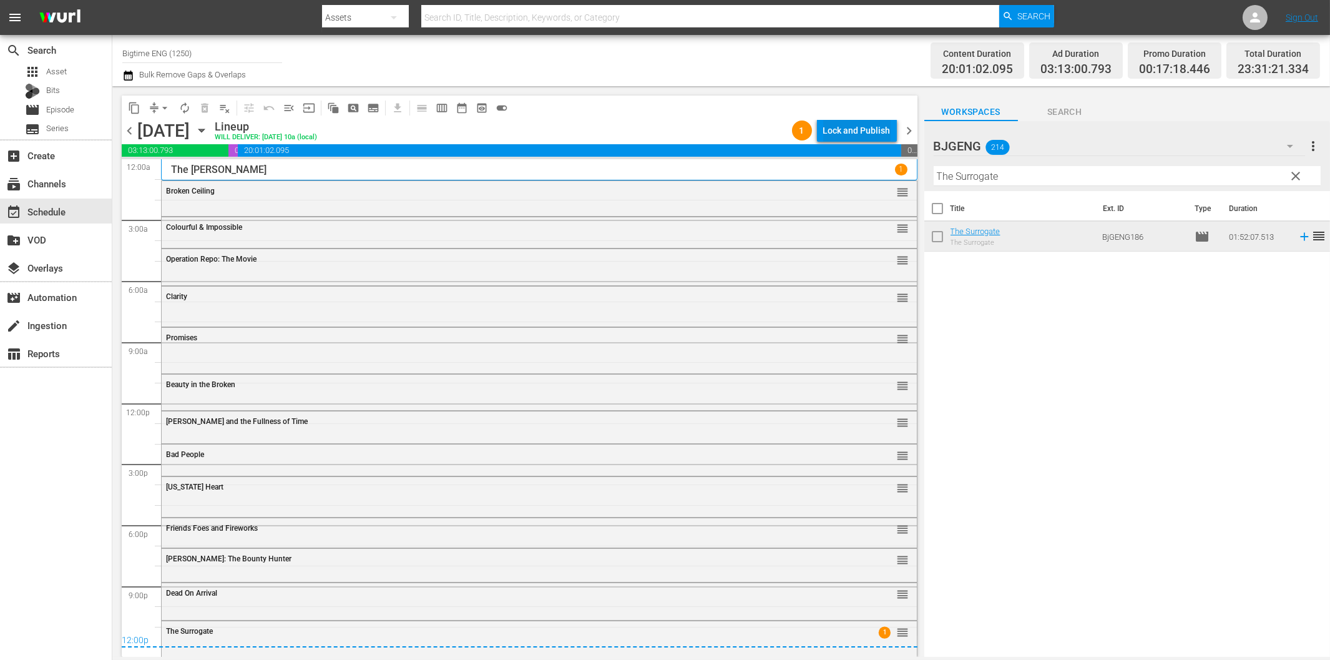
click at [833, 134] on div "Lock and Publish" at bounding box center [856, 130] width 67 height 22
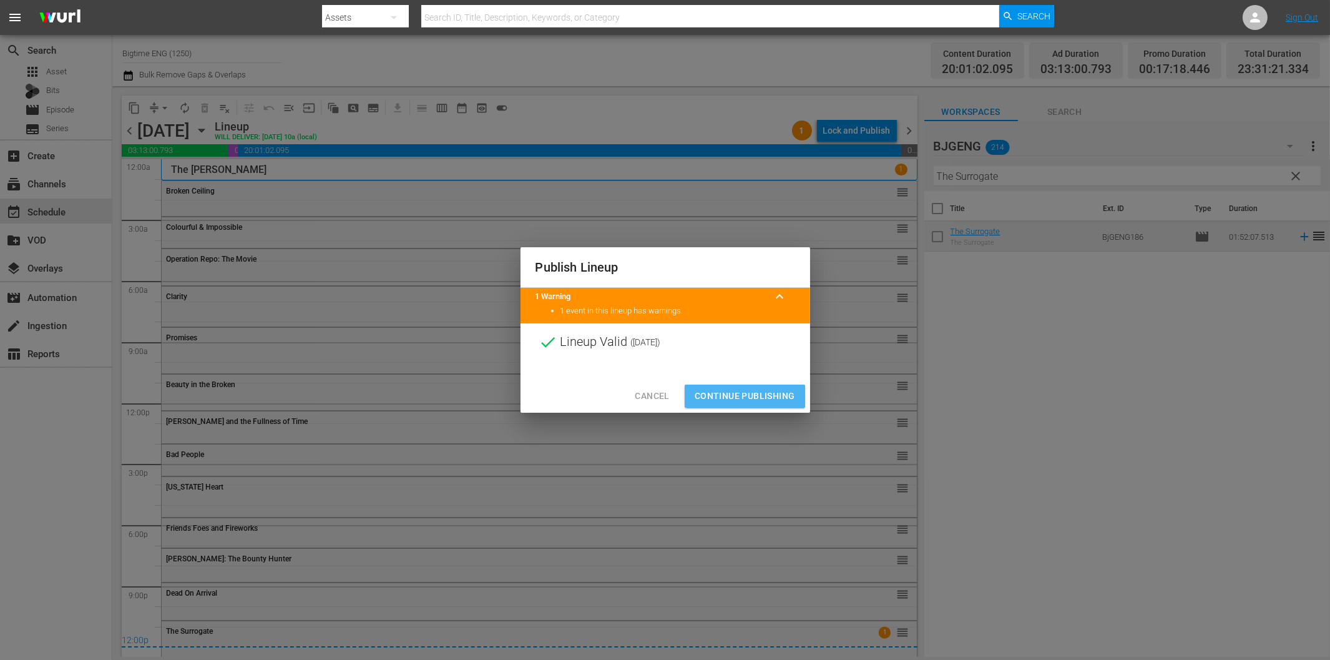
click at [769, 392] on span "Continue Publishing" at bounding box center [745, 396] width 101 height 16
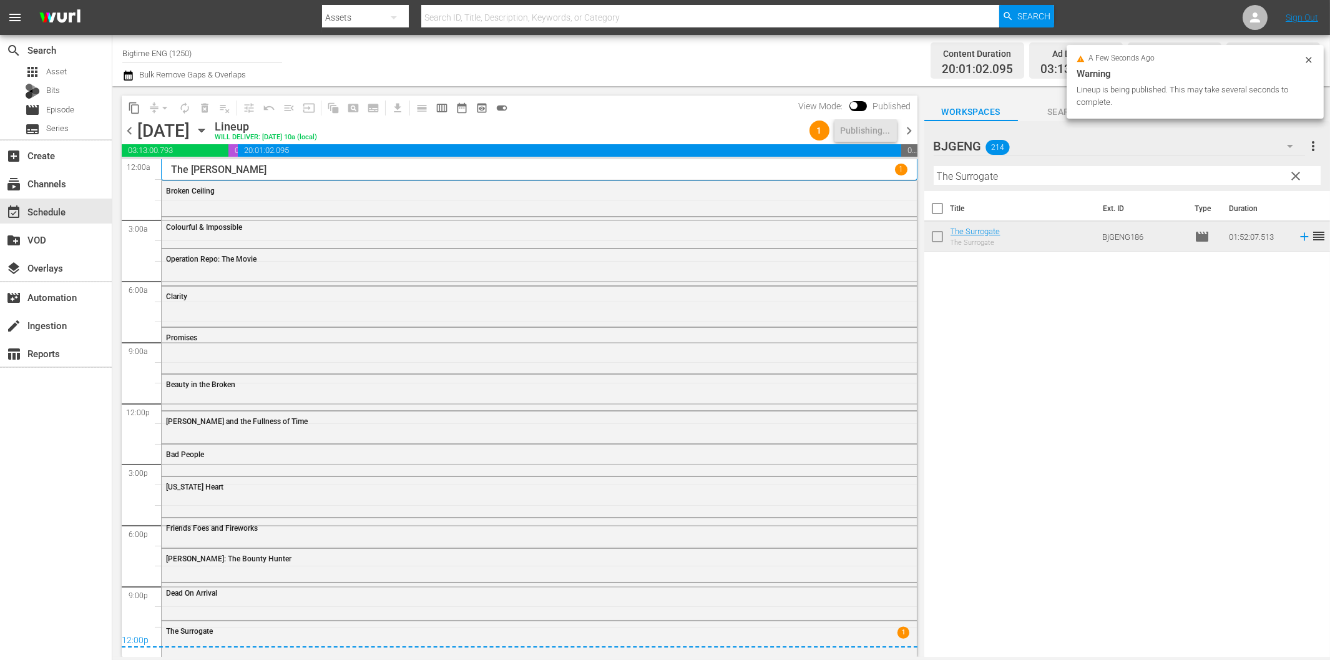
click at [910, 134] on span "chevron_right" at bounding box center [910, 131] width 16 height 16
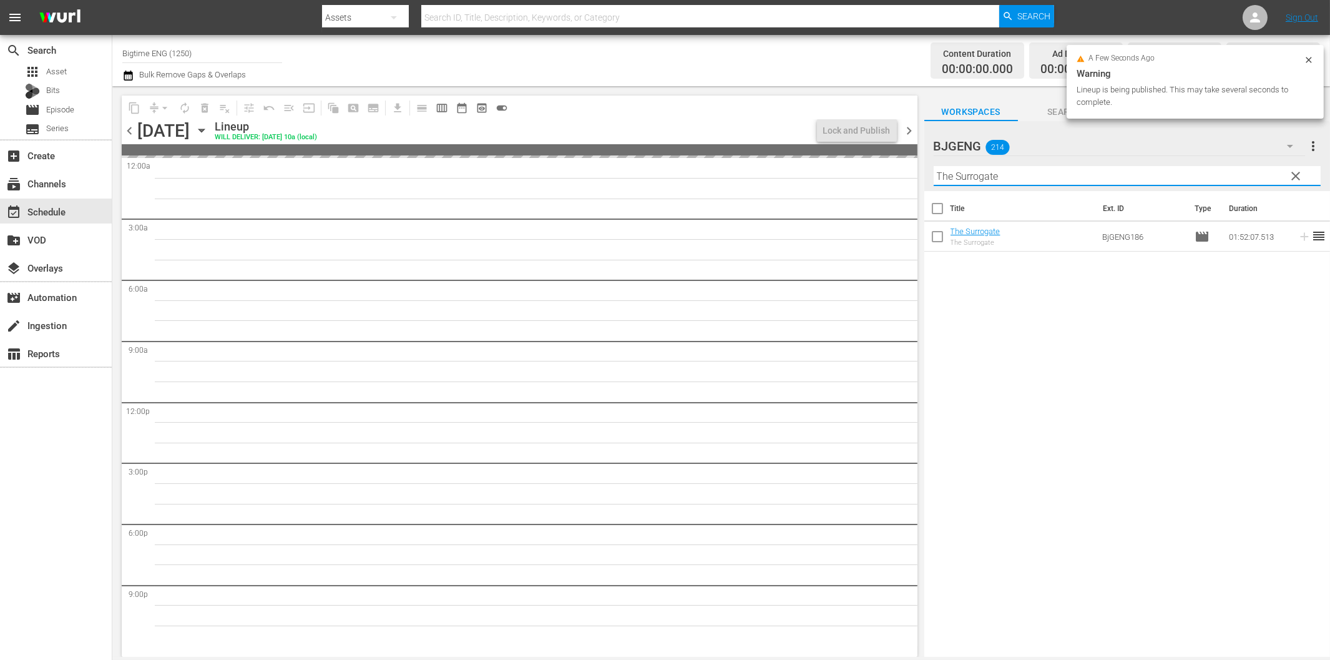
click at [972, 175] on input "The Surrogate" at bounding box center [1127, 176] width 387 height 20
paste input "Death's Door"
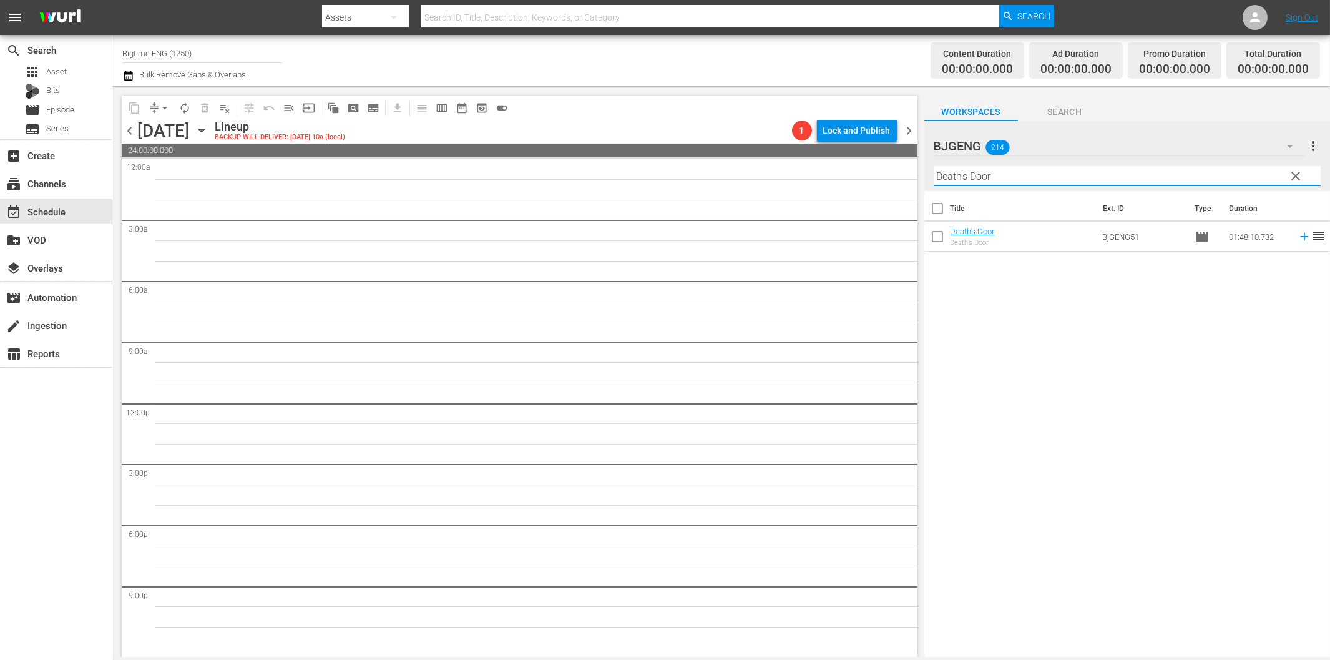
click at [1299, 235] on tr "Death's Door Death's Door BjGENG51 movie 01:48:10.732 reorder" at bounding box center [1128, 237] width 406 height 30
click at [1298, 235] on icon at bounding box center [1305, 237] width 14 height 14
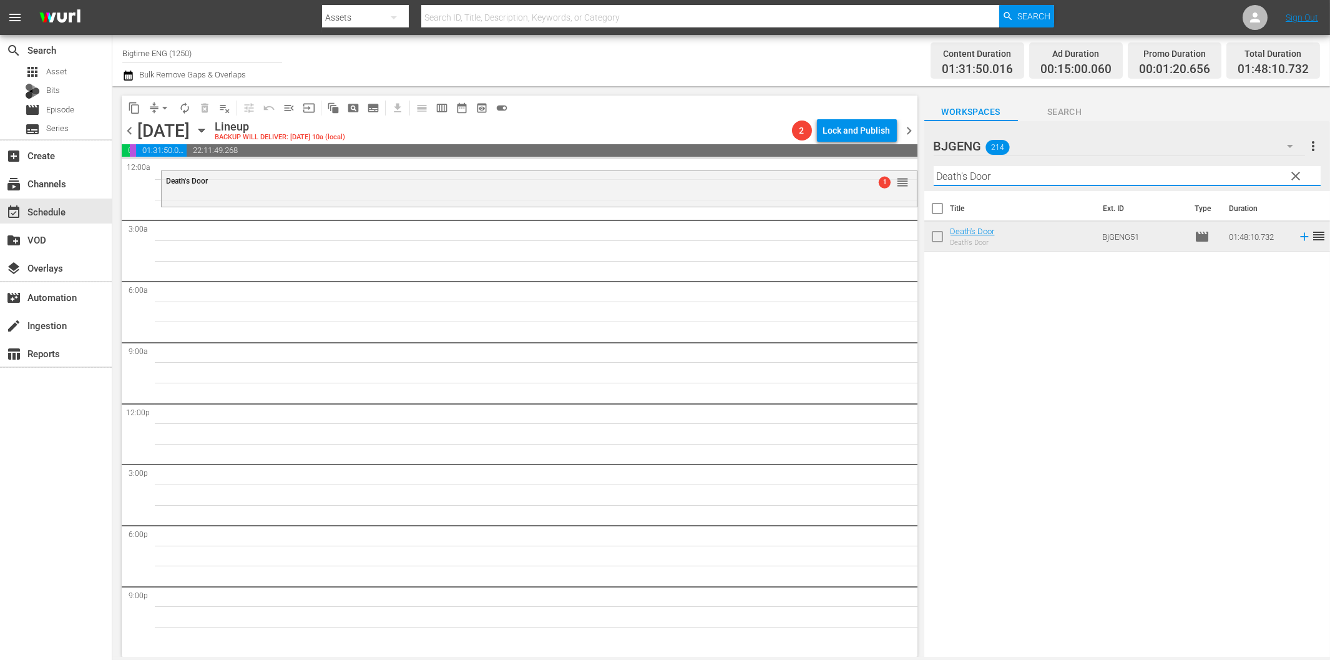
click at [1021, 178] on input "Death's Door" at bounding box center [1127, 176] width 387 height 20
paste input "Burn Your Name"
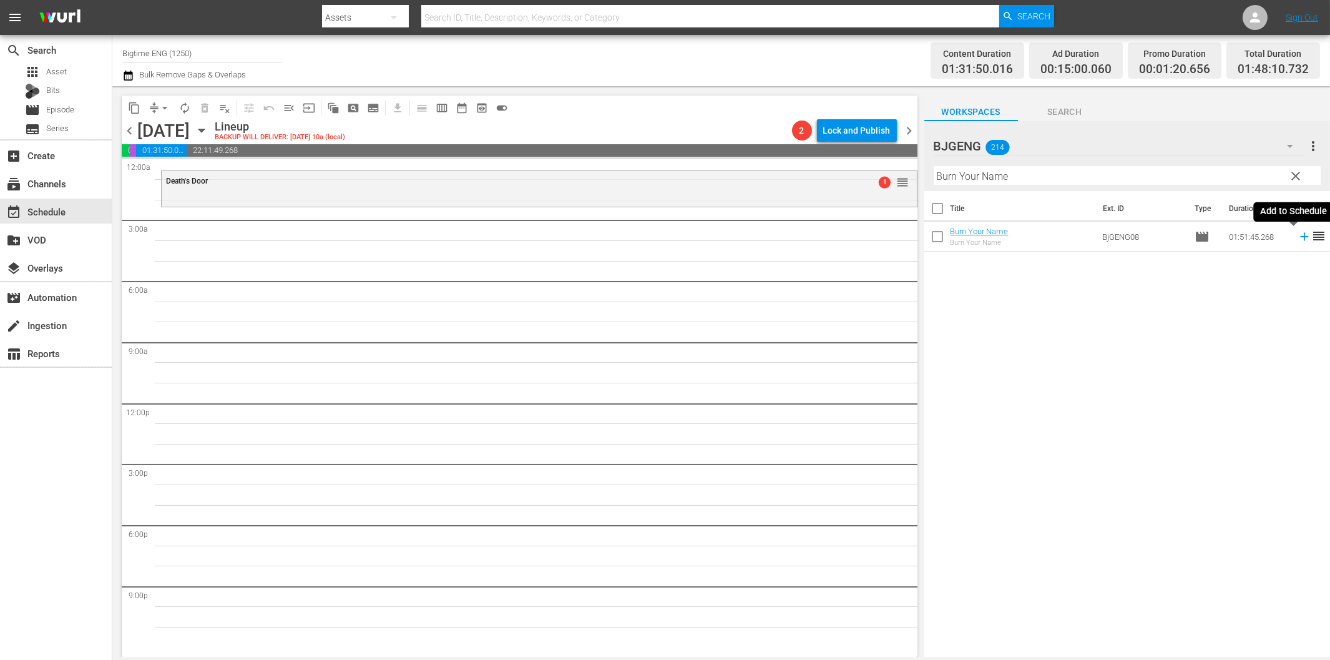
drag, startPoint x: 1294, startPoint y: 237, endPoint x: 1286, endPoint y: 237, distance: 7.5
click at [1300, 237] on icon at bounding box center [1304, 237] width 8 height 8
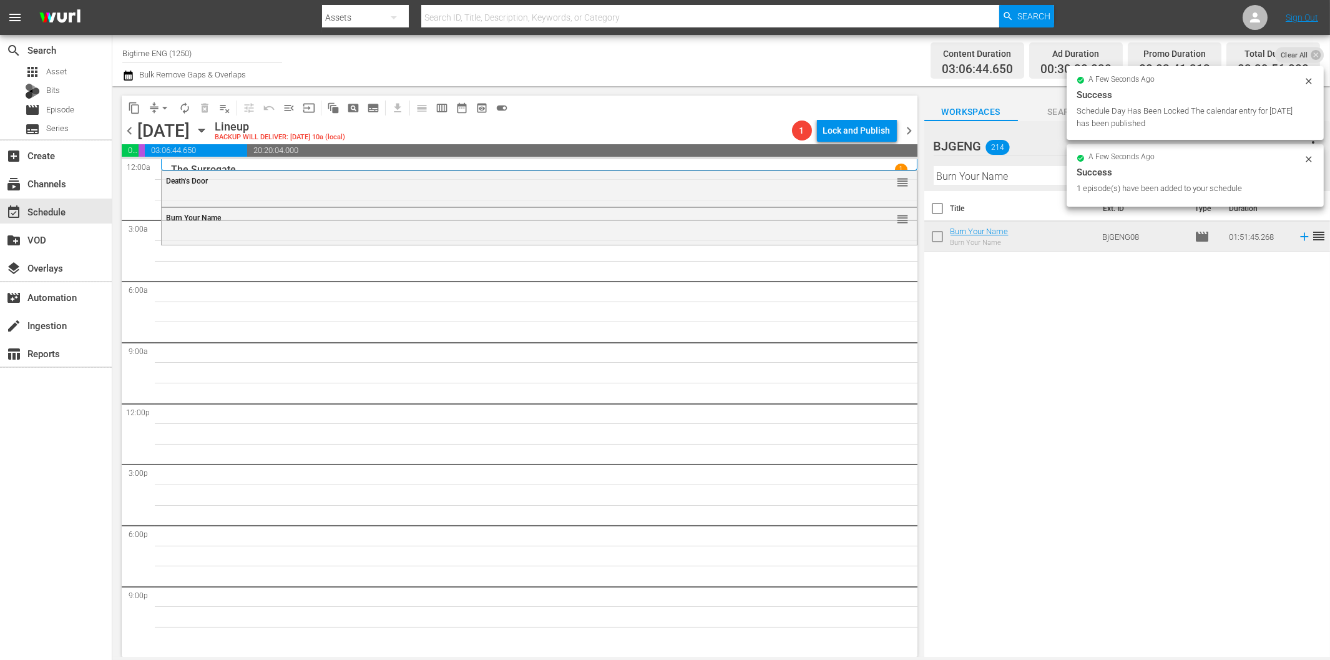
click at [1016, 178] on input "Burn Your Name" at bounding box center [1127, 176] width 387 height 20
paste input "About An Ag"
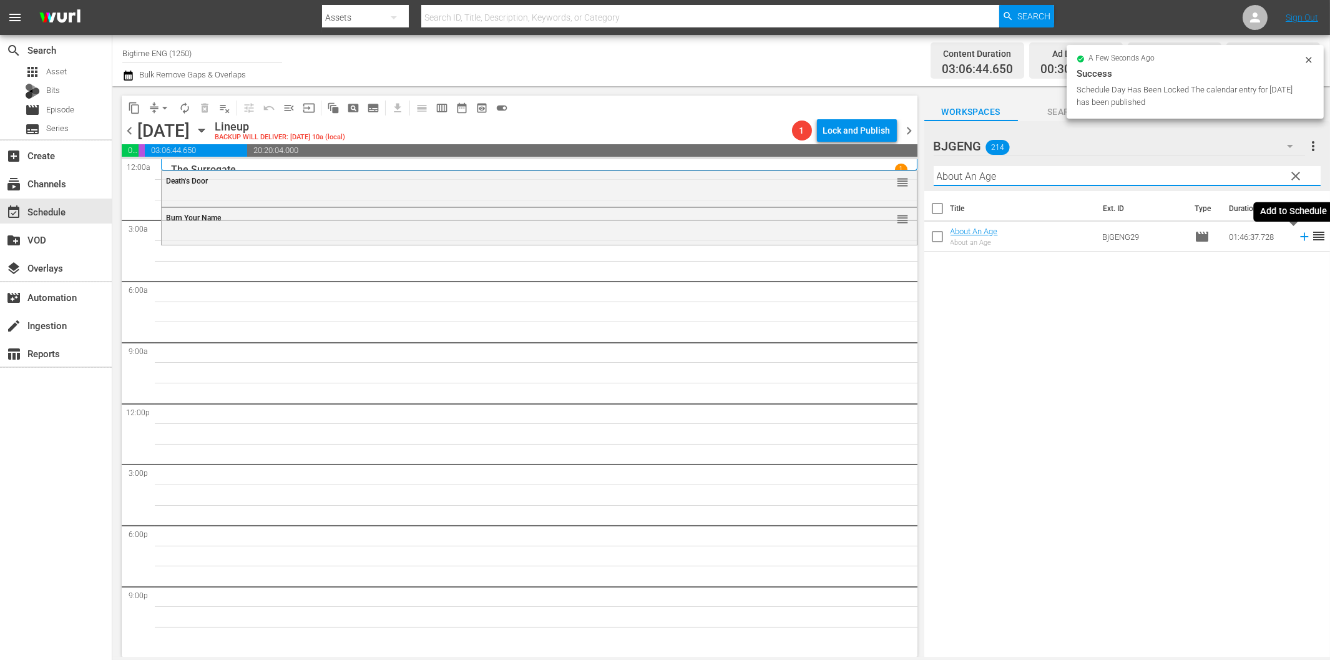
click at [1300, 236] on icon at bounding box center [1304, 237] width 8 height 8
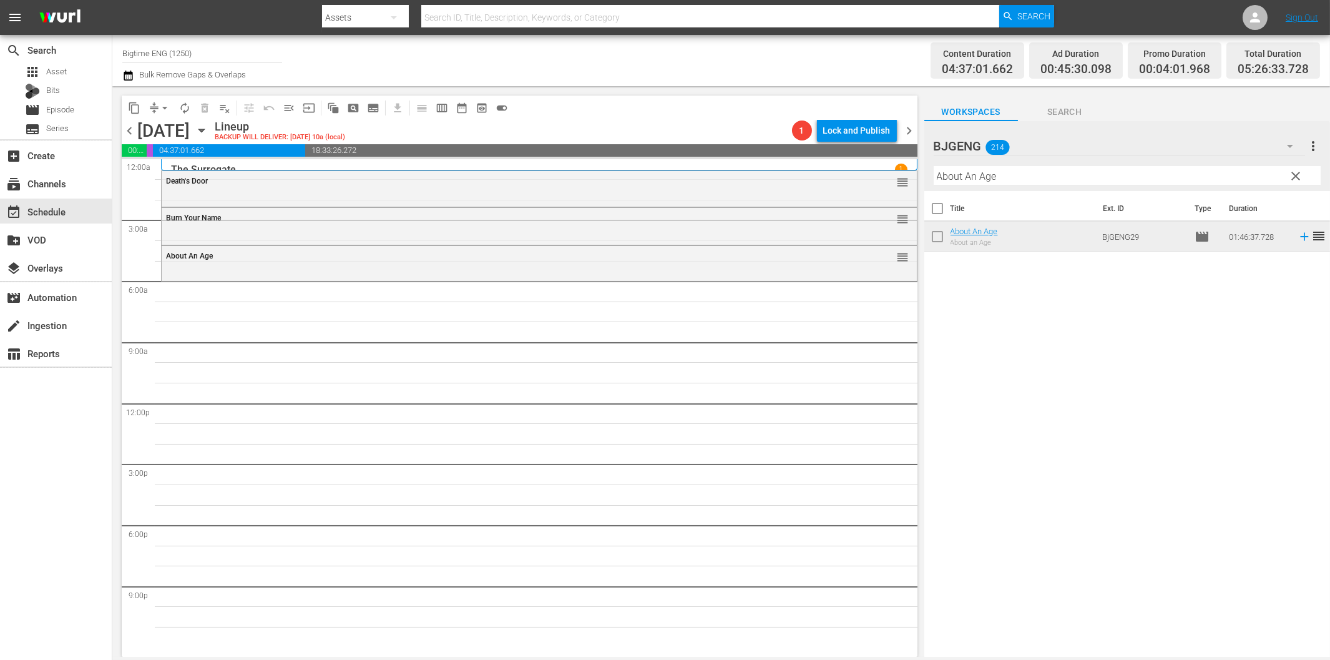
click at [1081, 176] on input "About An Age" at bounding box center [1127, 176] width 387 height 20
drag, startPoint x: 1294, startPoint y: 240, endPoint x: 1286, endPoint y: 240, distance: 7.5
click at [1298, 240] on icon at bounding box center [1305, 237] width 14 height 14
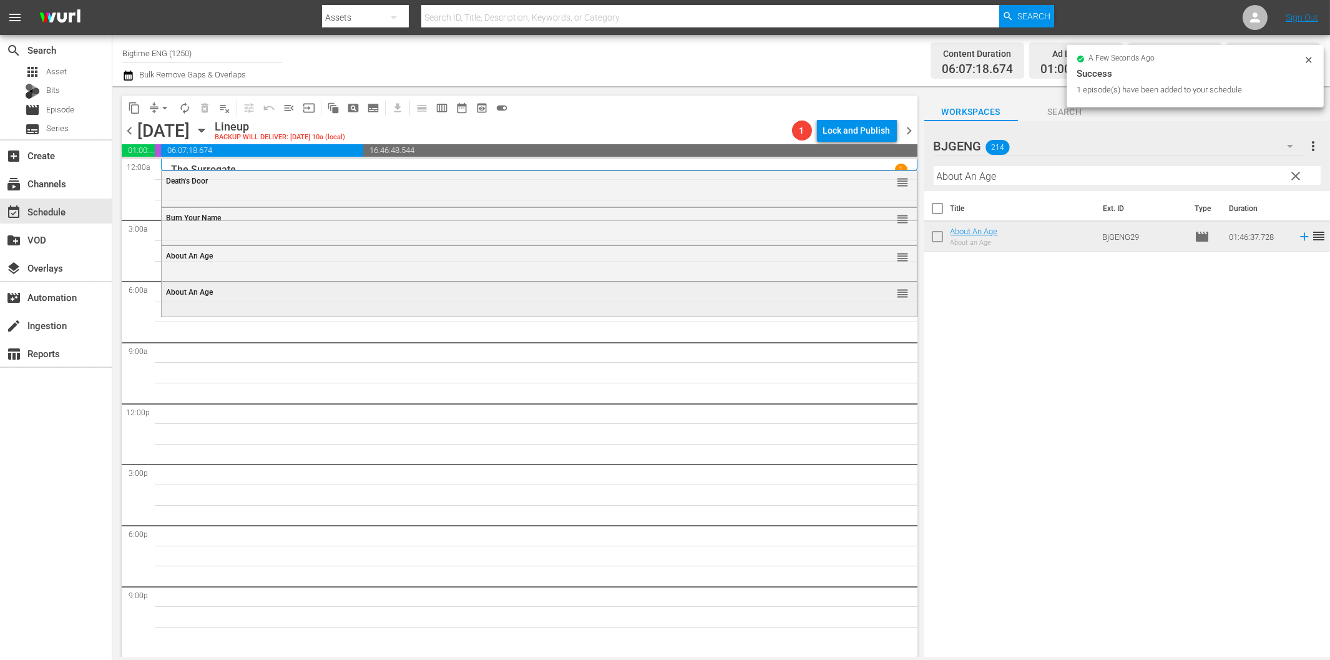
click at [252, 301] on div "About An Age reorder" at bounding box center [539, 292] width 755 height 21
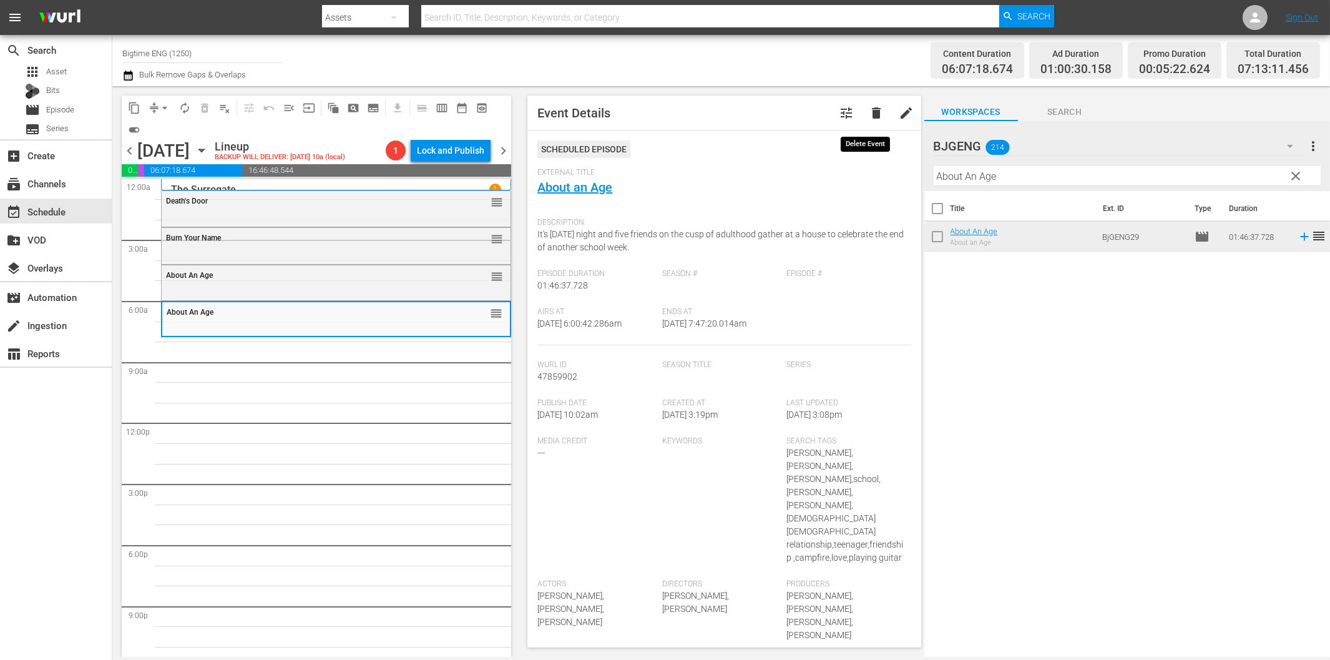
click at [869, 110] on span "delete" at bounding box center [876, 113] width 15 height 15
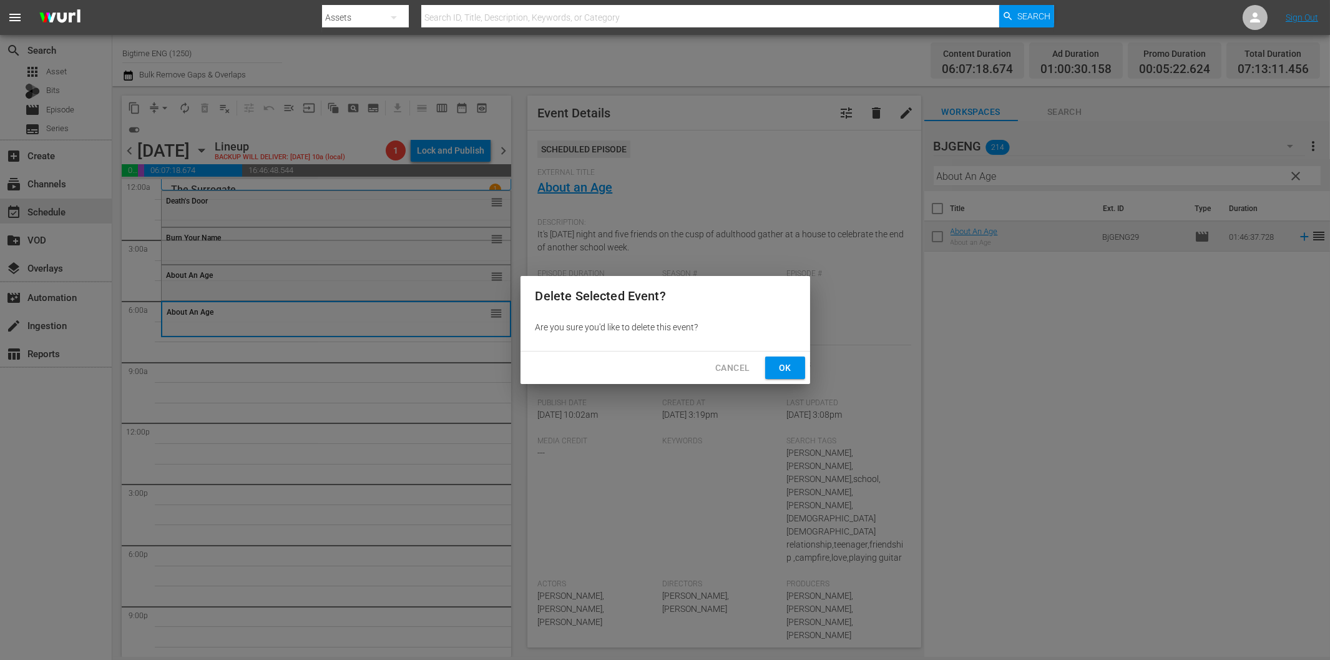
drag, startPoint x: 788, startPoint y: 360, endPoint x: 670, endPoint y: 358, distance: 118.0
click at [785, 360] on span "Ok" at bounding box center [785, 368] width 20 height 16
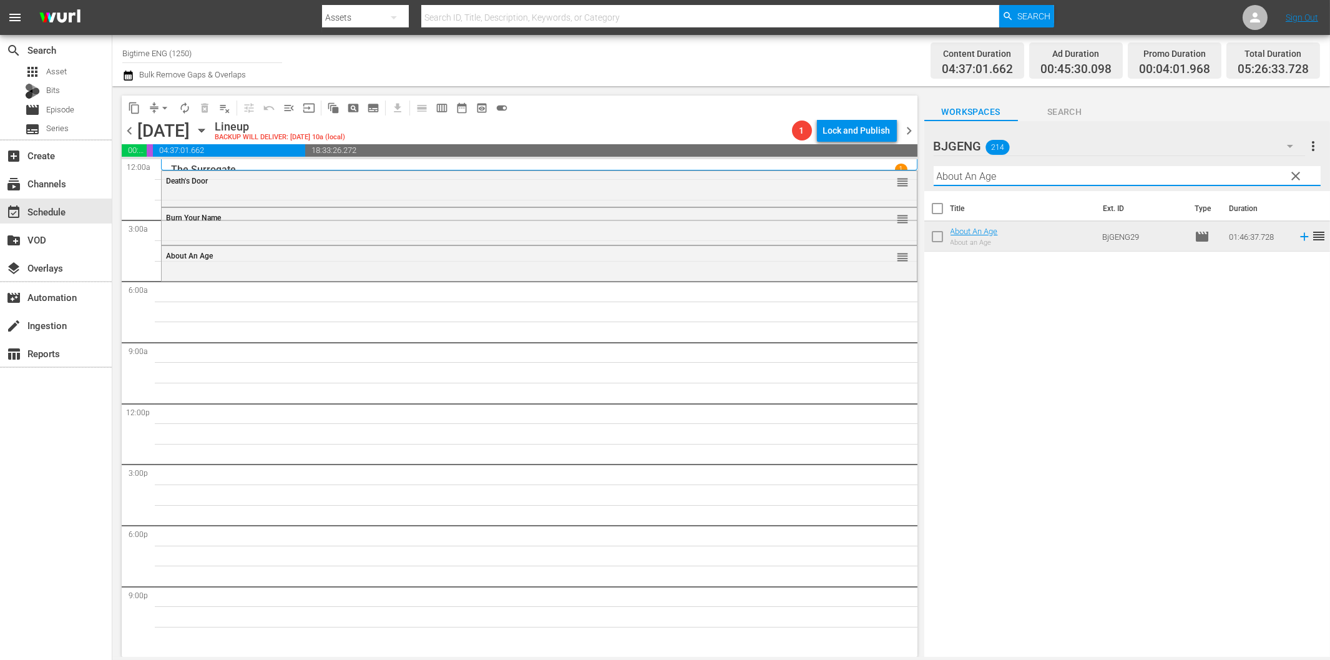
click at [1064, 178] on input "About An Age" at bounding box center [1127, 176] width 387 height 20
paste input "The Menkoff Method"
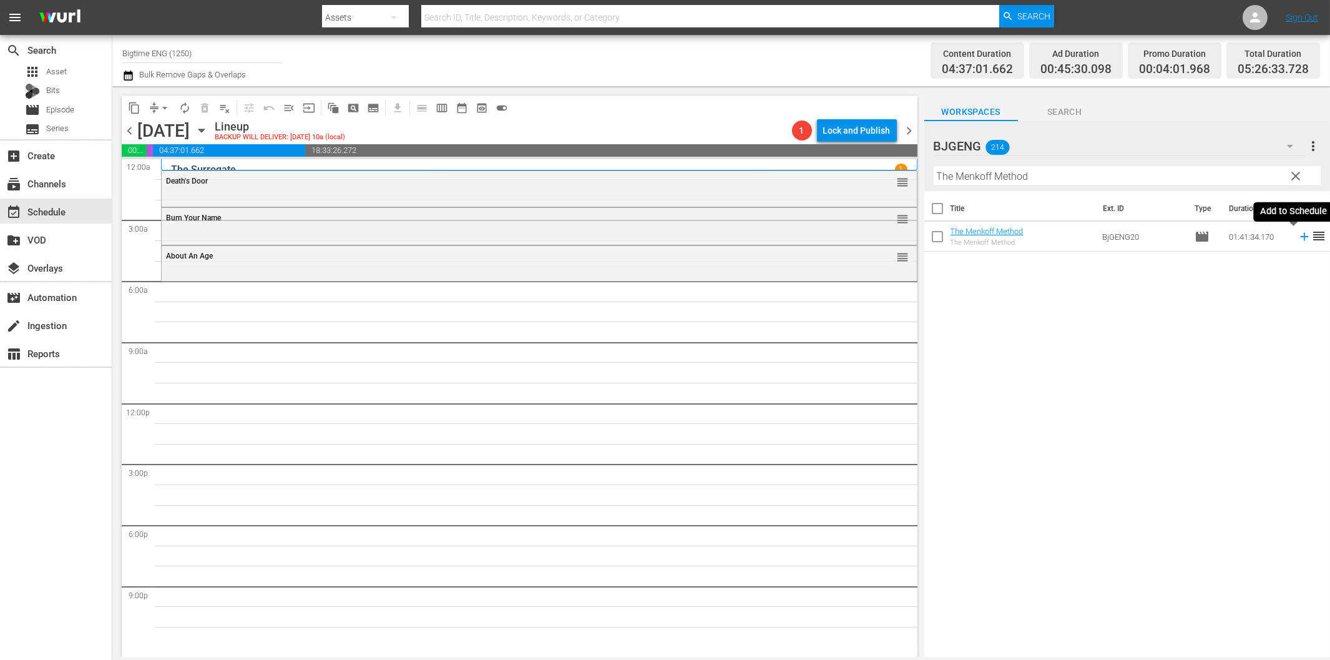
click at [1298, 241] on icon at bounding box center [1305, 237] width 14 height 14
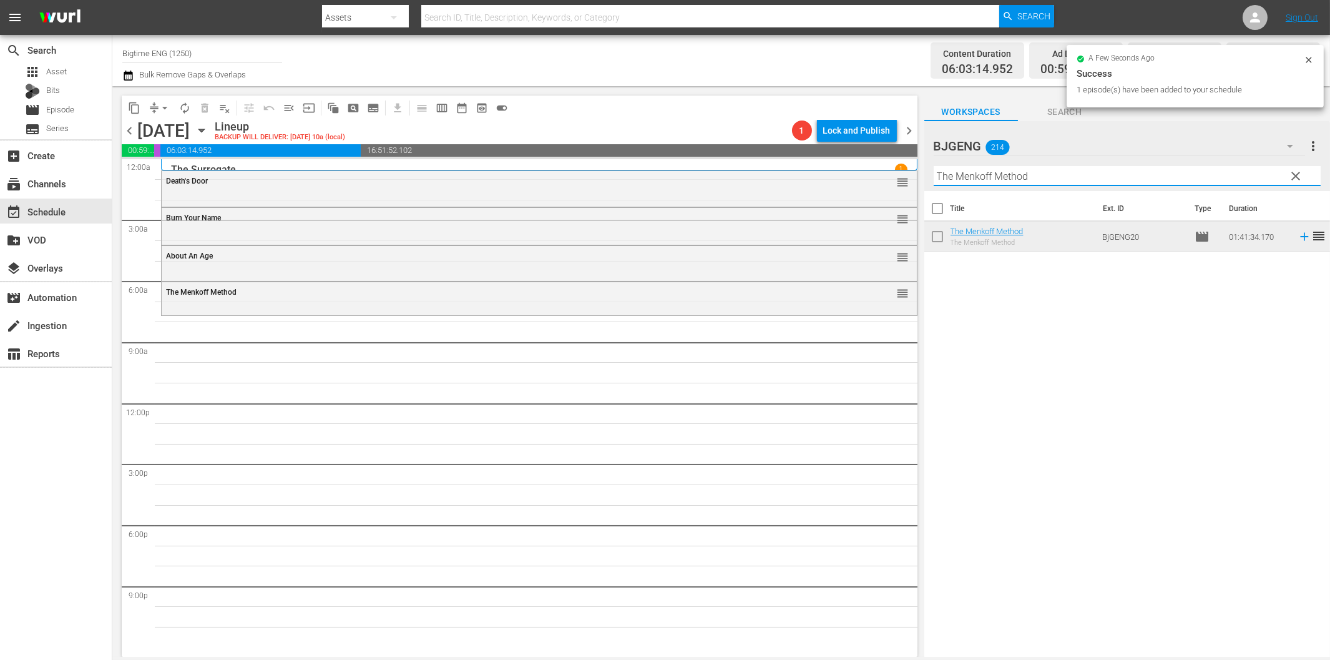
click at [978, 178] on input "The Menkoff Method" at bounding box center [1127, 176] width 387 height 20
paste input "More Beautiful for Having Been Broken"
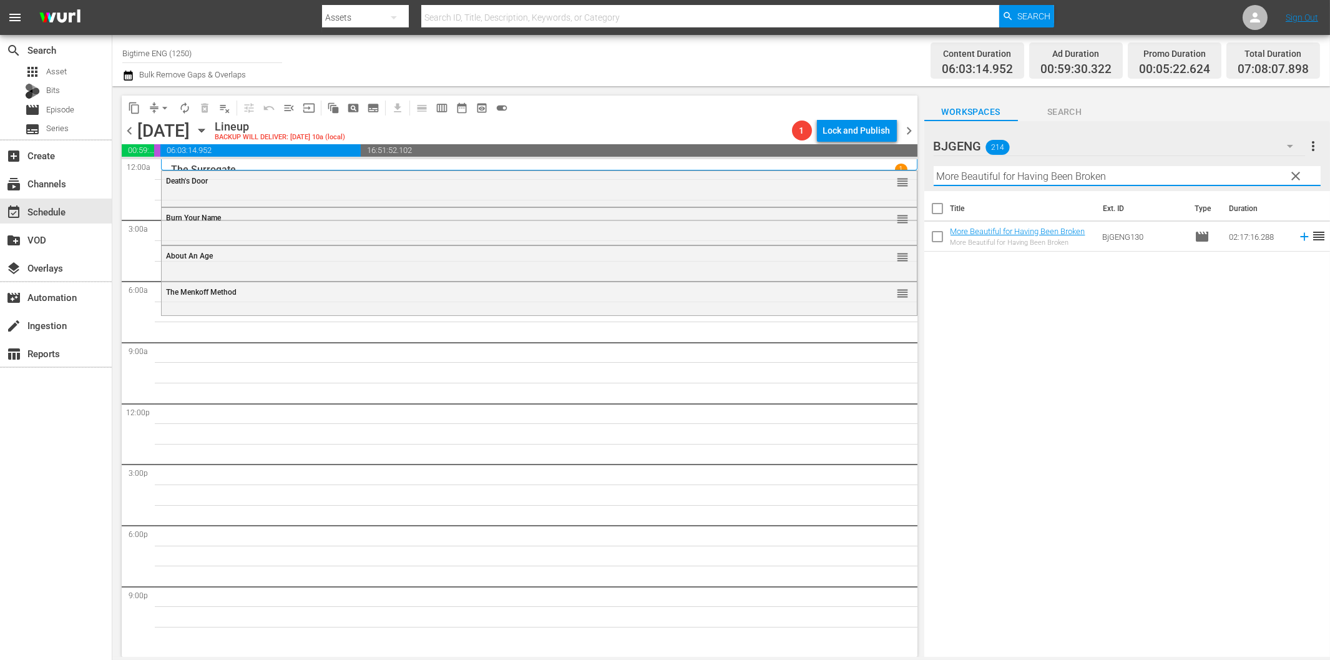
paste input "text"
click at [1298, 239] on icon at bounding box center [1305, 237] width 14 height 14
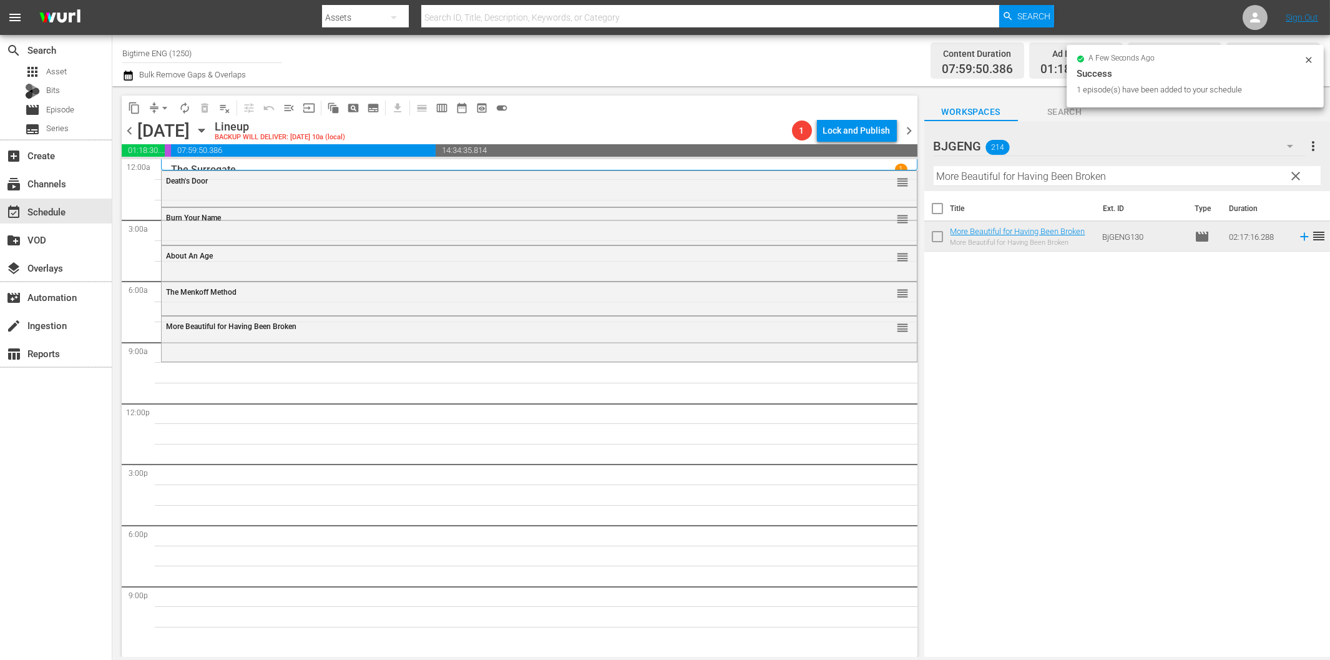
click at [1056, 179] on input "More Beautiful for Having Been Broken" at bounding box center [1127, 176] width 387 height 20
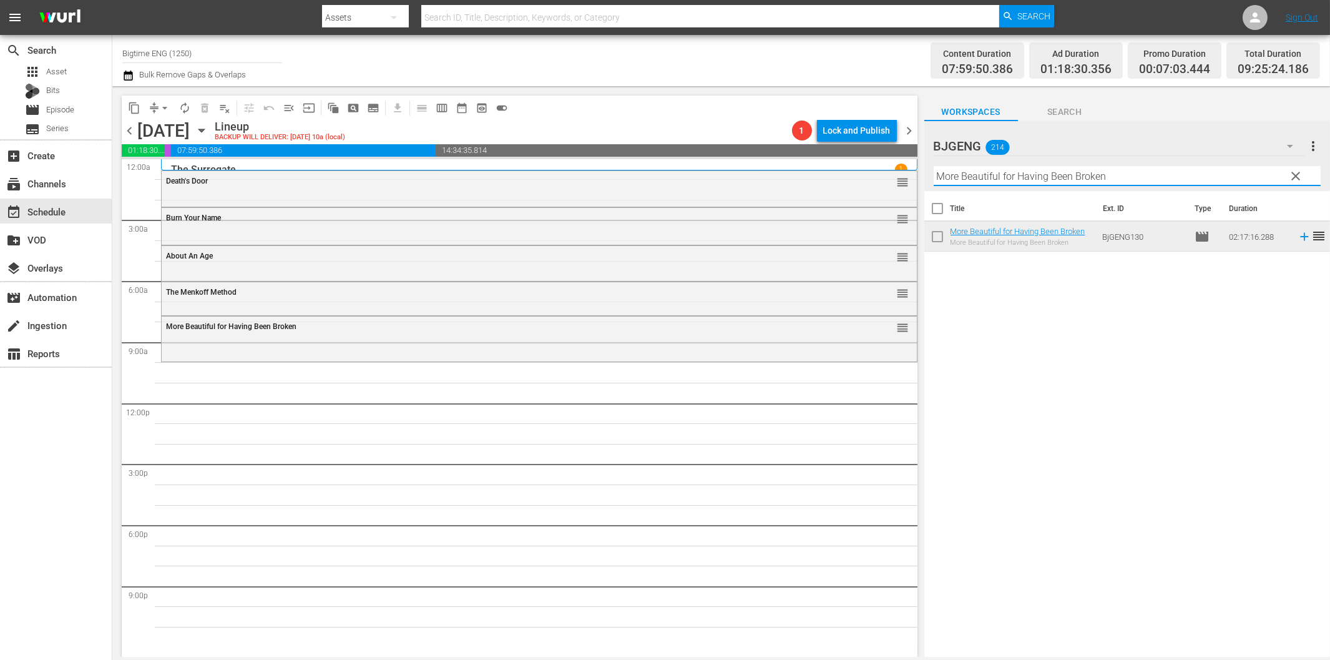
paste input "Ready Willing and Able"
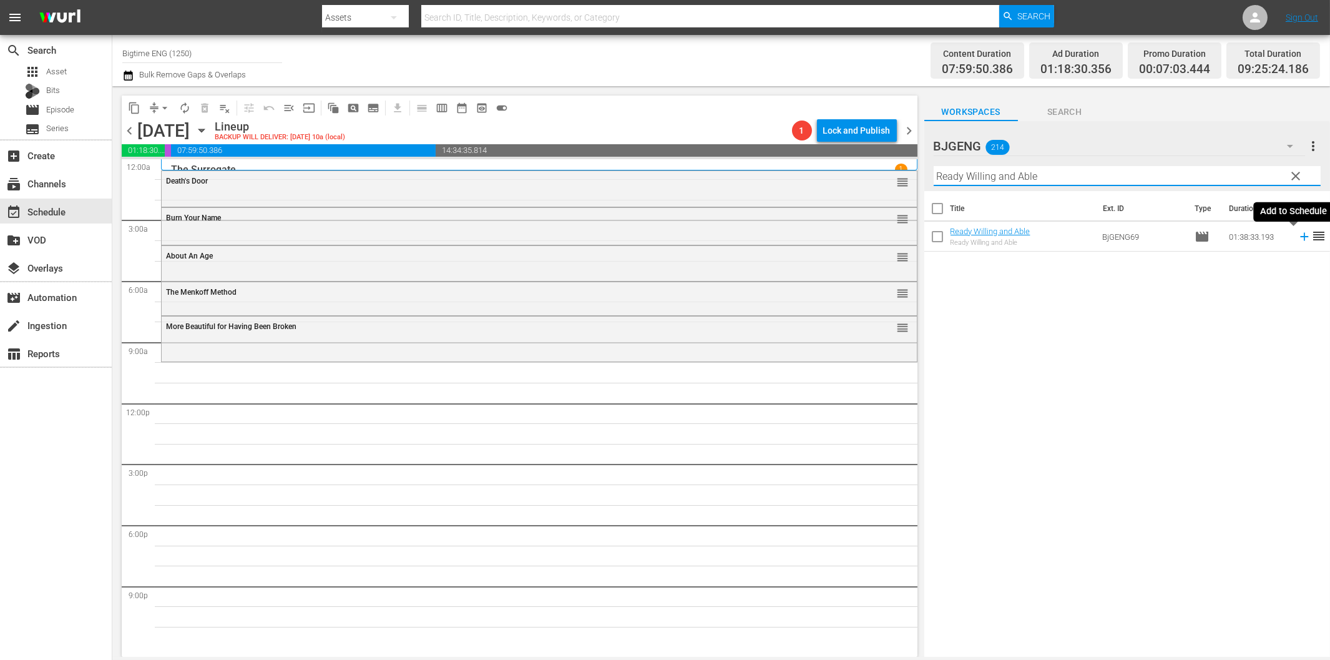
click at [1298, 242] on icon at bounding box center [1305, 237] width 14 height 14
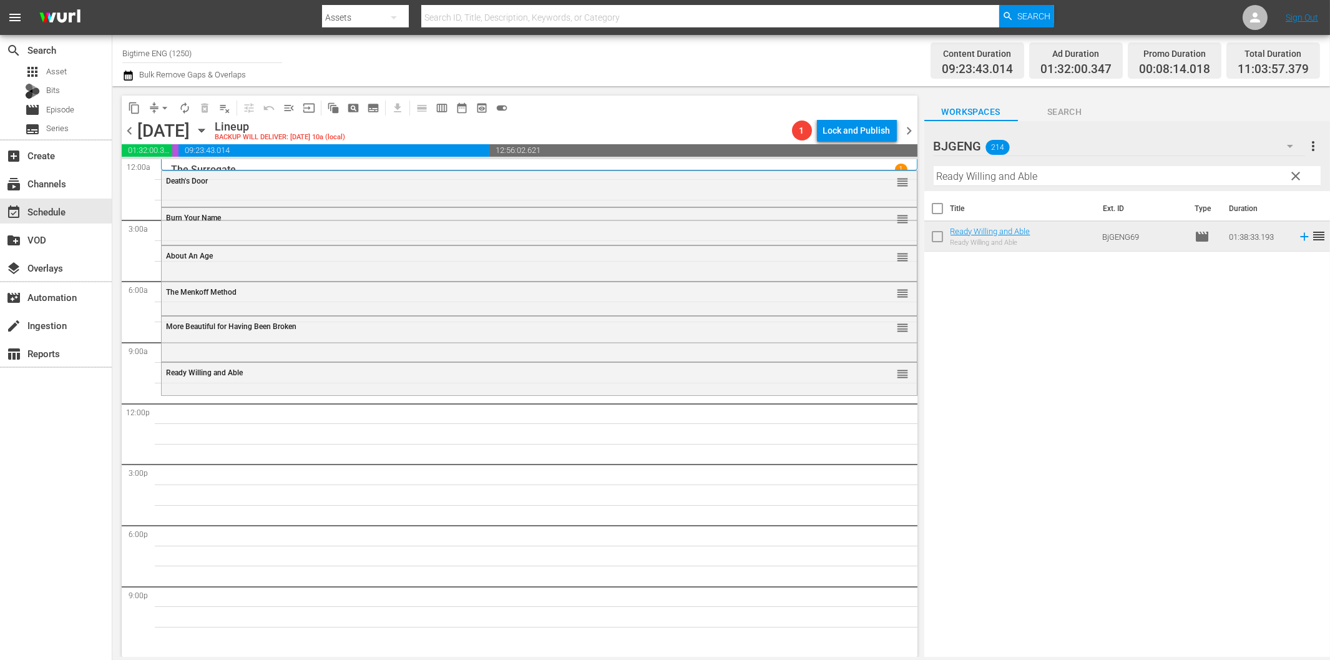
click at [957, 179] on input "Ready Willing and Able" at bounding box center [1127, 176] width 387 height 20
paste input "Living Room Coffin"
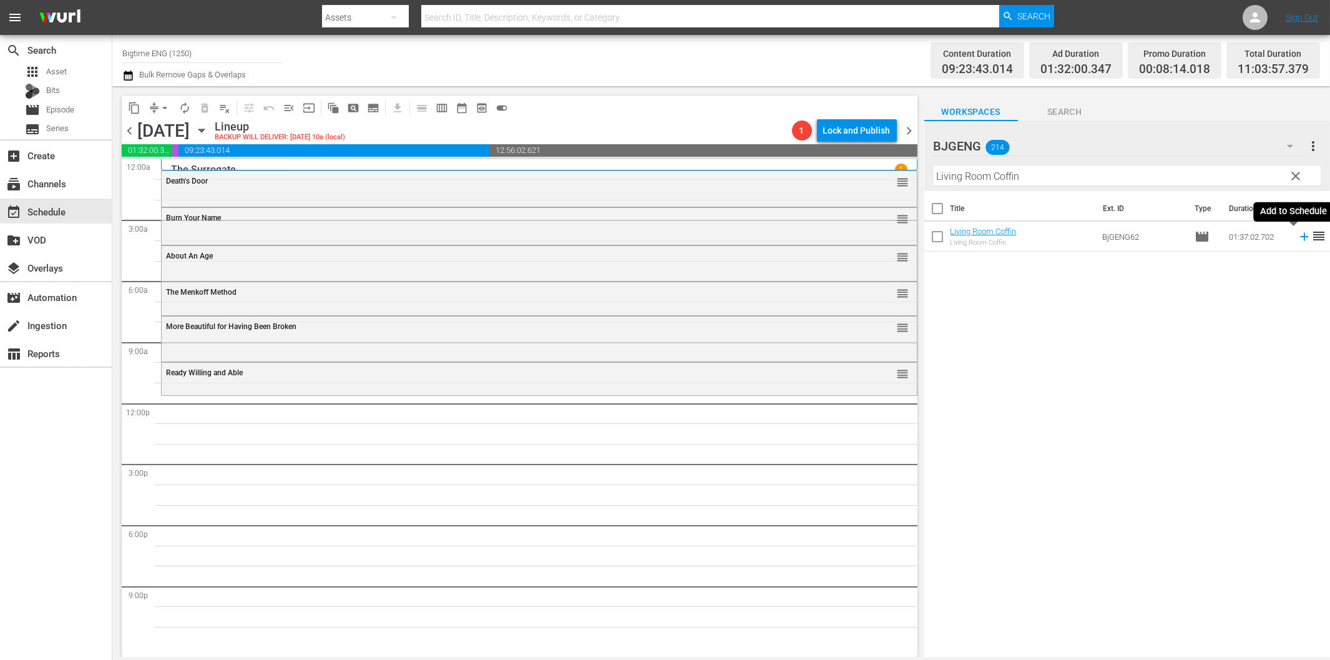
click at [1298, 239] on icon at bounding box center [1305, 237] width 14 height 14
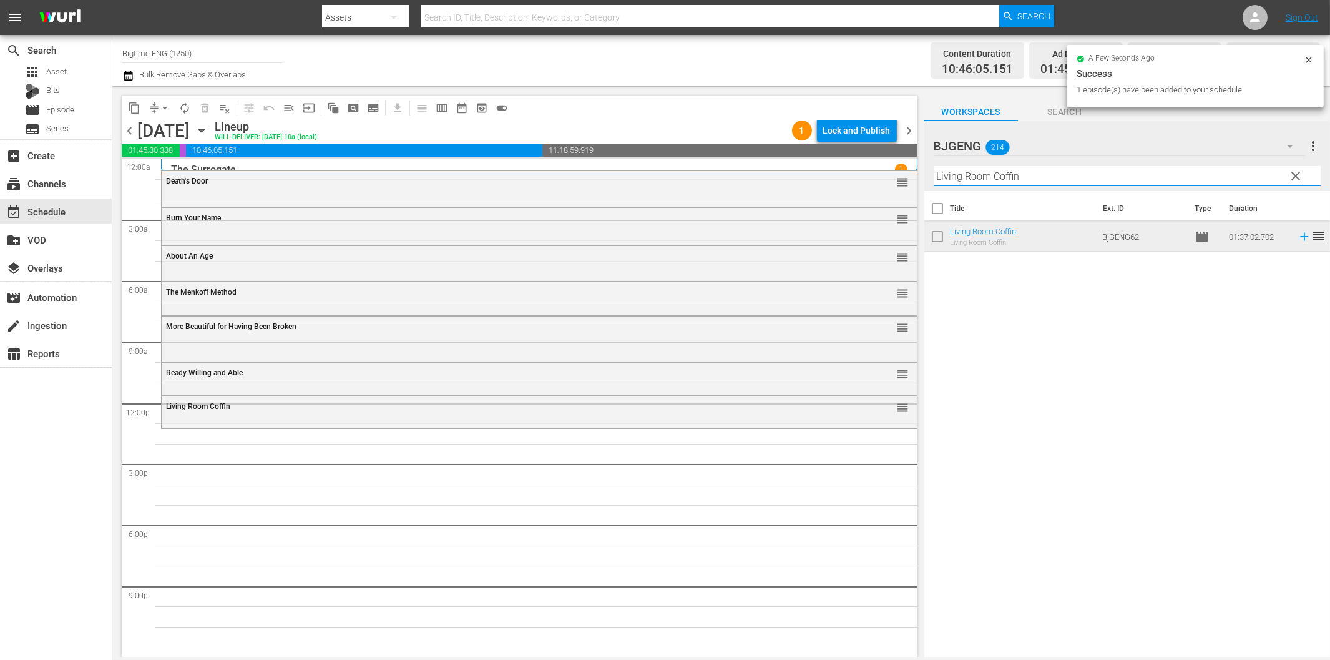
click at [966, 172] on input "Living Room Coffin" at bounding box center [1127, 176] width 387 height 20
paste input "All in Time"
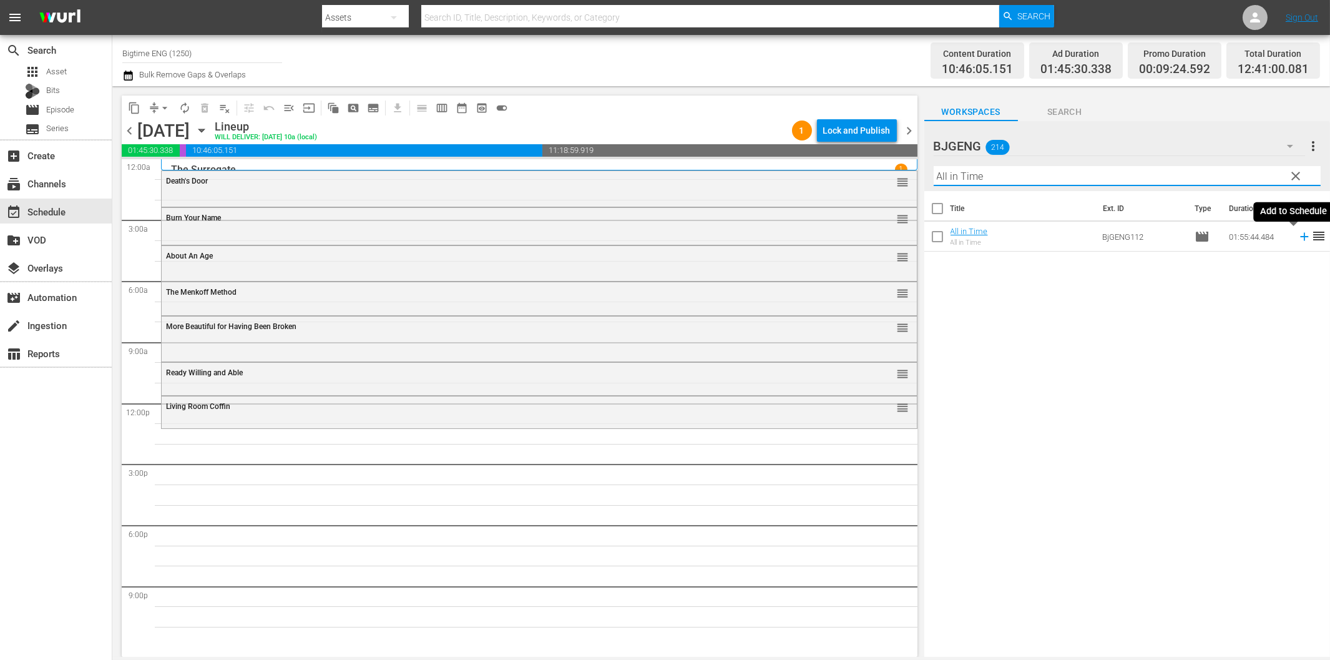
click at [1298, 235] on icon at bounding box center [1305, 237] width 14 height 14
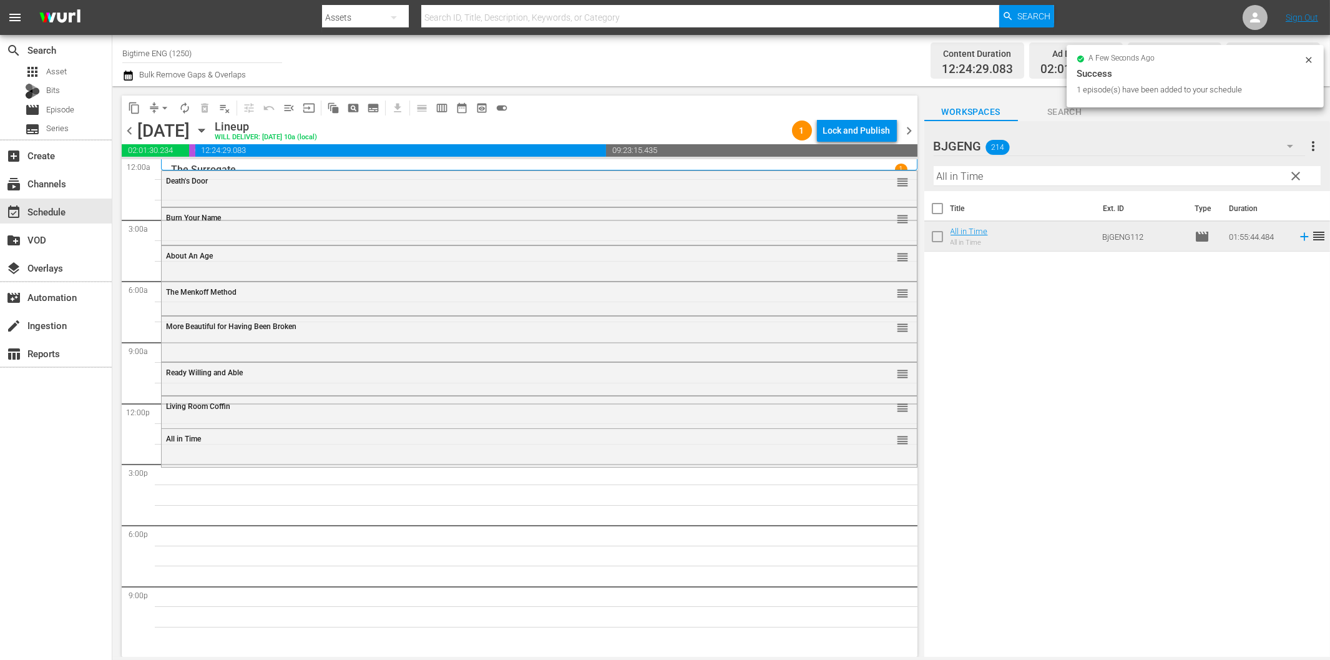
click at [1014, 175] on input "All in Time" at bounding box center [1127, 176] width 387 height 20
paste input "dolescents of Chymera"
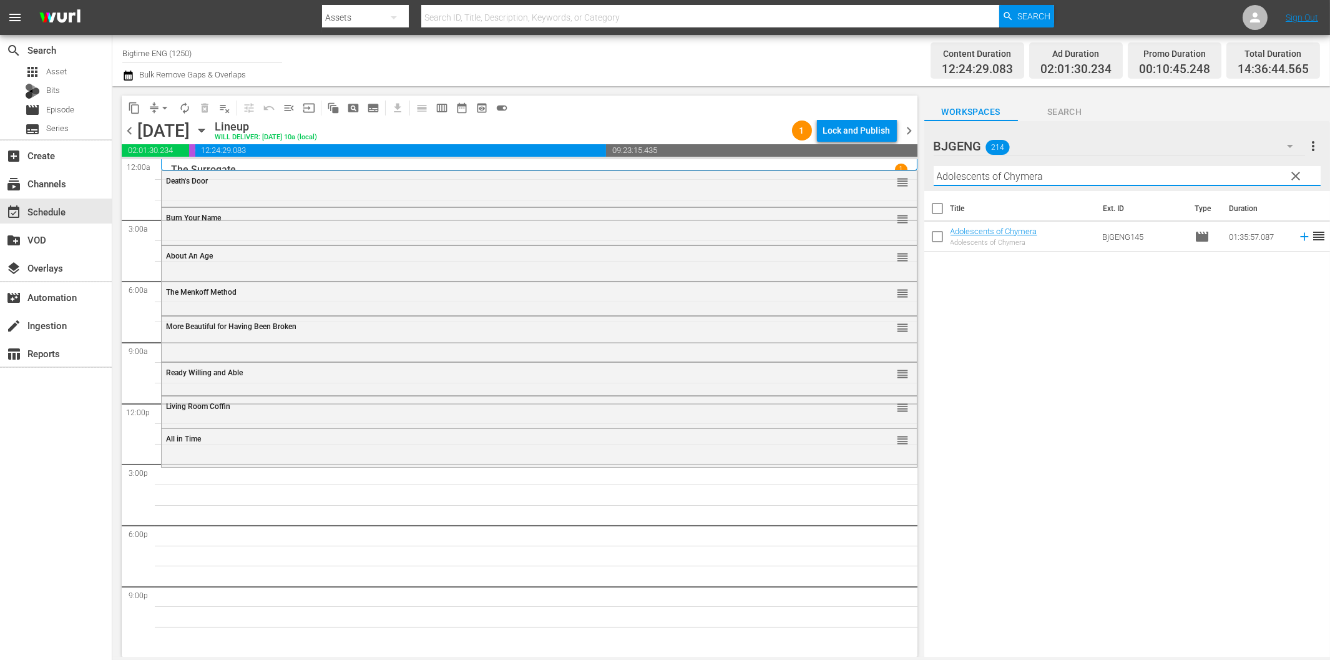
click at [1300, 237] on icon at bounding box center [1304, 237] width 8 height 8
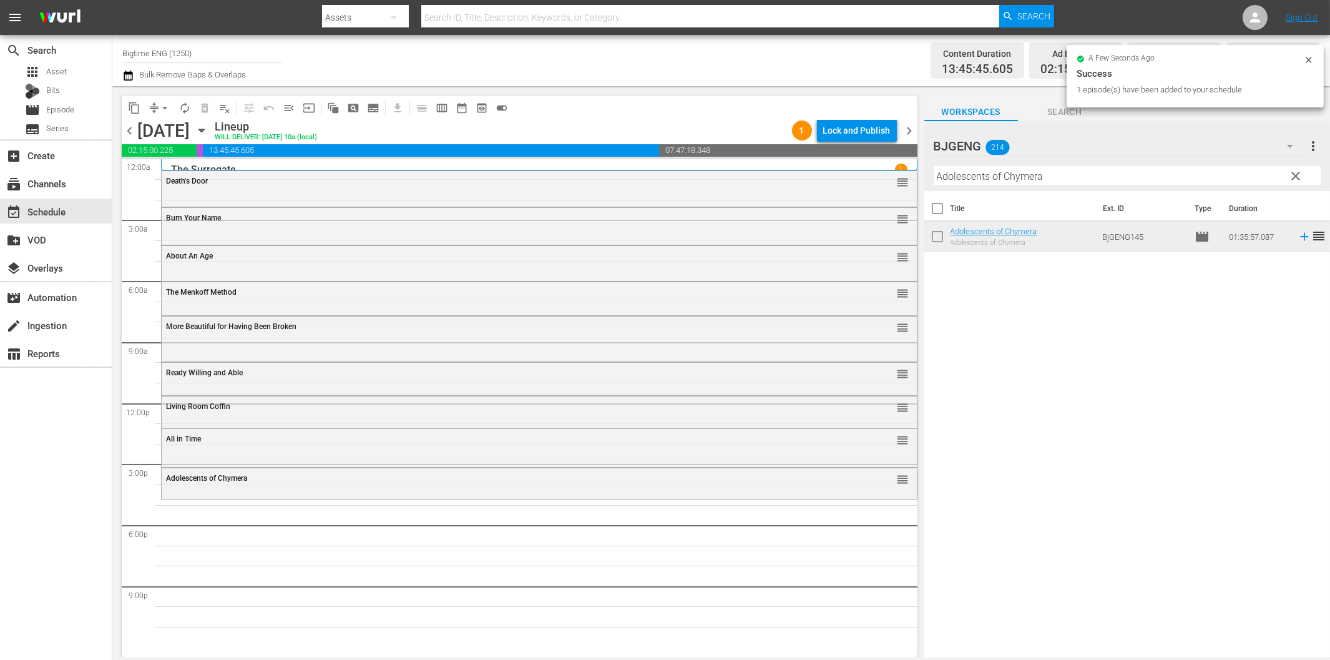
click at [1135, 175] on input "Adolescents of Chymera" at bounding box center [1127, 176] width 387 height 20
paste input "merican Rescue Squad"
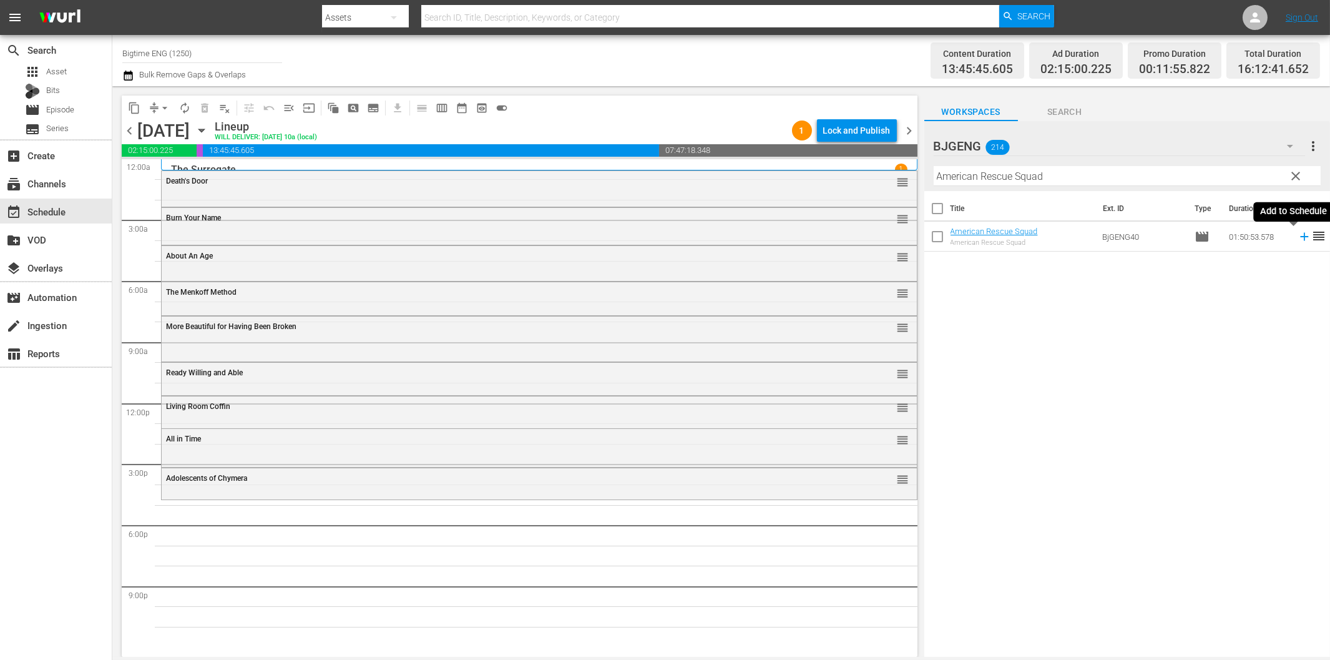
click at [1298, 238] on icon at bounding box center [1305, 237] width 14 height 14
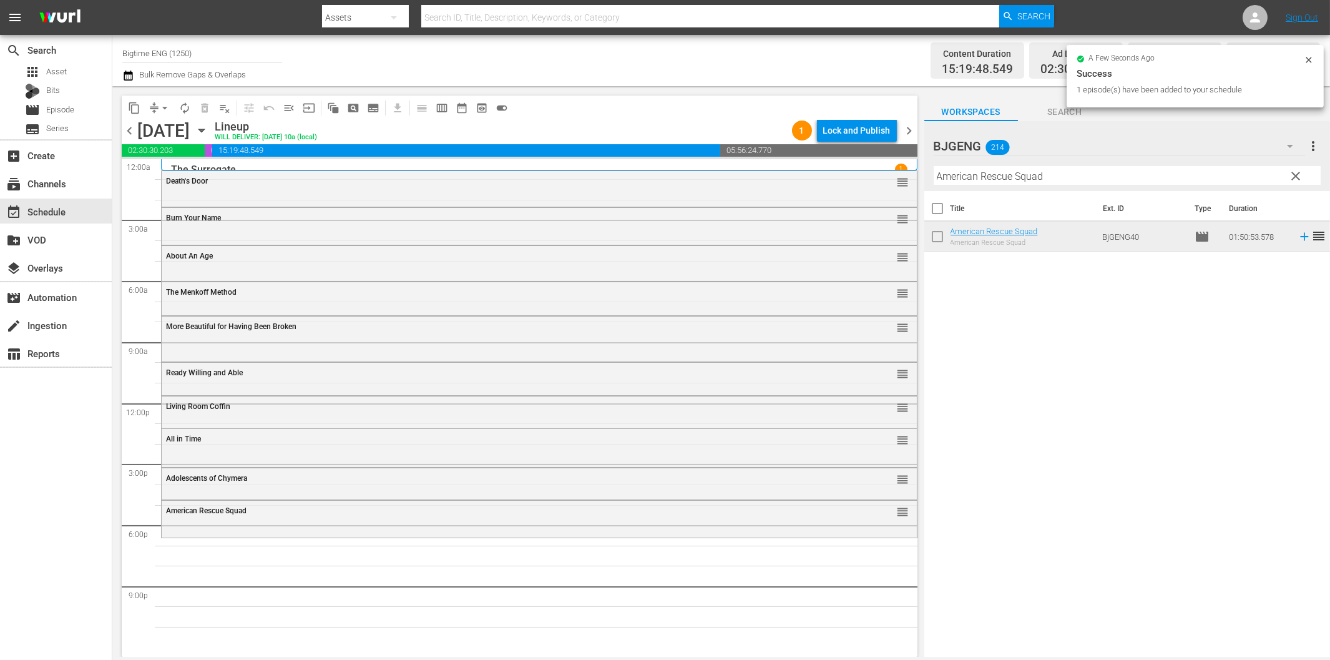
click at [1020, 179] on input "American Rescue Squad" at bounding box center [1127, 176] width 387 height 20
paste input "stronaut: The Last Push"
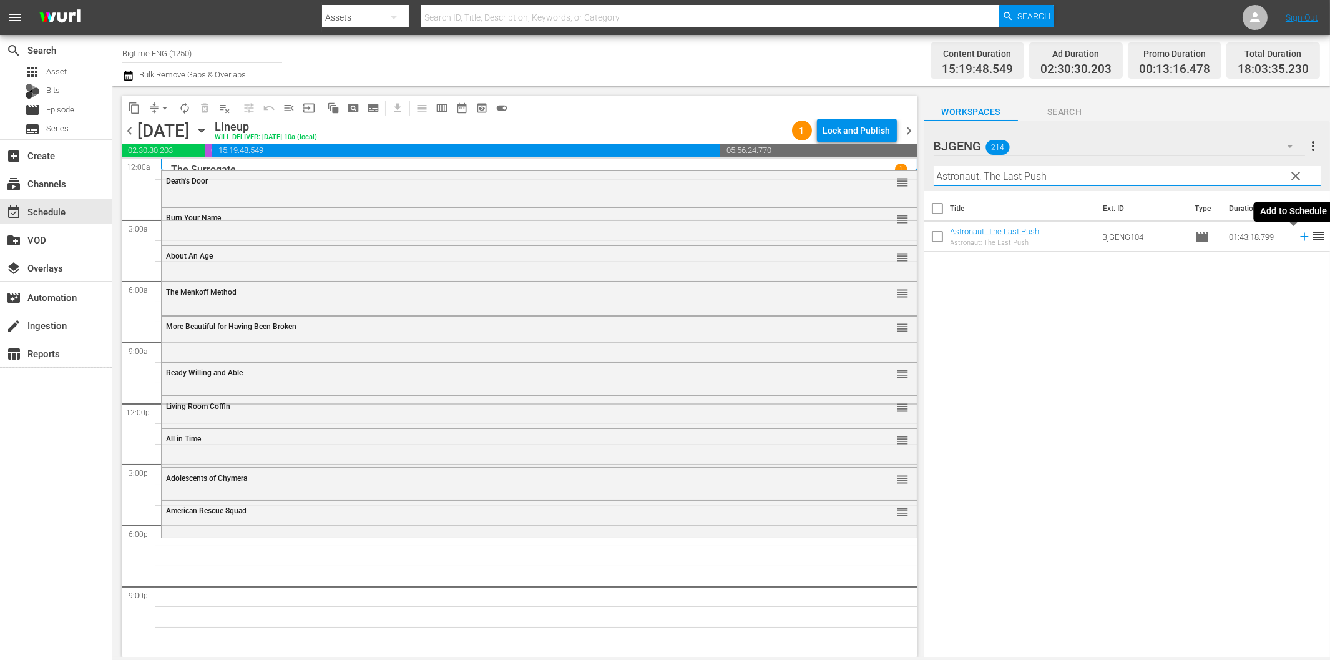
click at [1300, 236] on icon at bounding box center [1304, 237] width 8 height 8
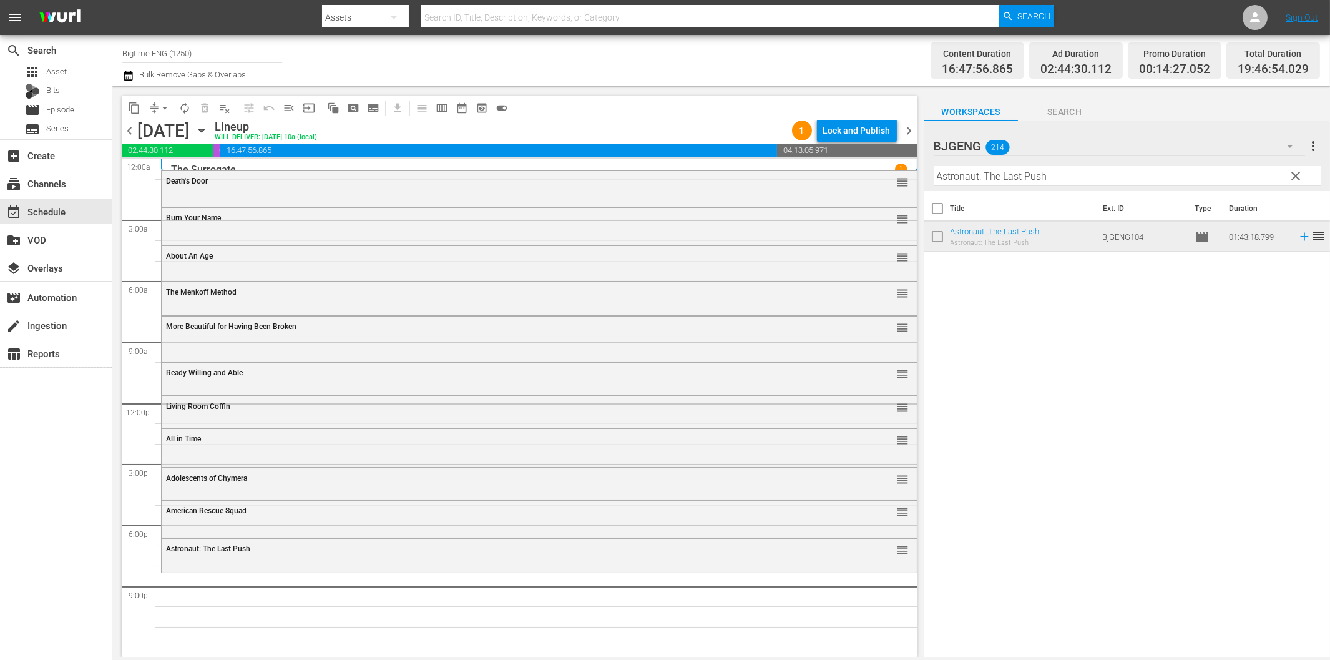
click at [1101, 172] on input "Astronaut: The Last Push" at bounding box center [1127, 176] width 387 height 20
paste input "Executor"
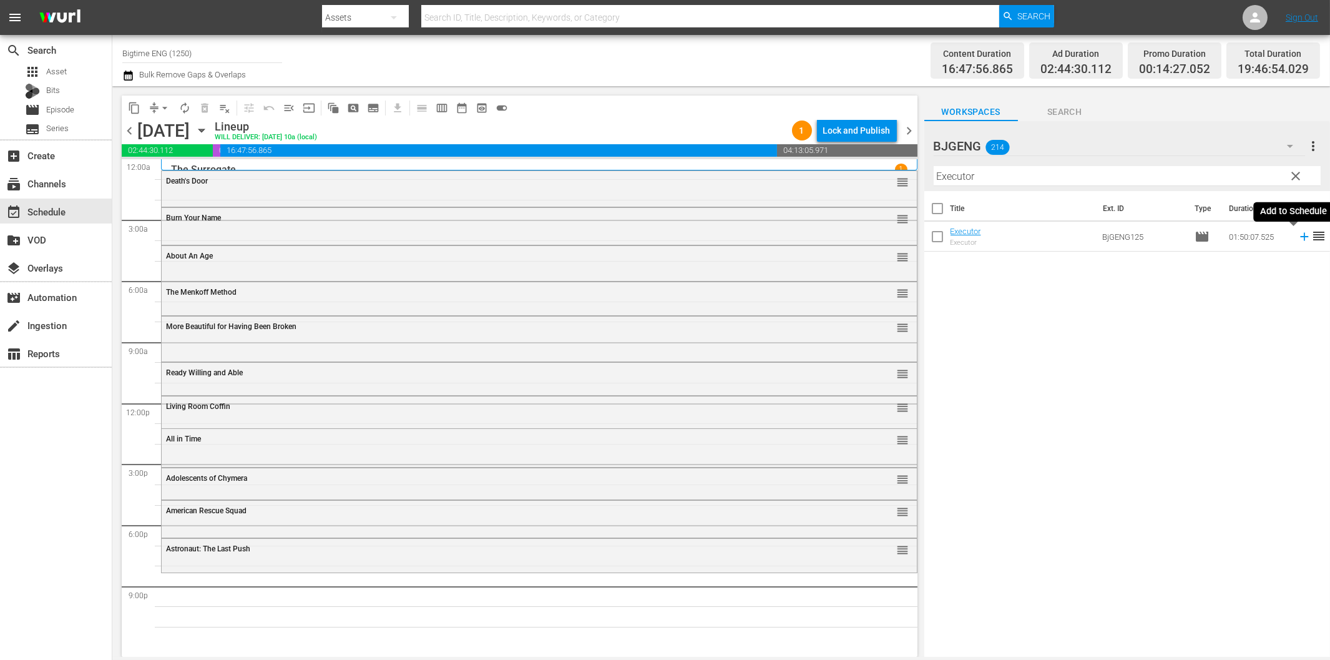
click at [1298, 235] on icon at bounding box center [1305, 237] width 14 height 14
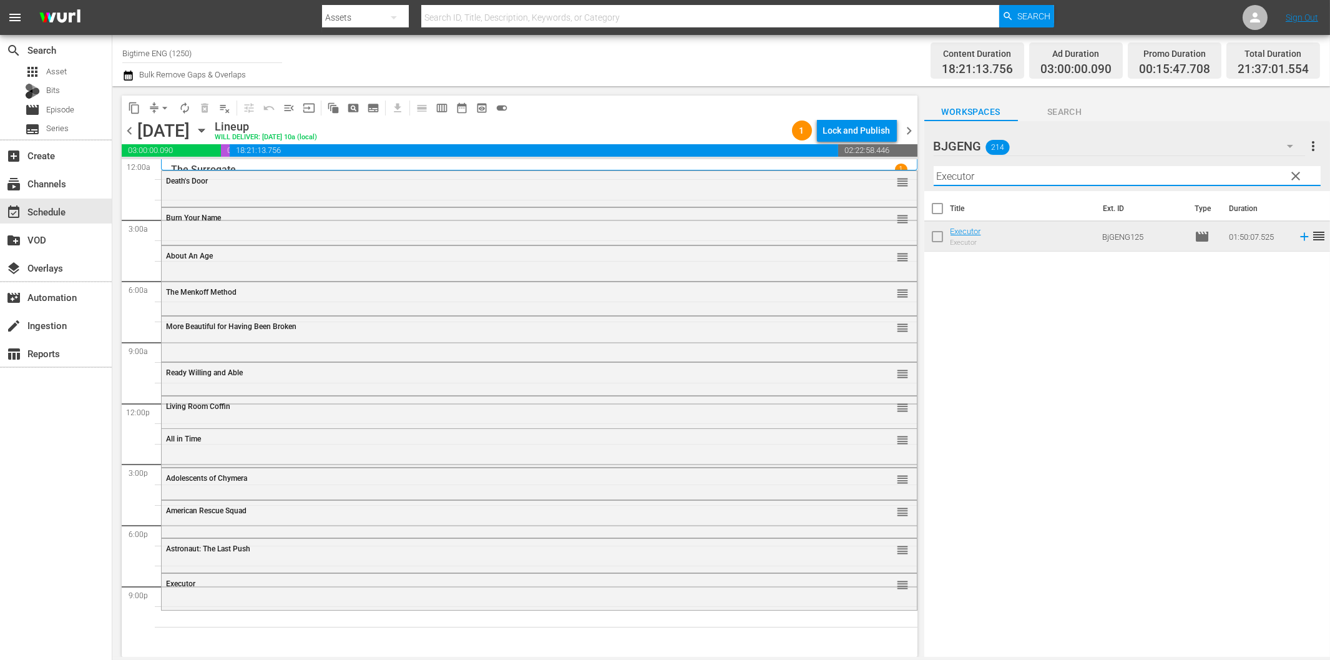
click at [995, 179] on input "Executor" at bounding box center [1127, 176] width 387 height 20
paste input "Milla: The Movie"
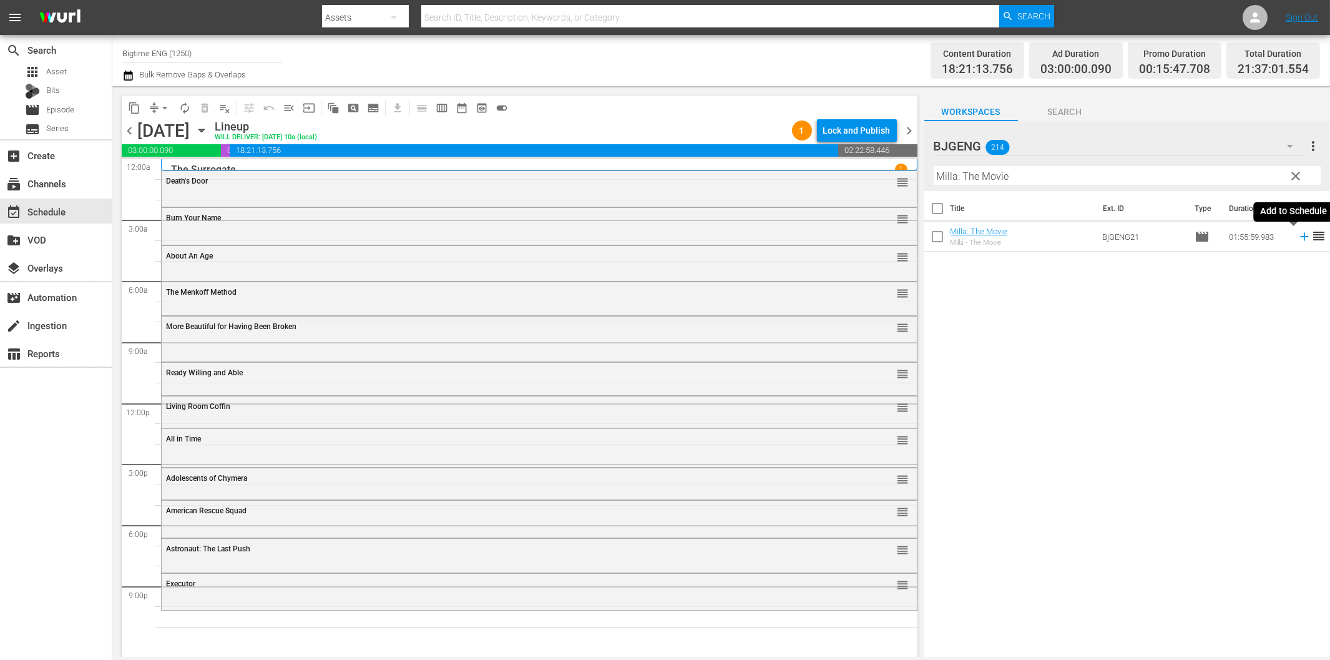
drag, startPoint x: 1295, startPoint y: 239, endPoint x: 1282, endPoint y: 237, distance: 13.9
click at [1298, 239] on icon at bounding box center [1305, 237] width 14 height 14
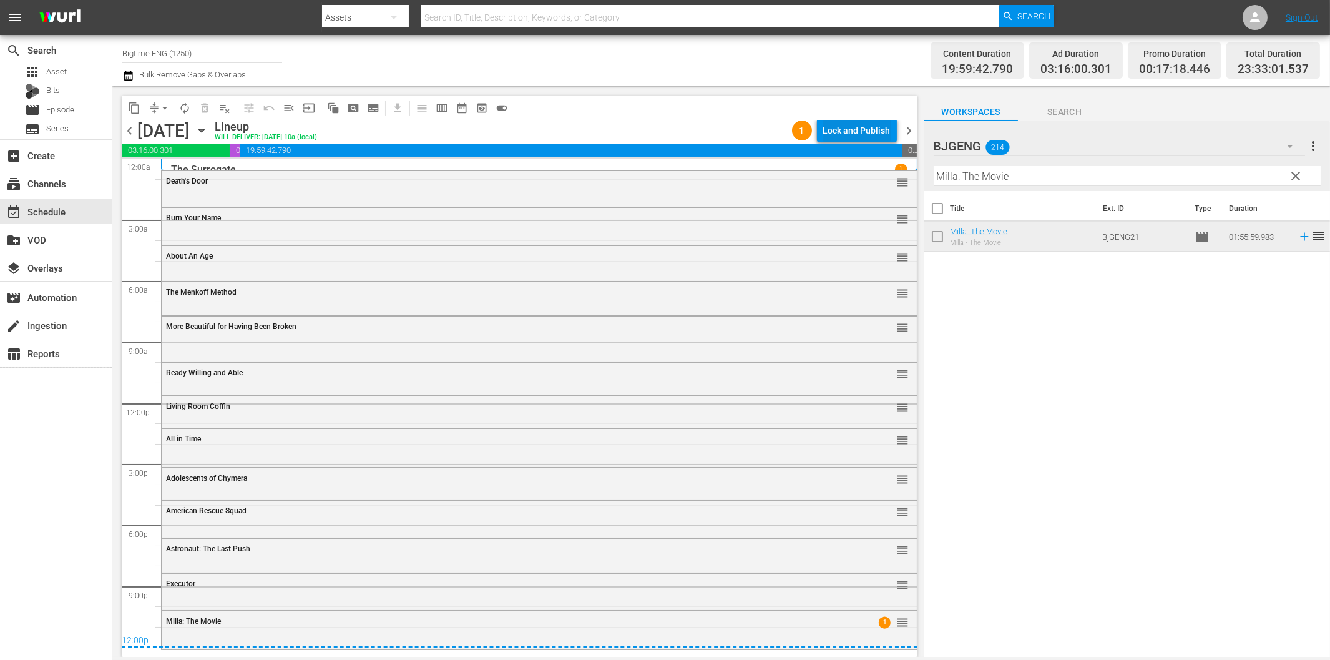
click at [872, 132] on div "Lock and Publish" at bounding box center [856, 130] width 67 height 22
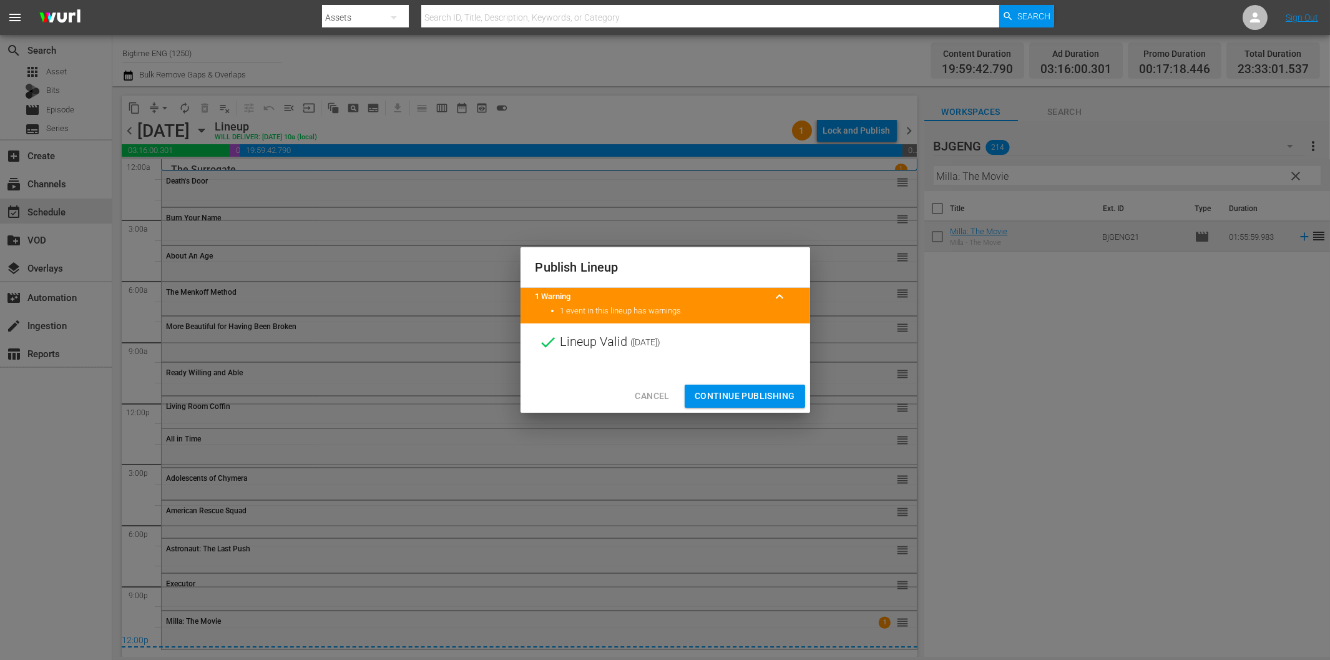
click at [764, 403] on span "Continue Publishing" at bounding box center [745, 396] width 101 height 16
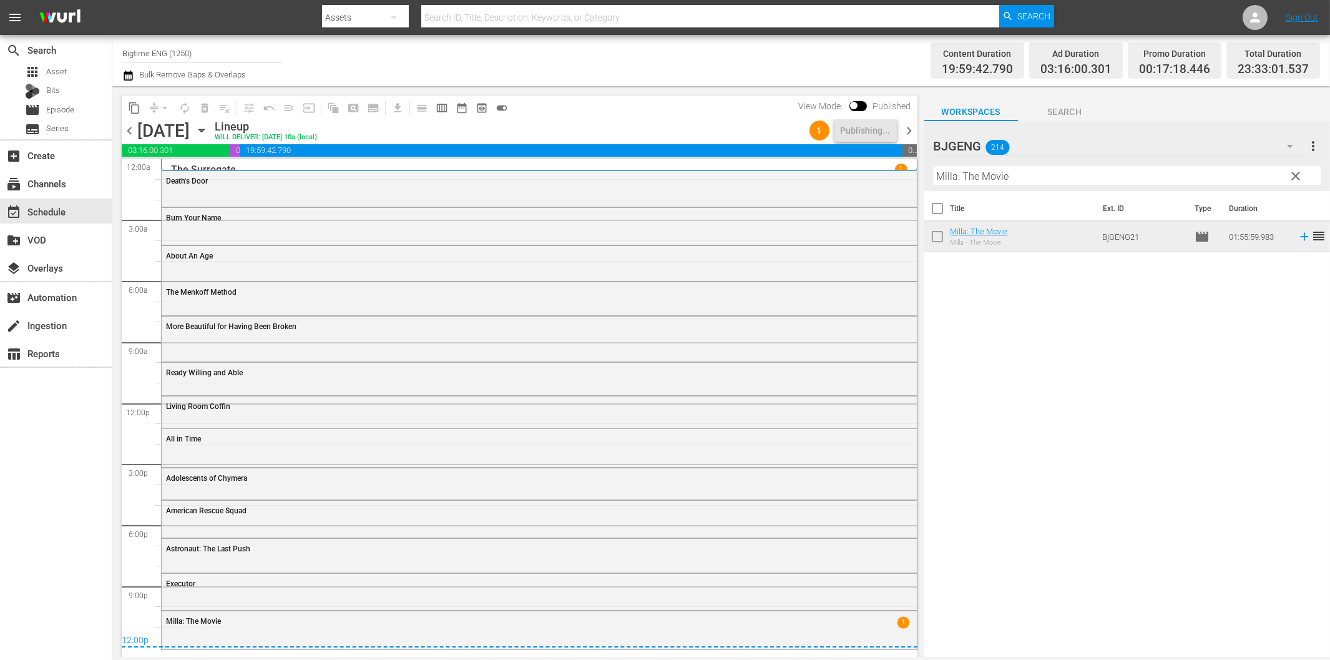
drag, startPoint x: 911, startPoint y: 134, endPoint x: 920, endPoint y: 152, distance: 20.1
click at [911, 134] on span "chevron_right" at bounding box center [910, 131] width 16 height 16
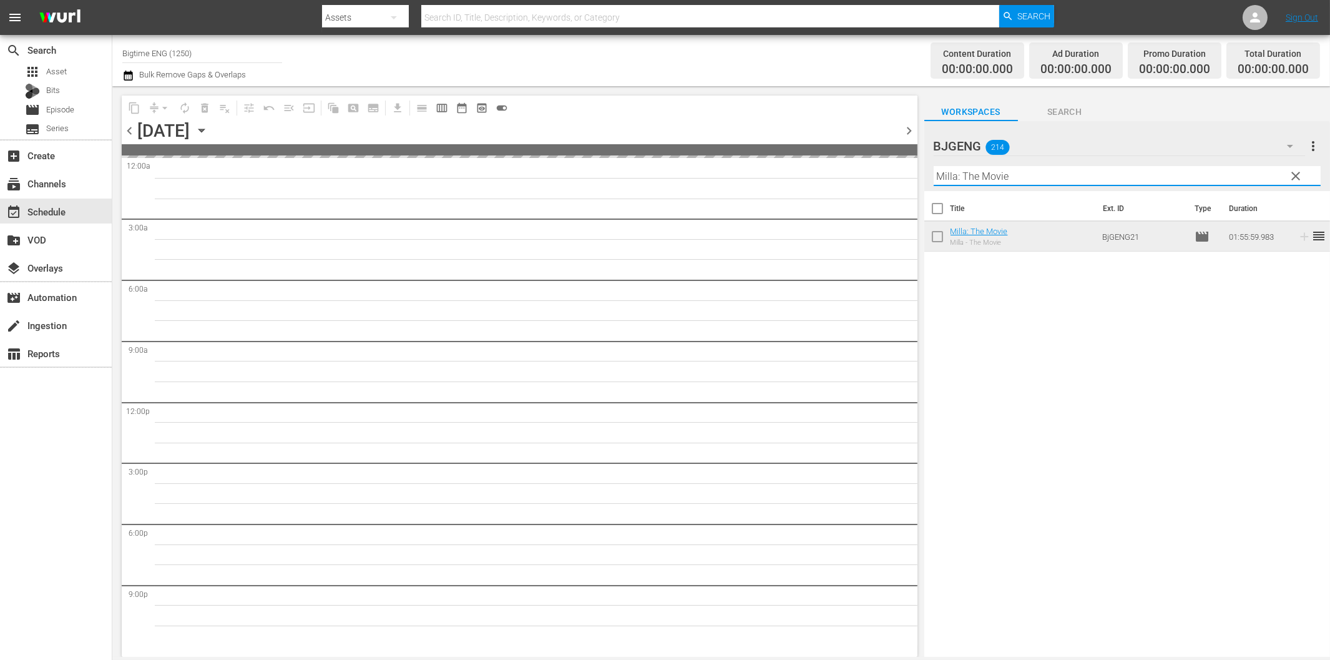
click at [988, 175] on input "Milla: The Movie" at bounding box center [1127, 176] width 387 height 20
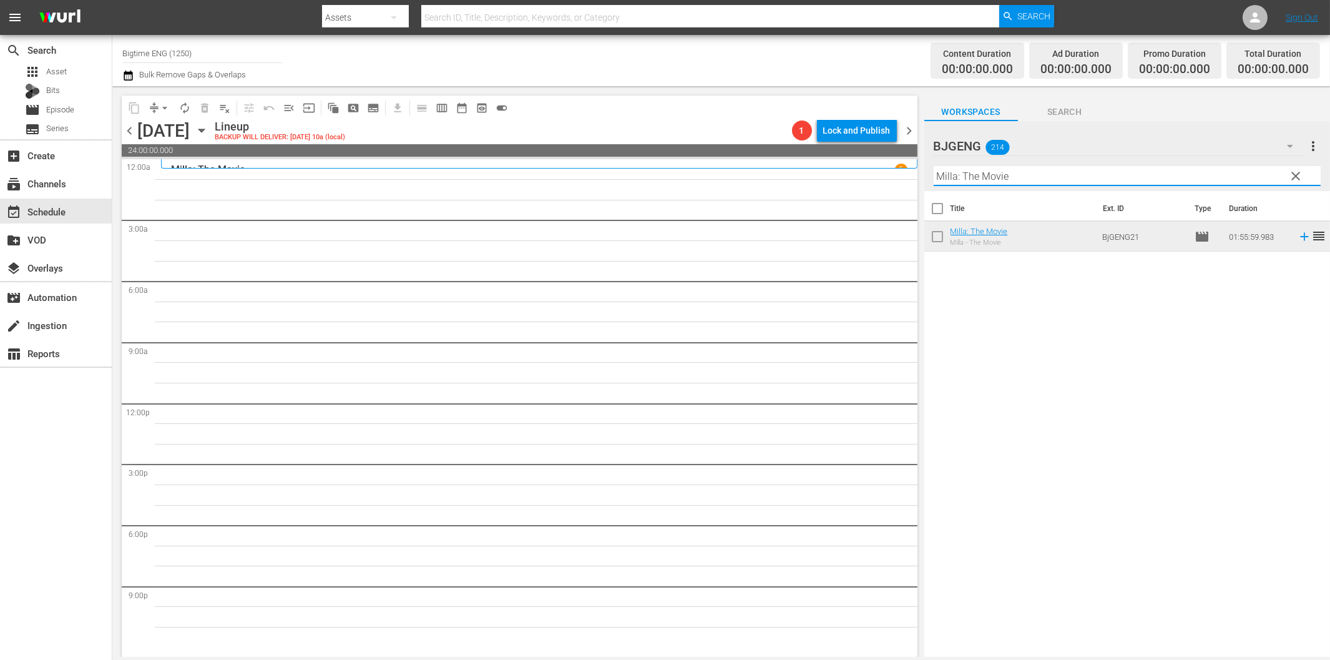
paste input "Apocalypse War"
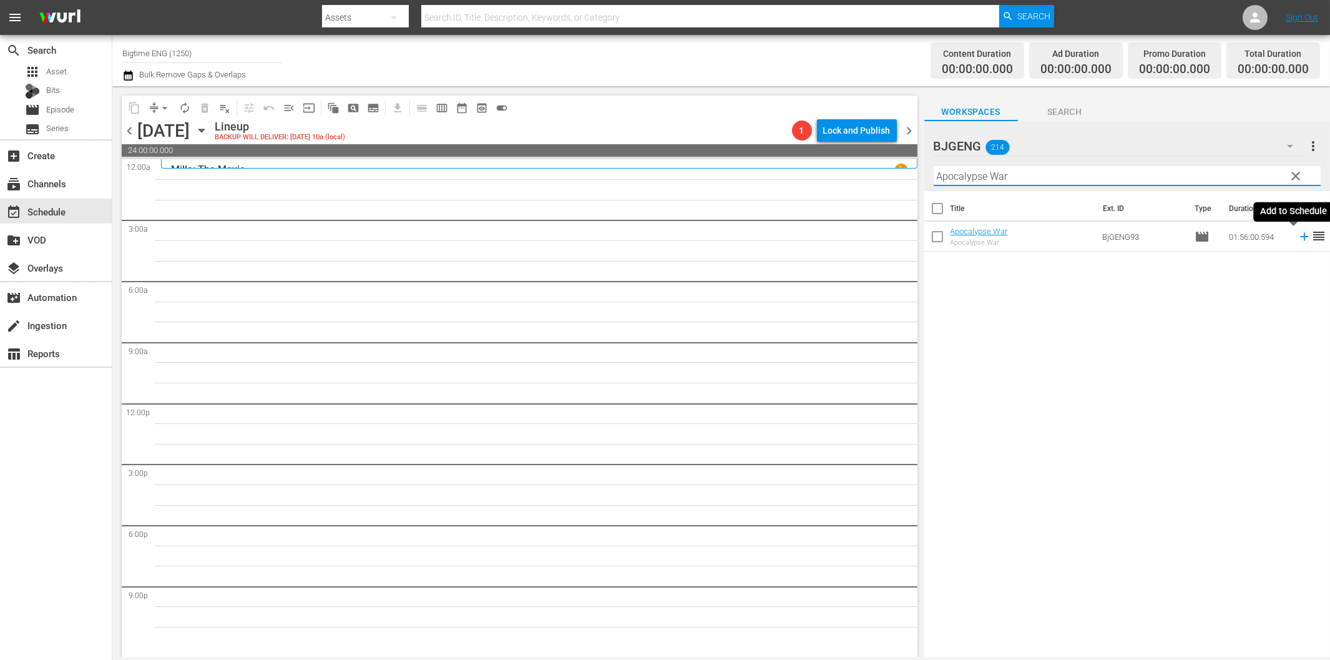
click at [1298, 235] on icon at bounding box center [1305, 237] width 14 height 14
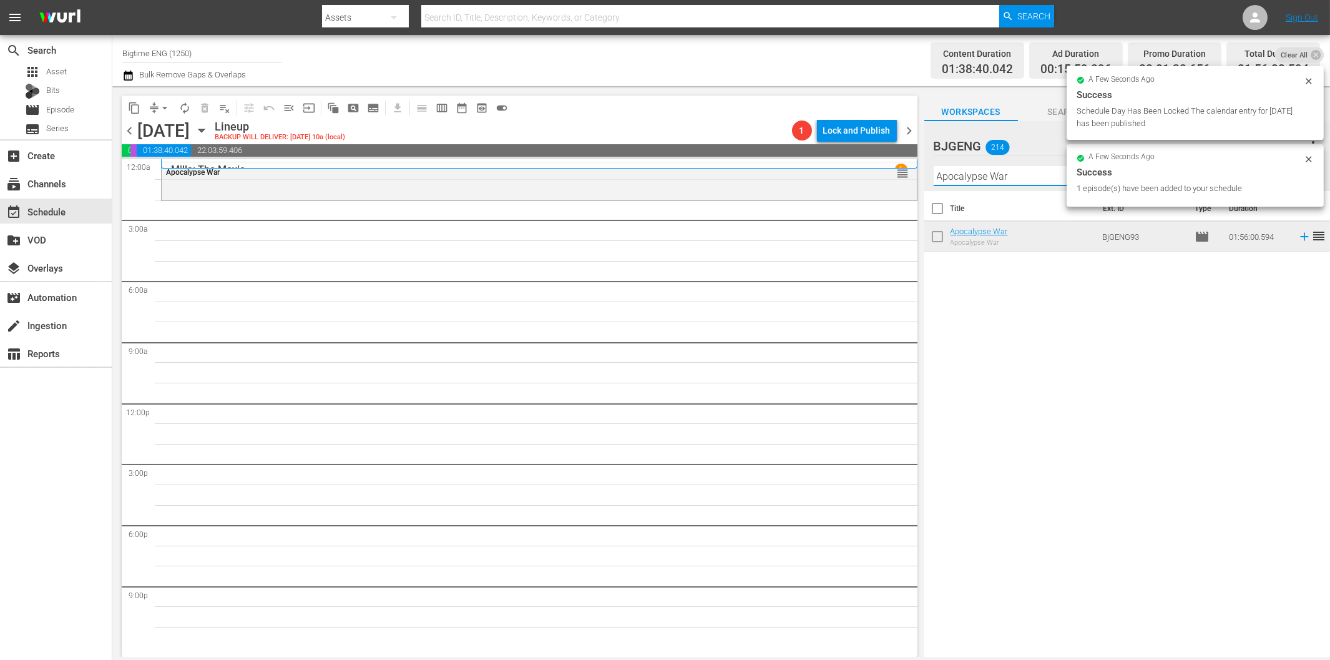
click at [978, 177] on input "Apocalypse War" at bounding box center [1127, 176] width 387 height 20
paste input "The Phoenix Project"
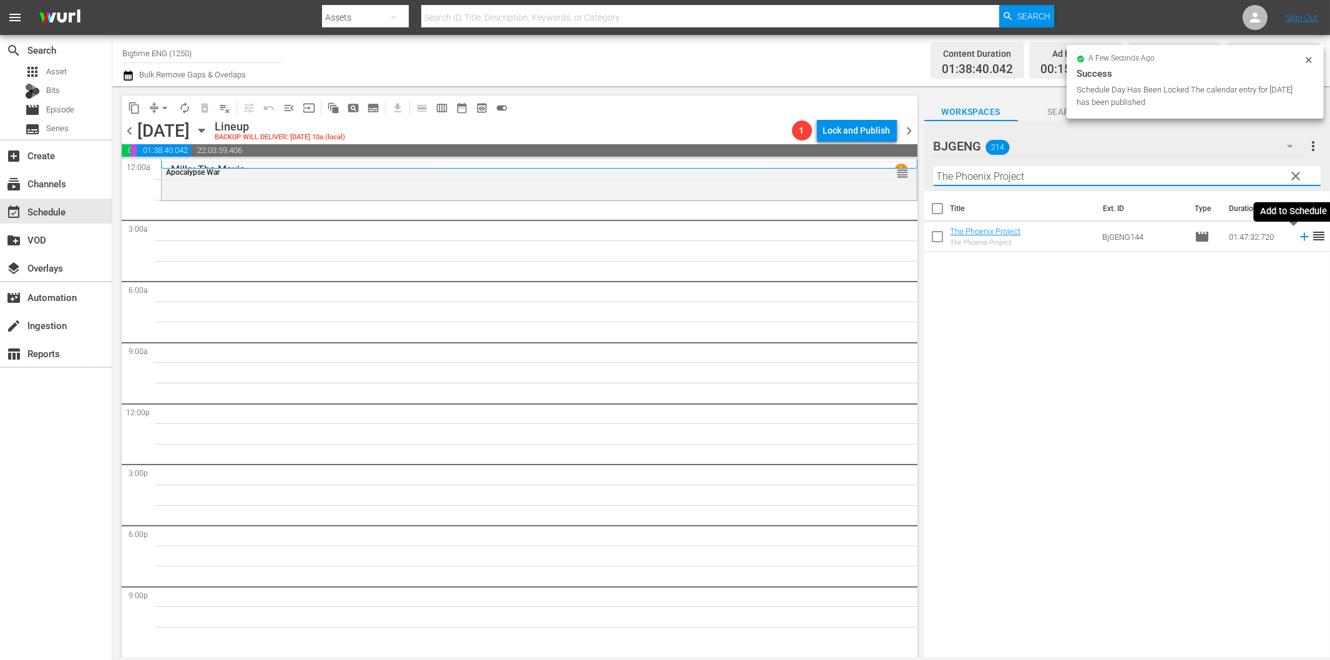
click at [1300, 235] on icon at bounding box center [1304, 237] width 8 height 8
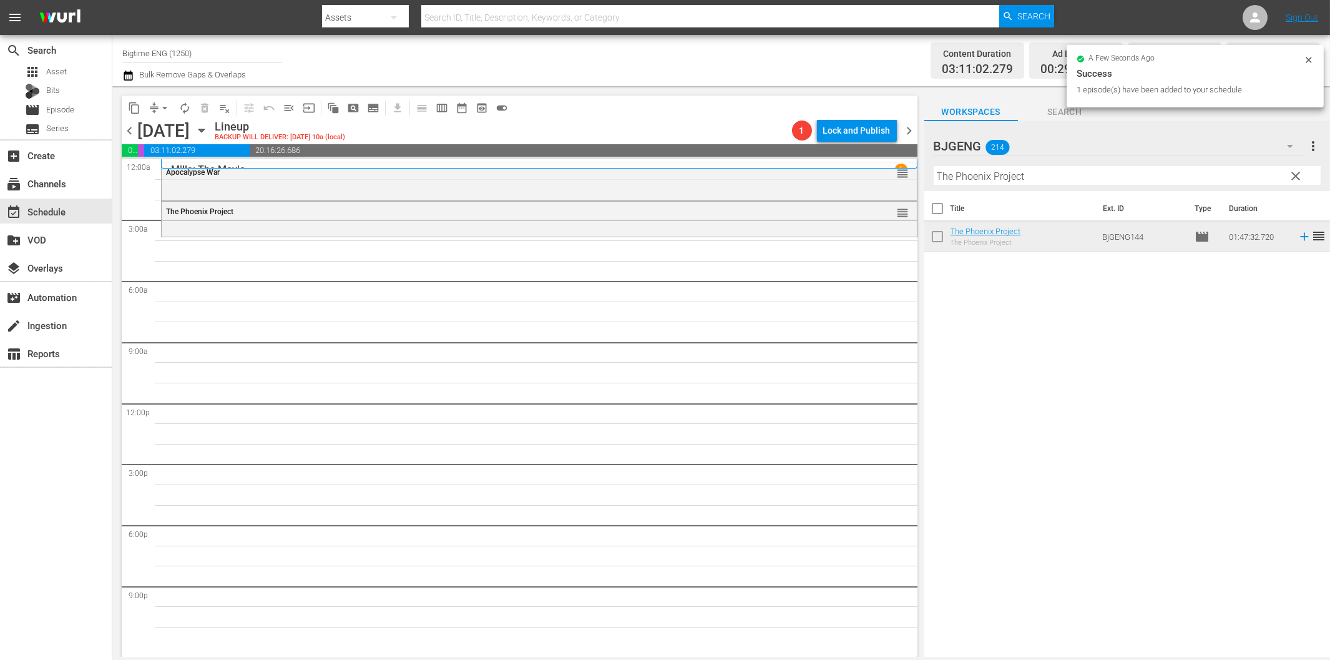
click at [989, 171] on input "The Phoenix Project" at bounding box center [1127, 176] width 387 height 20
paste input "Crazy"
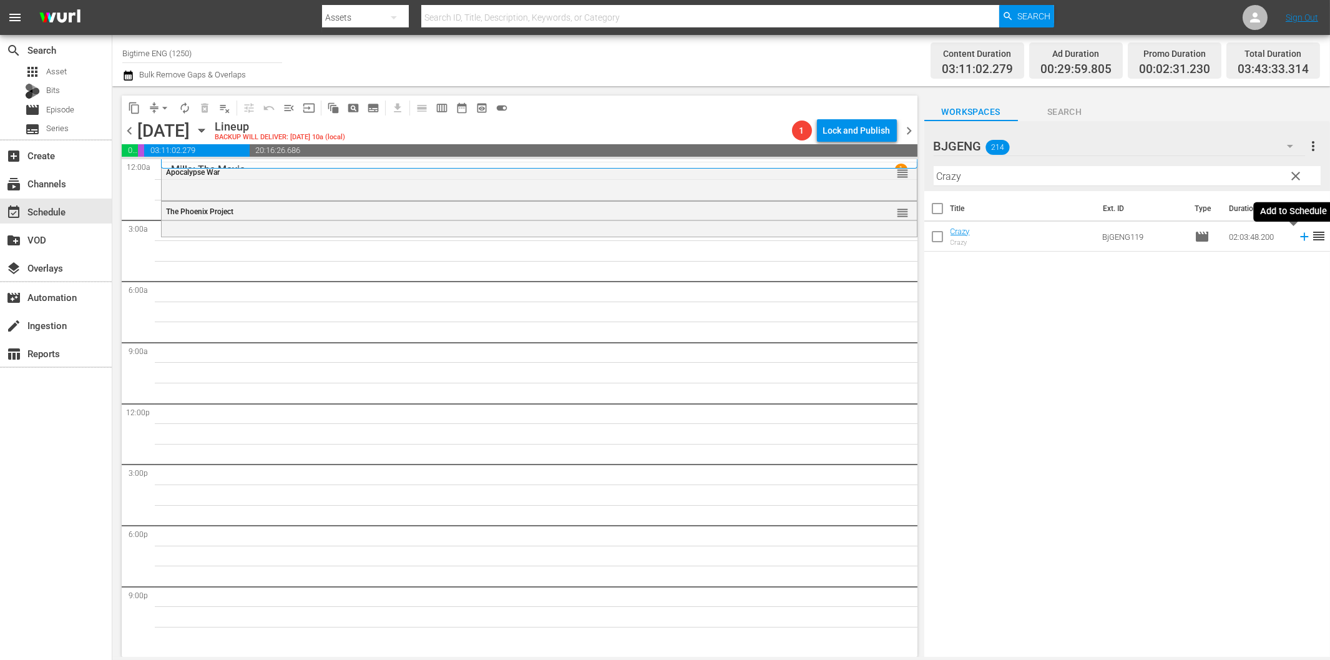
click at [1298, 240] on icon at bounding box center [1305, 237] width 14 height 14
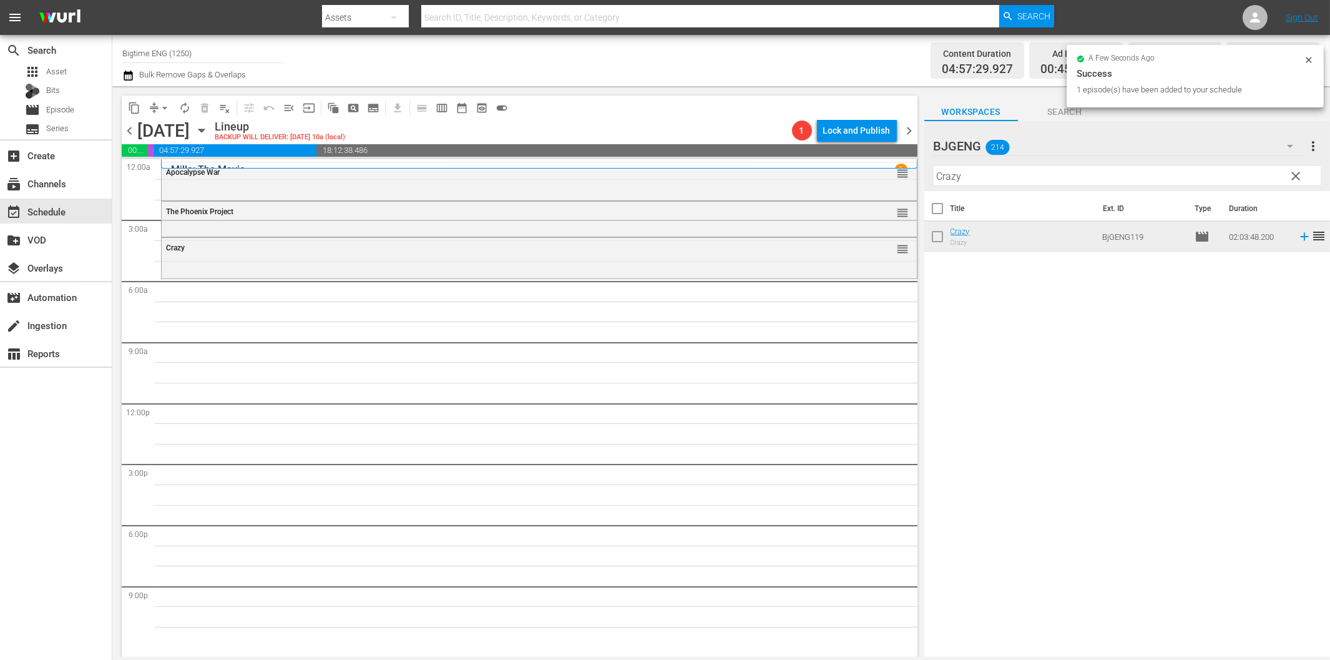
click at [1041, 172] on input "Crazy" at bounding box center [1127, 176] width 387 height 20
paste input "For Her"
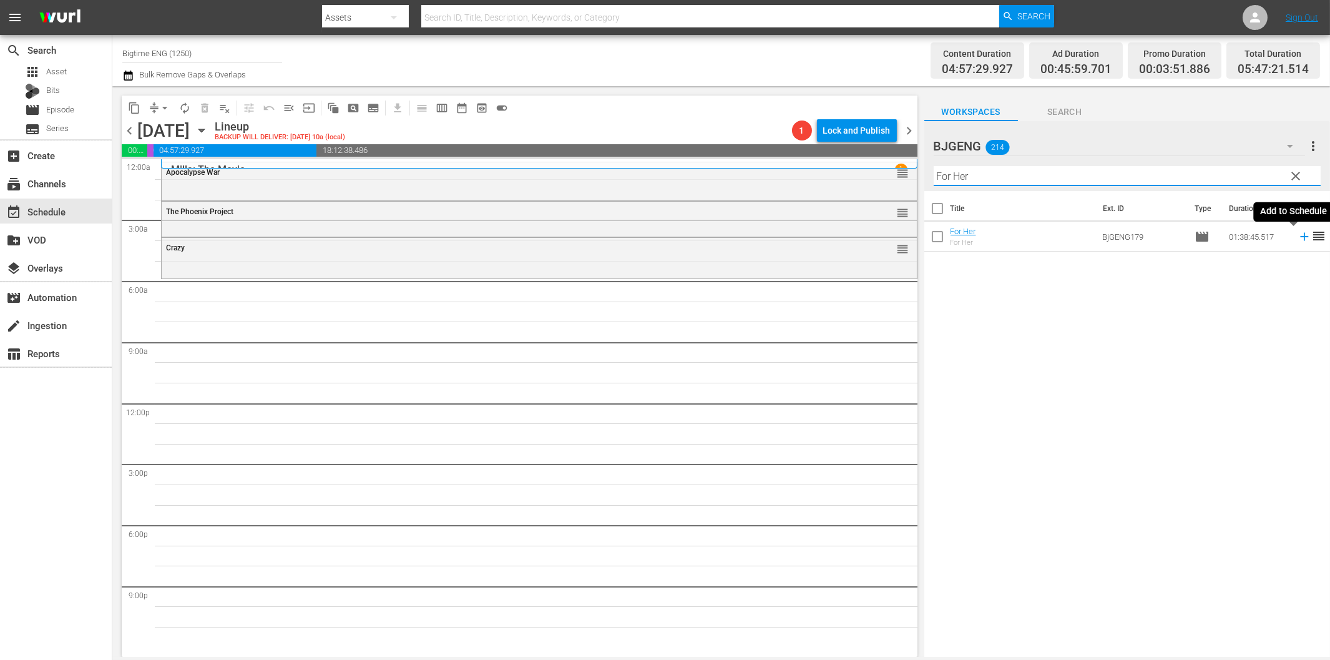
click at [1298, 235] on icon at bounding box center [1305, 237] width 14 height 14
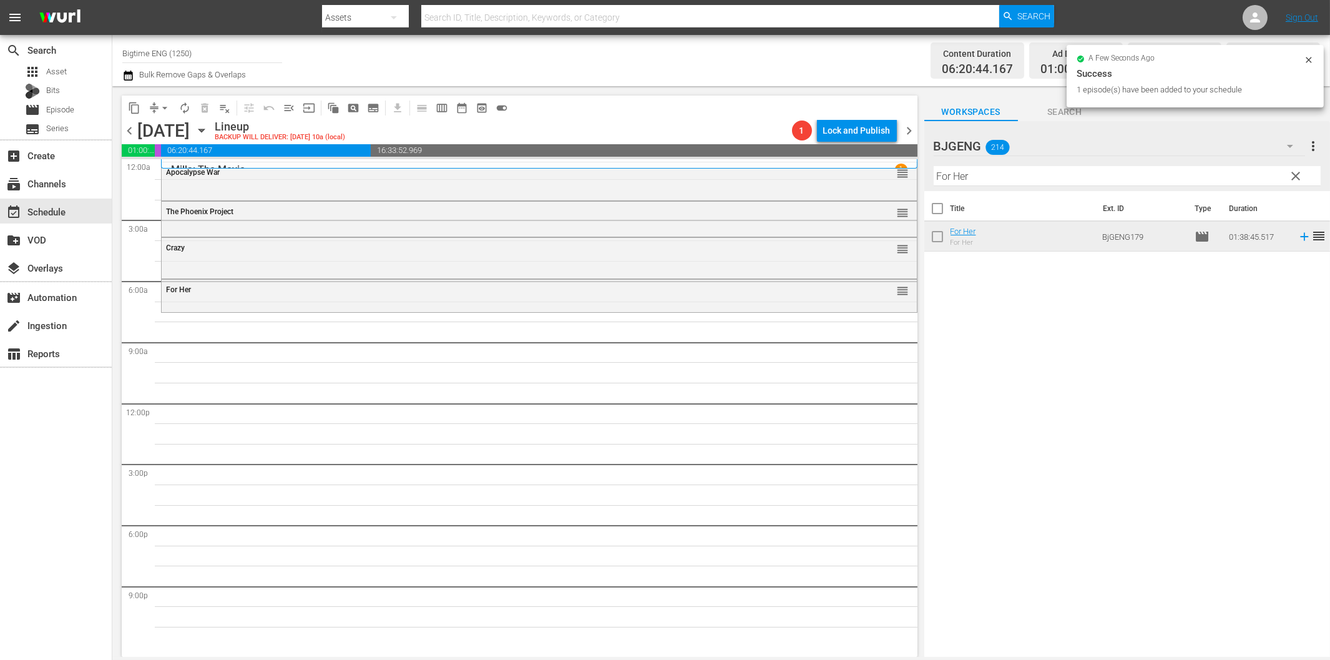
click at [1068, 175] on input "For Her" at bounding box center [1127, 176] width 387 height 20
paste input "I Remember You"
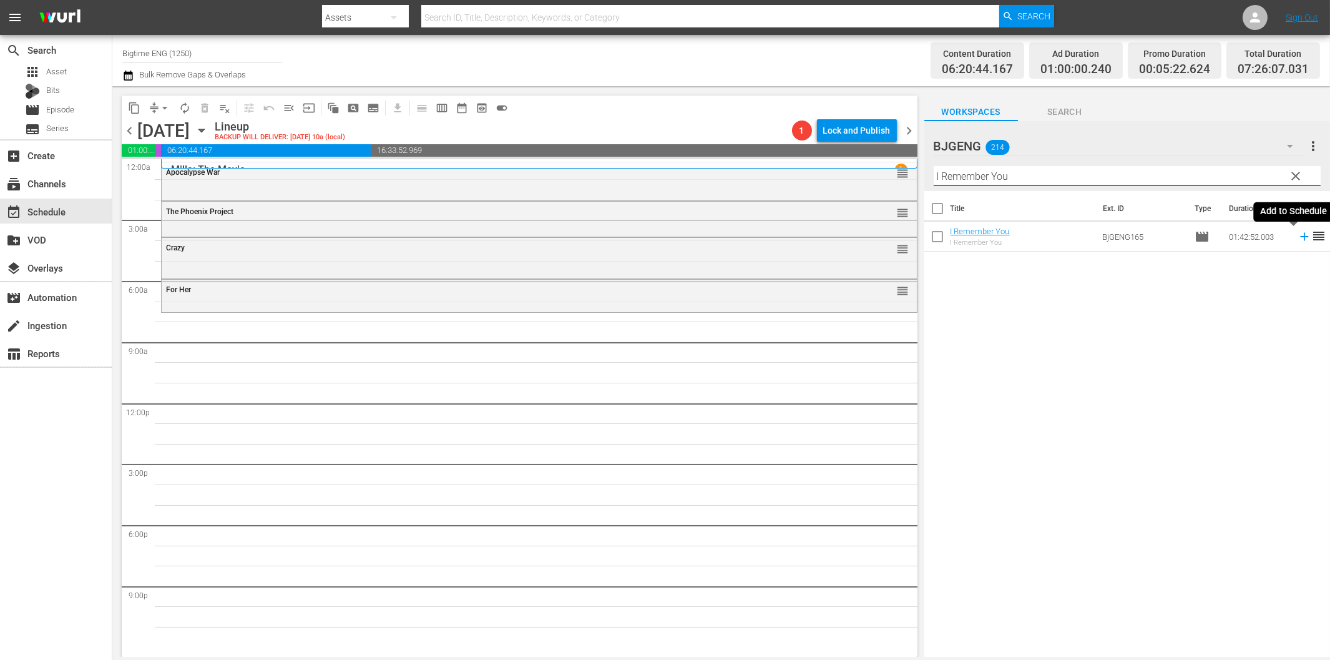
drag, startPoint x: 1293, startPoint y: 242, endPoint x: 1283, endPoint y: 242, distance: 10.0
click at [1298, 242] on icon at bounding box center [1305, 237] width 14 height 14
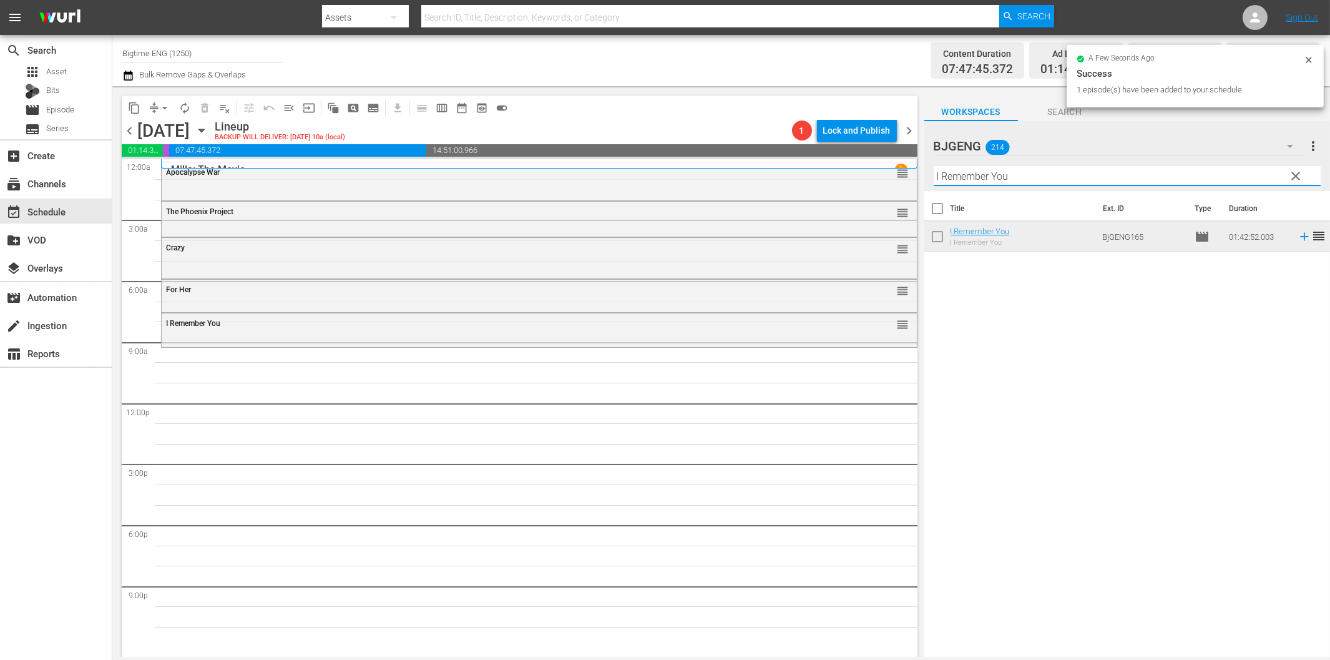
click at [1029, 178] on input "I Remember You" at bounding box center [1127, 176] width 387 height 20
paste input "[PERSON_NAME] [PERSON_NAME]: The Theory of Love"
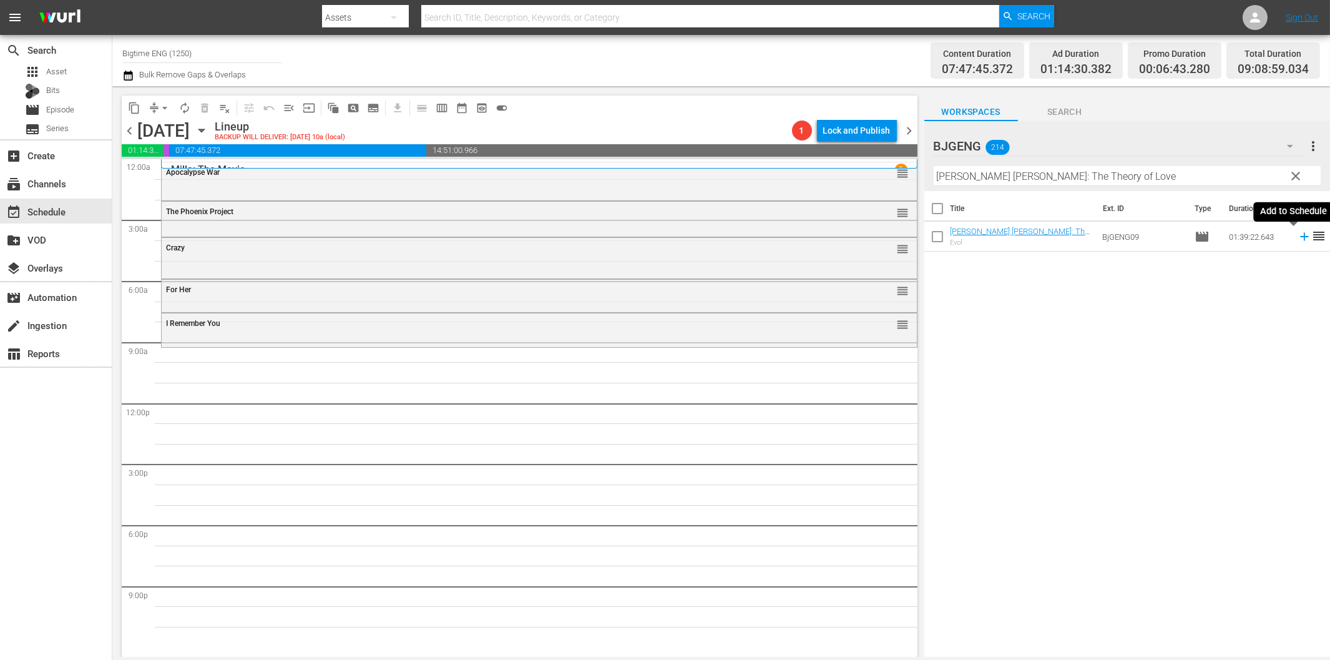
click at [1298, 239] on icon at bounding box center [1305, 237] width 14 height 14
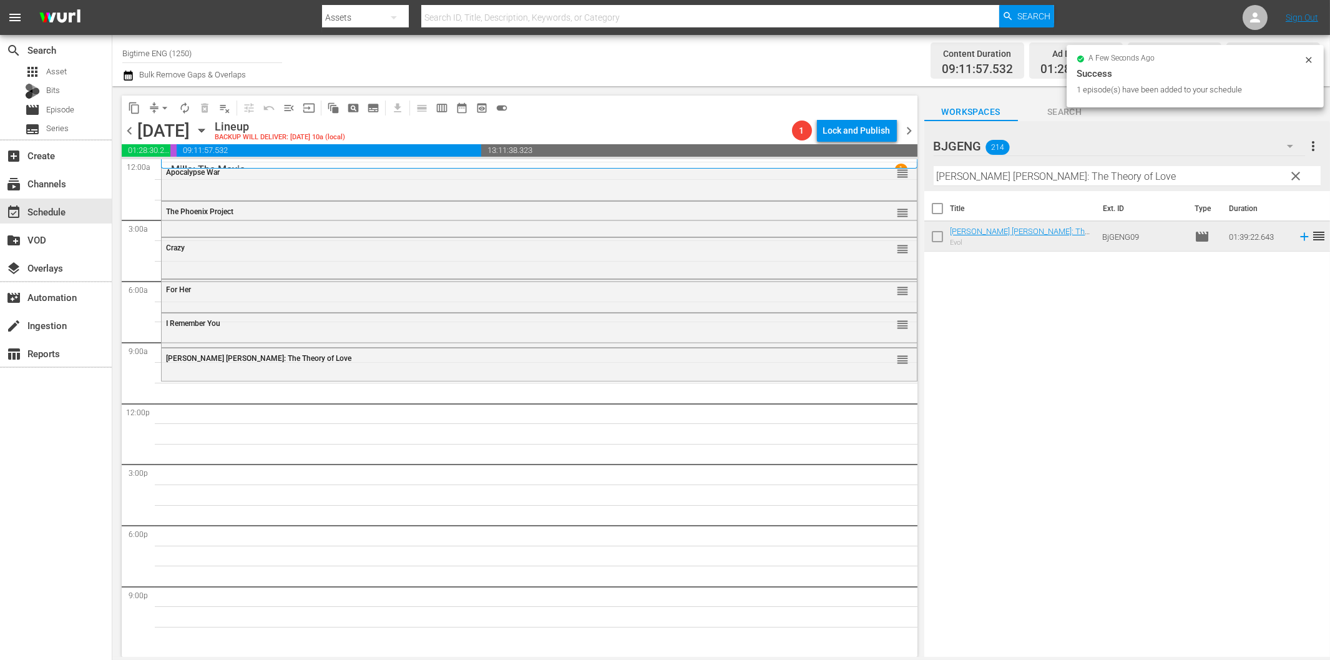
click at [991, 178] on input "[PERSON_NAME] [PERSON_NAME]: The Theory of Love" at bounding box center [1127, 176] width 387 height 20
paste input "Bright Sky"
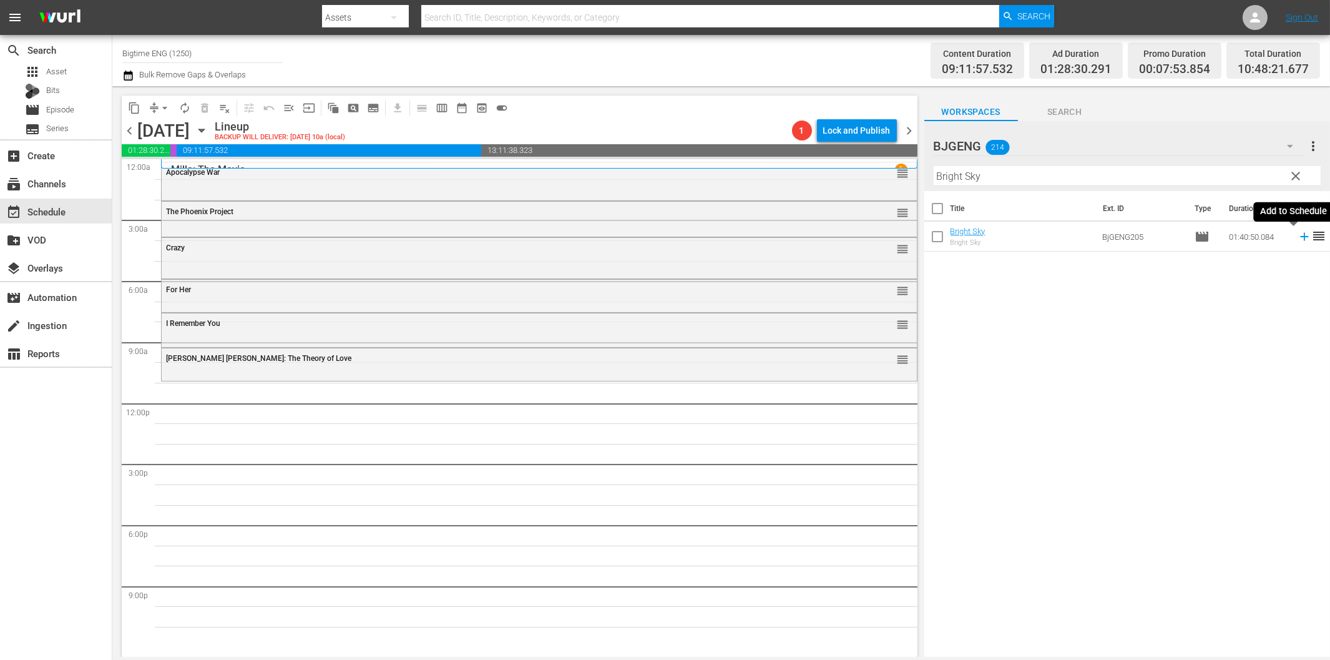
click at [1298, 240] on icon at bounding box center [1305, 237] width 14 height 14
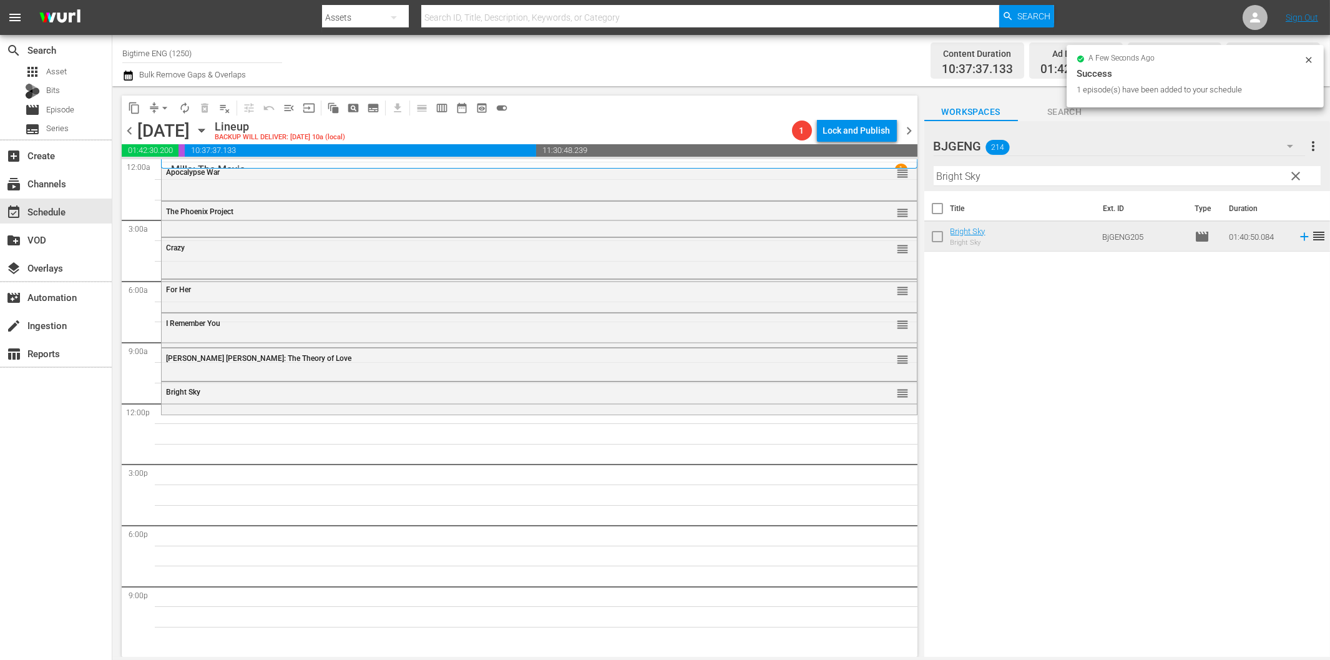
click at [981, 173] on input "Bright Sky" at bounding box center [1127, 176] width 387 height 20
paste input "Of Dice and Men"
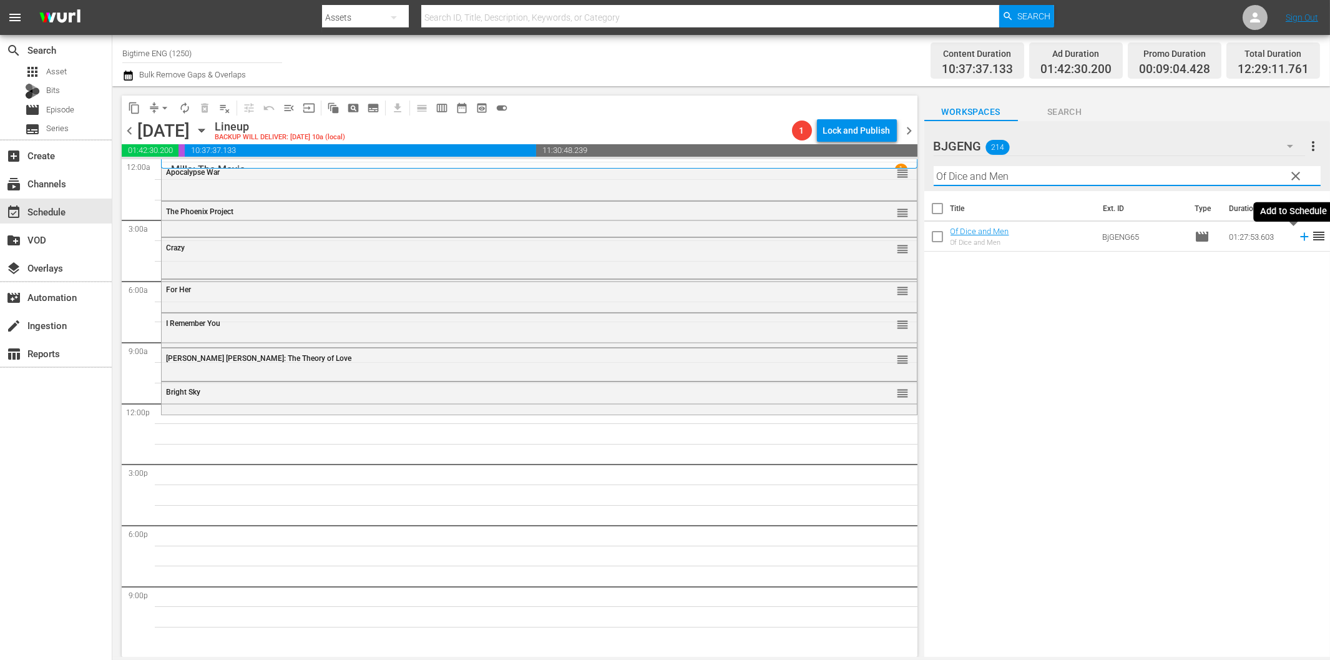
click at [1298, 239] on icon at bounding box center [1305, 237] width 14 height 14
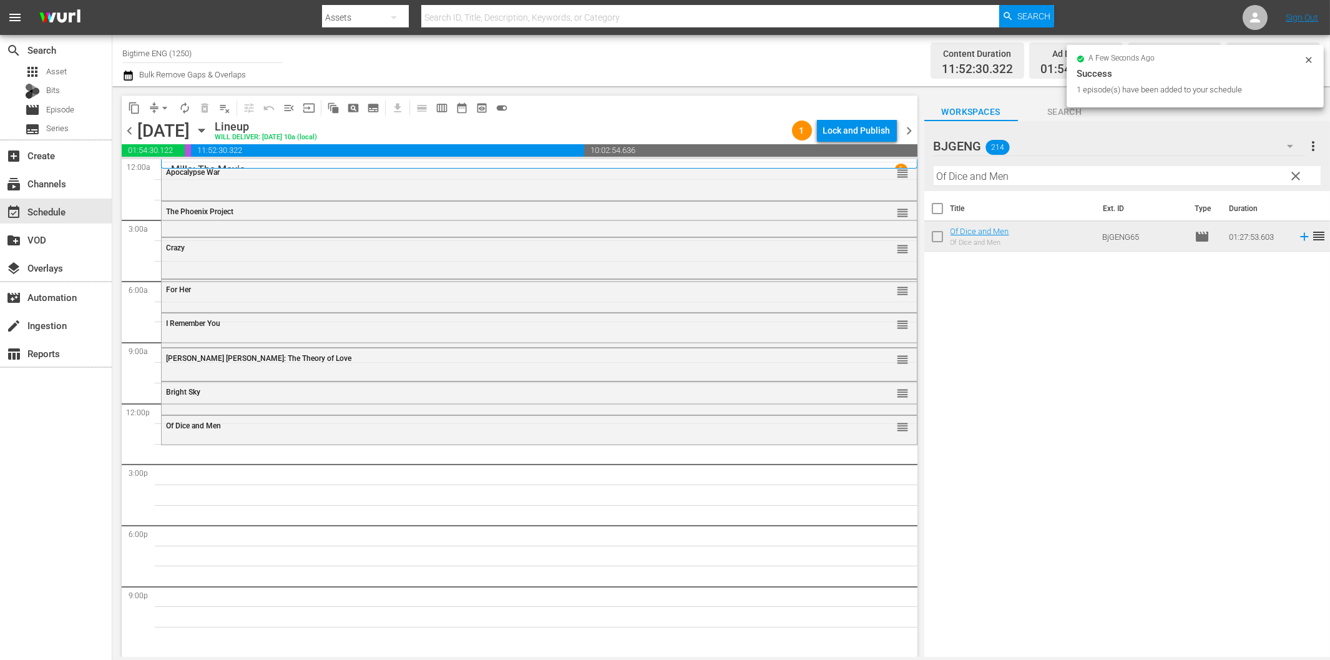
click at [1099, 173] on input "Of Dice and Men" at bounding box center [1127, 176] width 387 height 20
paste input "Breaking Barbi"
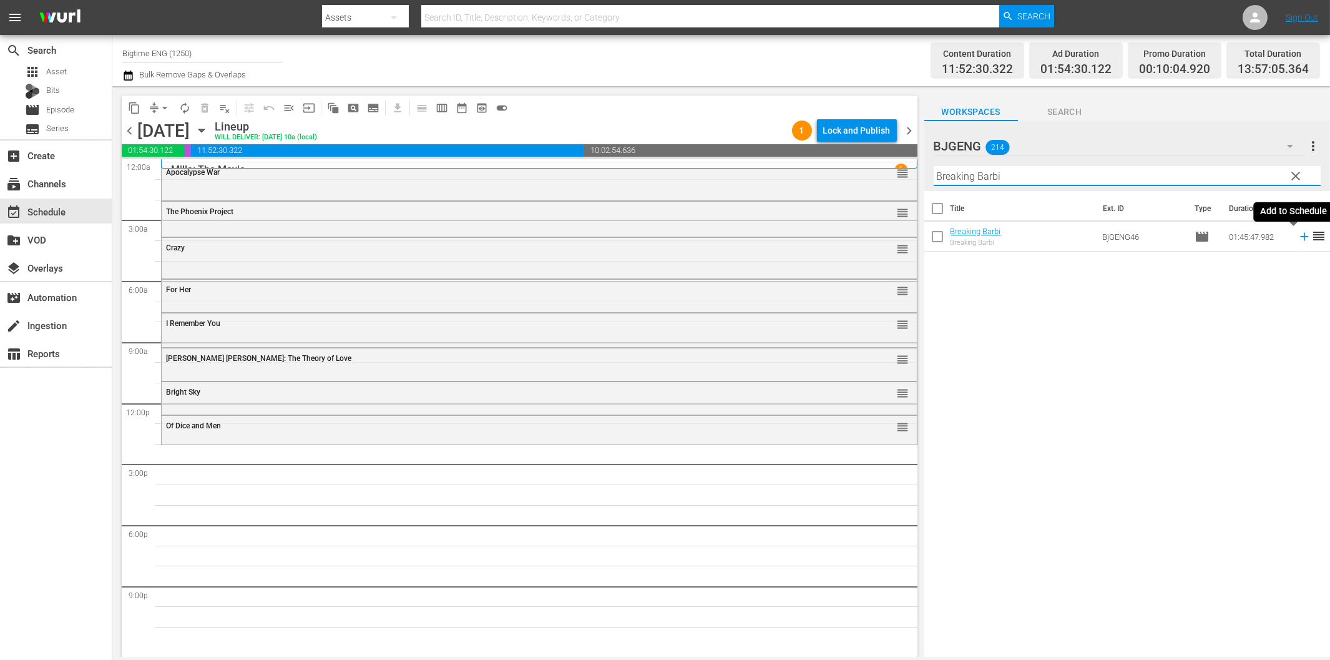
click at [1298, 239] on icon at bounding box center [1305, 237] width 14 height 14
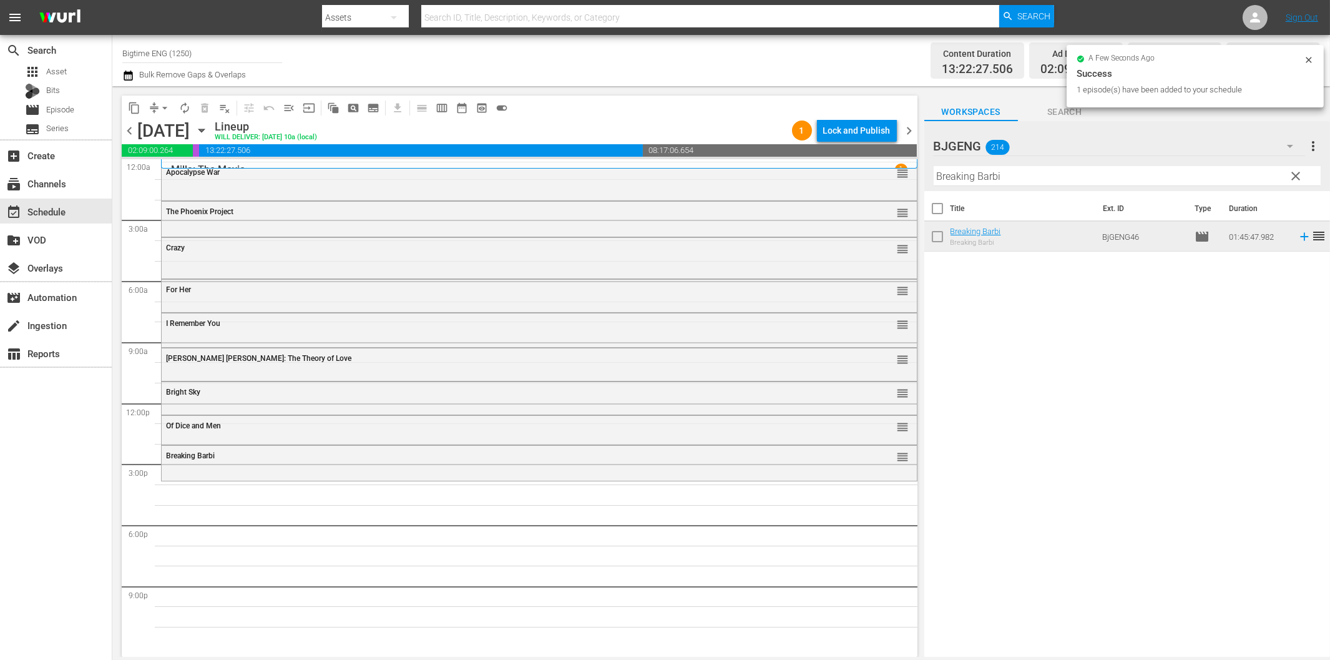
click at [1051, 177] on input "Breaking Barbi" at bounding box center [1127, 176] width 387 height 20
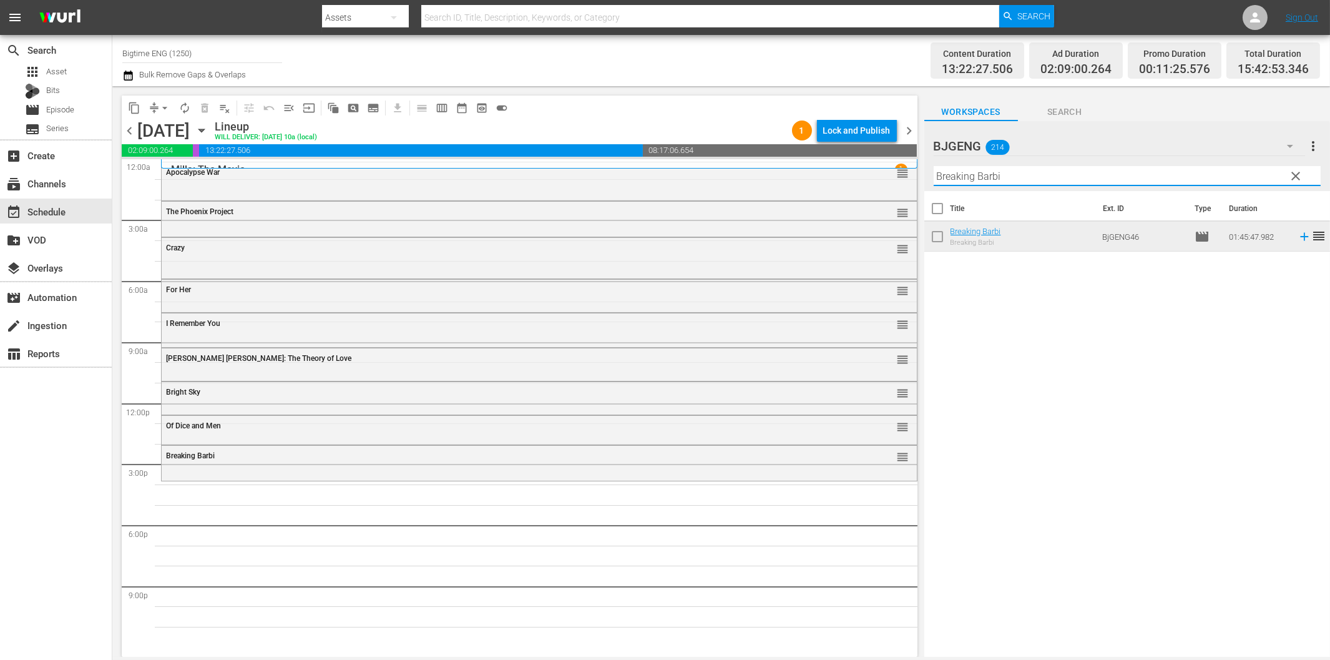
paste input "[PERSON_NAME] and the Rulers of the Air"
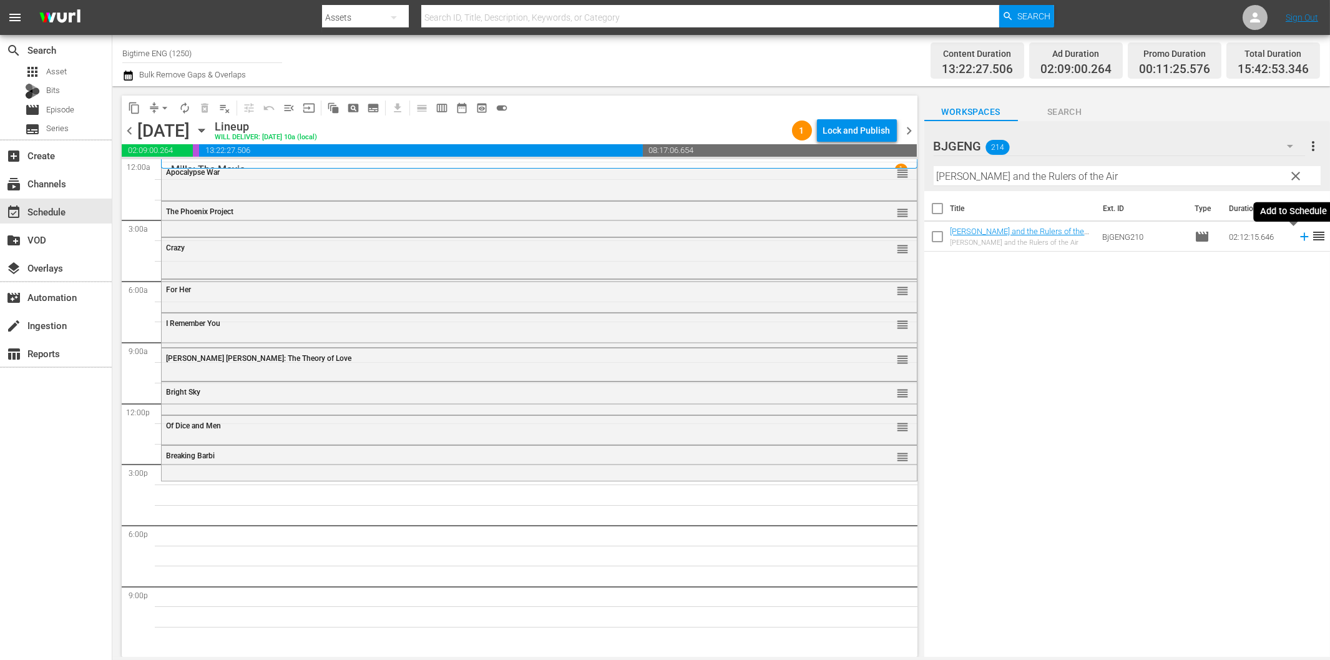
click at [1298, 240] on icon at bounding box center [1305, 237] width 14 height 14
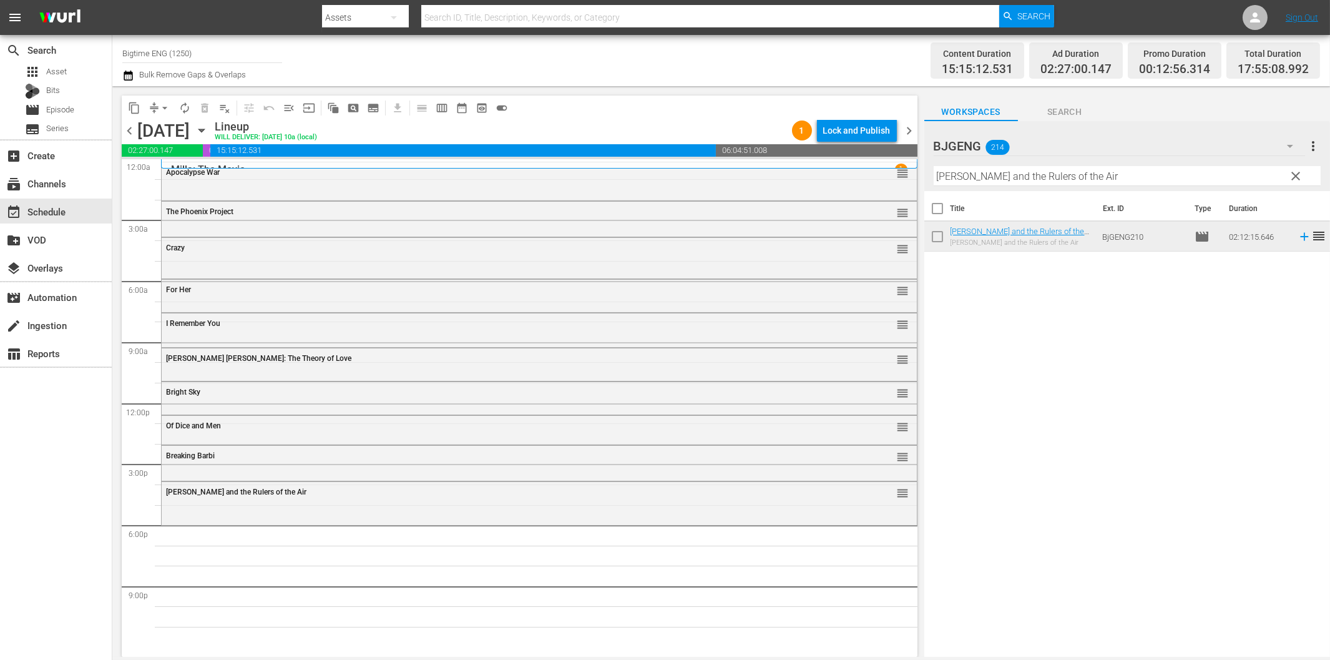
click at [1006, 178] on input "[PERSON_NAME] and the Rulers of the Air" at bounding box center [1127, 176] width 387 height 20
paste input "6 Non Smokers"
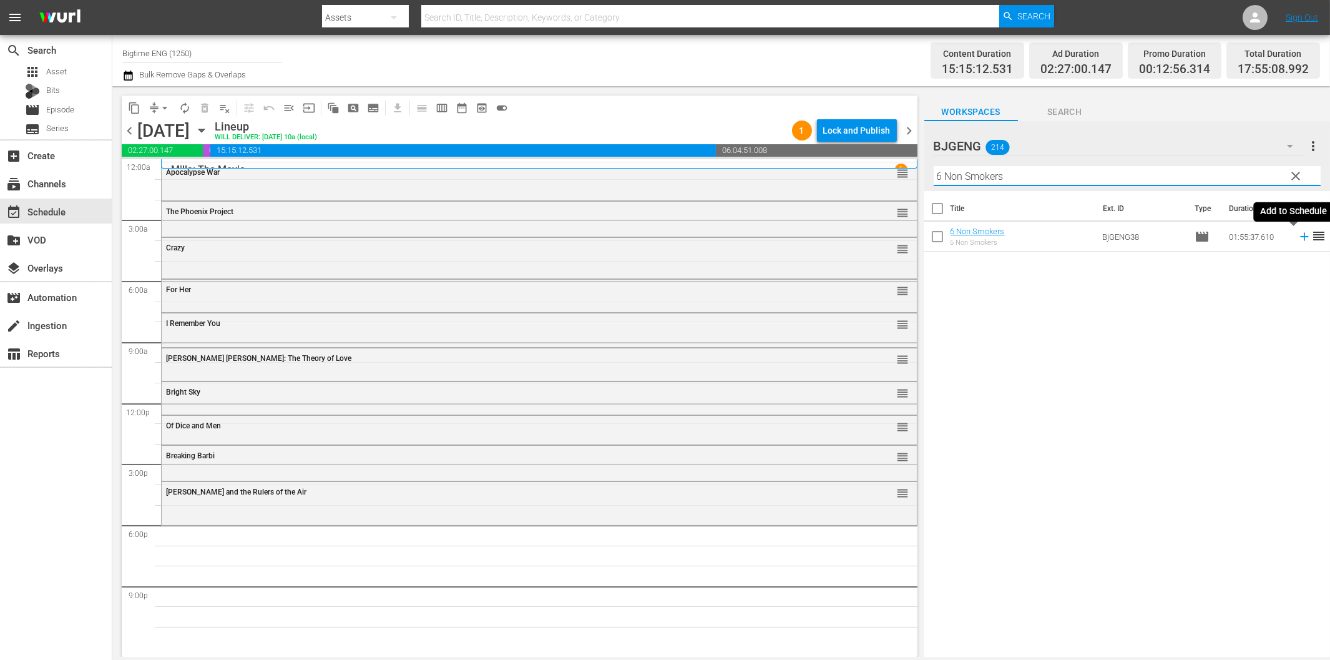
click at [1298, 238] on icon at bounding box center [1305, 237] width 14 height 14
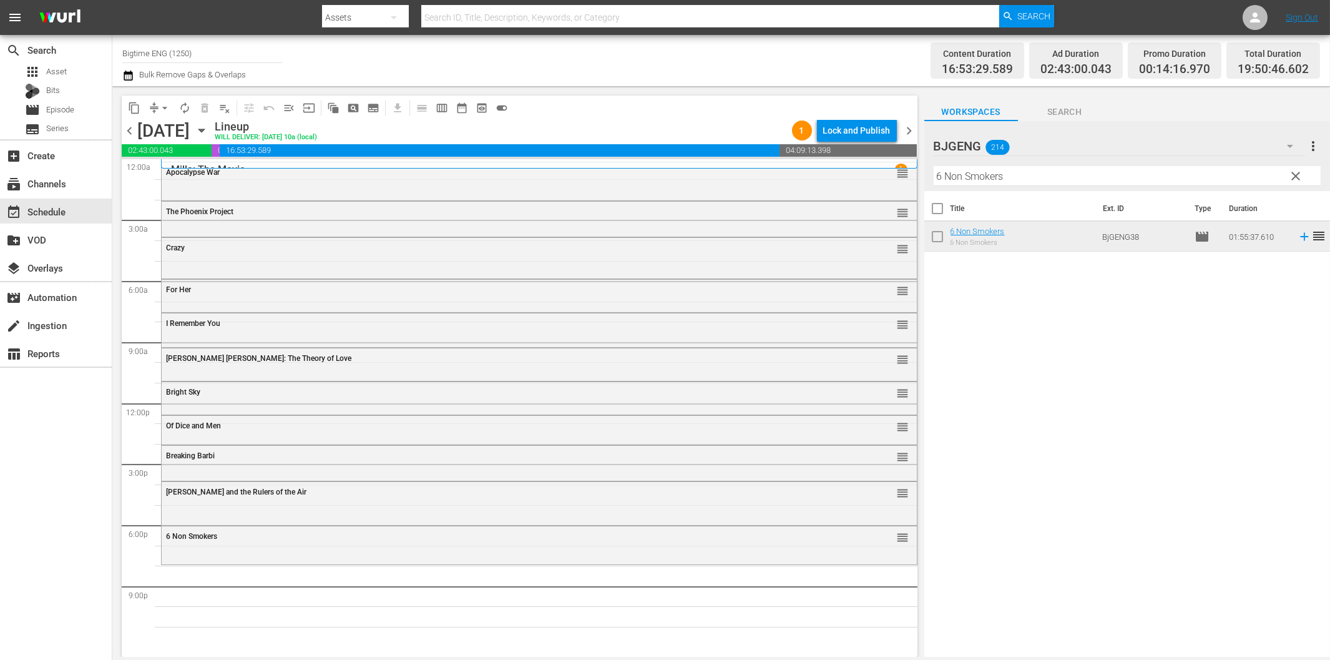
click at [1065, 175] on input "6 Non Smokers" at bounding box center [1127, 176] width 387 height 20
paste input "Everything I Am"
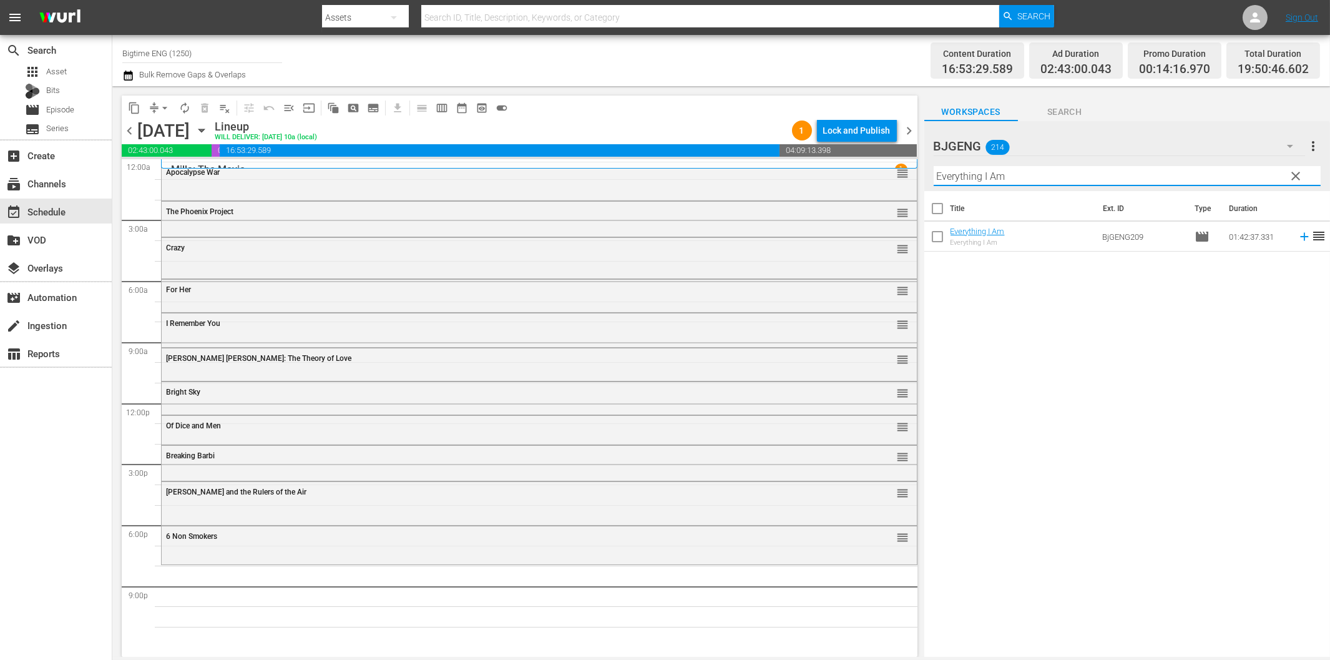
drag, startPoint x: 1295, startPoint y: 239, endPoint x: 1286, endPoint y: 240, distance: 8.8
click at [1298, 239] on icon at bounding box center [1305, 237] width 14 height 14
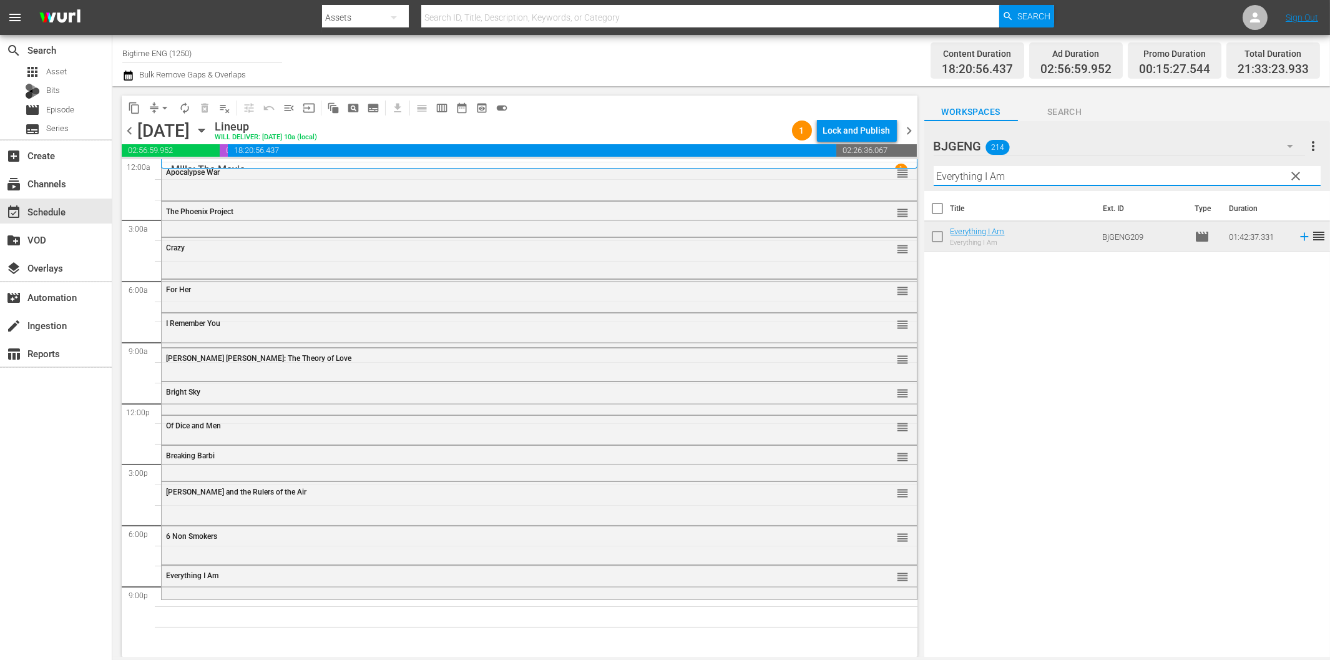
click at [1035, 178] on input "Everything I Am" at bounding box center [1127, 176] width 387 height 20
paste input "Cream Of The Crop"
click at [1298, 238] on icon at bounding box center [1305, 237] width 14 height 14
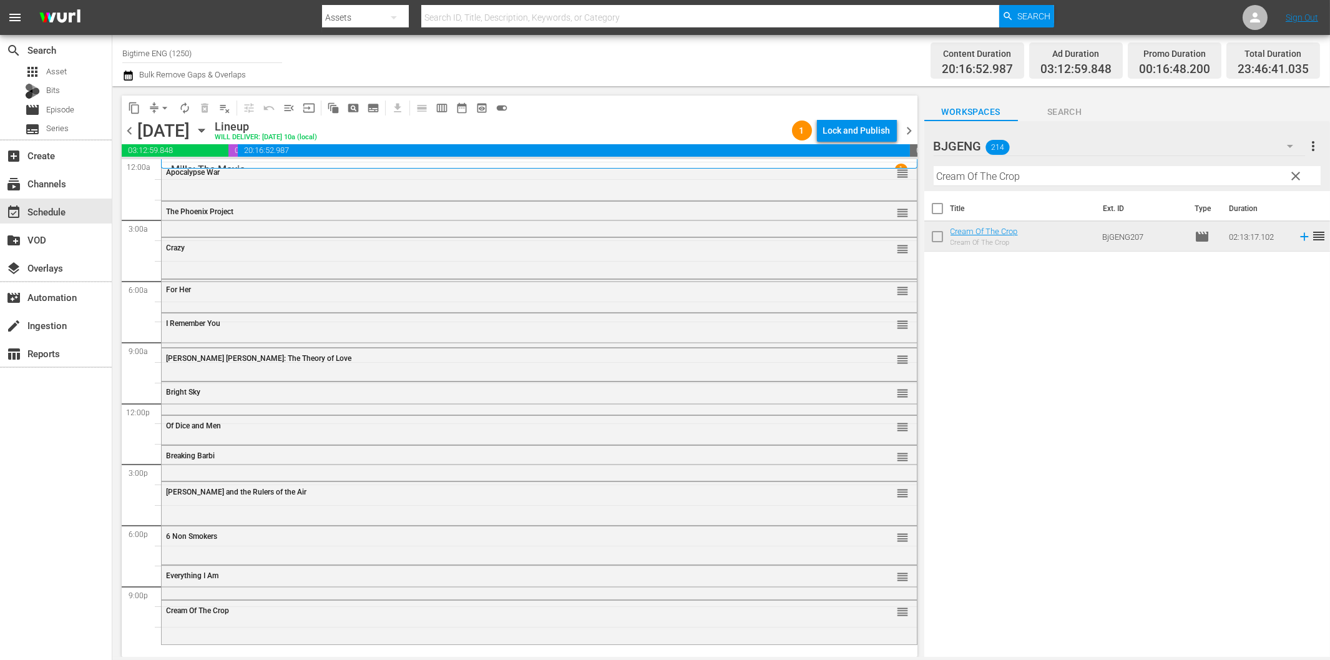
click at [1028, 177] on input "Cream Of The Crop" at bounding box center [1127, 176] width 387 height 20
paste input "Out Past Dark"
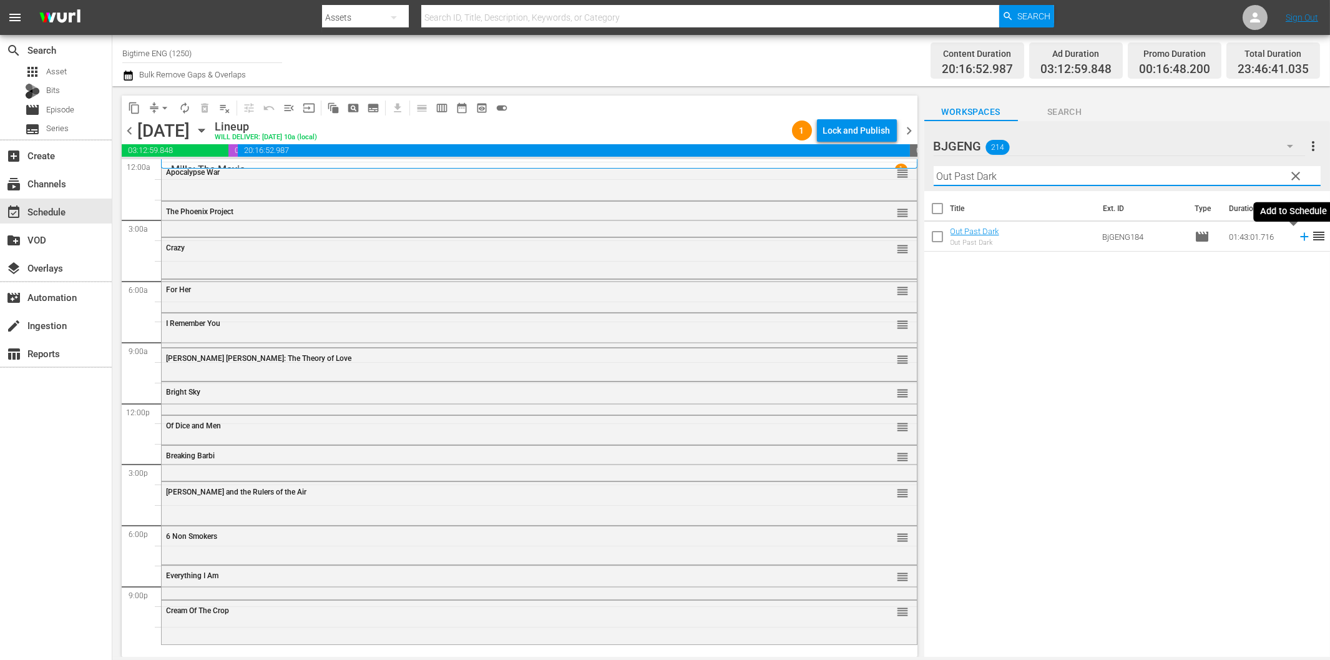
type input "Out Past Dark"
click at [1300, 236] on icon at bounding box center [1304, 237] width 8 height 8
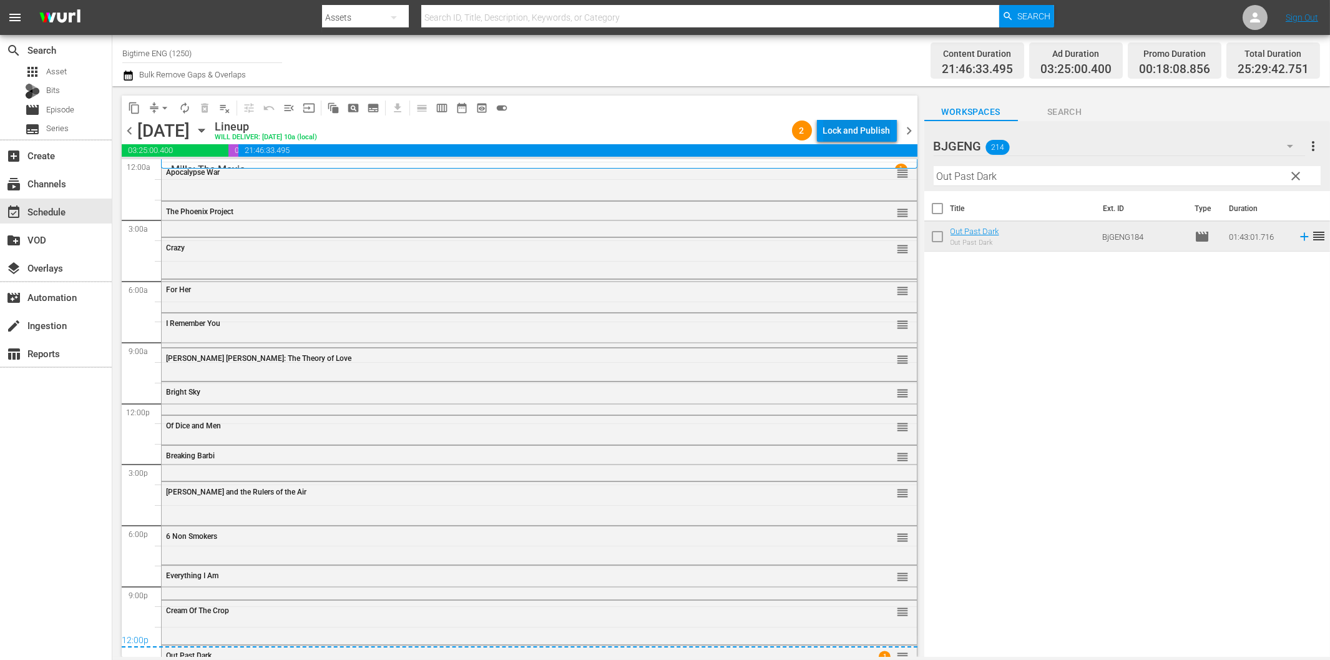
click at [869, 135] on div "Lock and Publish" at bounding box center [856, 130] width 67 height 22
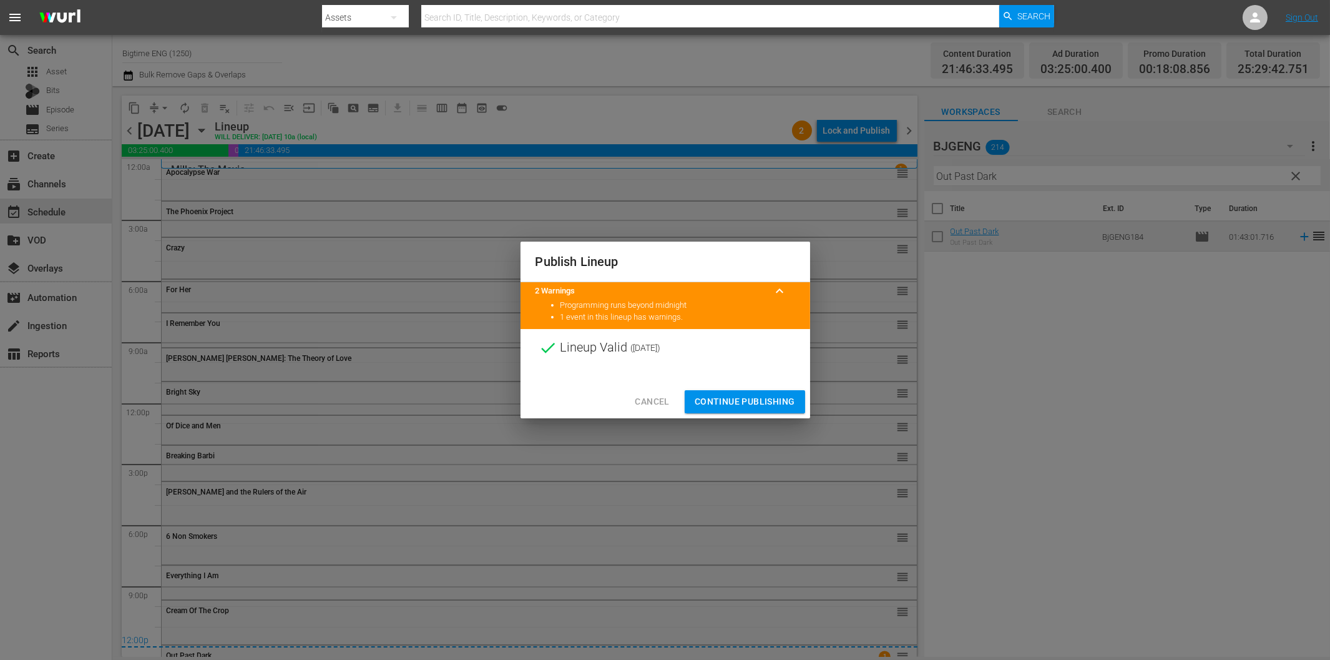
click at [754, 400] on span "Continue Publishing" at bounding box center [745, 402] width 101 height 16
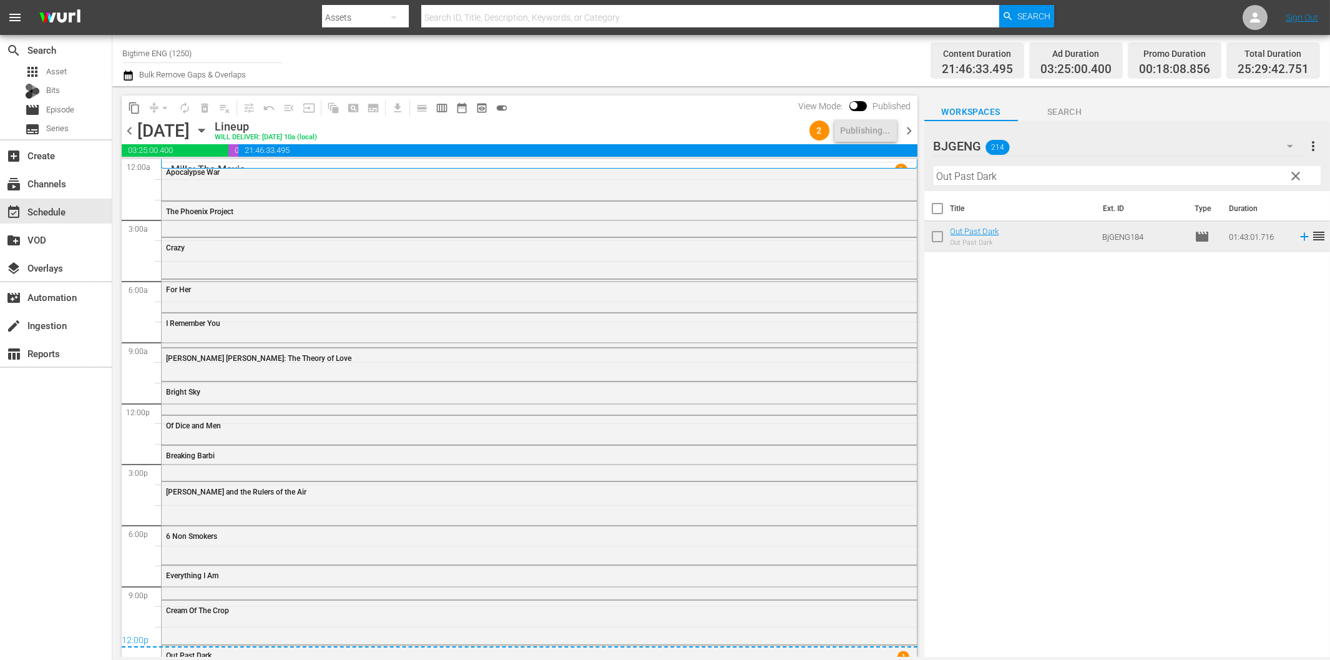
click at [209, 124] on icon "button" at bounding box center [202, 131] width 14 height 14
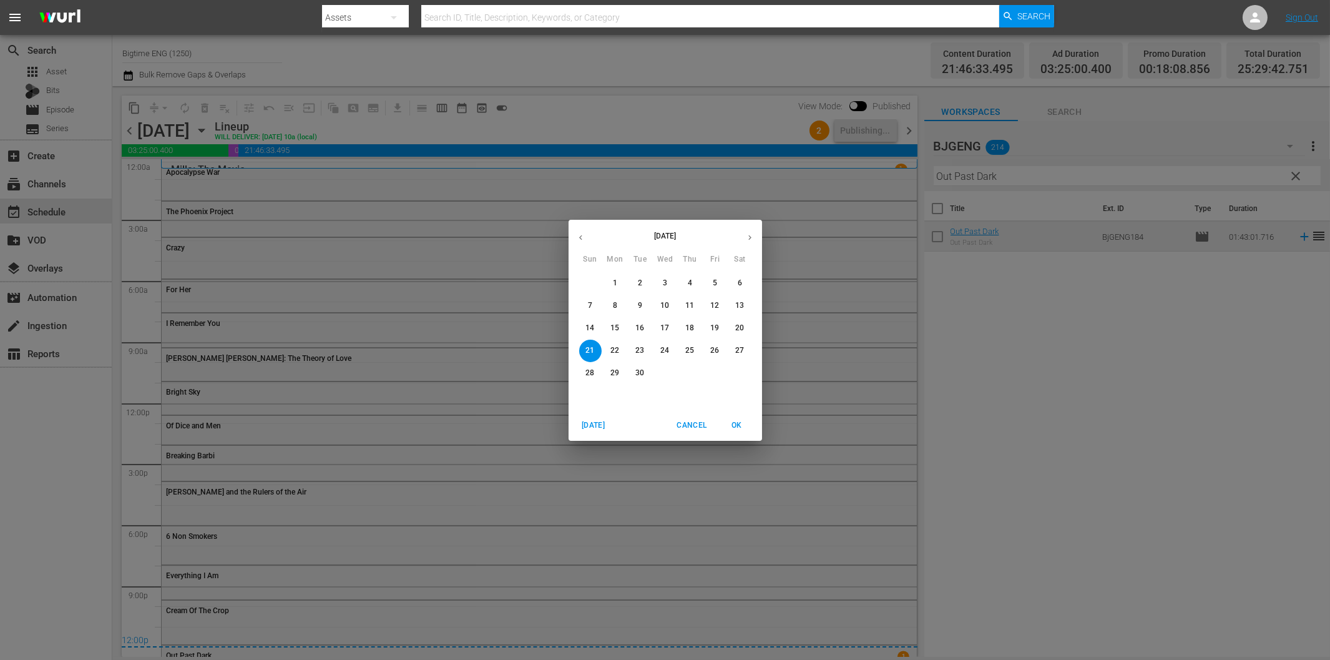
click at [615, 327] on p "15" at bounding box center [615, 328] width 9 height 11
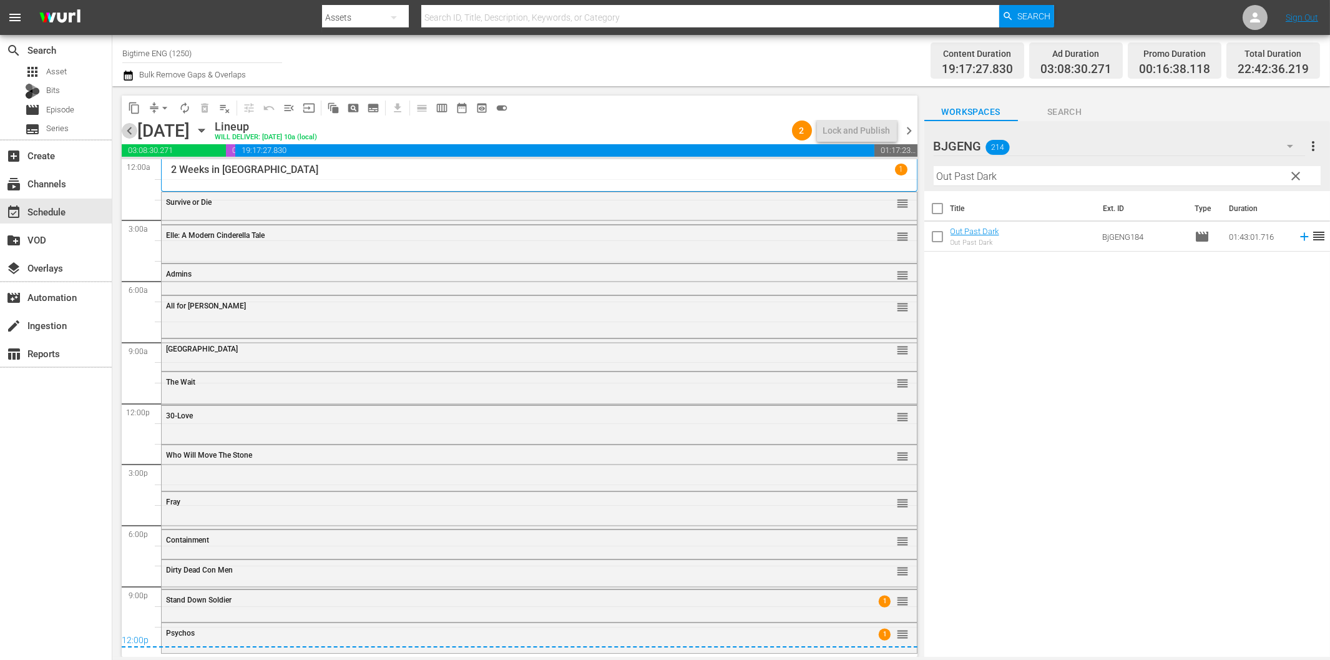
click at [131, 127] on span "chevron_left" at bounding box center [130, 131] width 16 height 16
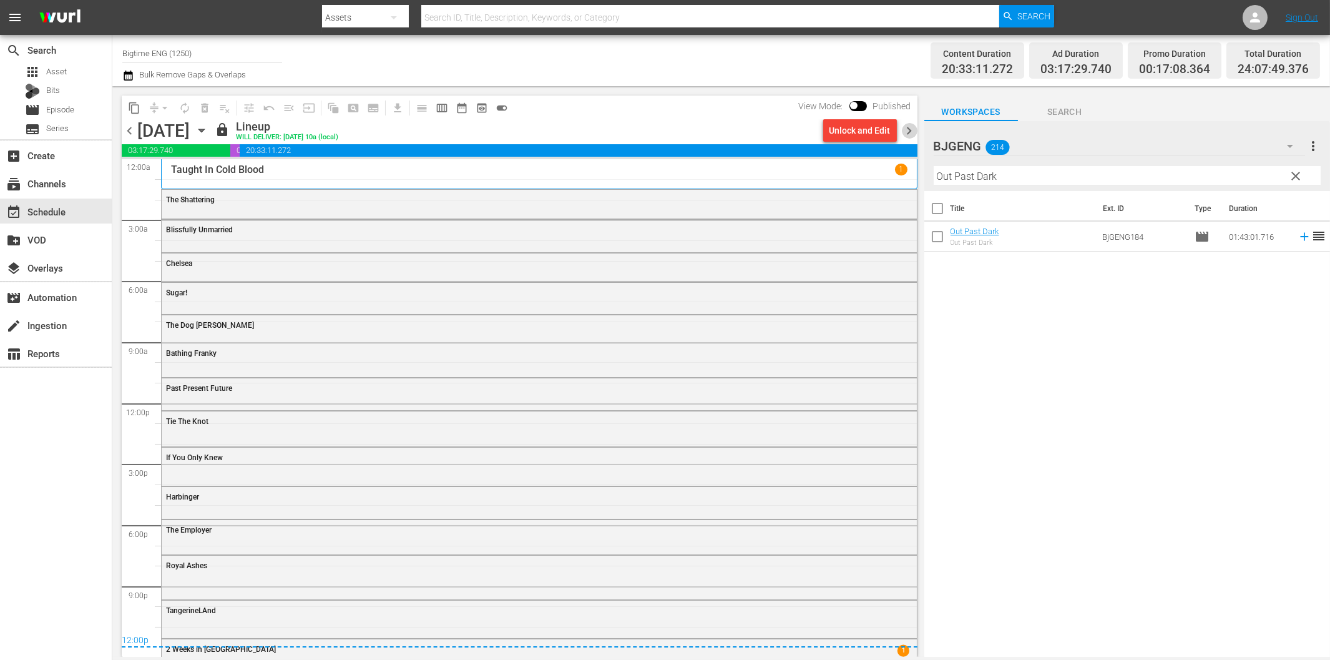
click at [908, 136] on span "chevron_right" at bounding box center [910, 131] width 16 height 16
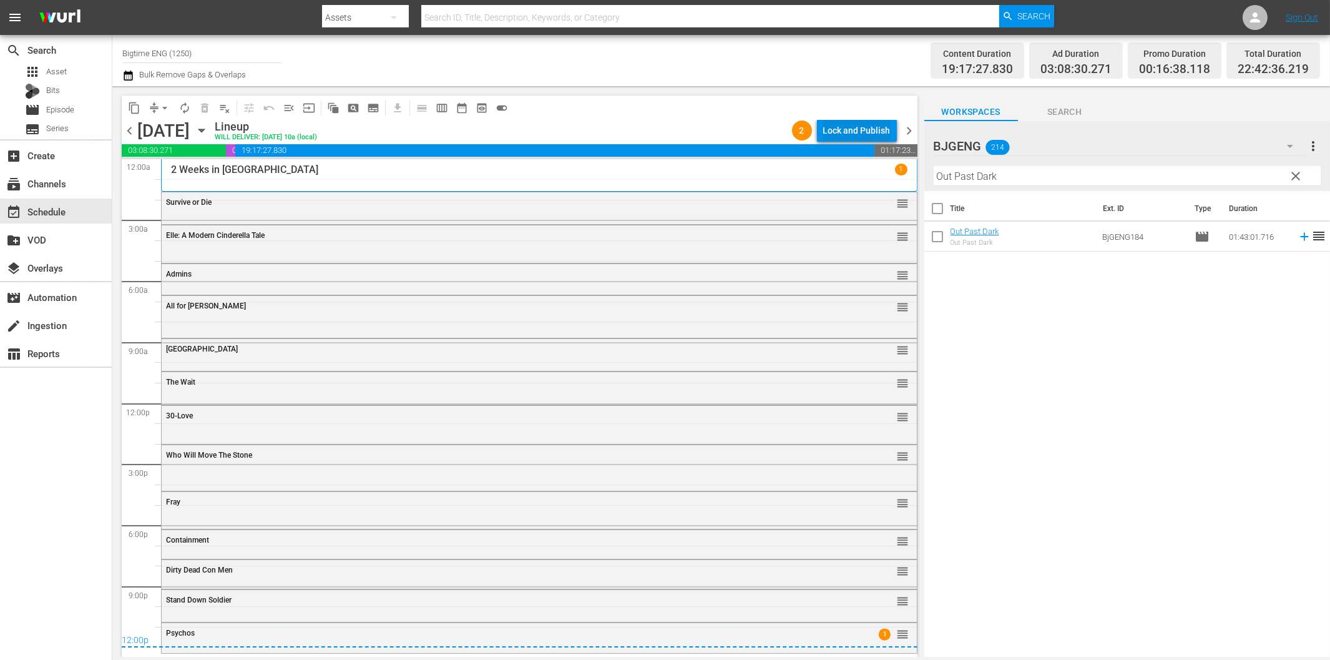
click at [857, 134] on div "Lock and Publish" at bounding box center [856, 130] width 67 height 22
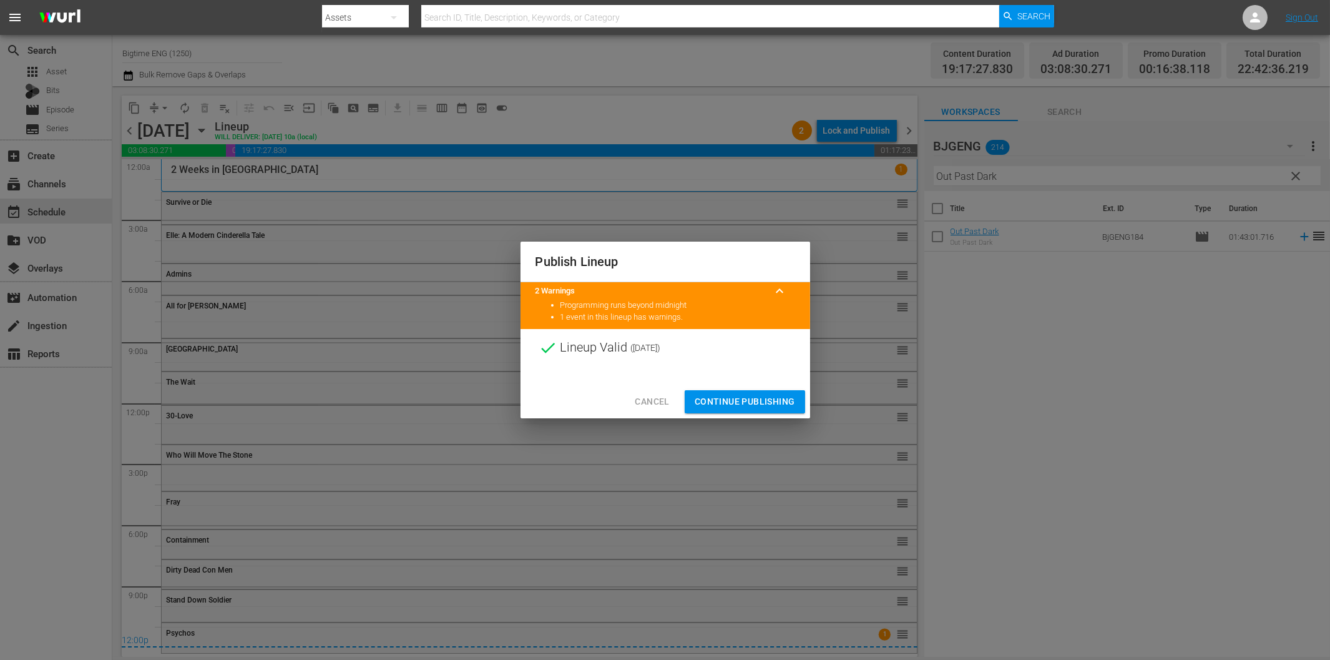
click at [732, 403] on span "Continue Publishing" at bounding box center [745, 402] width 101 height 16
